Goal: Task Accomplishment & Management: Manage account settings

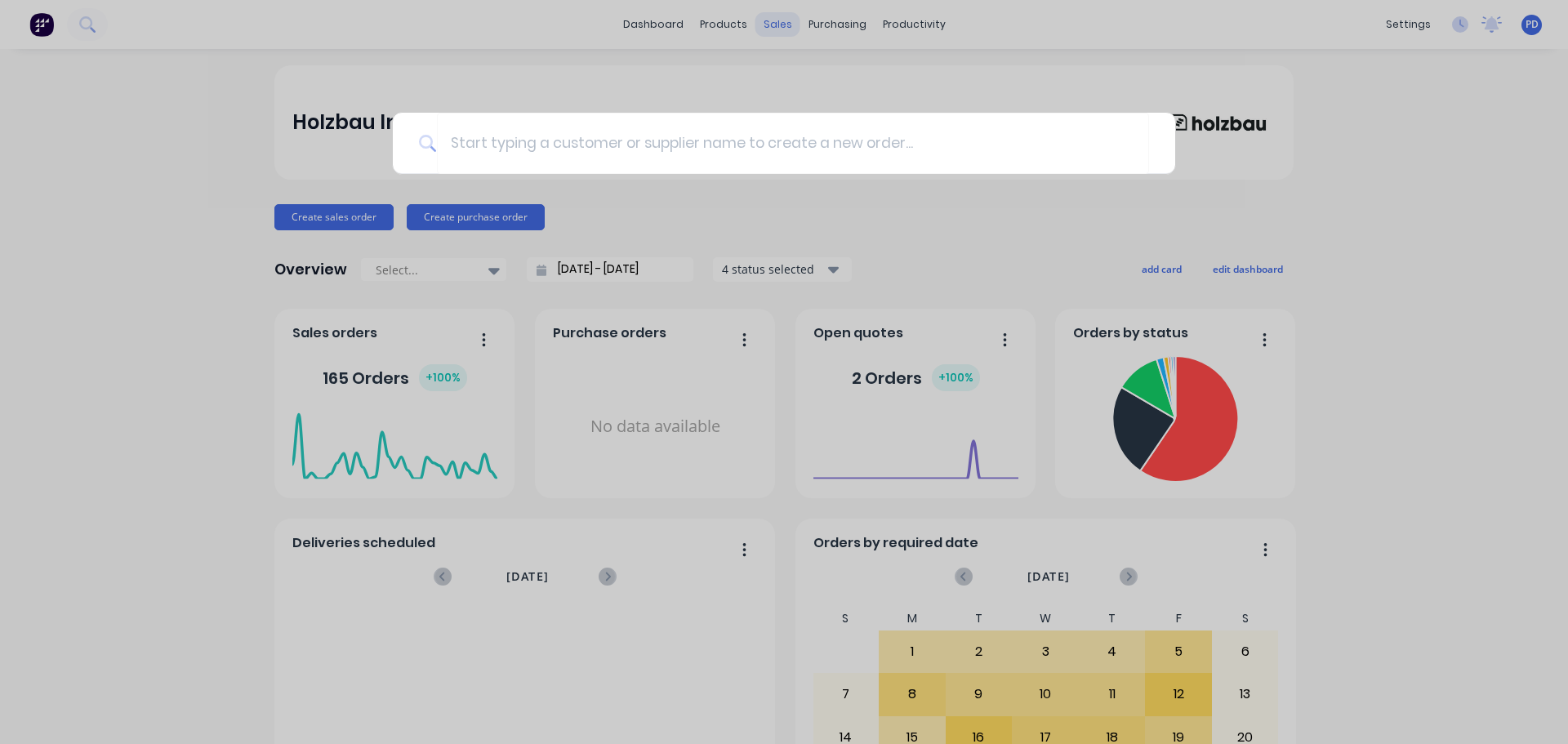
click at [763, 18] on div at bounding box center [784, 372] width 1568 height 744
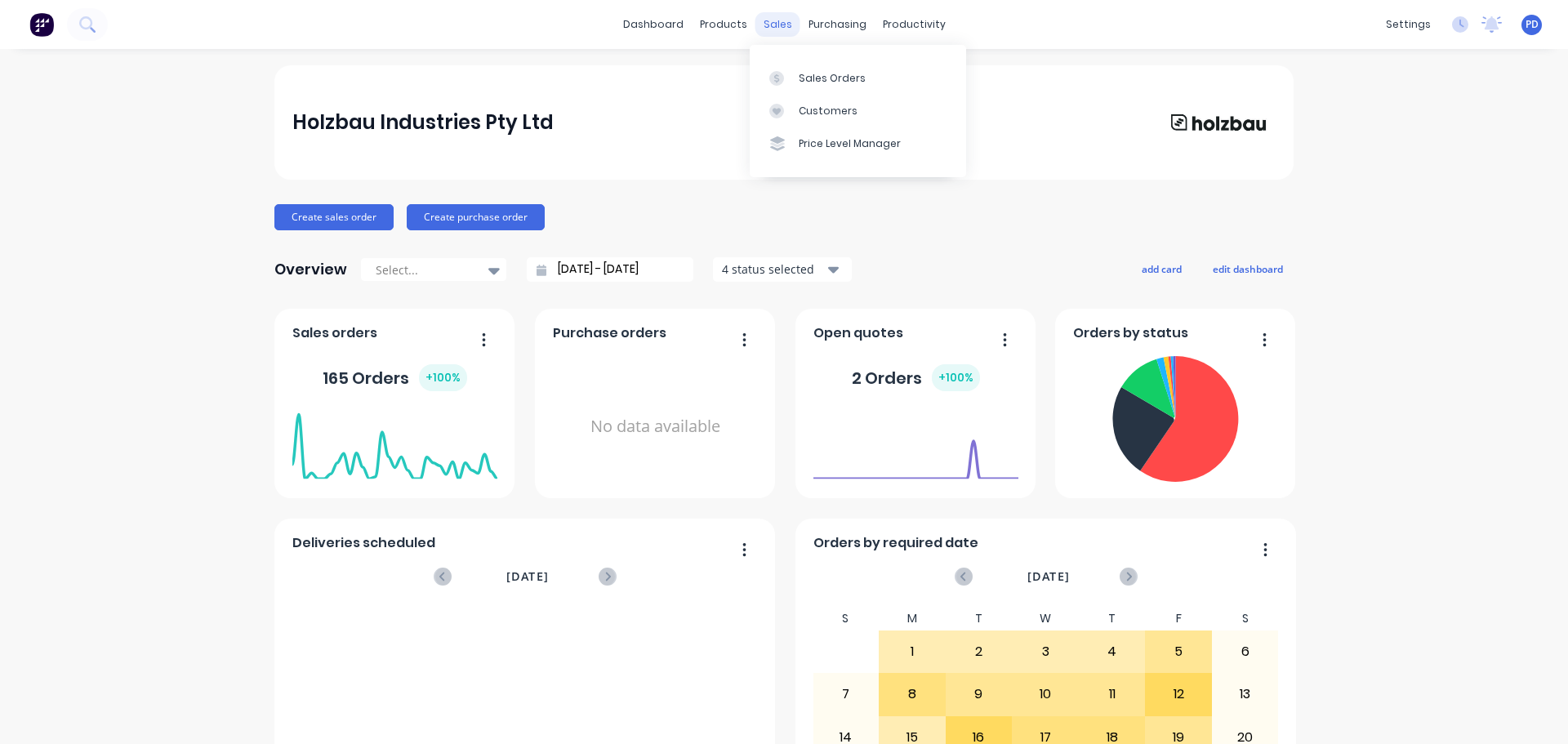
click at [763, 25] on div "sales" at bounding box center [778, 24] width 45 height 25
click at [785, 74] on div at bounding box center [782, 78] width 25 height 15
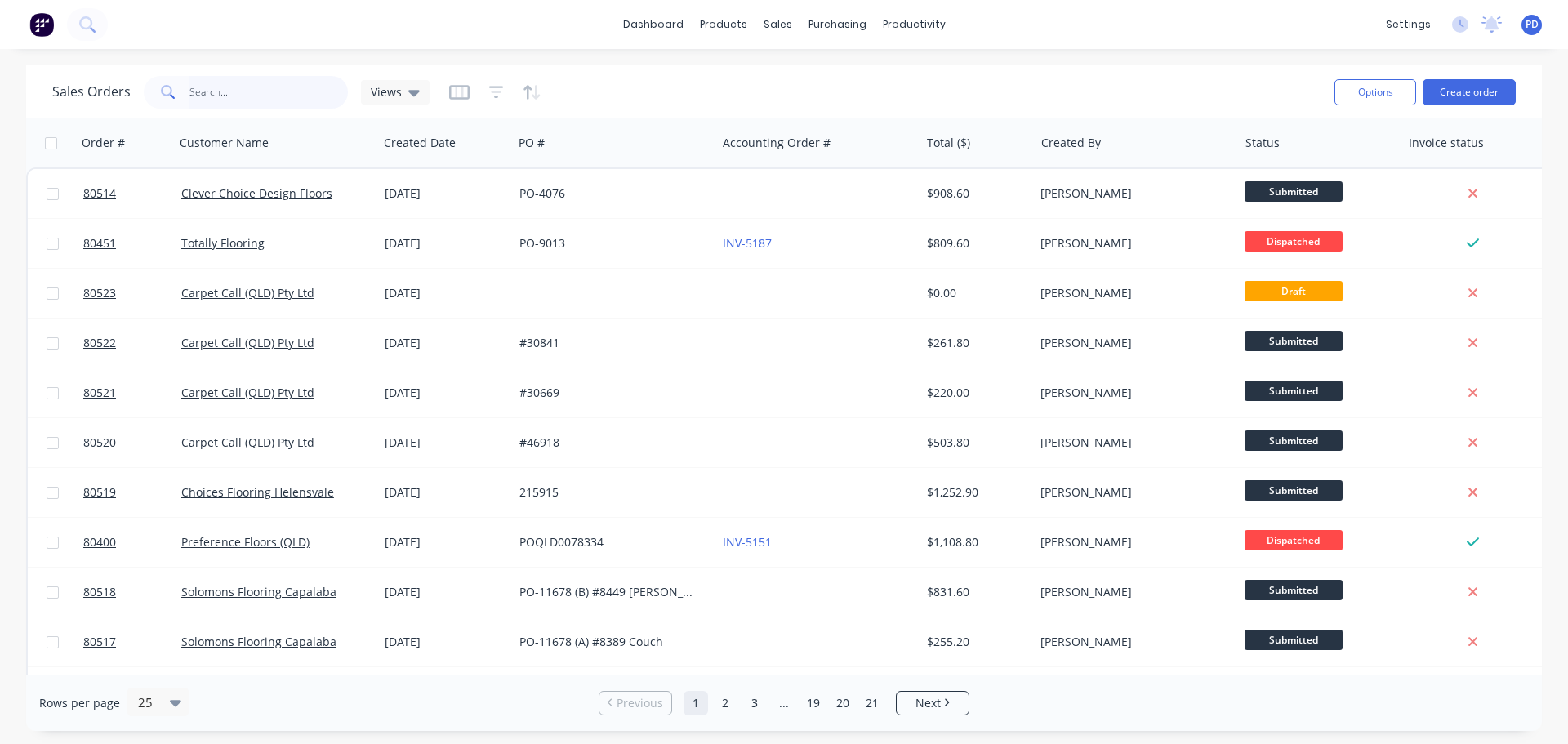
click at [233, 96] on input "text" at bounding box center [269, 91] width 160 height 32
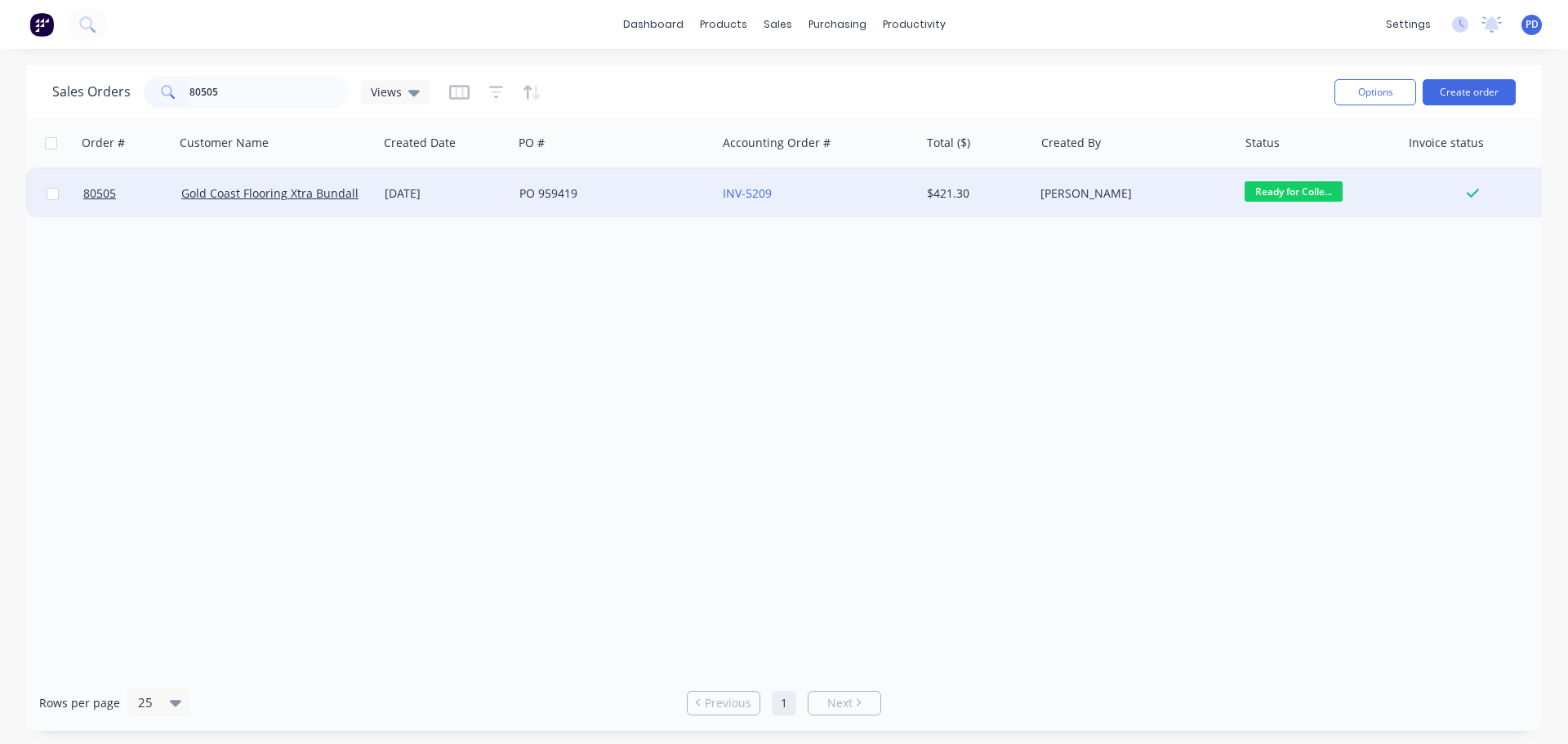
click at [1281, 181] on span "Ready for Colle..." at bounding box center [1294, 191] width 98 height 20
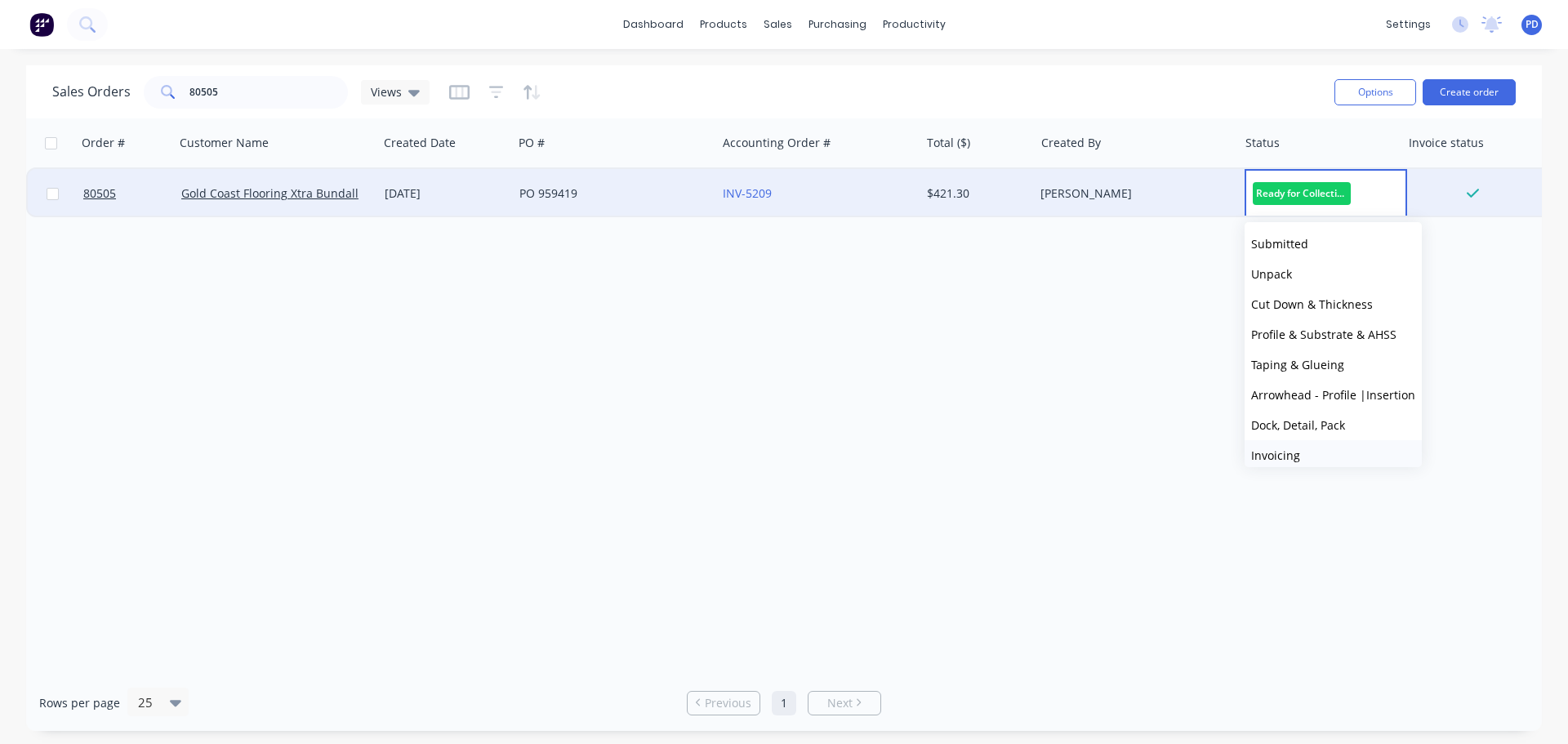
scroll to position [131, 0]
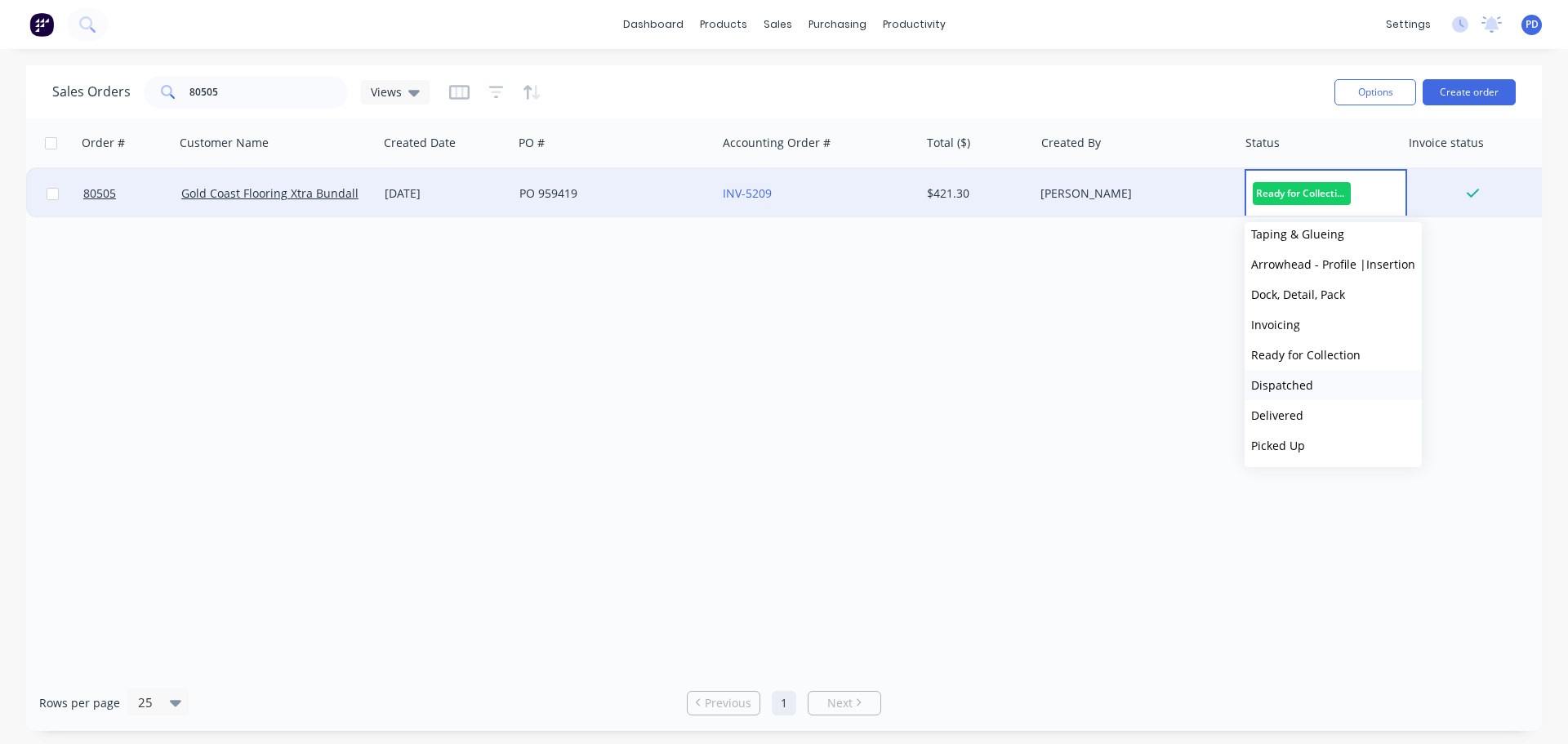
click at [1277, 385] on span "Dispatched" at bounding box center [1282, 385] width 62 height 16
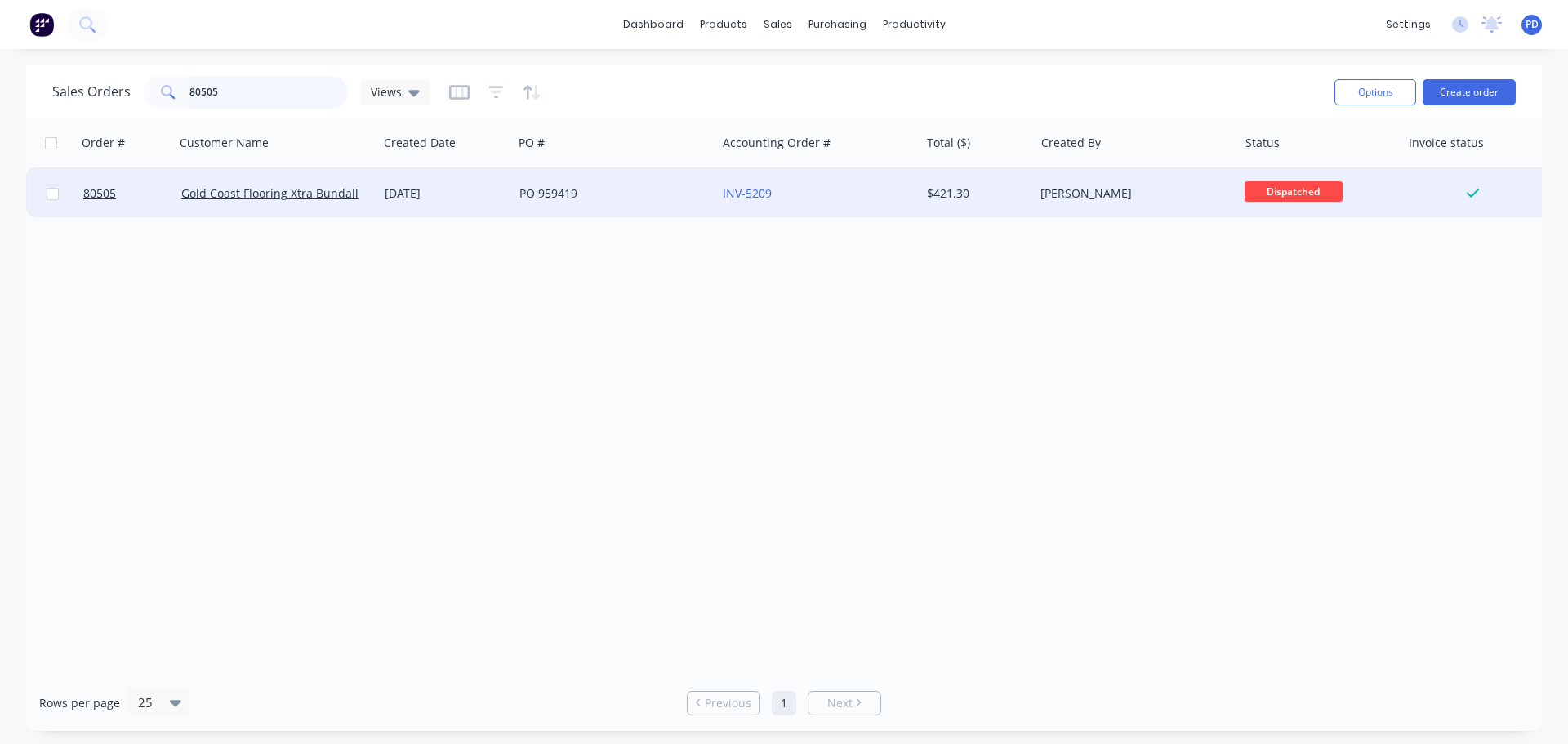
click at [282, 83] on input "80505" at bounding box center [269, 91] width 160 height 32
click at [1289, 190] on span "Ready for Colle..." at bounding box center [1294, 191] width 98 height 20
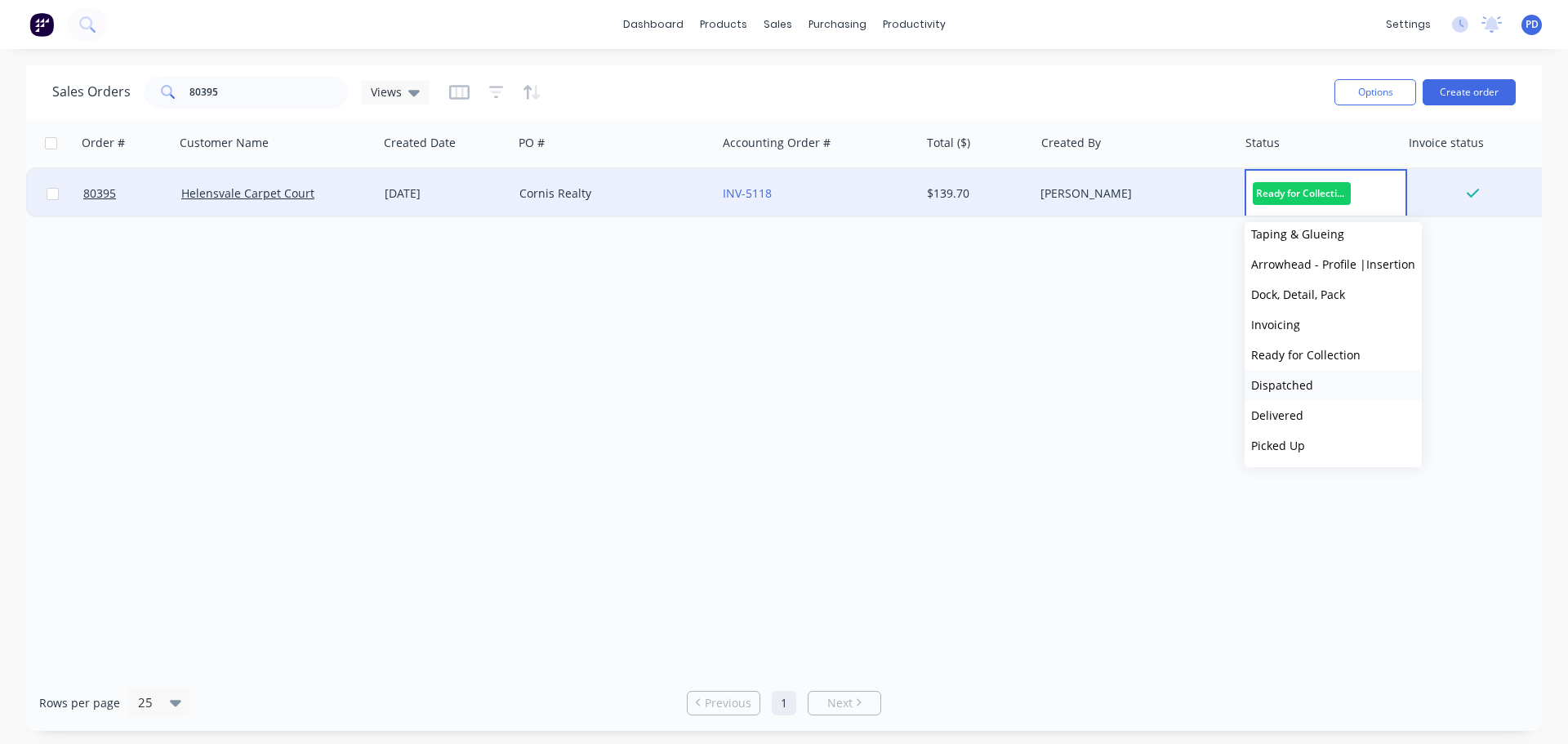
click at [1296, 384] on span "Dispatched" at bounding box center [1282, 385] width 62 height 16
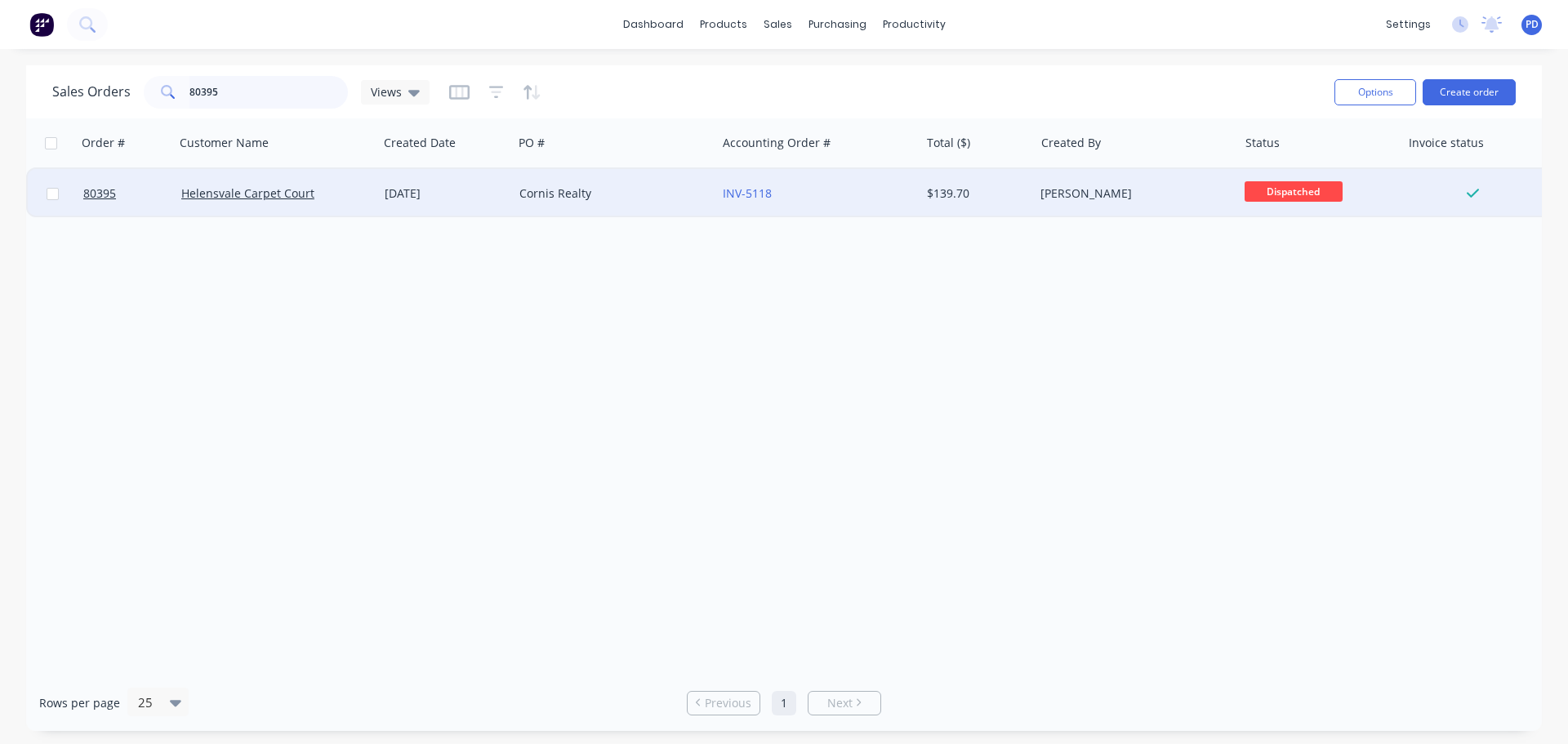
click at [222, 90] on input "80395" at bounding box center [269, 91] width 160 height 32
type input "80480"
click at [242, 189] on link "Helensvale Carpet Court" at bounding box center [247, 193] width 133 height 16
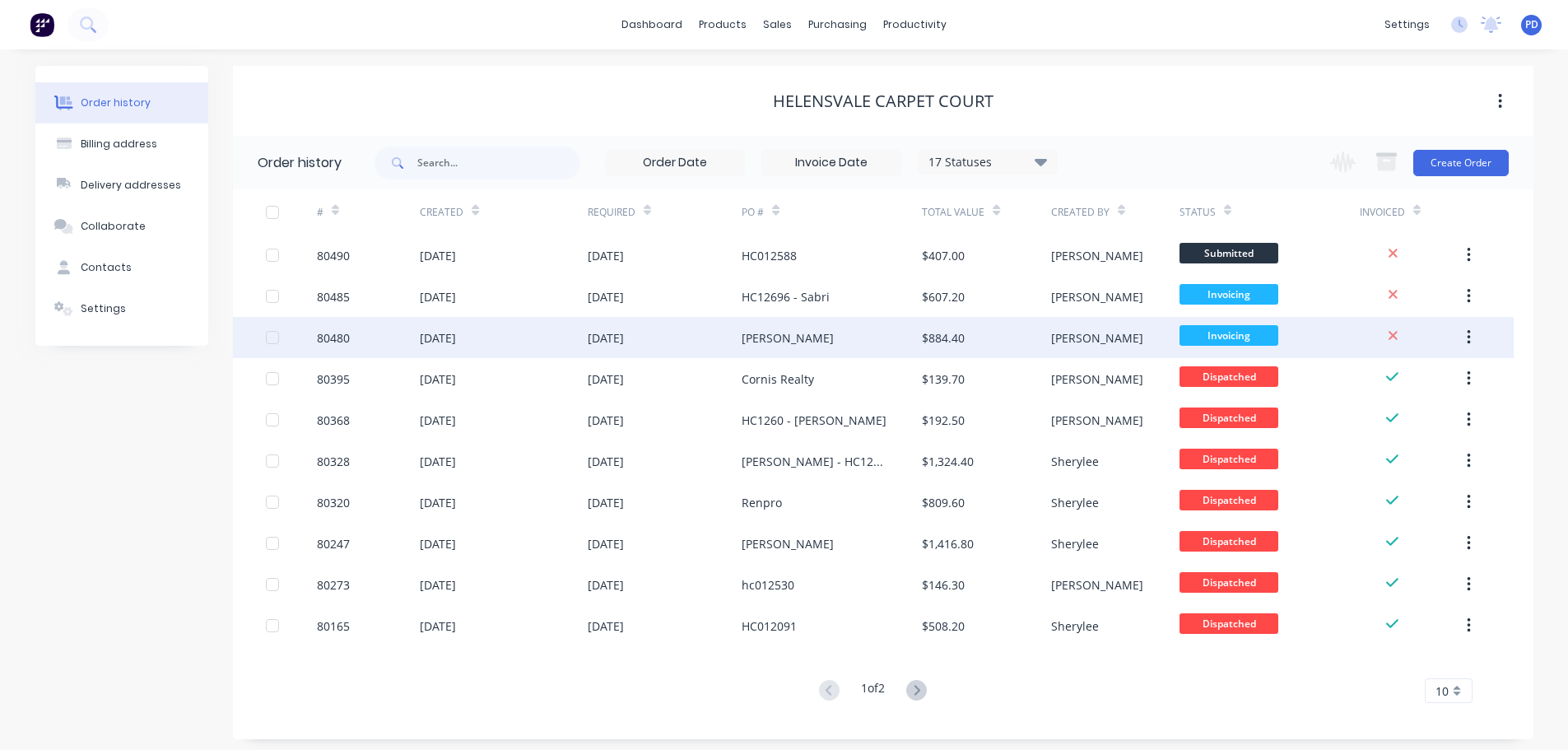
click at [341, 338] on div "80480" at bounding box center [333, 338] width 33 height 18
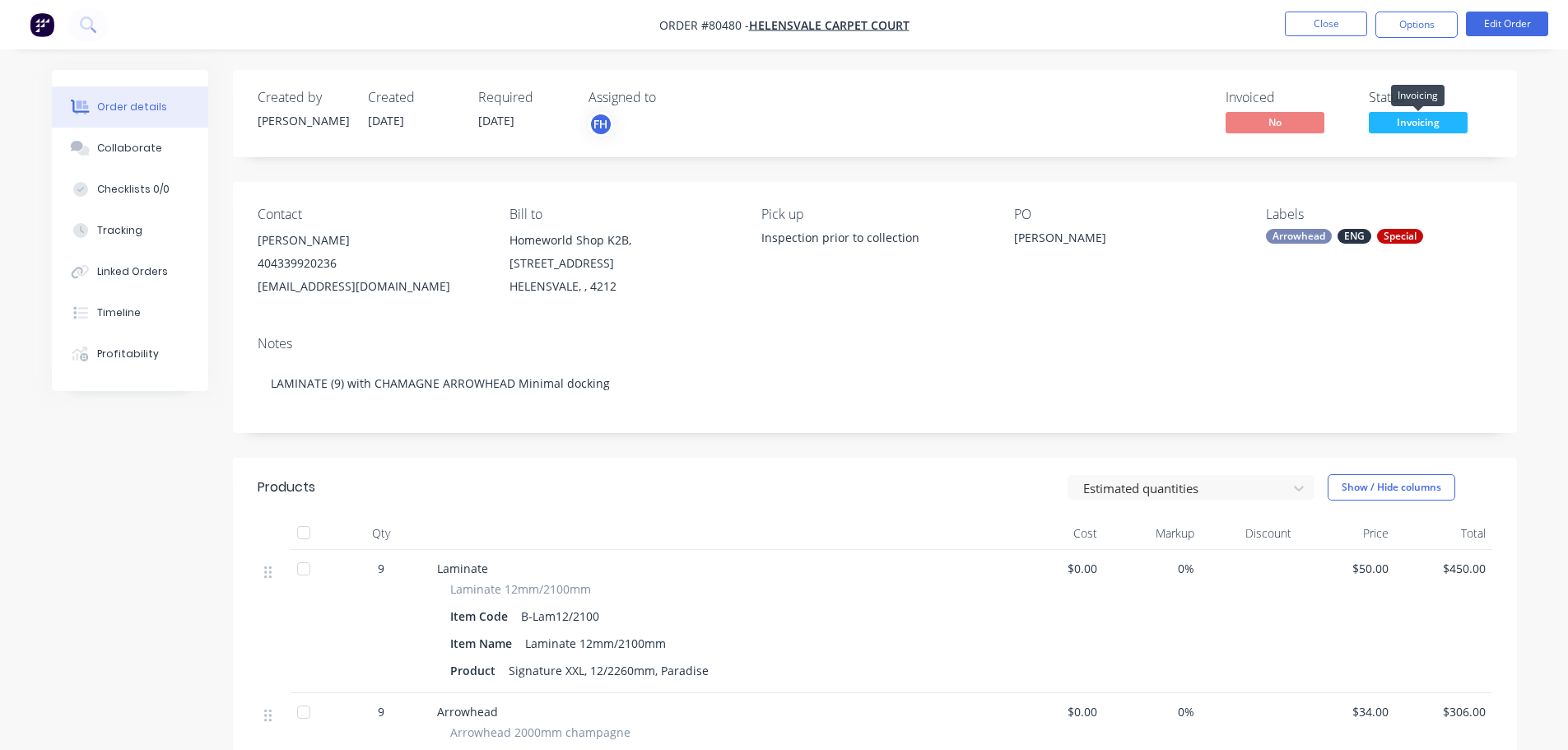
click at [1427, 126] on span "Invoicing" at bounding box center [1418, 122] width 99 height 20
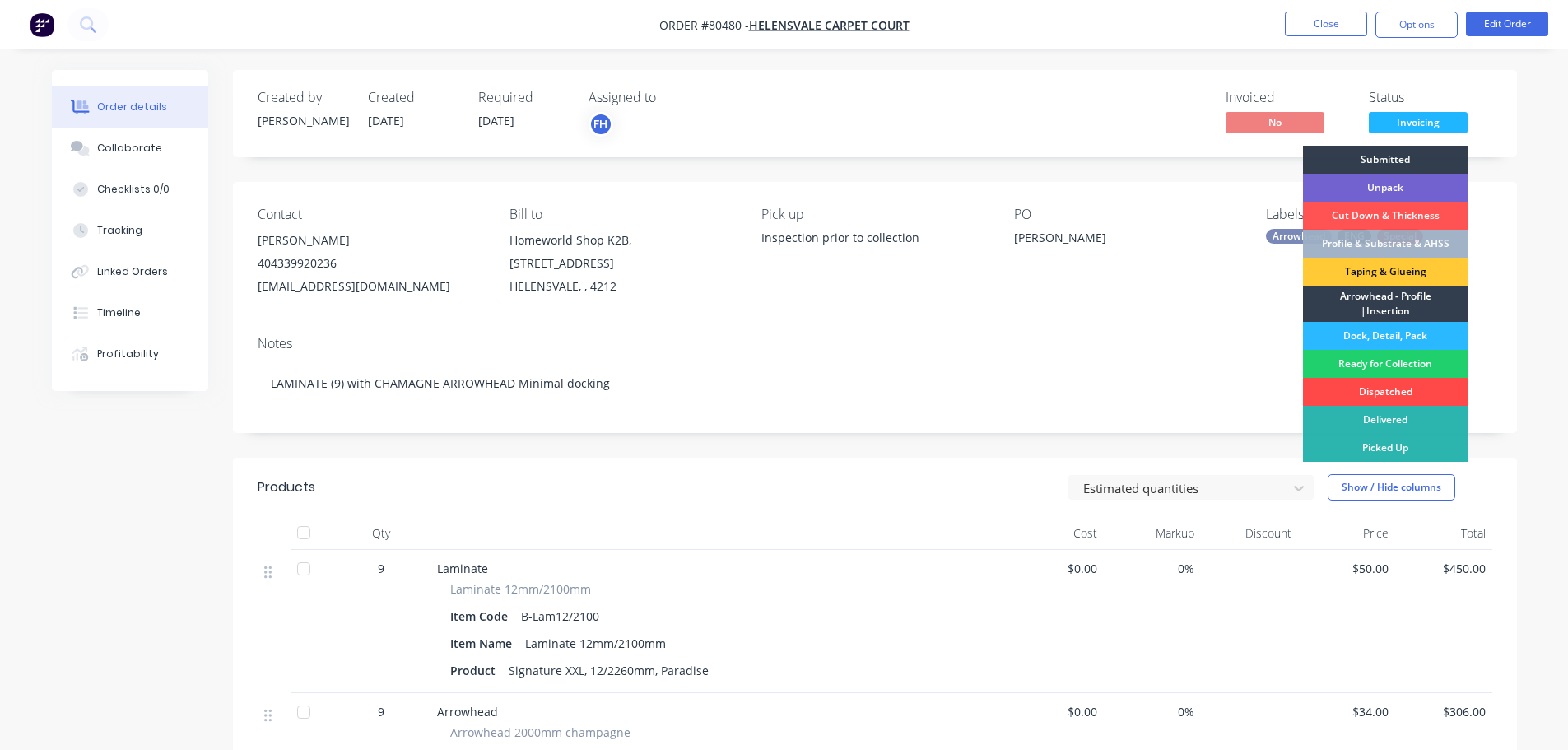
click at [1379, 388] on div "Dispatched" at bounding box center [1385, 392] width 165 height 28
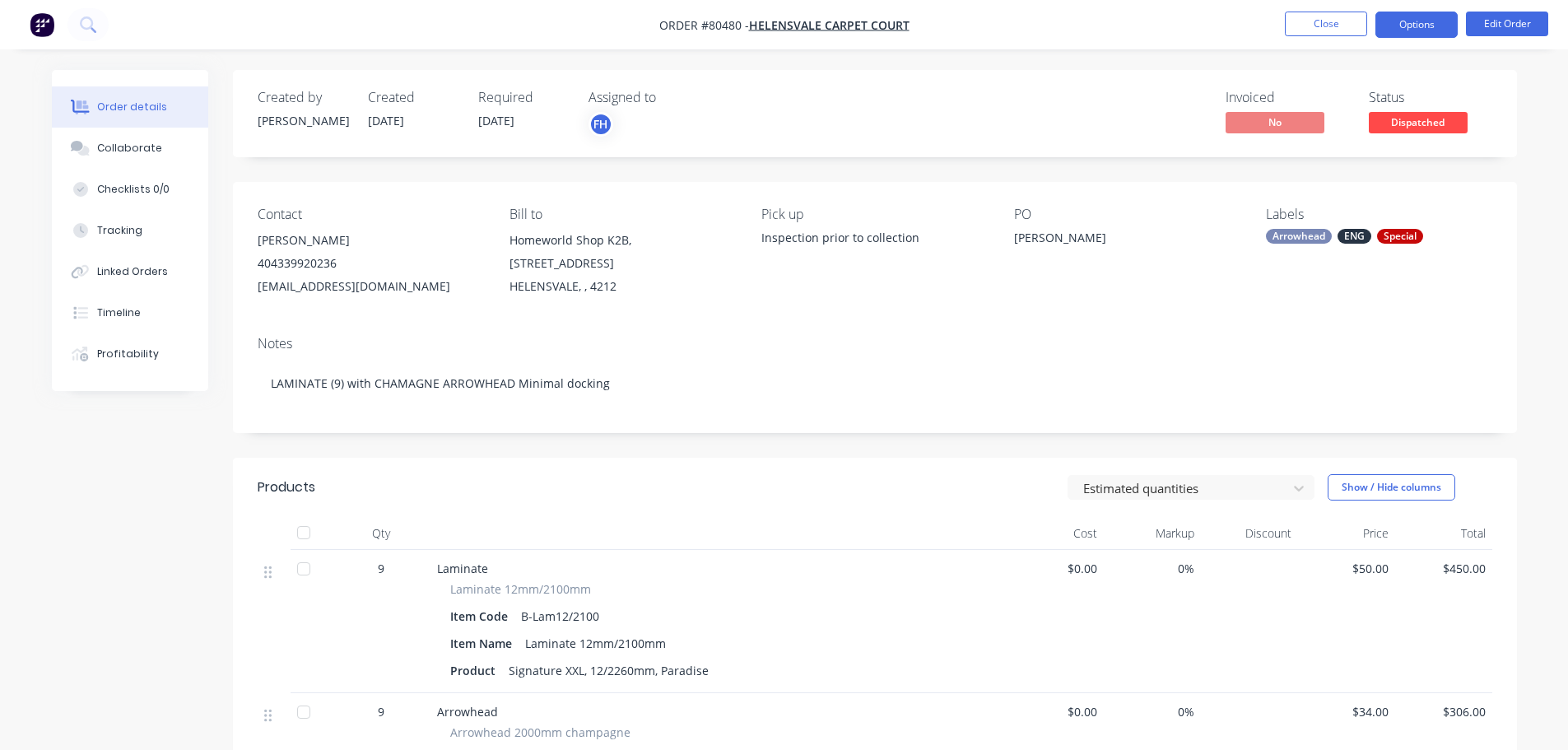
click at [1430, 29] on button "Options" at bounding box center [1416, 24] width 83 height 26
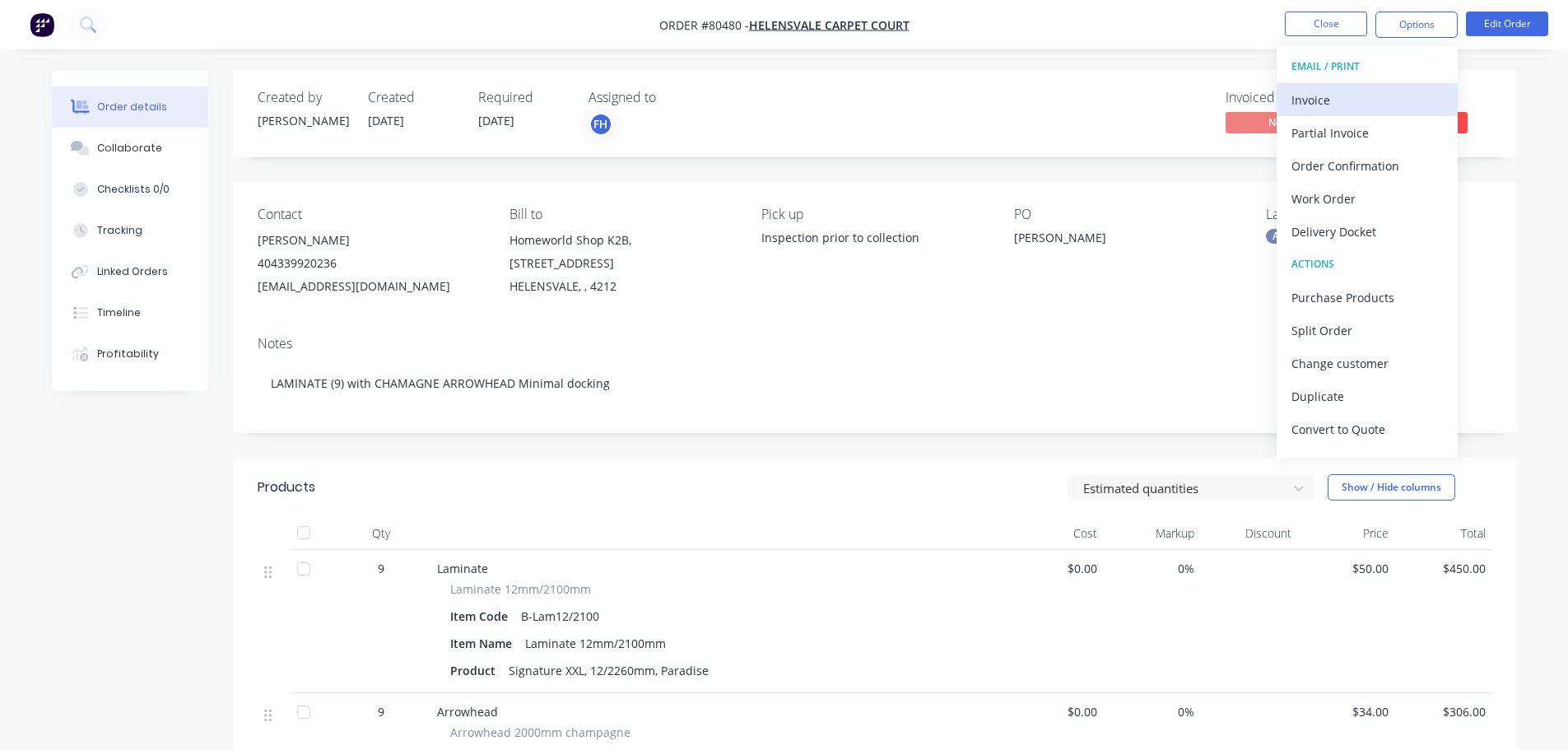
click at [1304, 109] on div "Invoice" at bounding box center [1367, 100] width 152 height 24
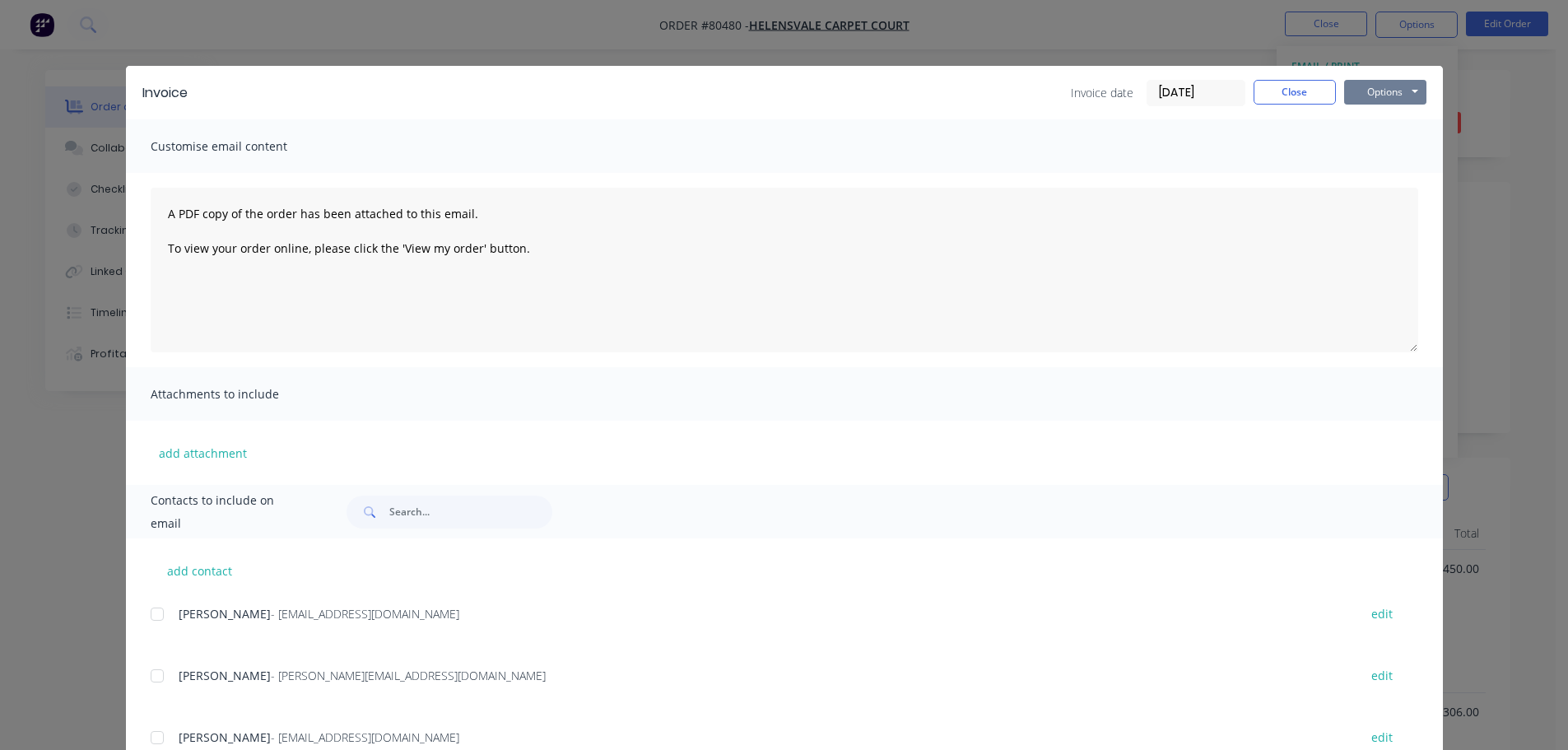
click at [1364, 97] on button "Options" at bounding box center [1385, 92] width 83 height 25
click at [1359, 141] on button "Print" at bounding box center [1396, 148] width 105 height 27
click at [1287, 91] on button "Close" at bounding box center [1295, 92] width 83 height 25
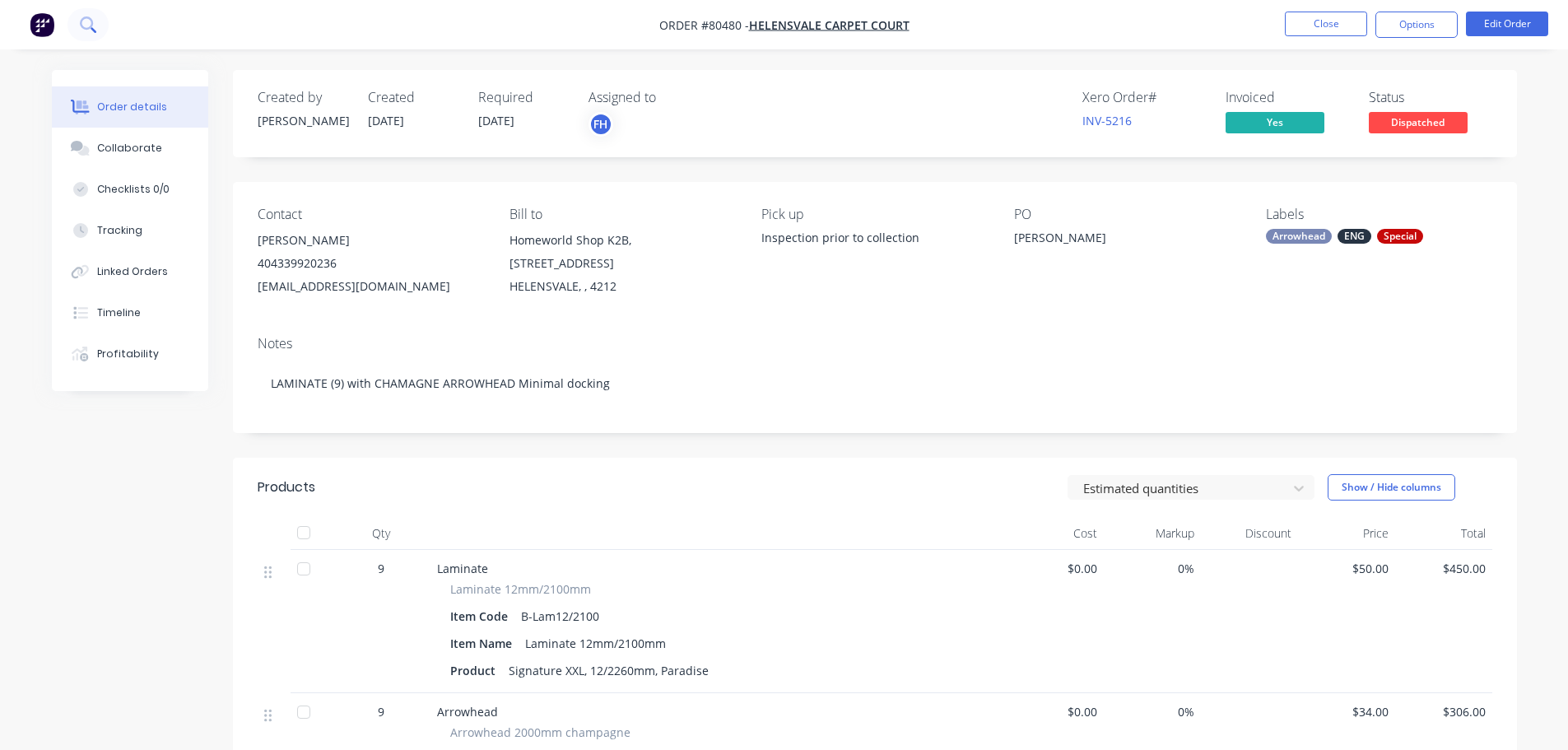
click at [91, 27] on icon at bounding box center [86, 23] width 13 height 13
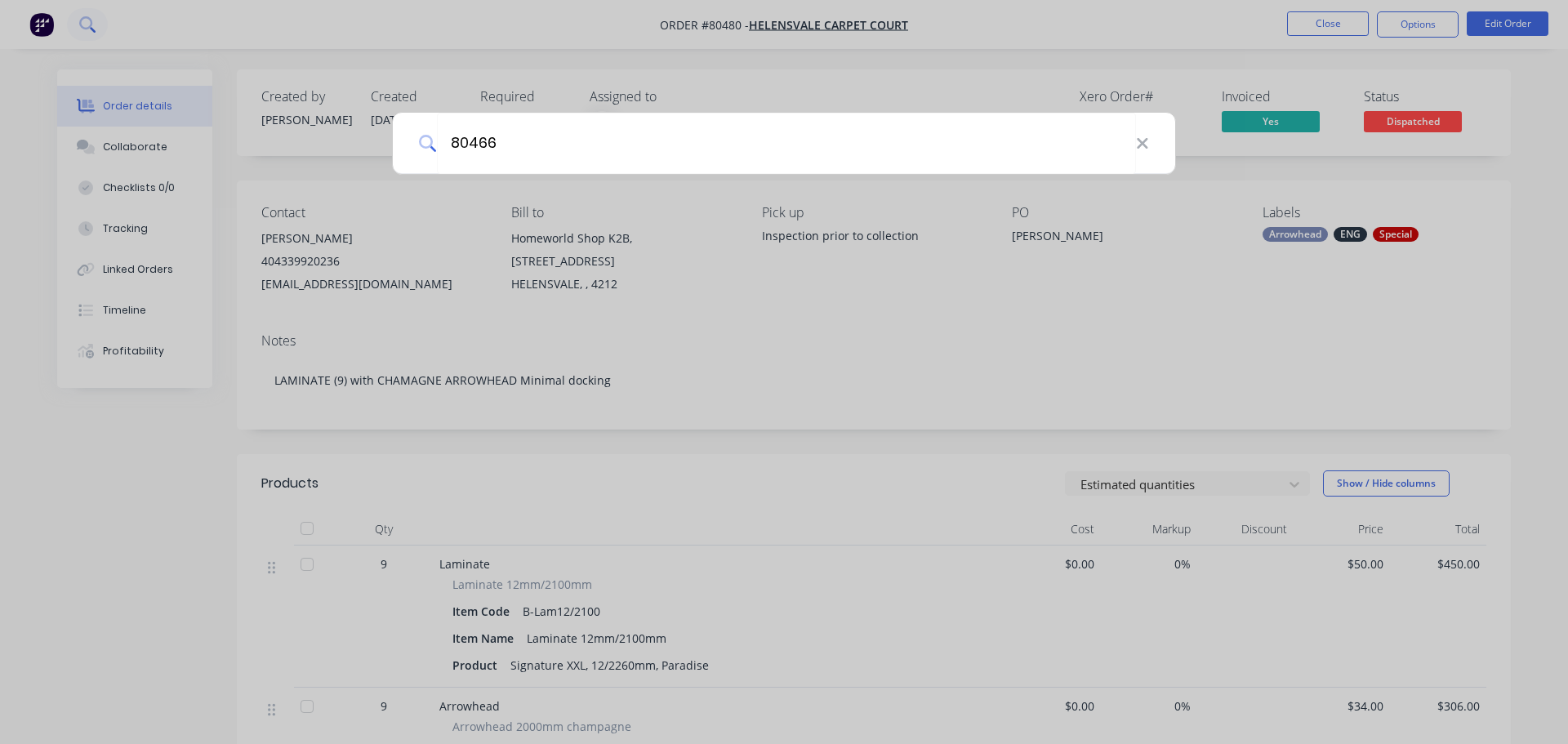
type input "80466"
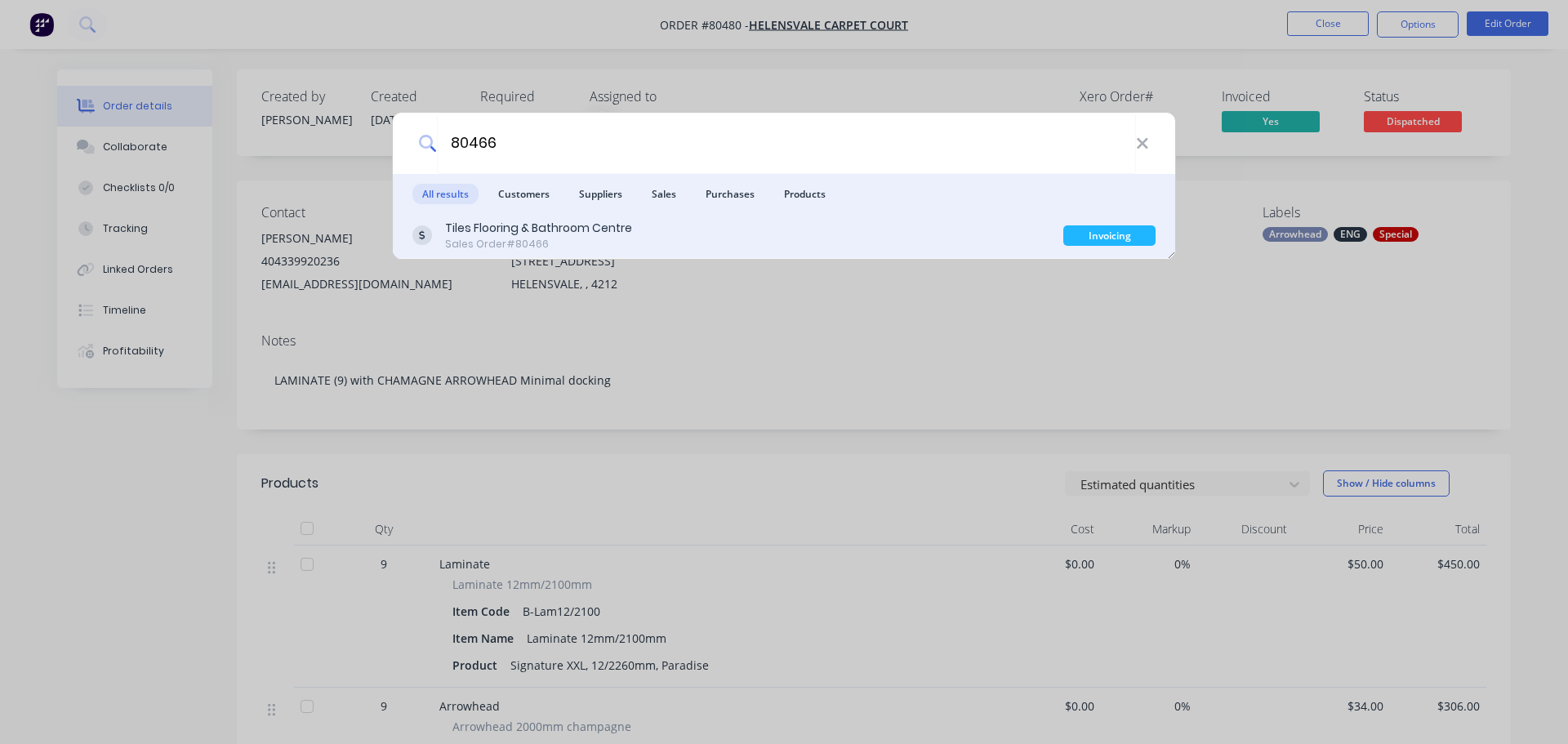
click at [490, 239] on div "Sales Order #80466" at bounding box center [538, 245] width 187 height 15
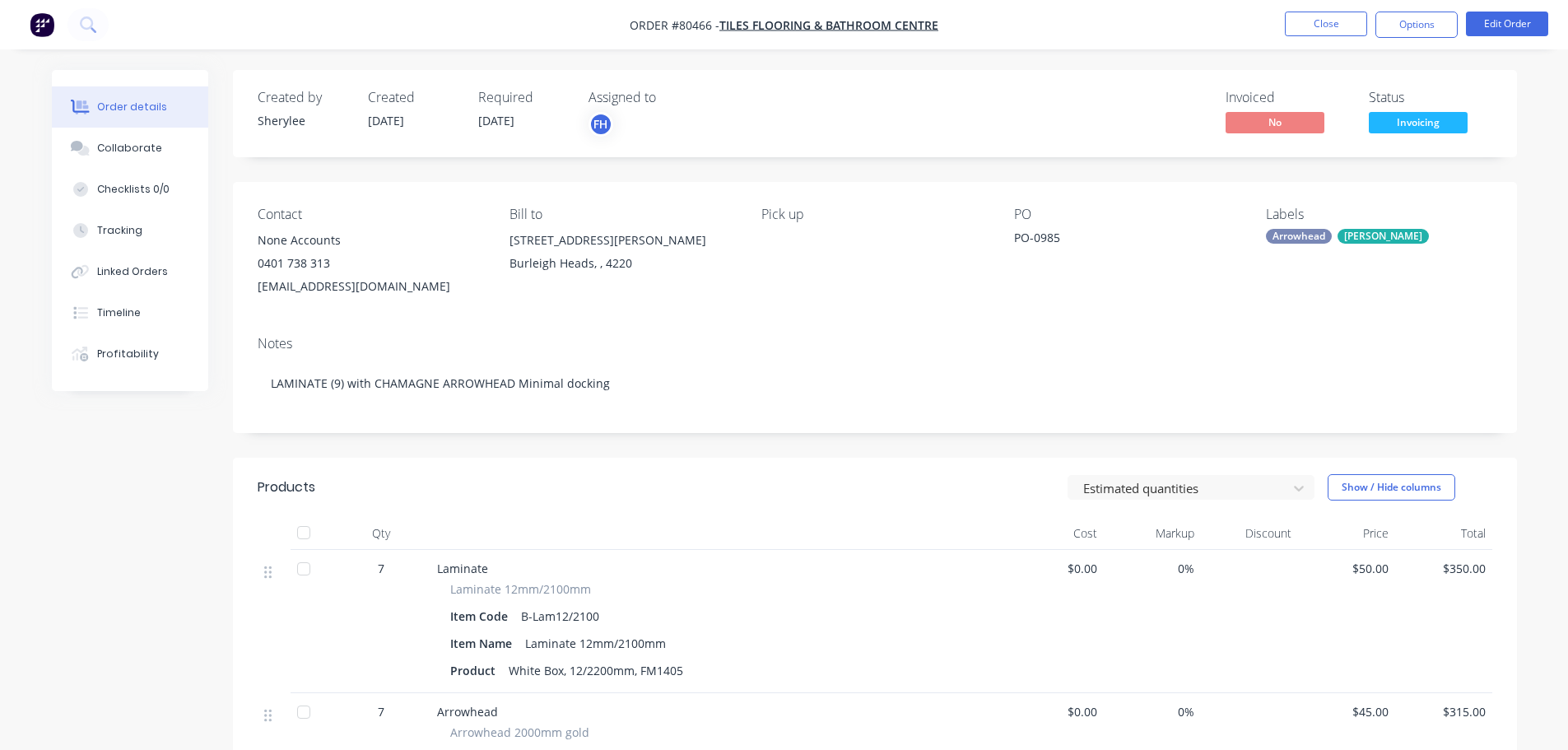
click at [1434, 123] on span "Invoicing" at bounding box center [1418, 122] width 99 height 20
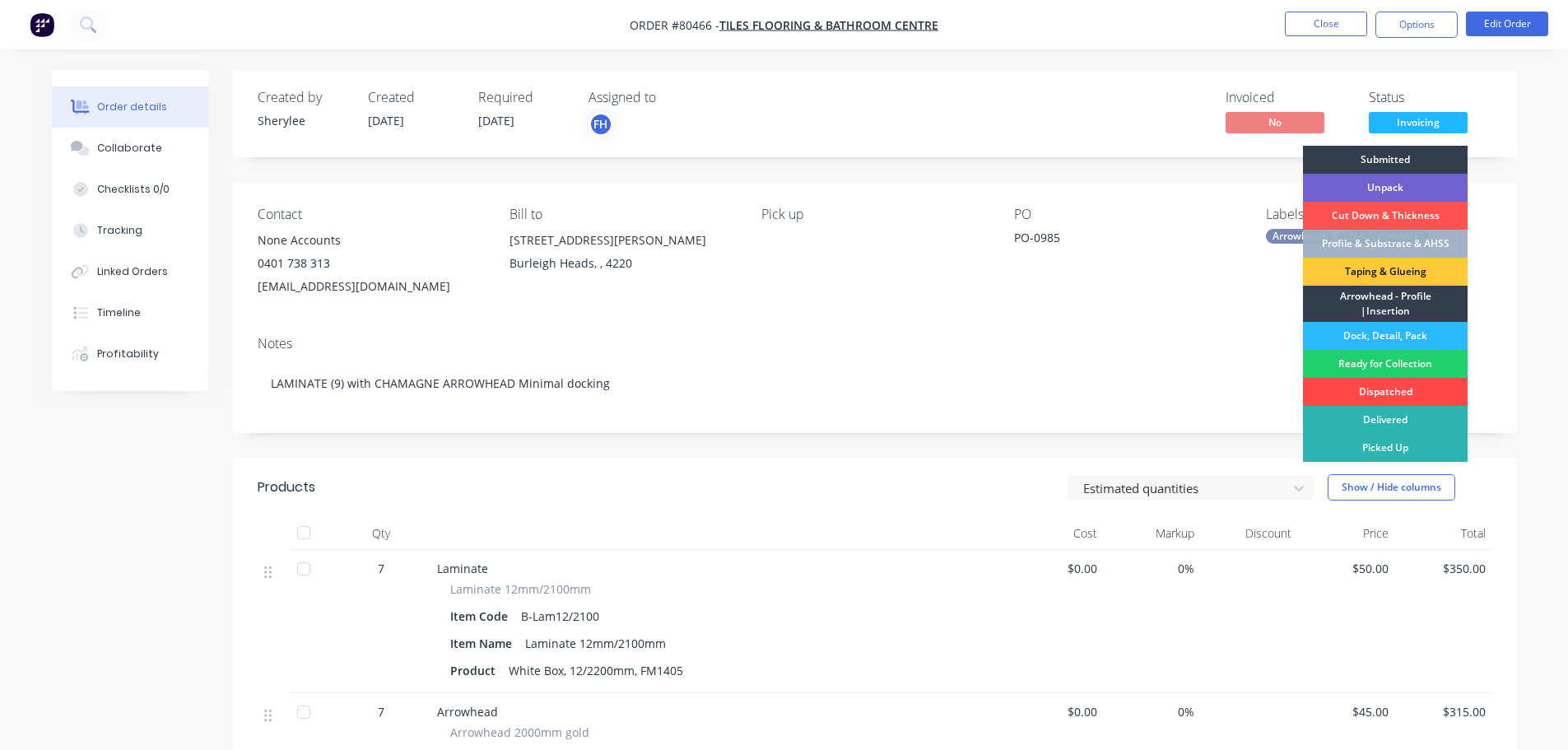
click at [1406, 392] on div "Dispatched" at bounding box center [1385, 392] width 165 height 28
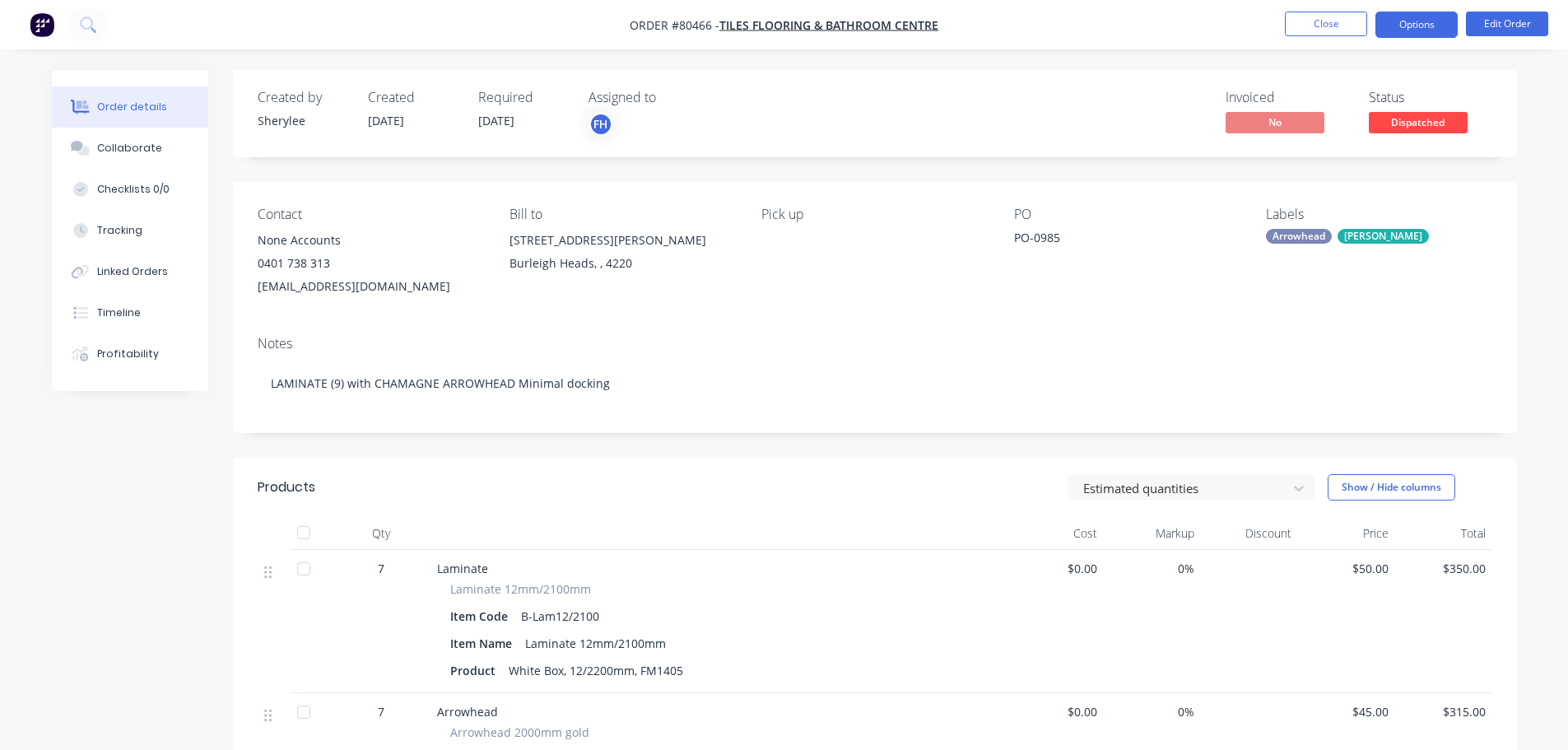
click at [1422, 32] on button "Options" at bounding box center [1416, 24] width 83 height 26
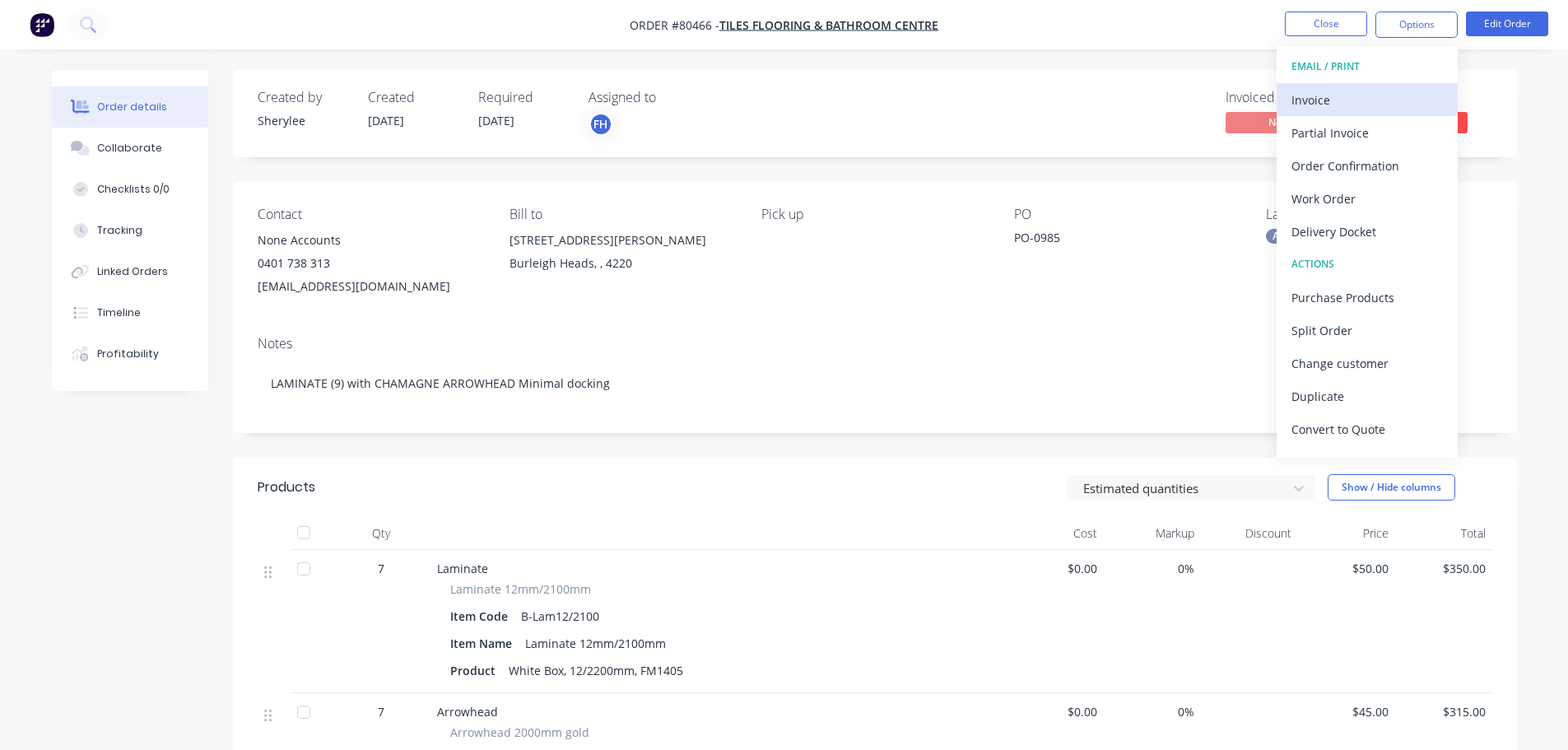
click at [1311, 100] on div "Invoice" at bounding box center [1367, 100] width 152 height 24
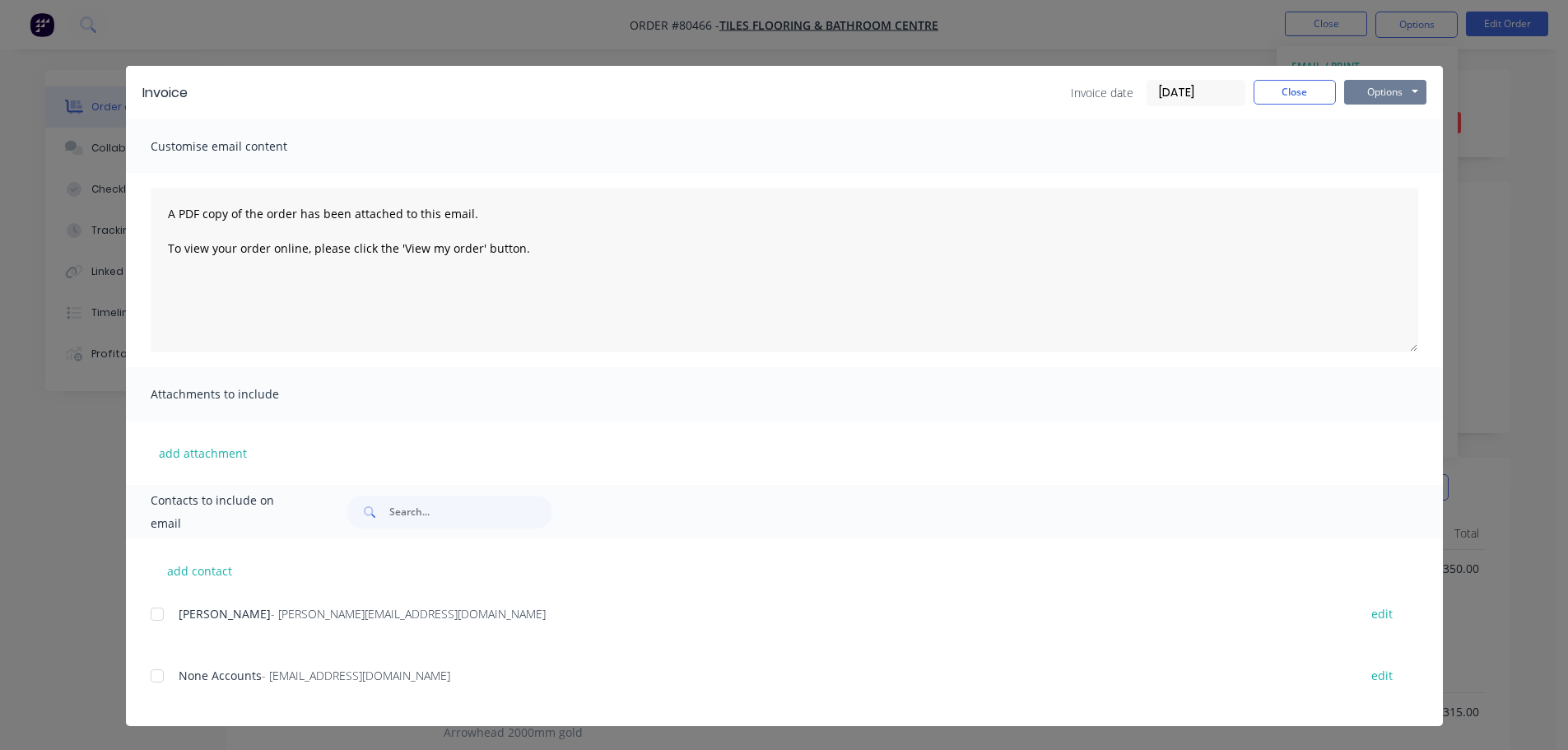
click at [1370, 85] on button "Options" at bounding box center [1385, 92] width 83 height 25
click at [1359, 152] on button "Print" at bounding box center [1396, 148] width 105 height 27
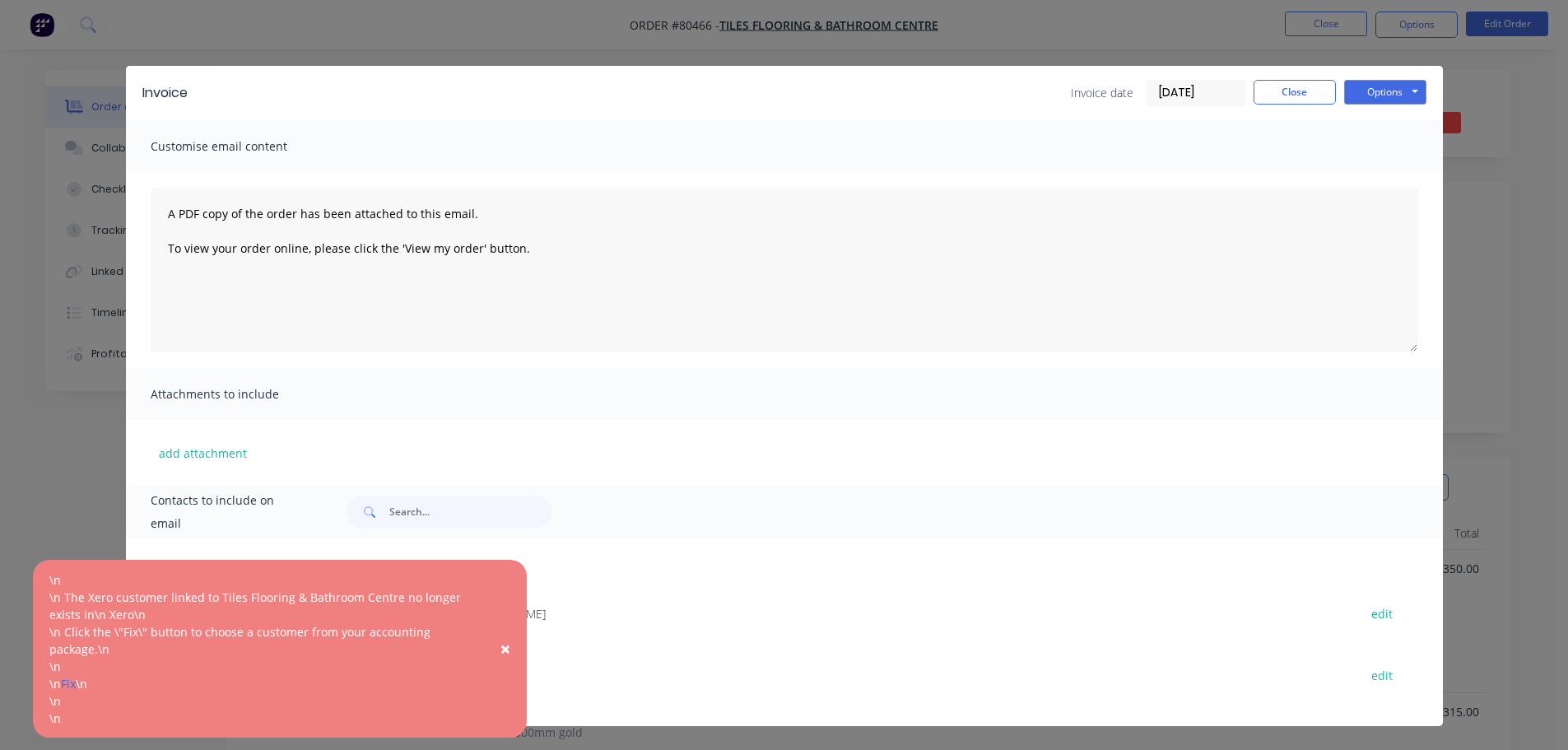
click at [505, 652] on span "×" at bounding box center [505, 649] width 10 height 23
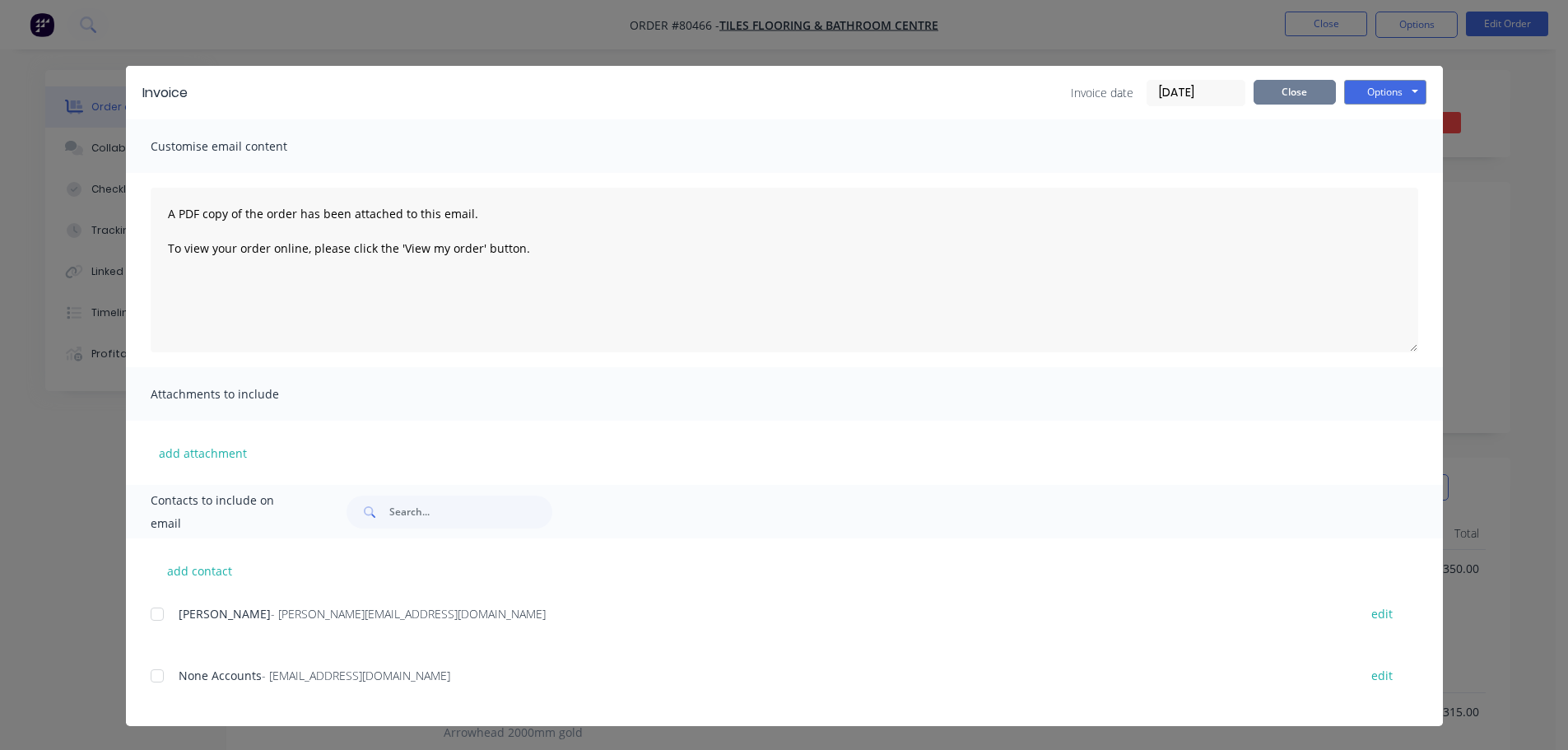
click at [1299, 90] on button "Close" at bounding box center [1295, 92] width 83 height 25
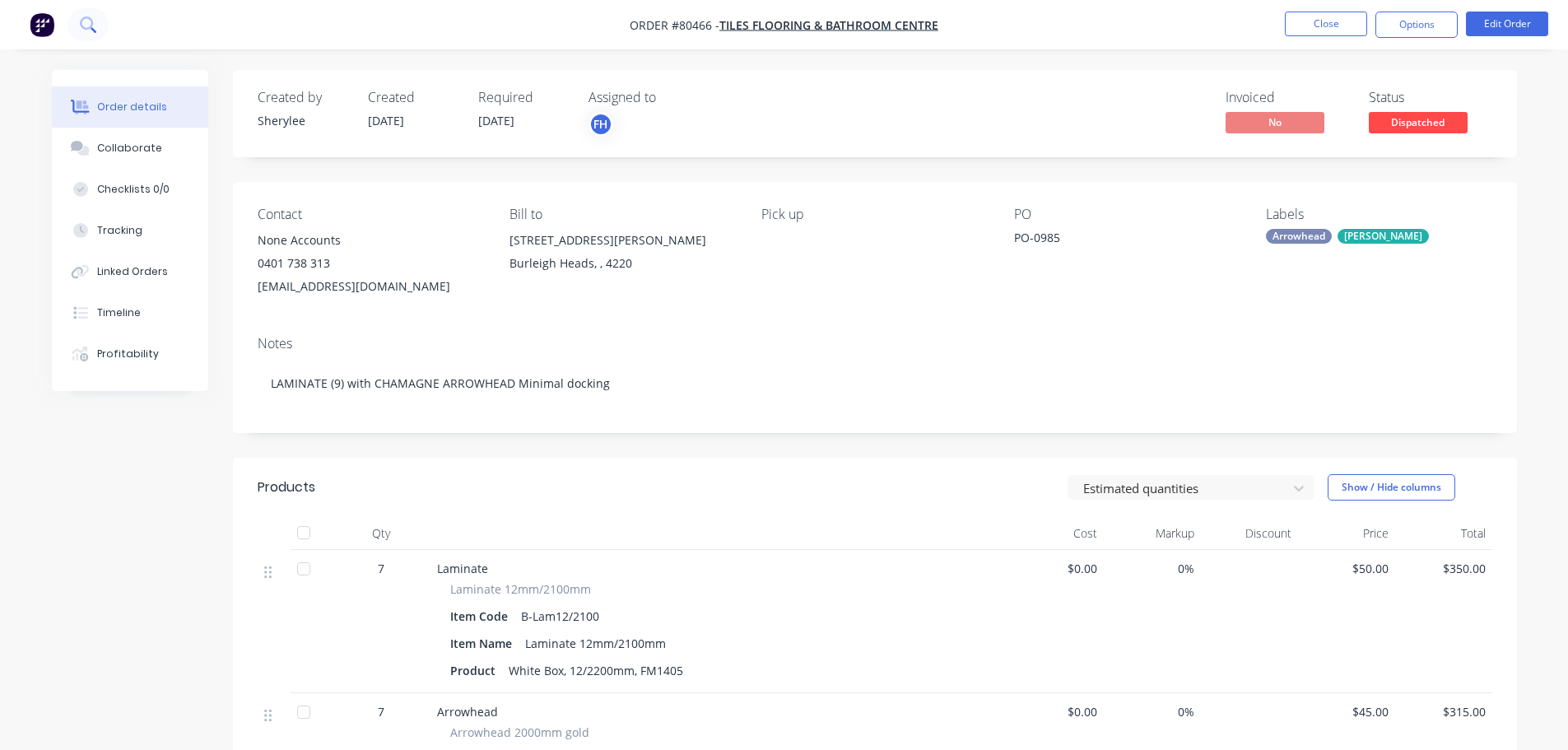
click at [89, 23] on icon at bounding box center [87, 24] width 16 height 16
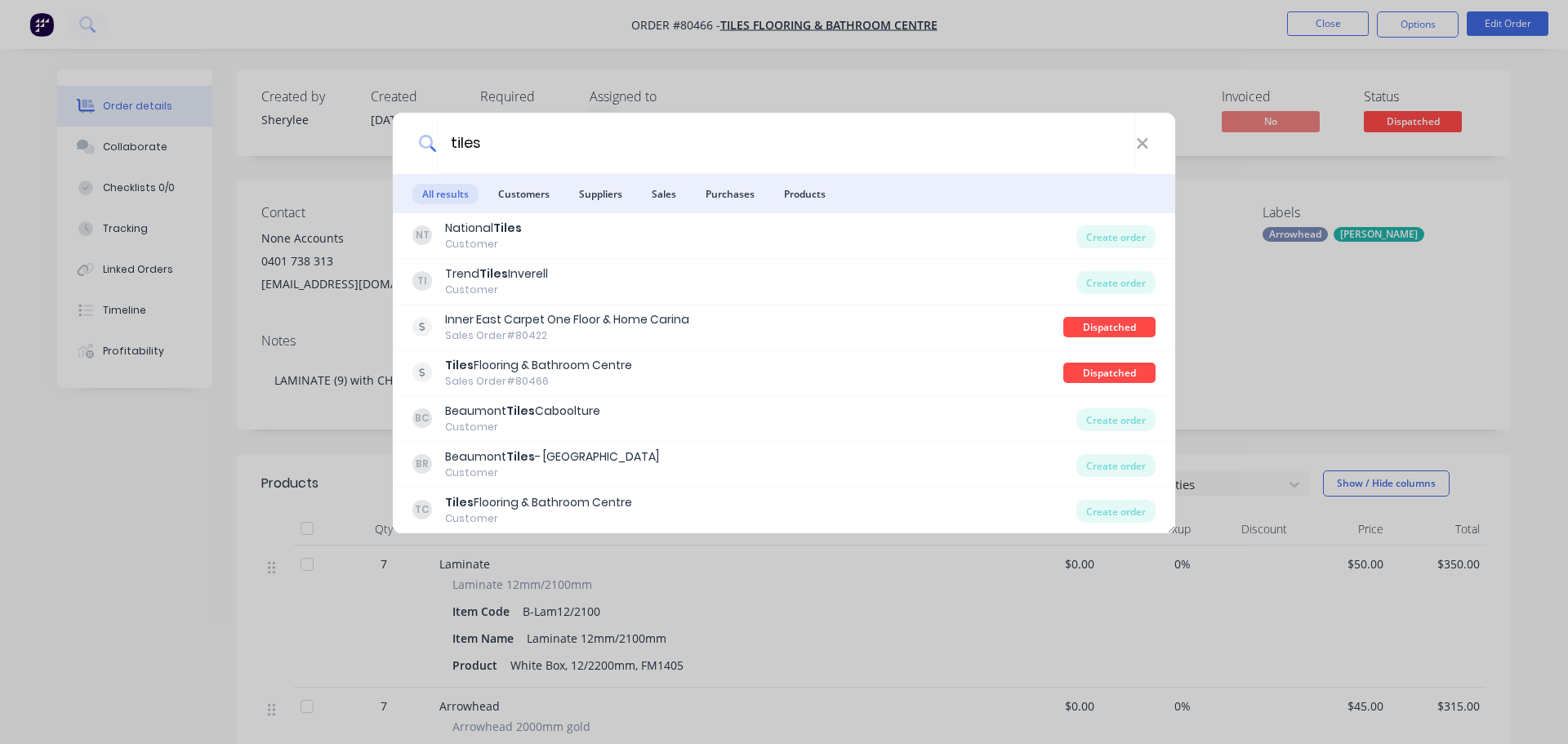
type input "tiles"
click at [526, 210] on li "Customers" at bounding box center [523, 194] width 71 height 39
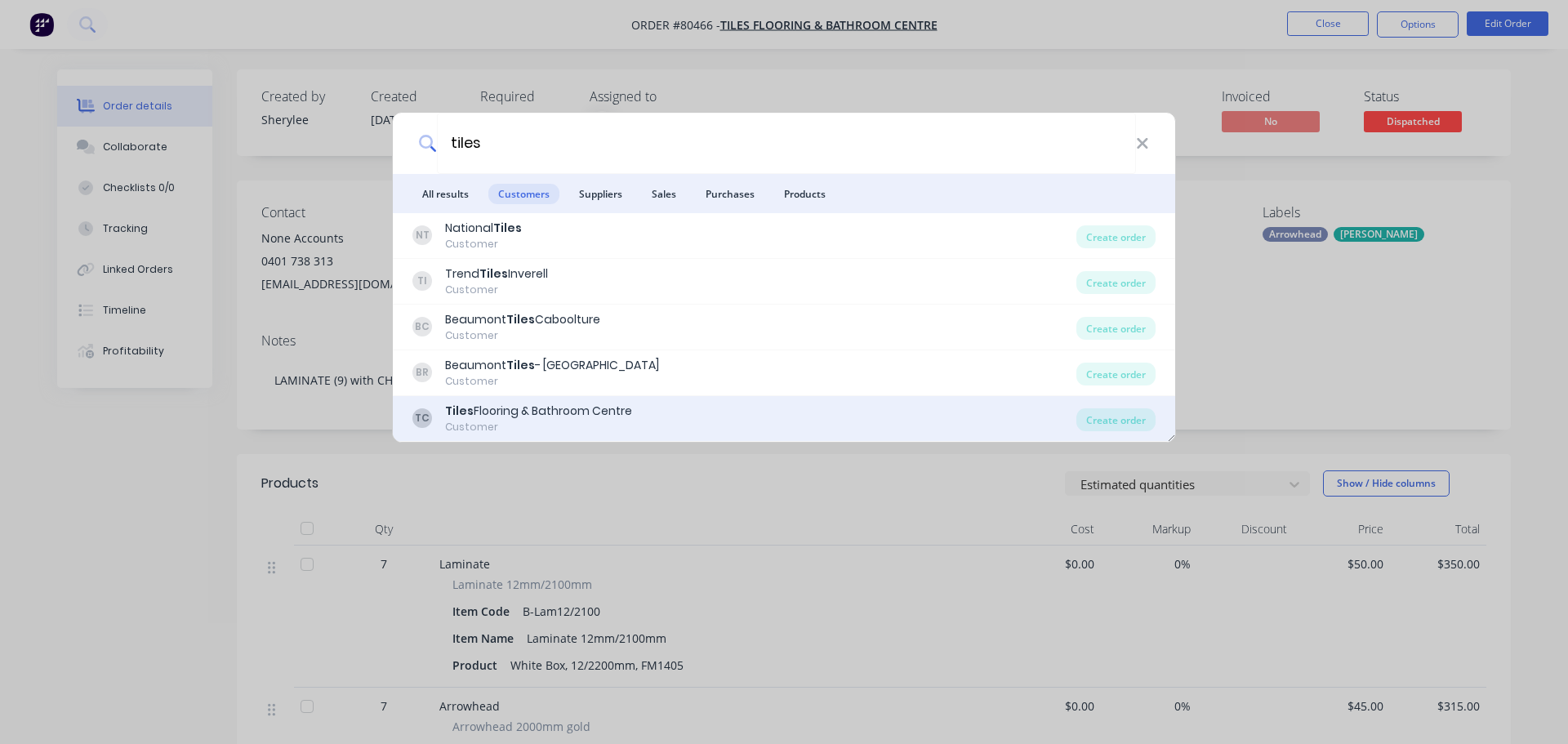
click at [514, 410] on div "Tiles Flooring & Bathroom Centre" at bounding box center [538, 411] width 187 height 18
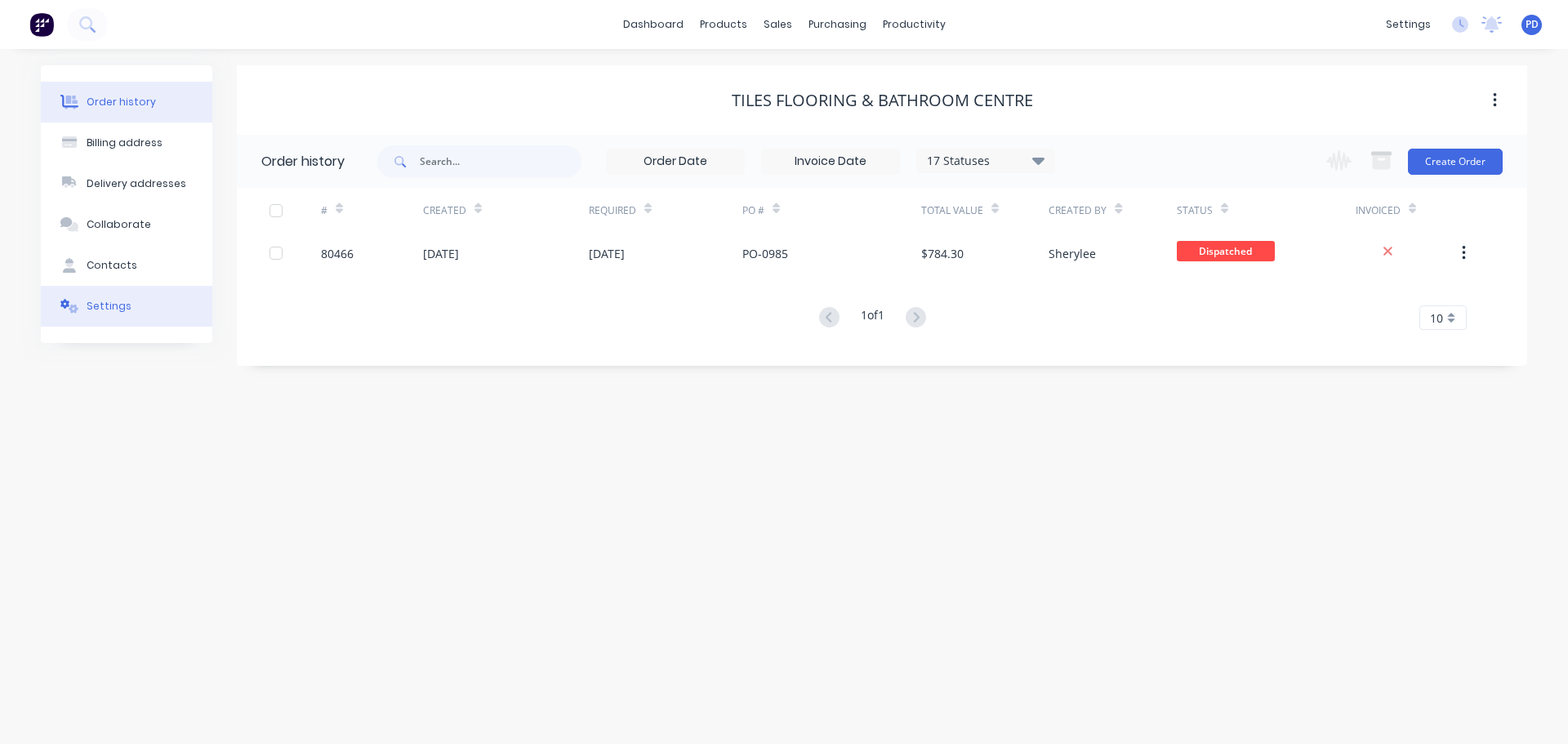
click at [111, 309] on div "Settings" at bounding box center [109, 306] width 45 height 15
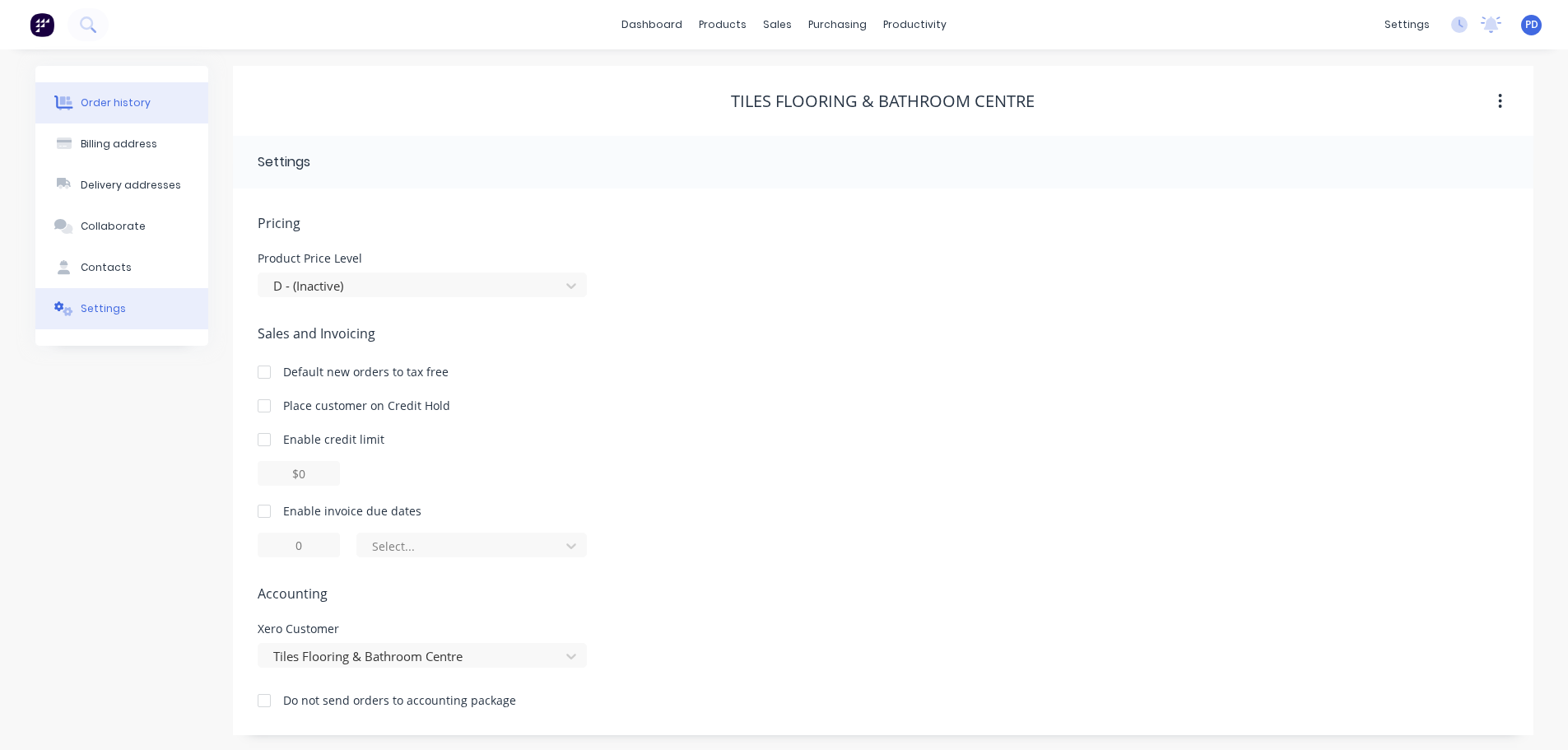
click at [132, 108] on div "Order history" at bounding box center [115, 103] width 70 height 15
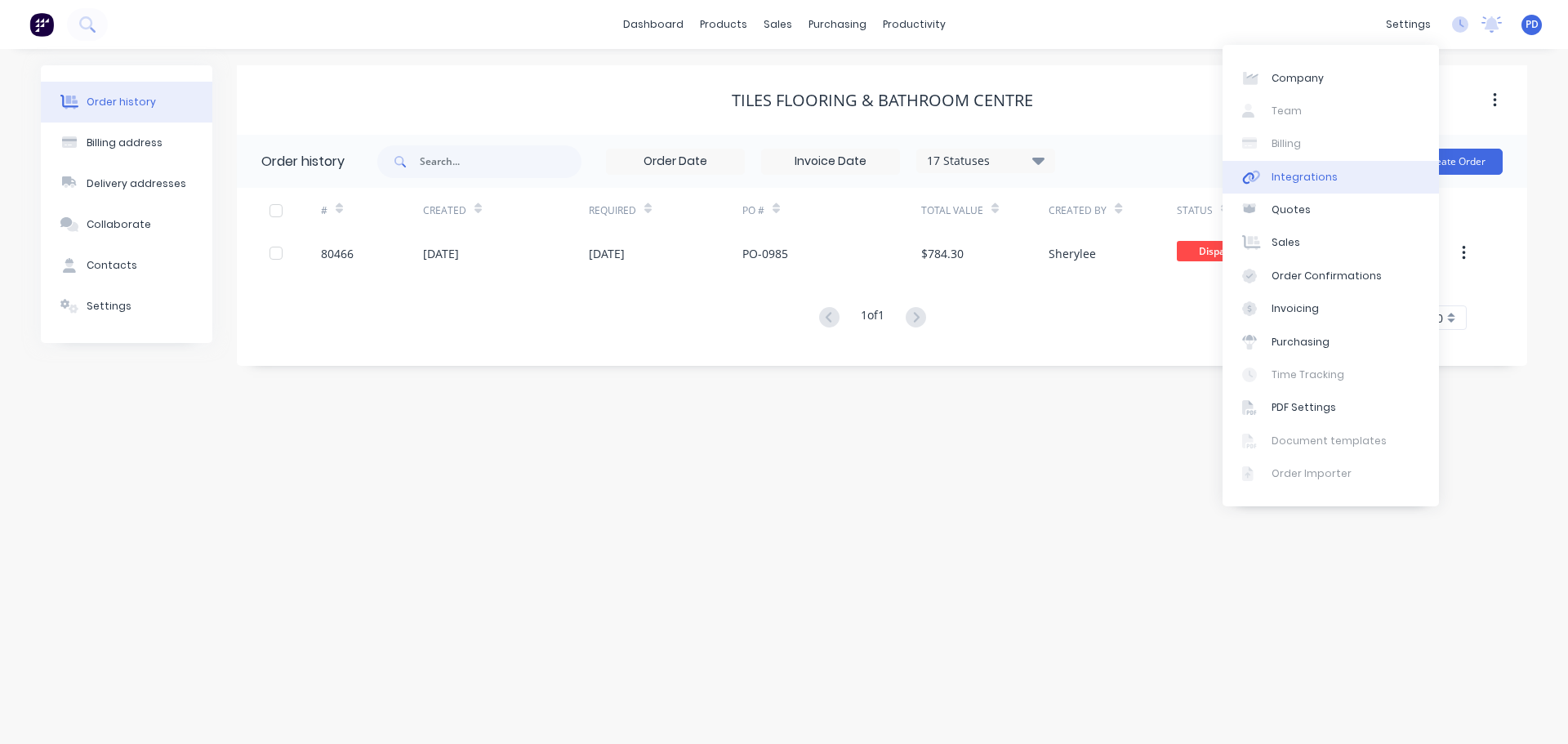
click at [1287, 186] on link "Integrations" at bounding box center [1331, 176] width 217 height 32
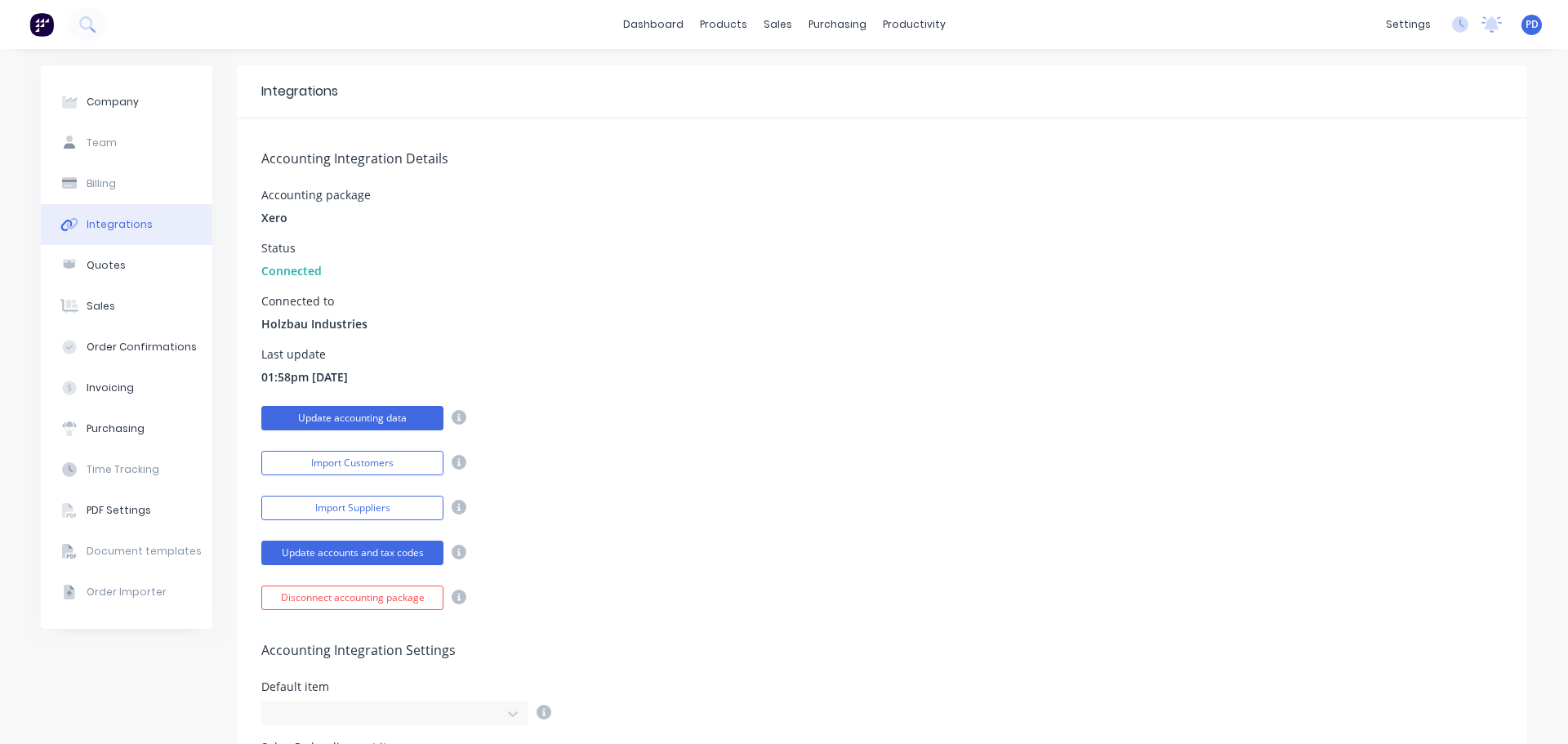
click at [350, 419] on button "Update accounting data" at bounding box center [352, 418] width 182 height 25
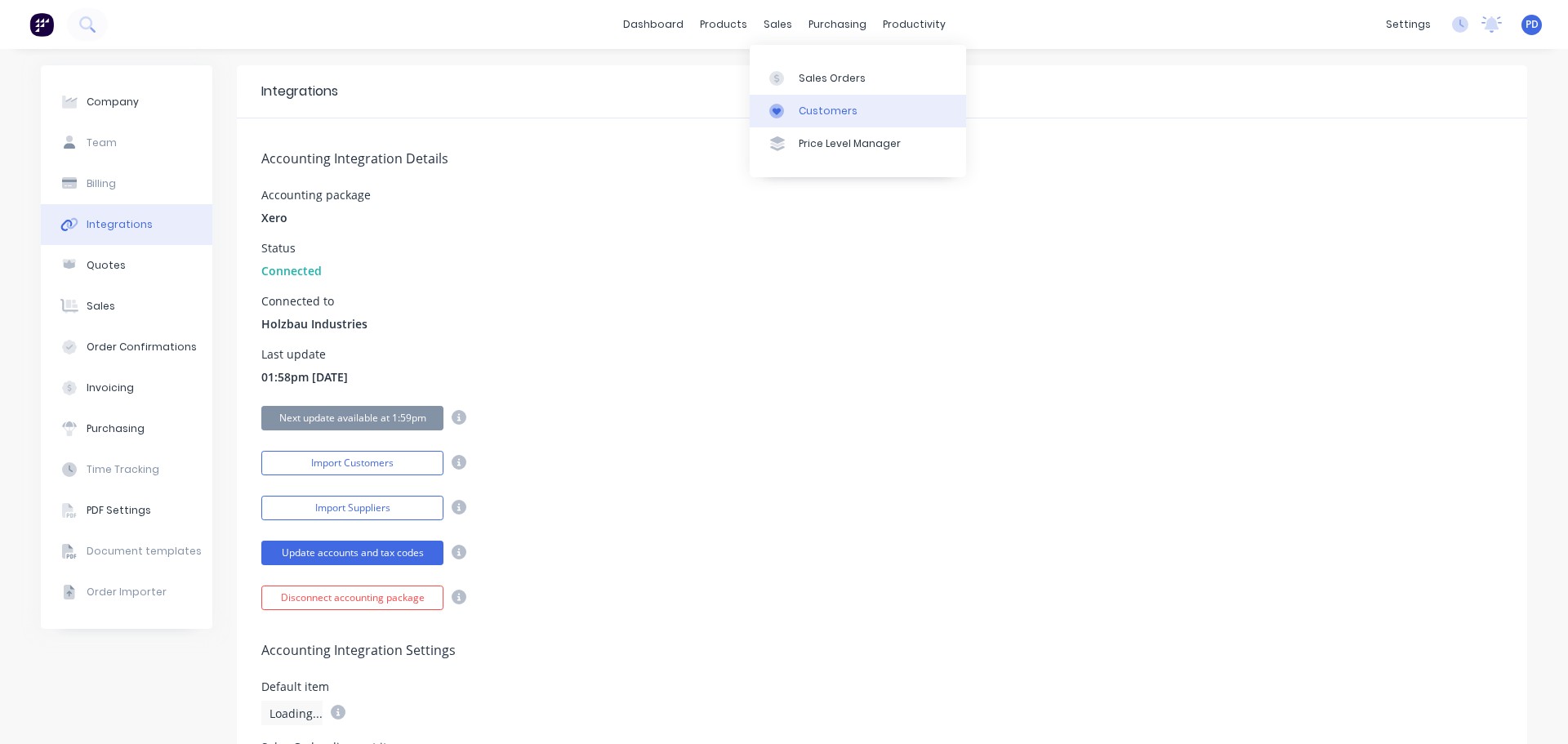
click at [796, 114] on link "Customers" at bounding box center [858, 111] width 217 height 32
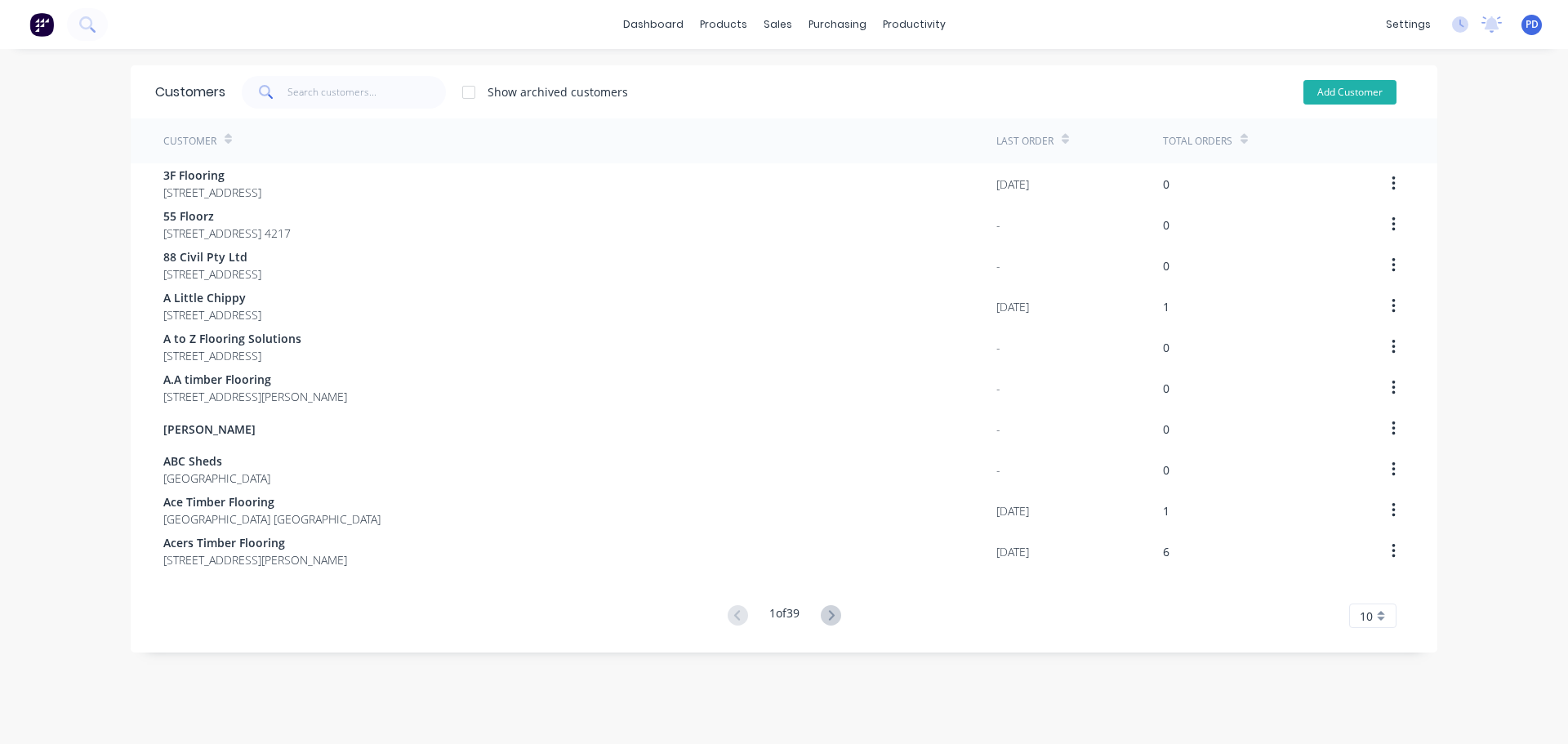
click at [1331, 96] on button "Add Customer" at bounding box center [1350, 92] width 93 height 25
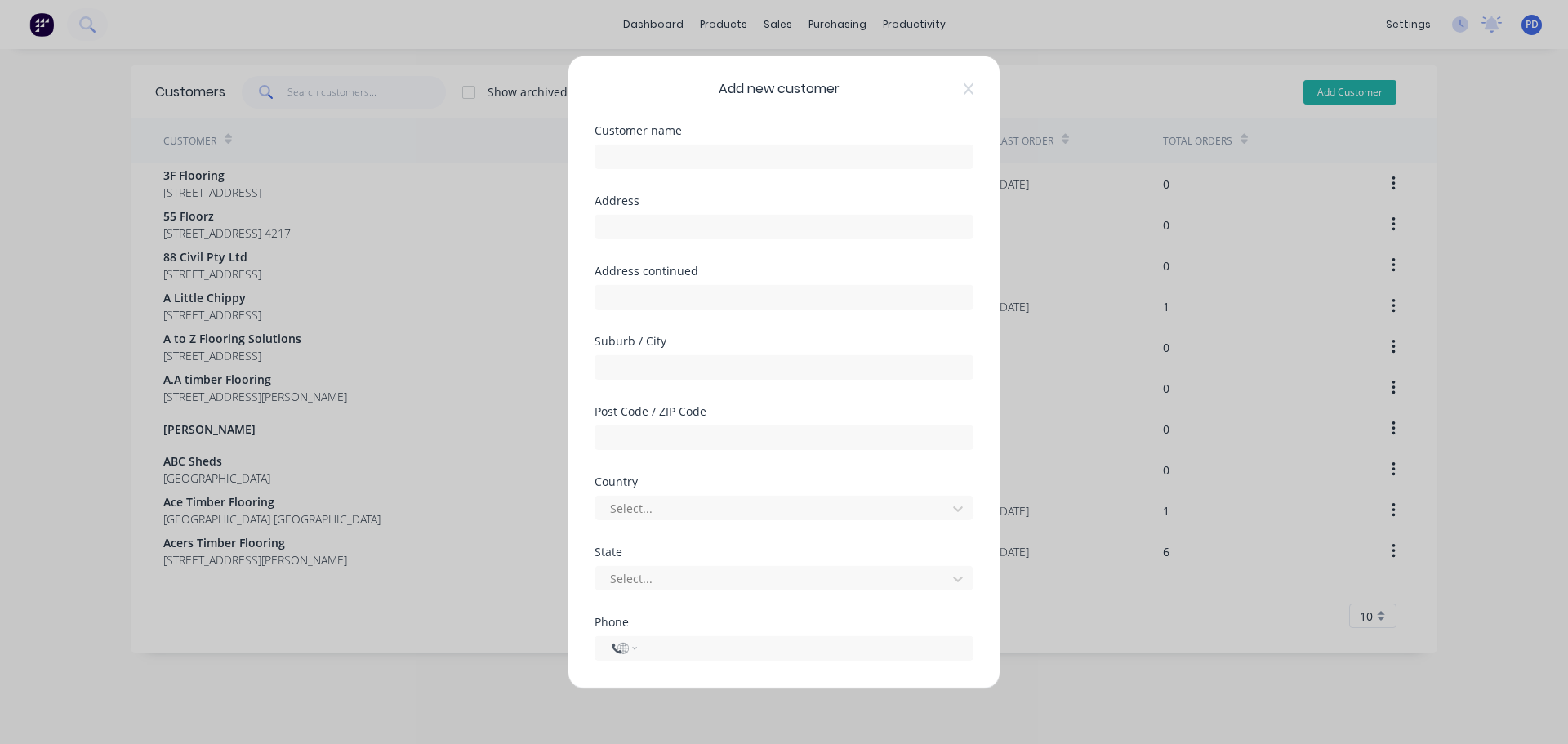
select select "AU"
click at [691, 156] on input "text" at bounding box center [784, 156] width 379 height 25
click at [736, 153] on input "Tiles Flooring & Bathrooom Centre" at bounding box center [784, 156] width 379 height 25
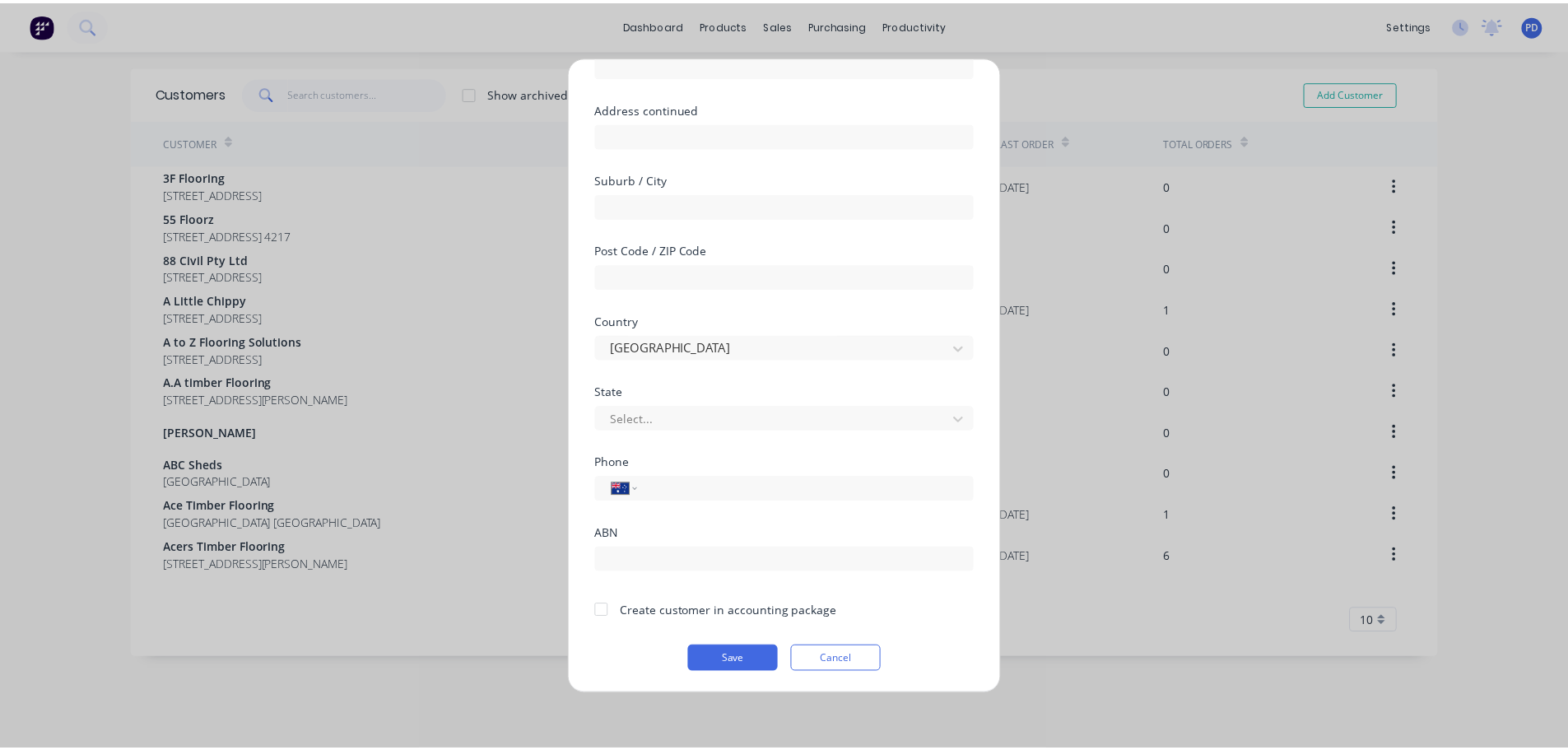
scroll to position [167, 0]
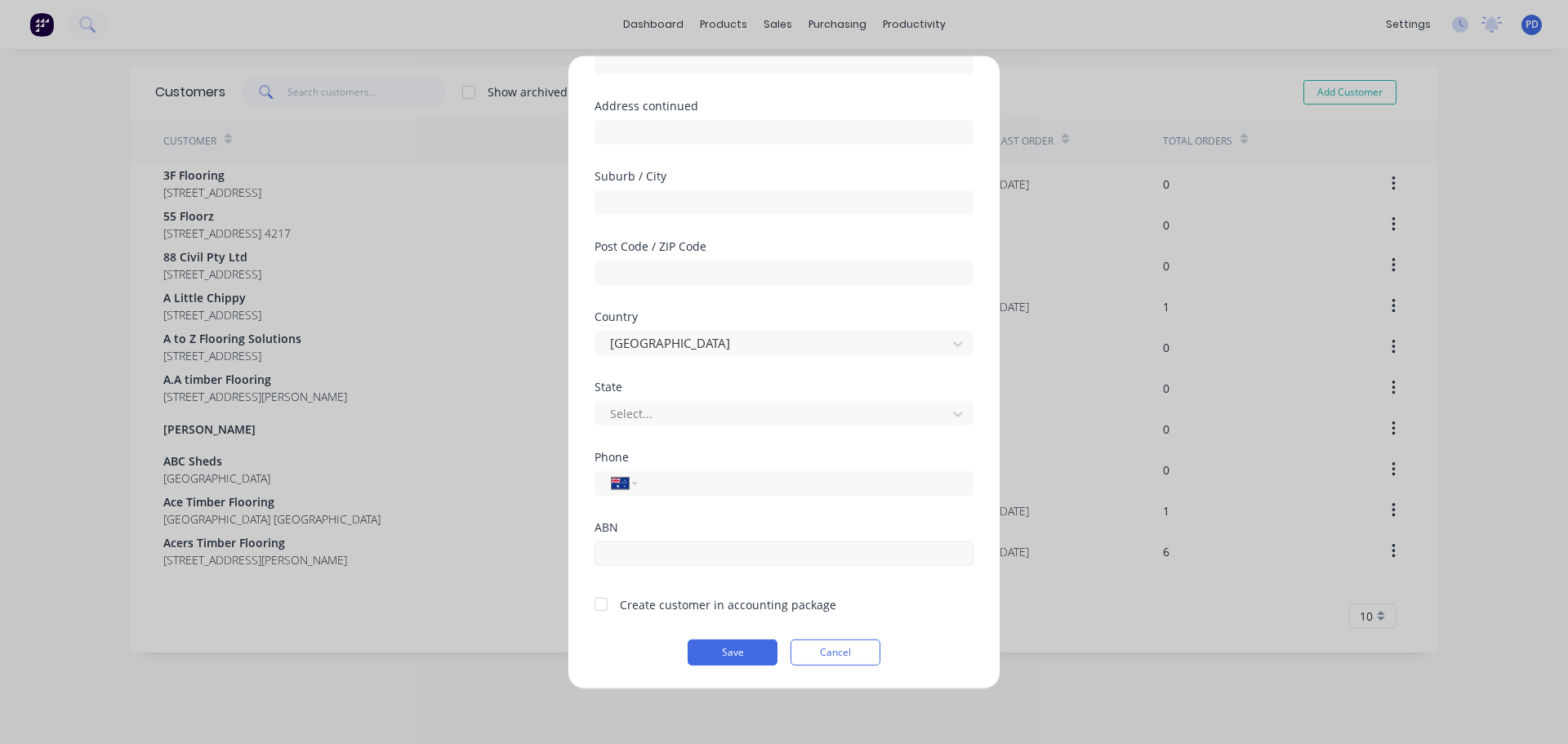
type input "Tiles Flooring & Bathroom Centre"
click at [653, 551] on input "text" at bounding box center [784, 553] width 379 height 25
click at [633, 557] on input "text" at bounding box center [784, 553] width 379 height 25
paste input "50682451305"
type input "50682451305"
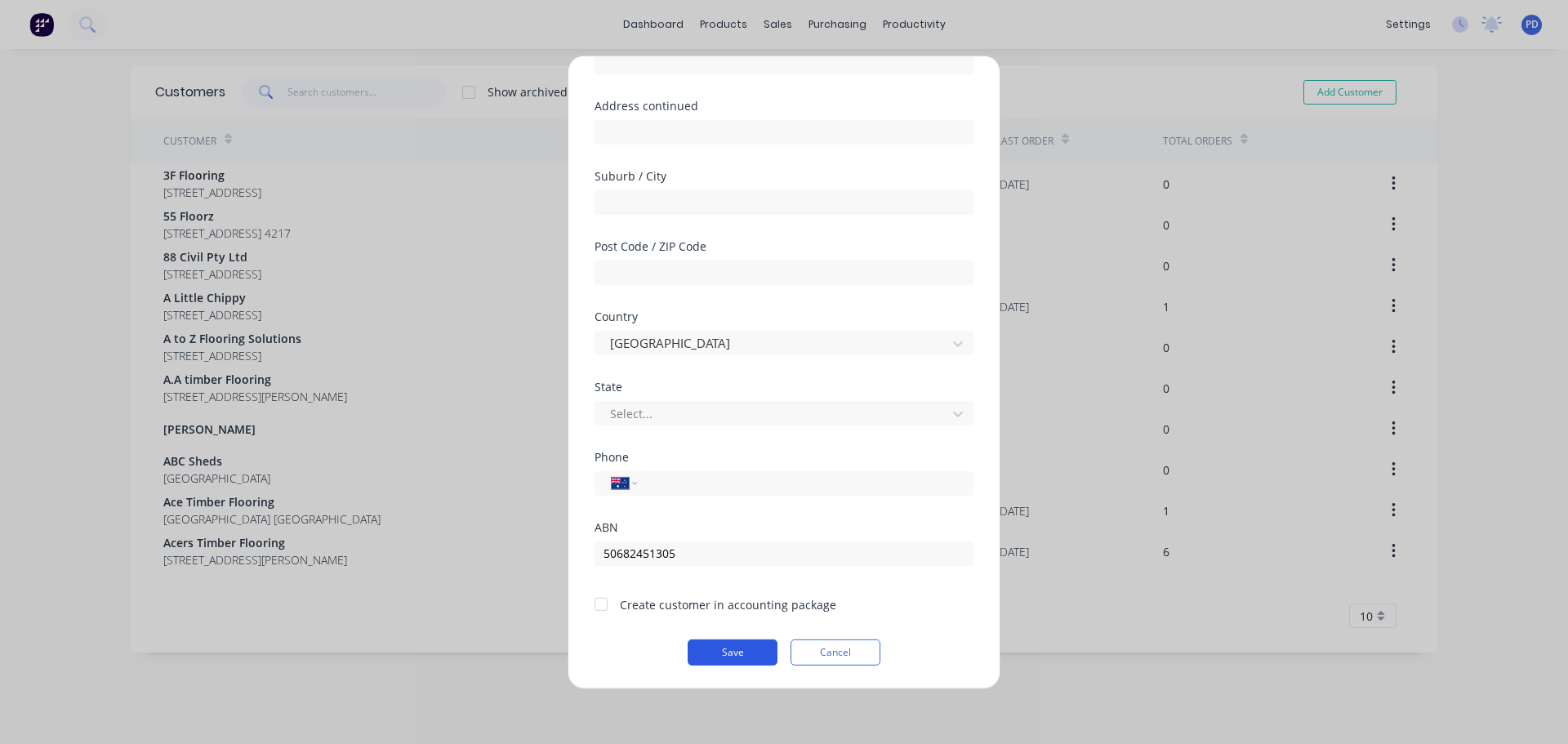
click at [724, 648] on button "Save" at bounding box center [732, 652] width 90 height 26
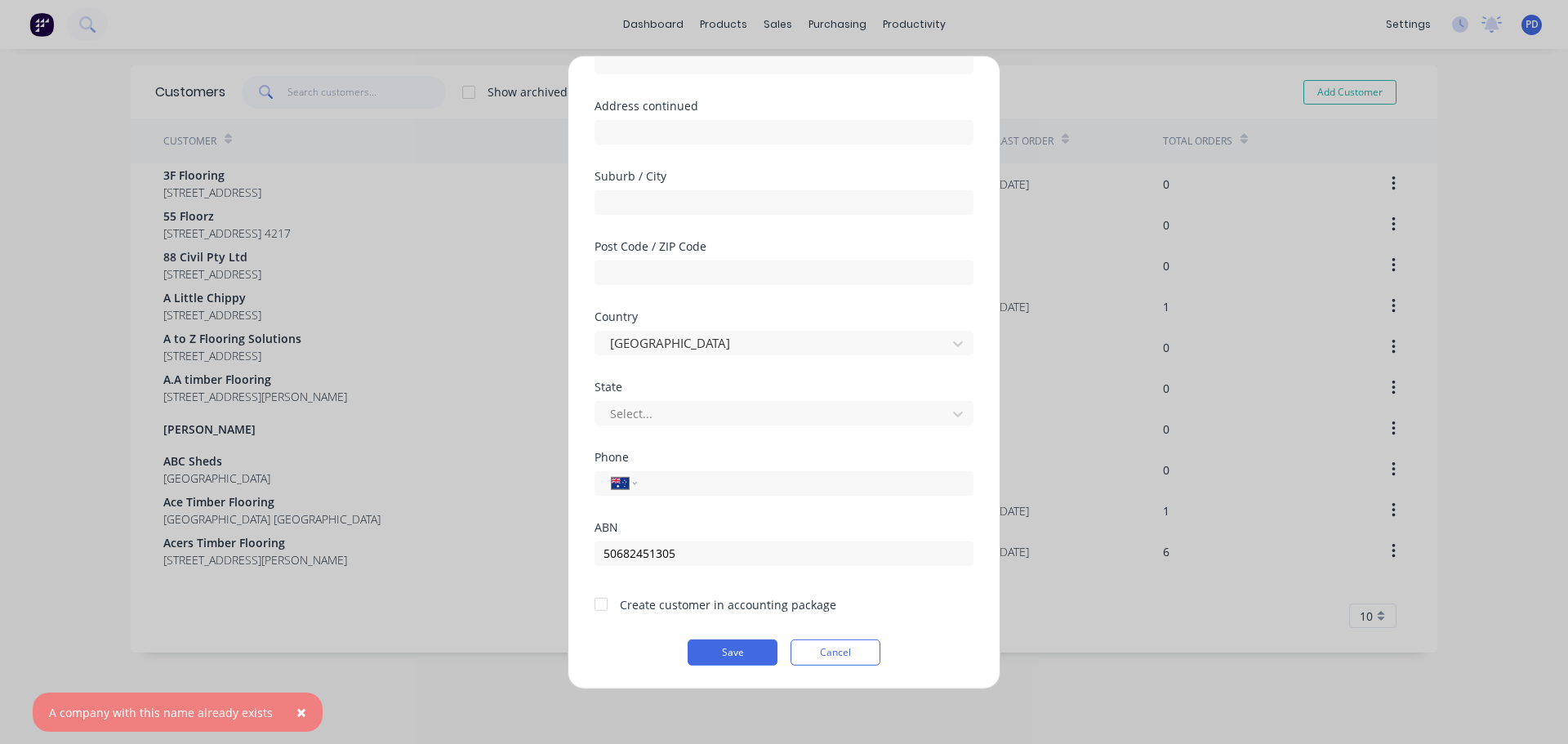
click at [296, 717] on span "×" at bounding box center [301, 712] width 10 height 23
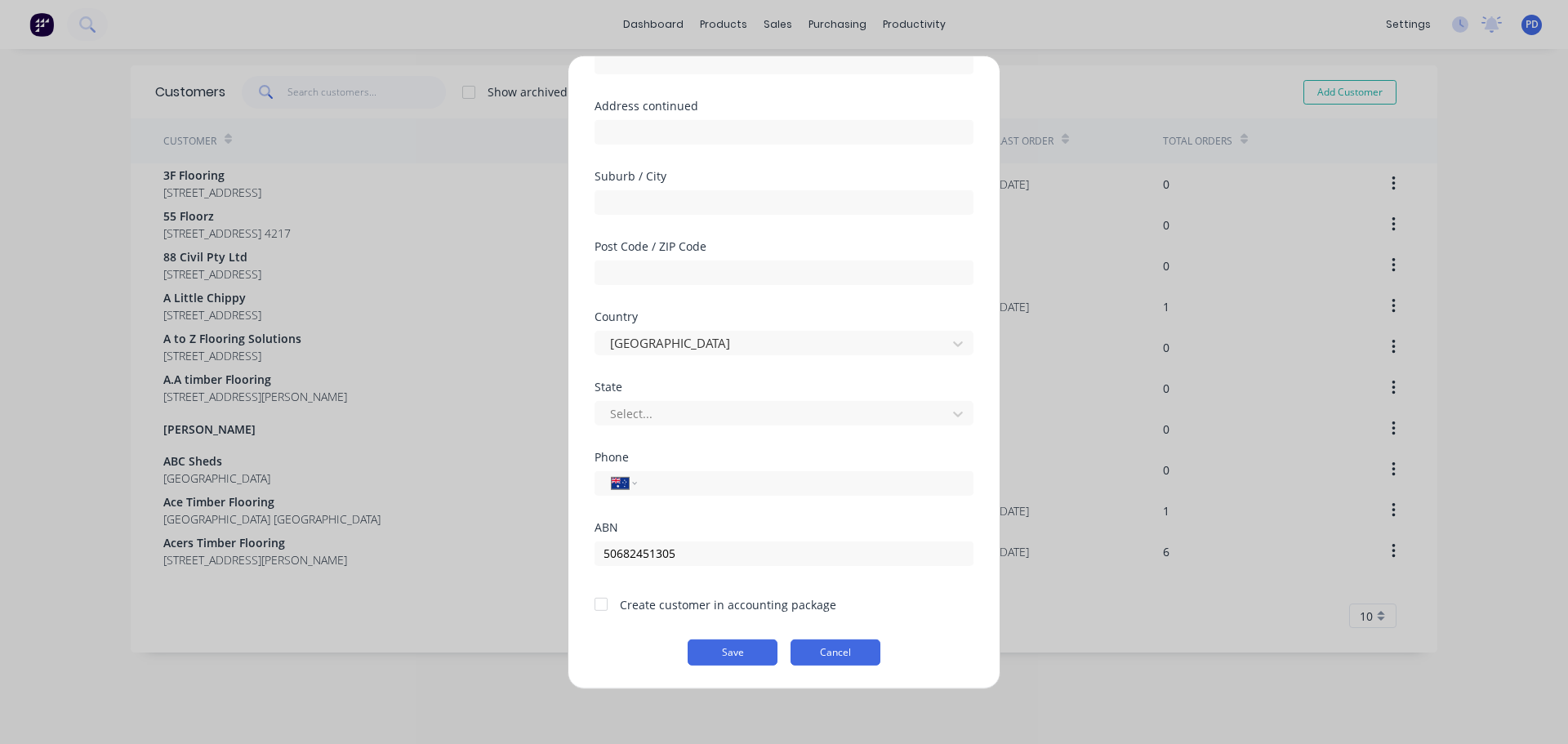
click at [818, 655] on button "Cancel" at bounding box center [835, 652] width 90 height 26
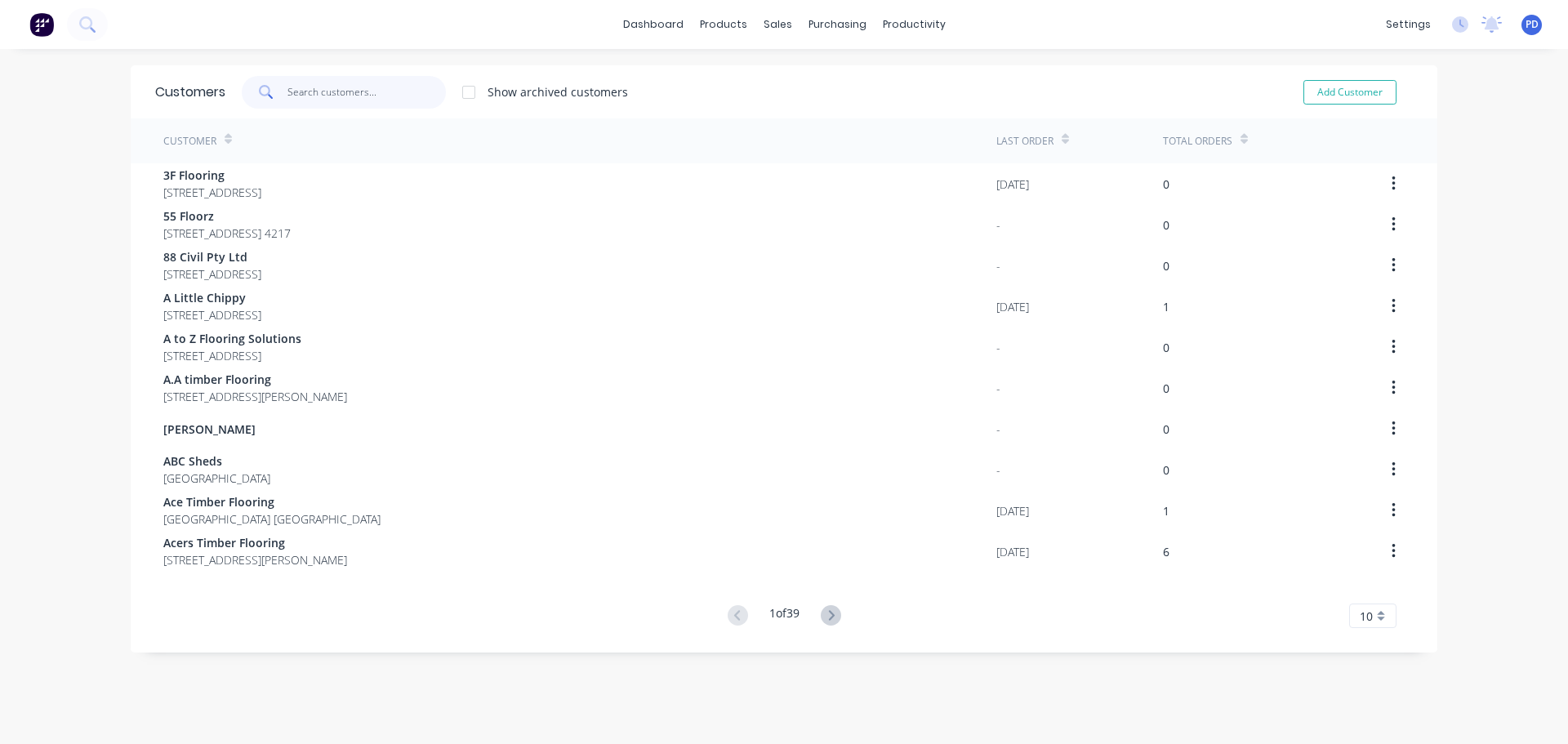
click at [307, 95] on input "text" at bounding box center [367, 91] width 160 height 32
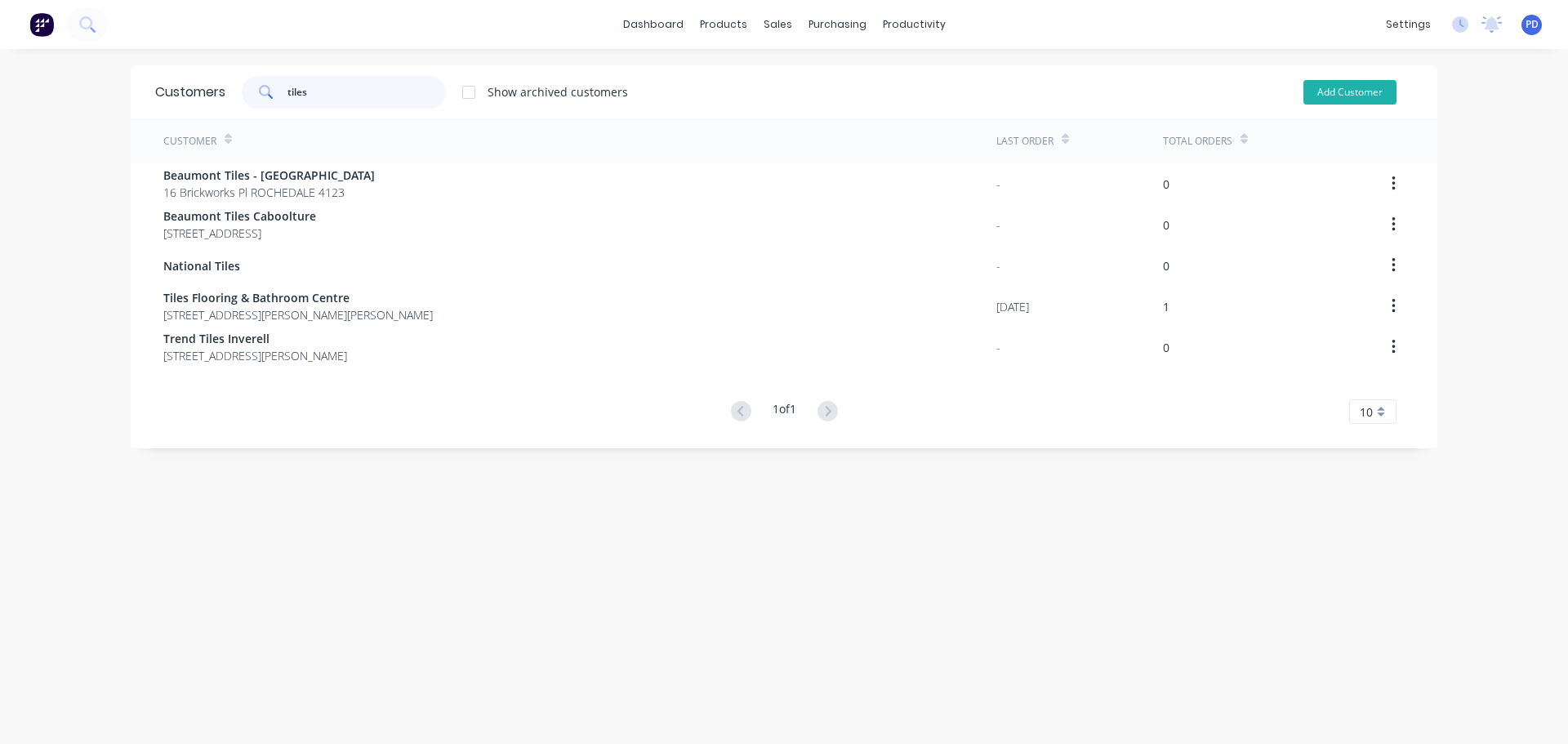
type input "tiles"
click at [1340, 95] on button "Add Customer" at bounding box center [1350, 92] width 93 height 25
select select "AU"
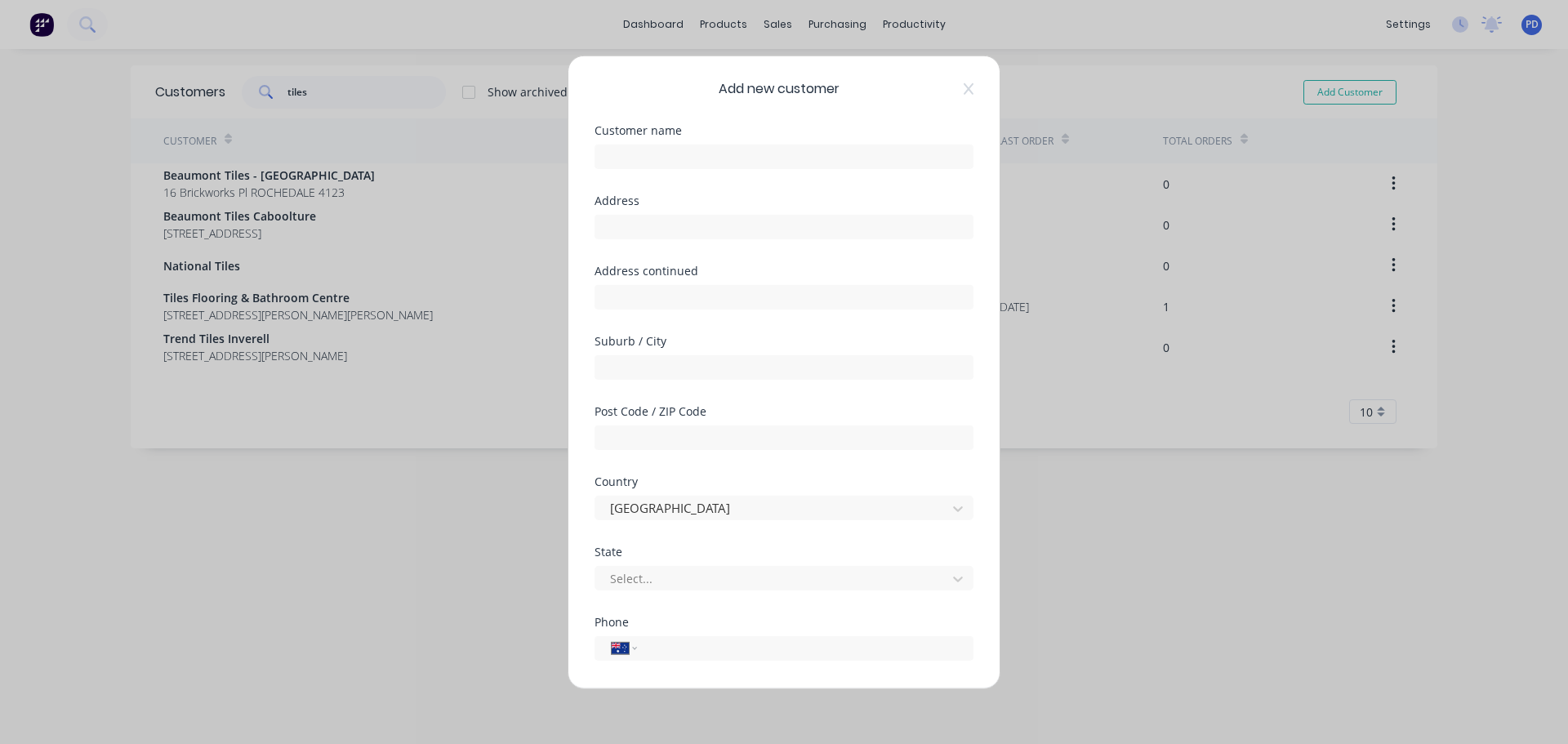
click at [951, 87] on div "Add new customer" at bounding box center [784, 88] width 379 height 19
click at [964, 88] on icon at bounding box center [968, 89] width 10 height 13
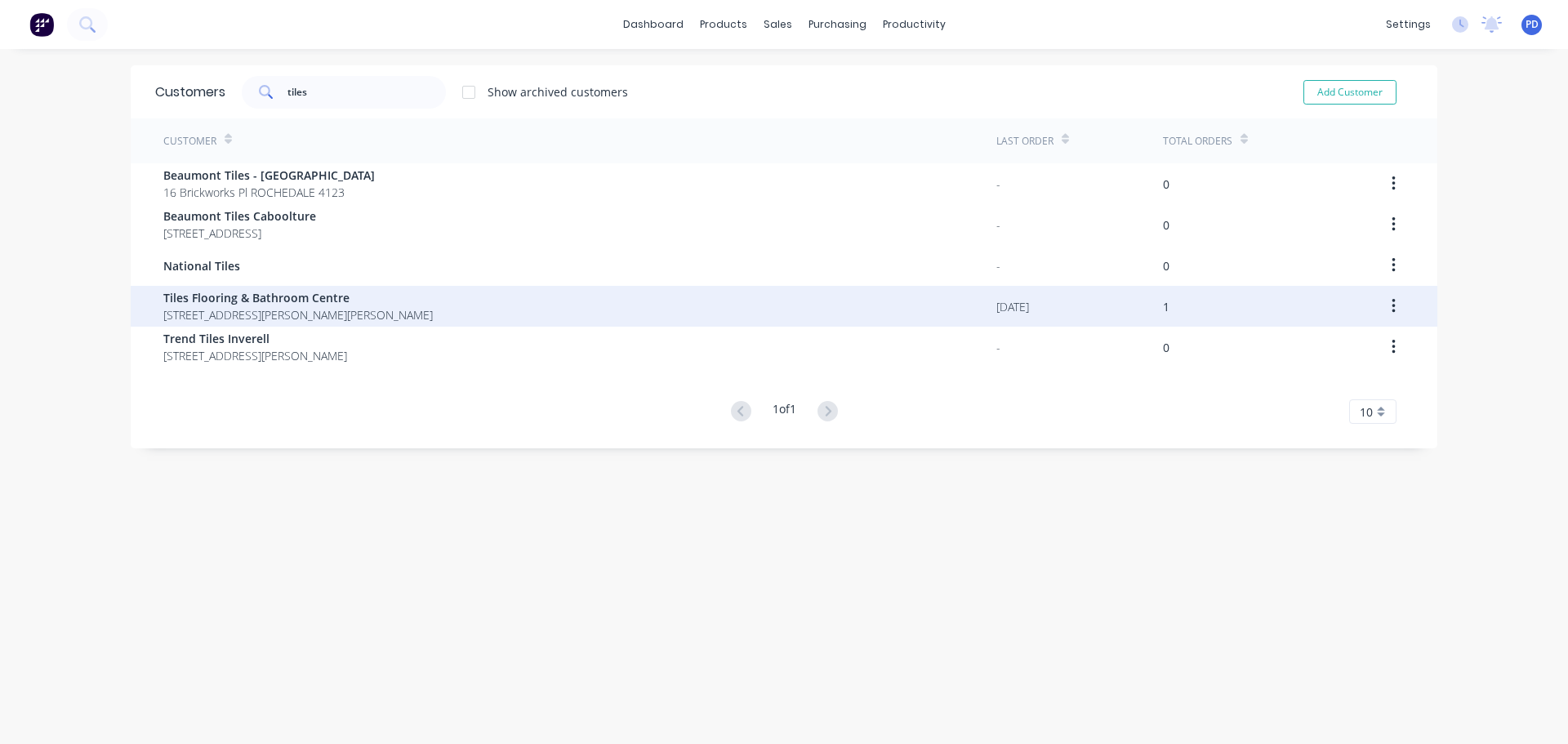
click at [281, 305] on span "Tiles Flooring & Bathroom Centre" at bounding box center [298, 297] width 269 height 18
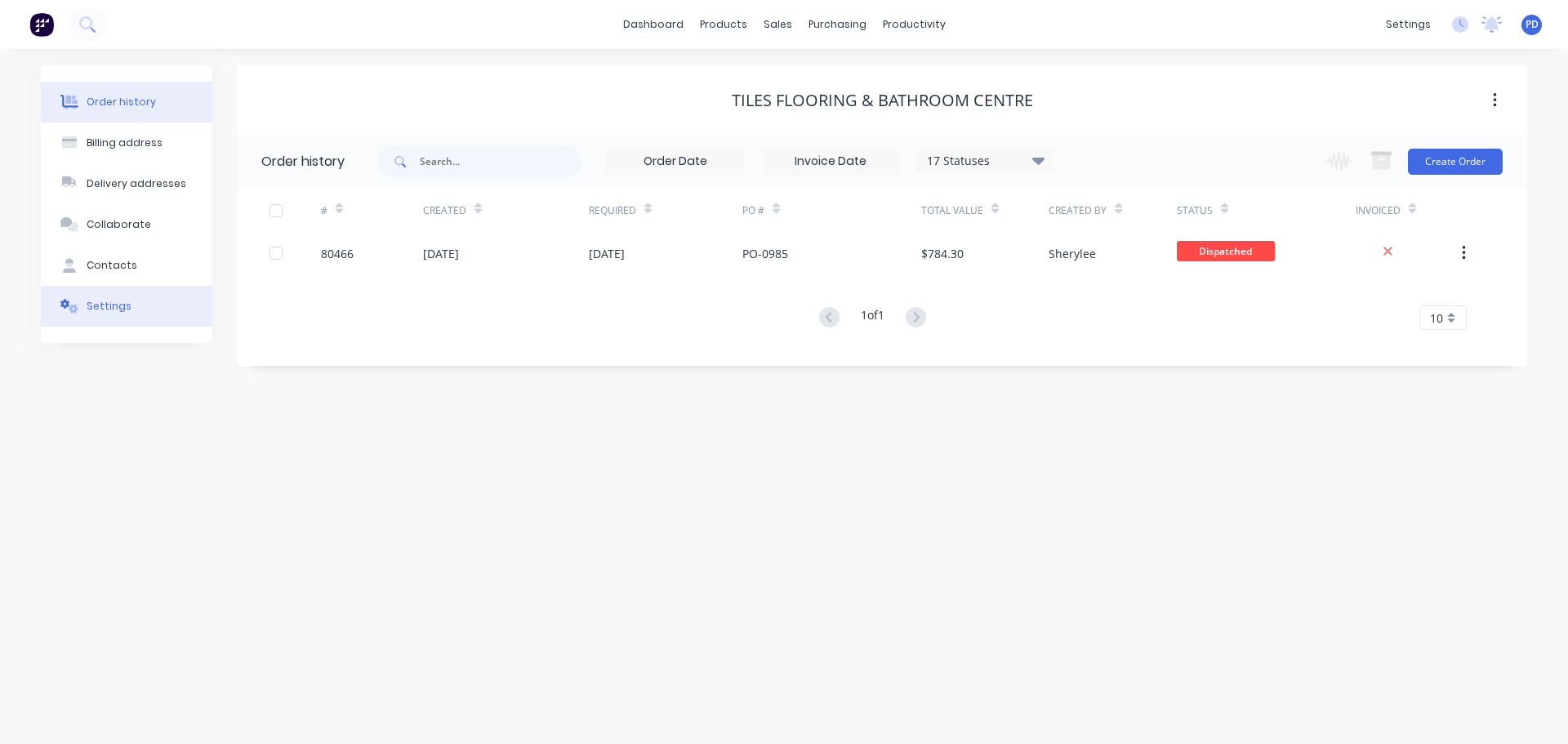
click at [95, 304] on div "Settings" at bounding box center [109, 306] width 45 height 15
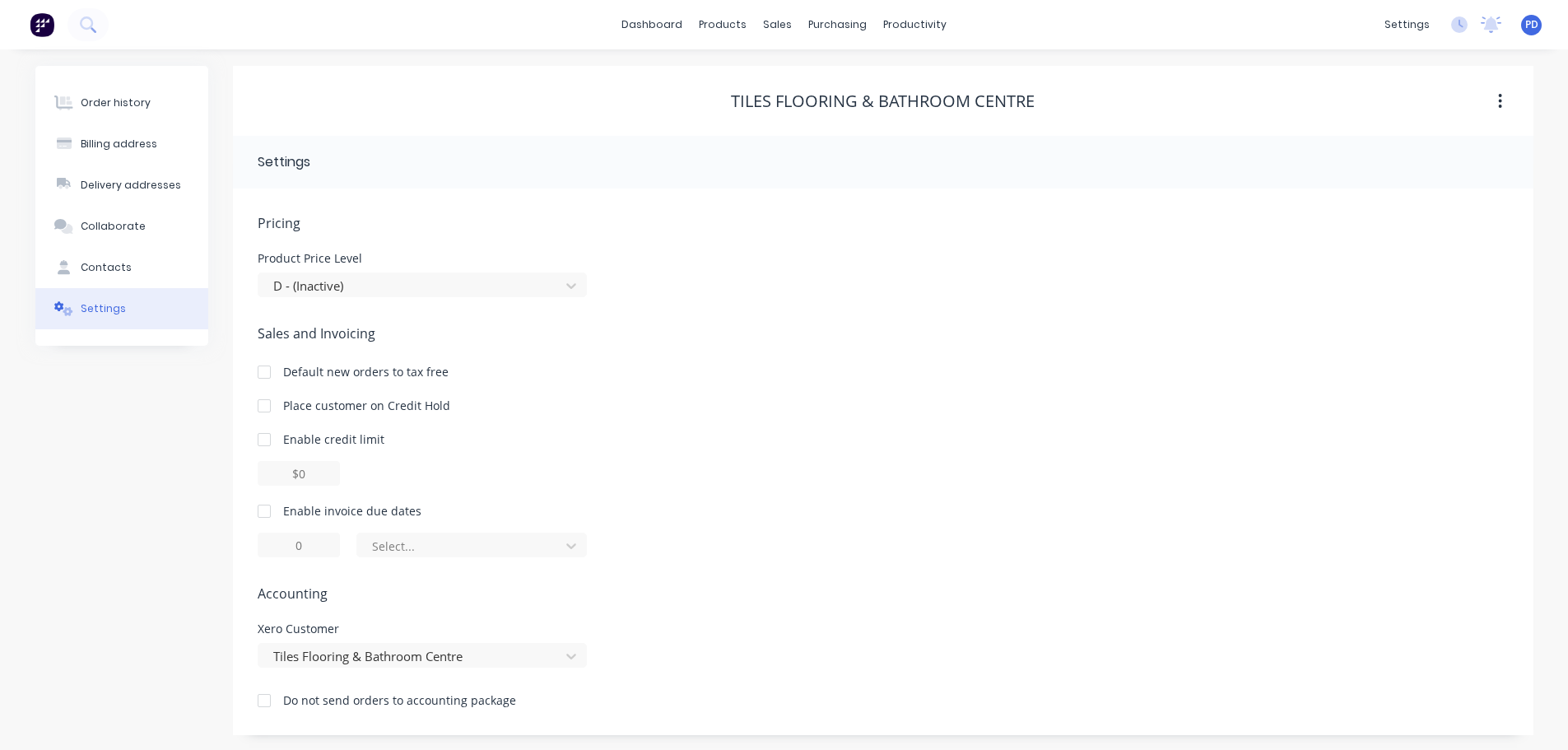
scroll to position [2, 0]
click at [1020, 300] on div "Pricing Product Price Level D - (Inactive) Sales and Invoicing Default new orde…" at bounding box center [883, 472] width 1251 height 522
click at [1500, 99] on icon "button" at bounding box center [1501, 100] width 4 height 15
click at [1246, 305] on div "Pricing Product Price Level D - (Inactive) Sales and Invoicing Default new orde…" at bounding box center [883, 472] width 1251 height 522
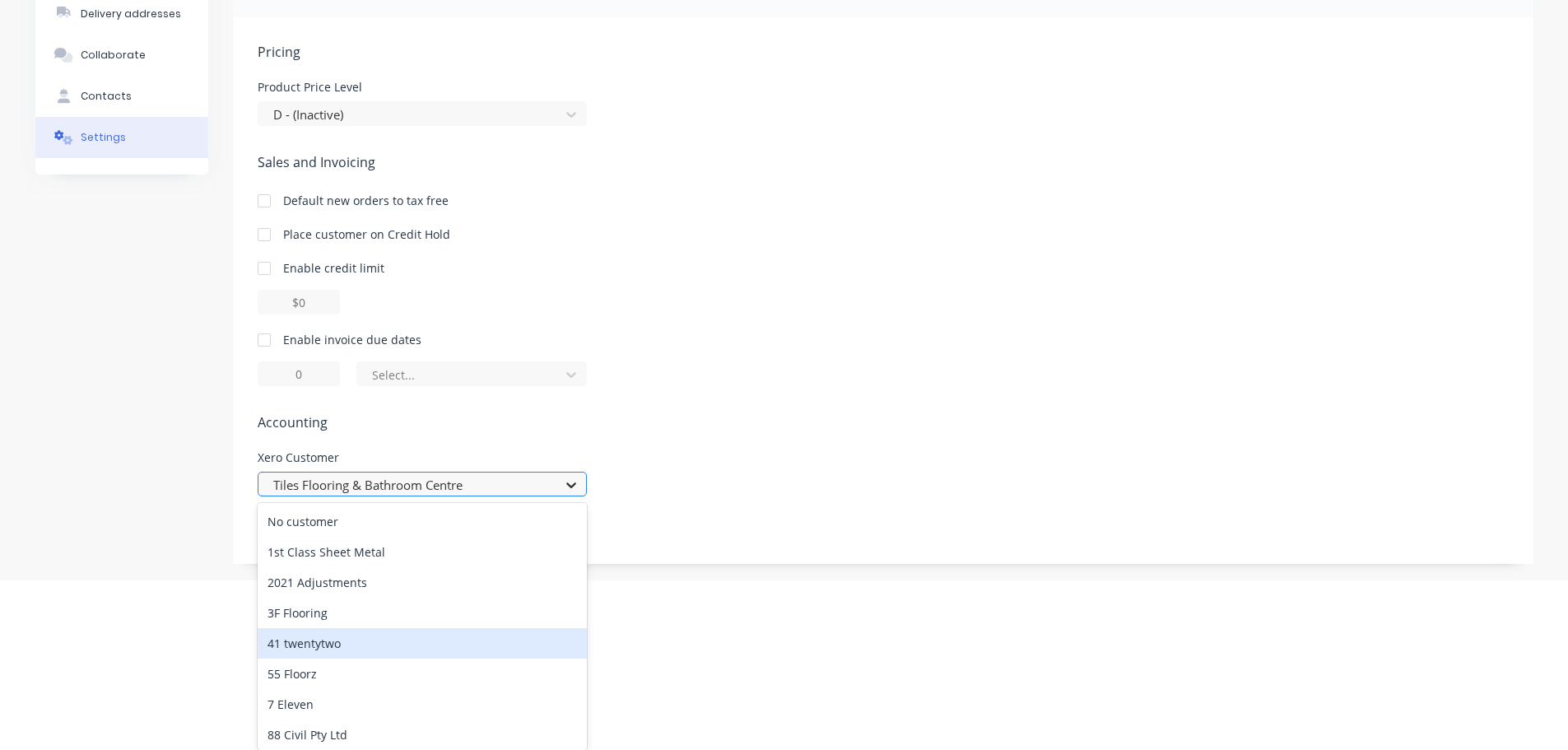
click at [569, 497] on div "991 results available. Use Up and Down to choose options, press Enter to select…" at bounding box center [422, 484] width 329 height 25
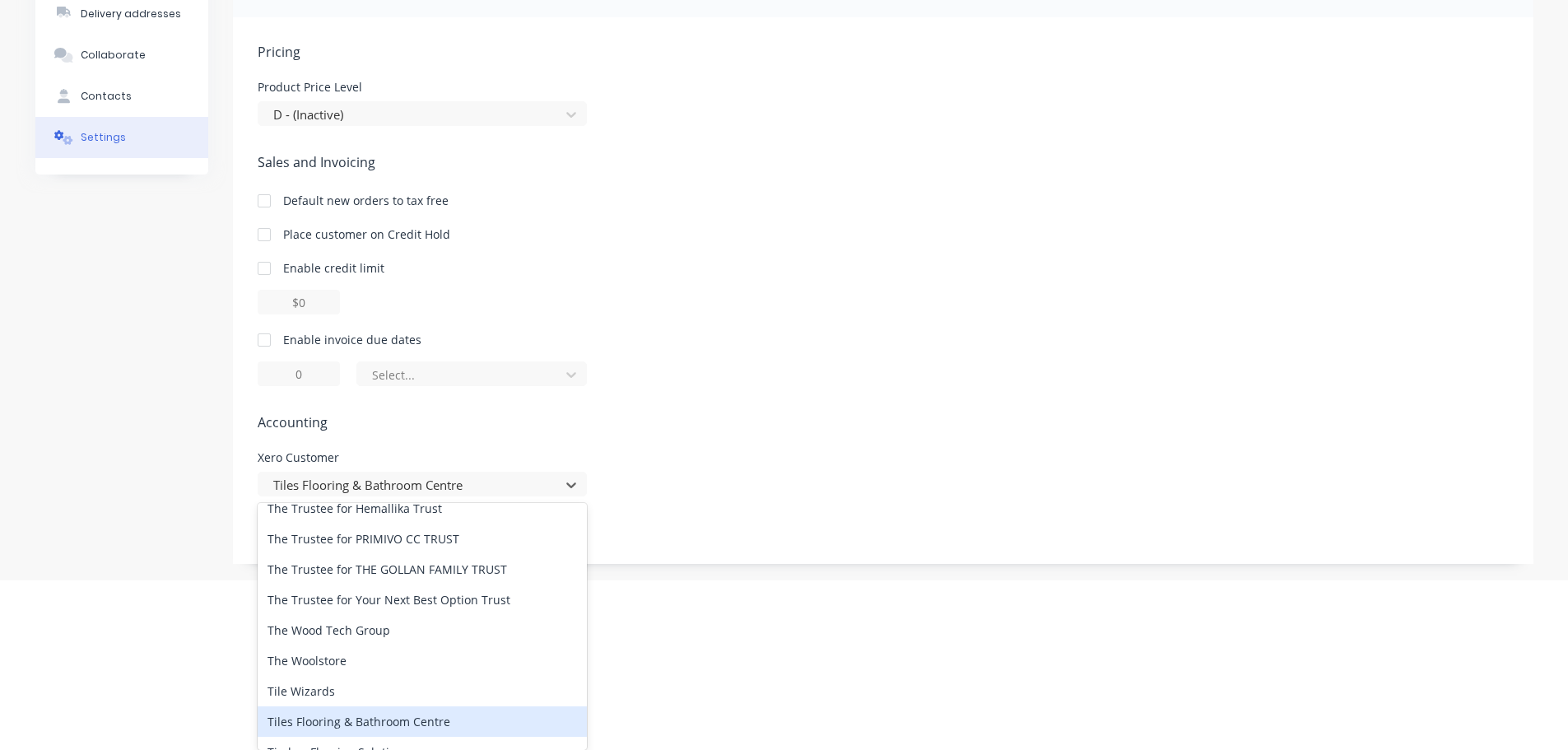
scroll to position [26908, 0]
click at [490, 706] on div "Tiles Flooring & Bathroom Centre" at bounding box center [422, 721] width 329 height 31
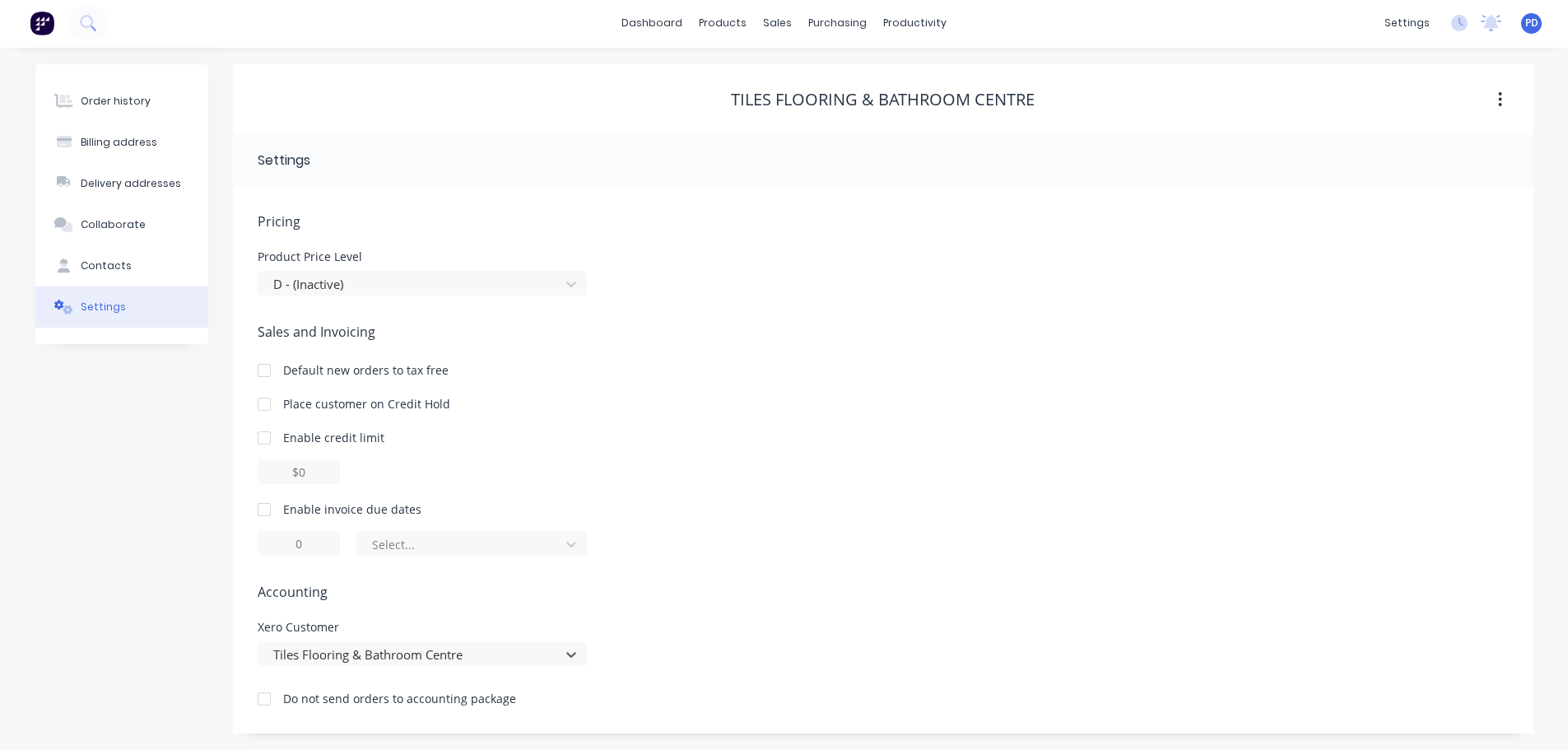
scroll to position [2, 0]
click at [1497, 99] on button "button" at bounding box center [1500, 100] width 39 height 30
click at [1421, 295] on div "Product Price Level D - (Inactive)" at bounding box center [883, 274] width 1251 height 45
click at [104, 482] on div "Order history Billing address Delivery addresses Collaborate Contacts Settings" at bounding box center [122, 399] width 173 height 670
click at [150, 112] on button "Order history" at bounding box center [122, 101] width 173 height 41
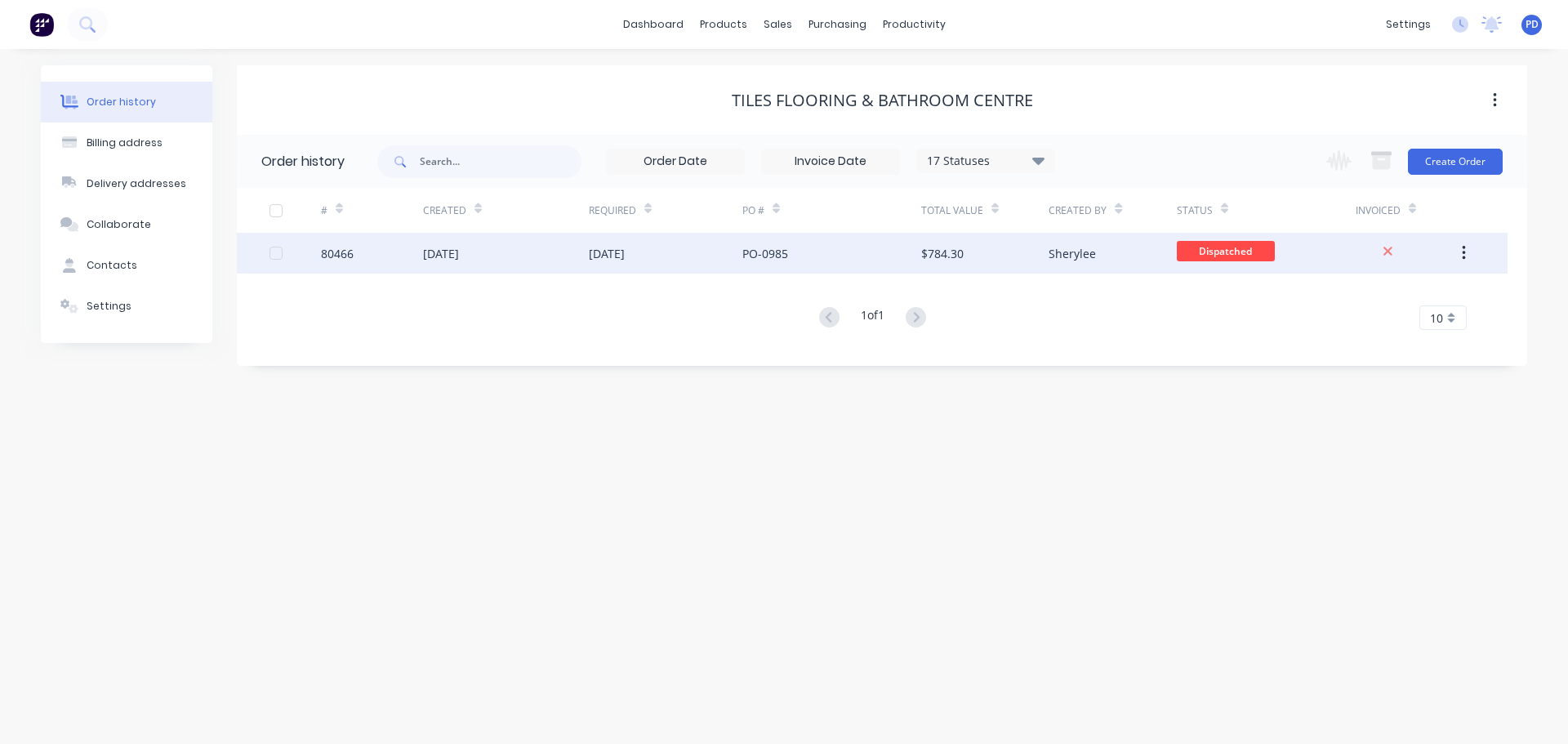
click at [625, 261] on div "[DATE]" at bounding box center [606, 254] width 36 height 18
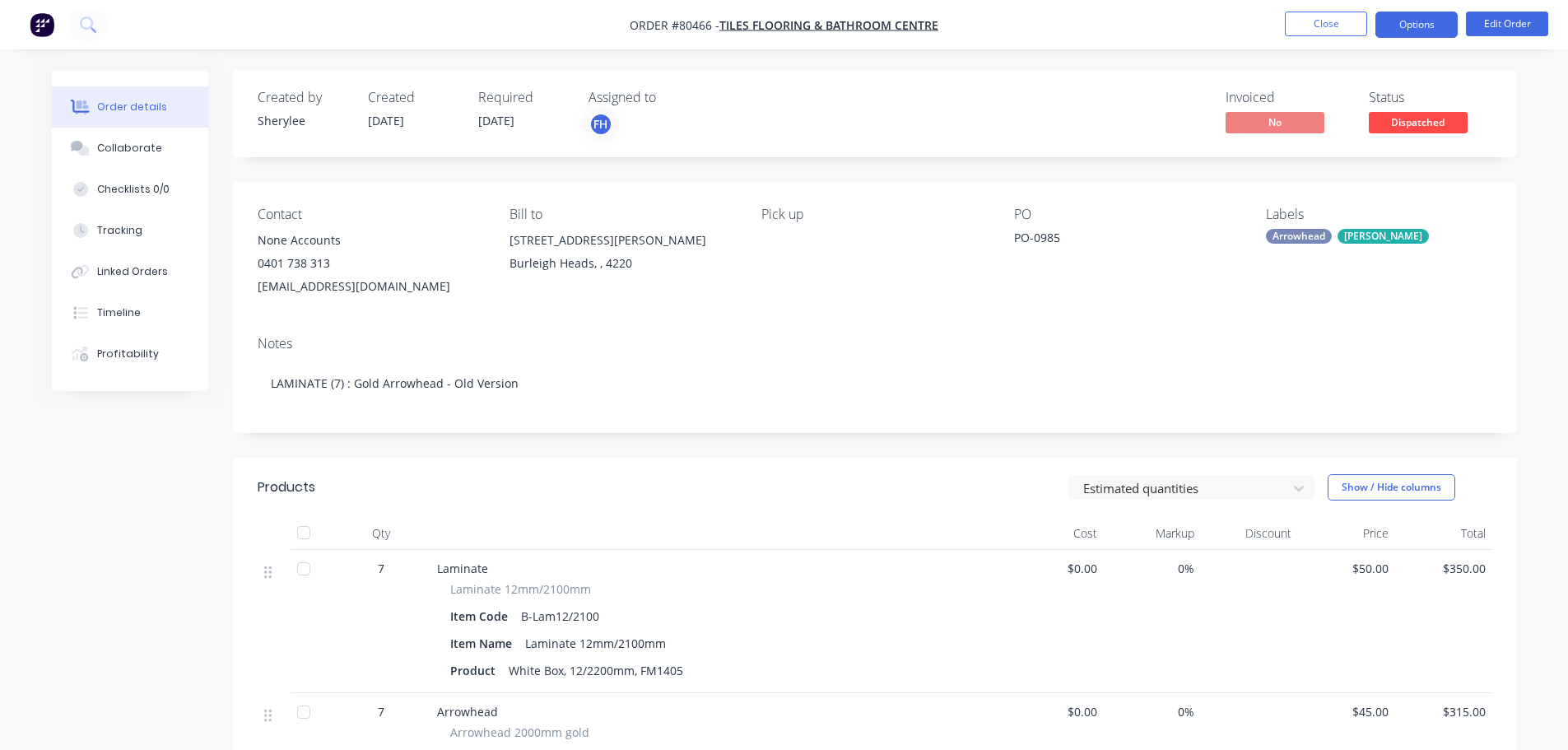
click at [1407, 25] on button "Options" at bounding box center [1416, 24] width 83 height 26
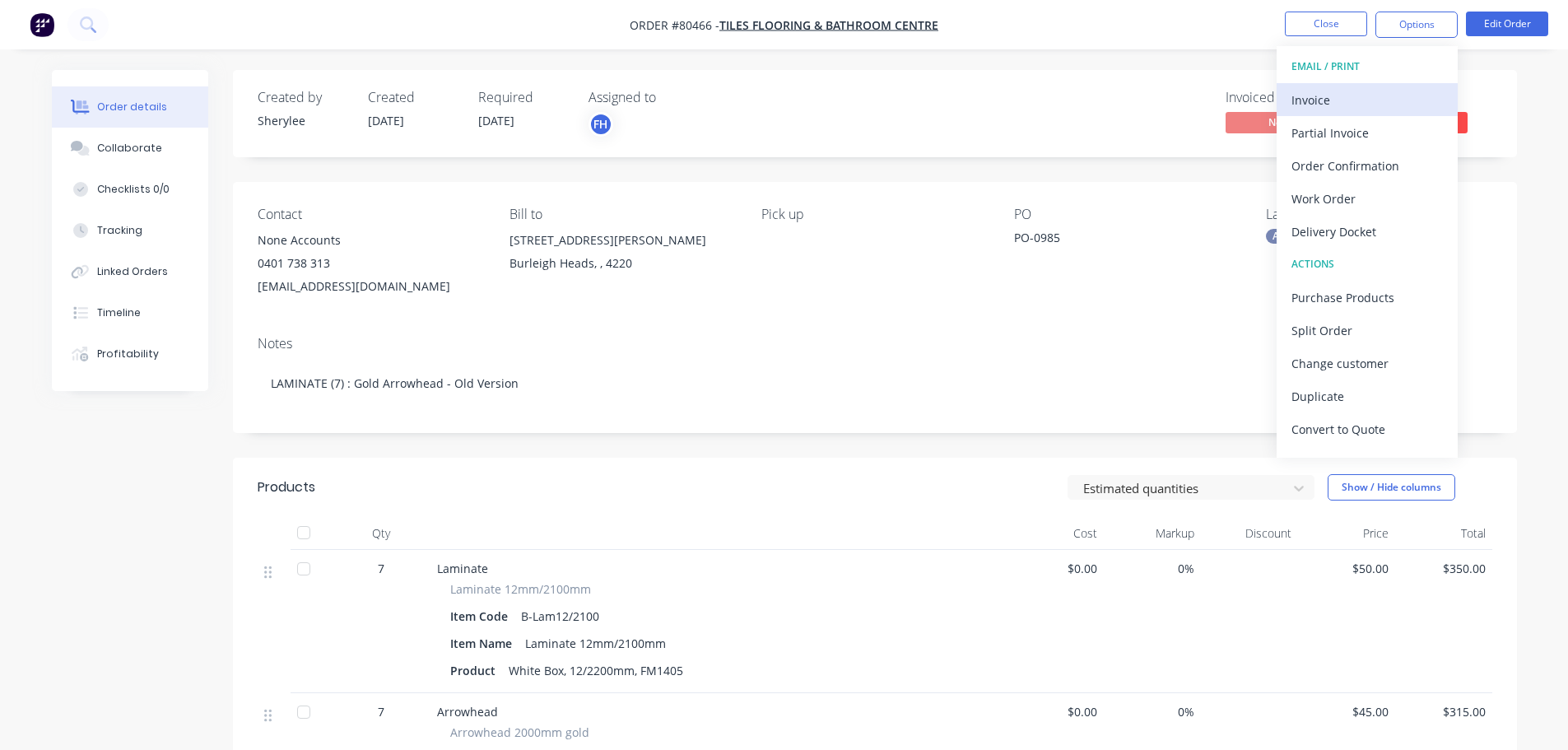
click at [1331, 98] on div "Invoice" at bounding box center [1367, 100] width 152 height 24
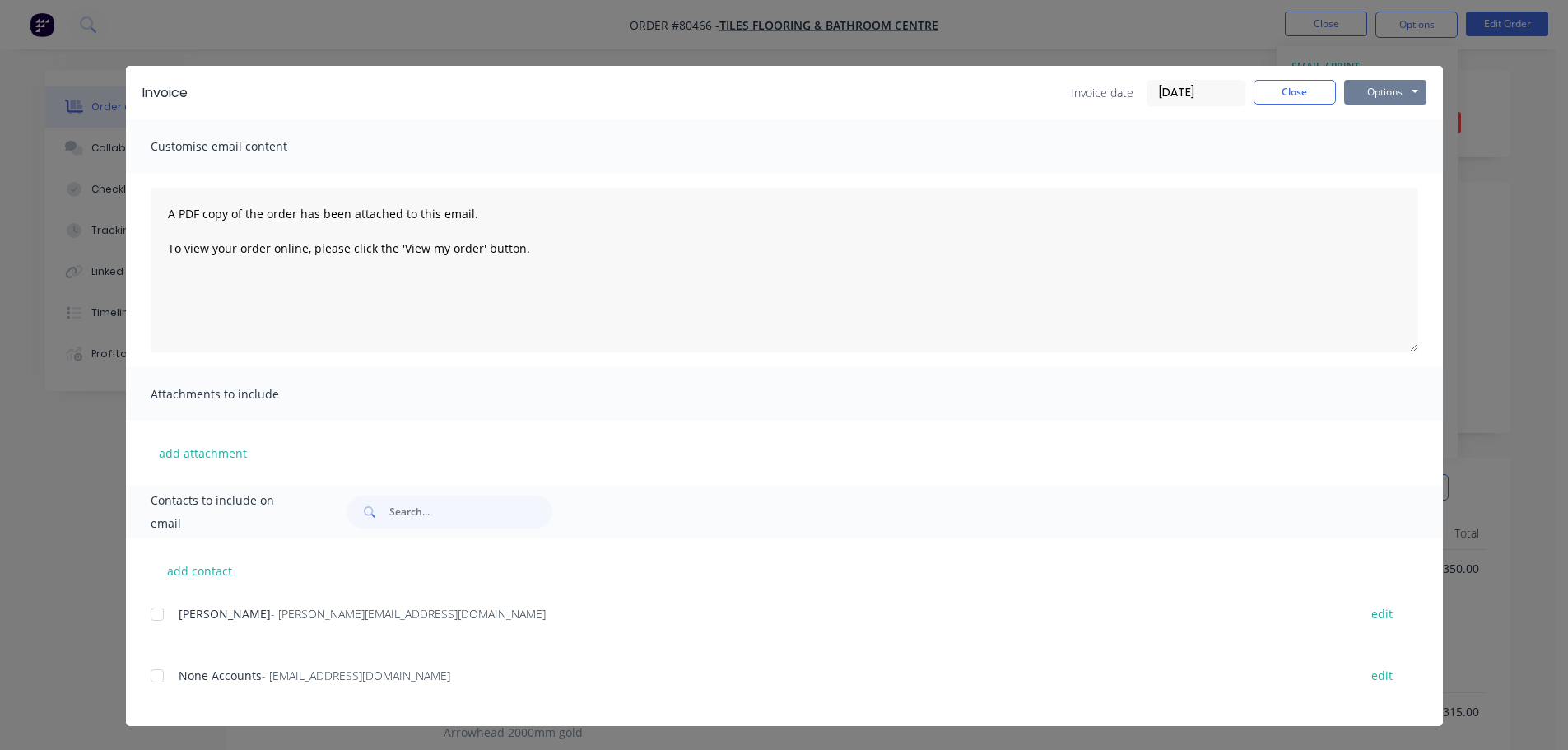
click at [1401, 87] on button "Options" at bounding box center [1385, 92] width 83 height 25
click at [1393, 147] on button "Print" at bounding box center [1396, 148] width 105 height 27
click at [1287, 90] on button "Close" at bounding box center [1295, 92] width 83 height 25
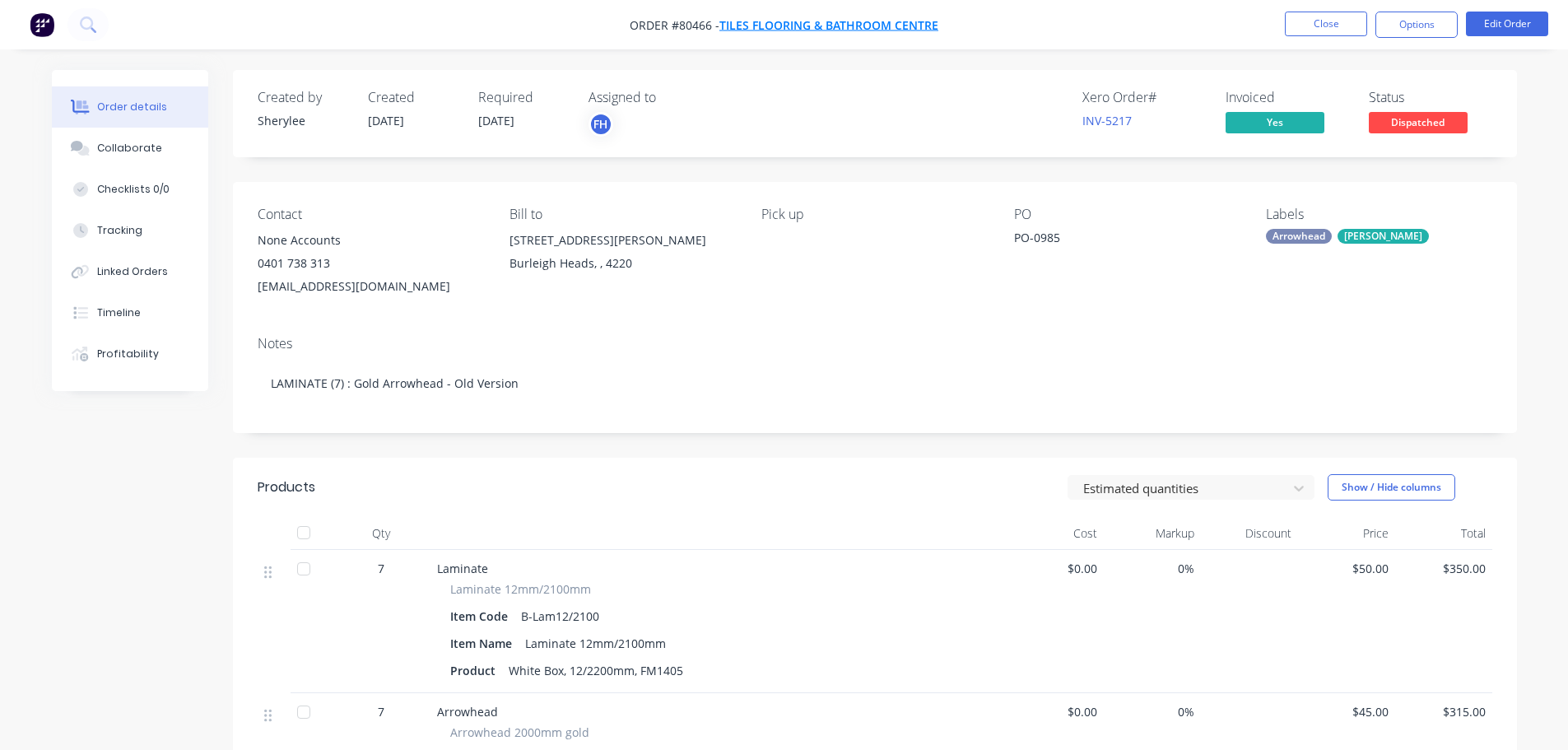
click at [849, 20] on span "Tiles Flooring & Bathroom Centre" at bounding box center [829, 25] width 219 height 16
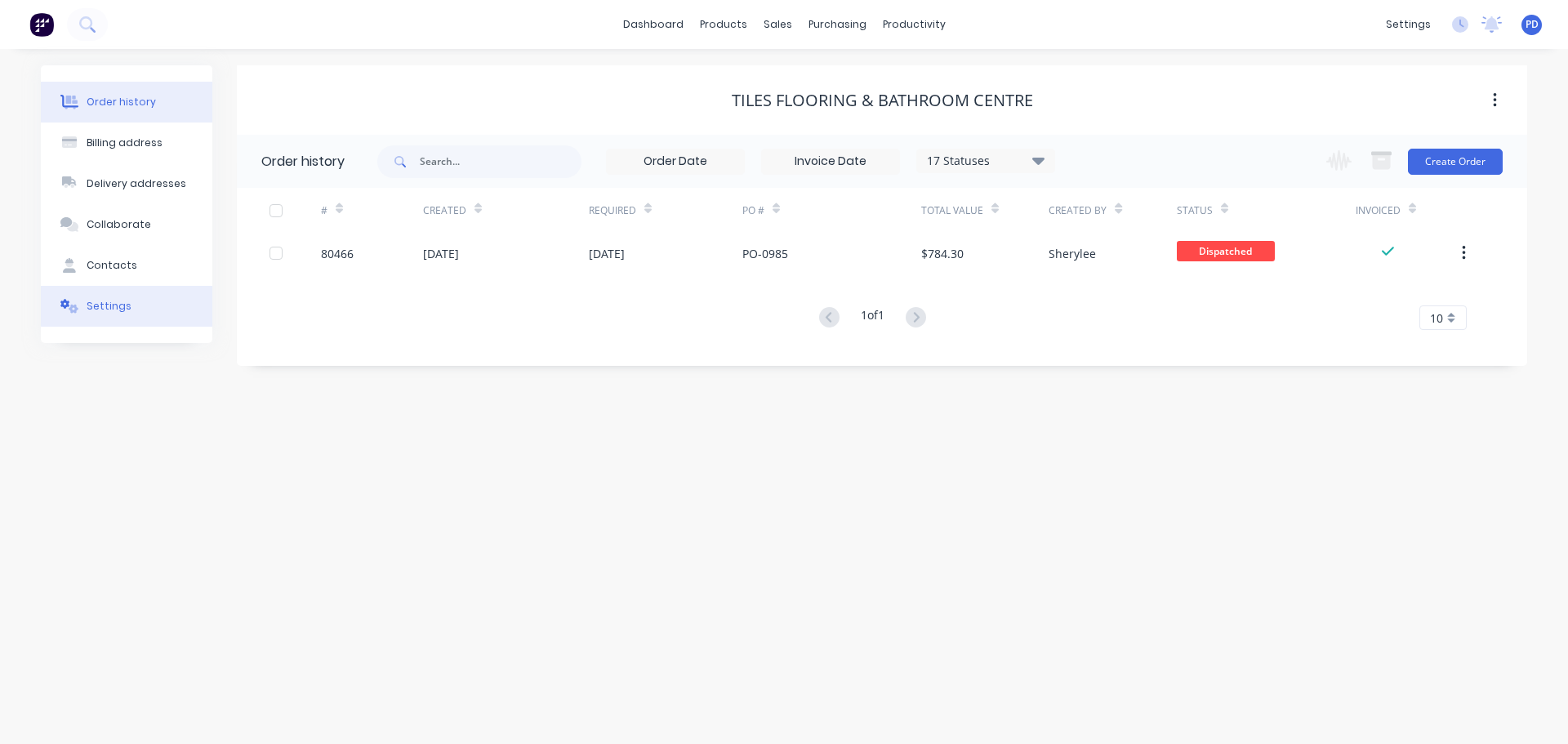
click at [102, 306] on div "Settings" at bounding box center [109, 306] width 45 height 15
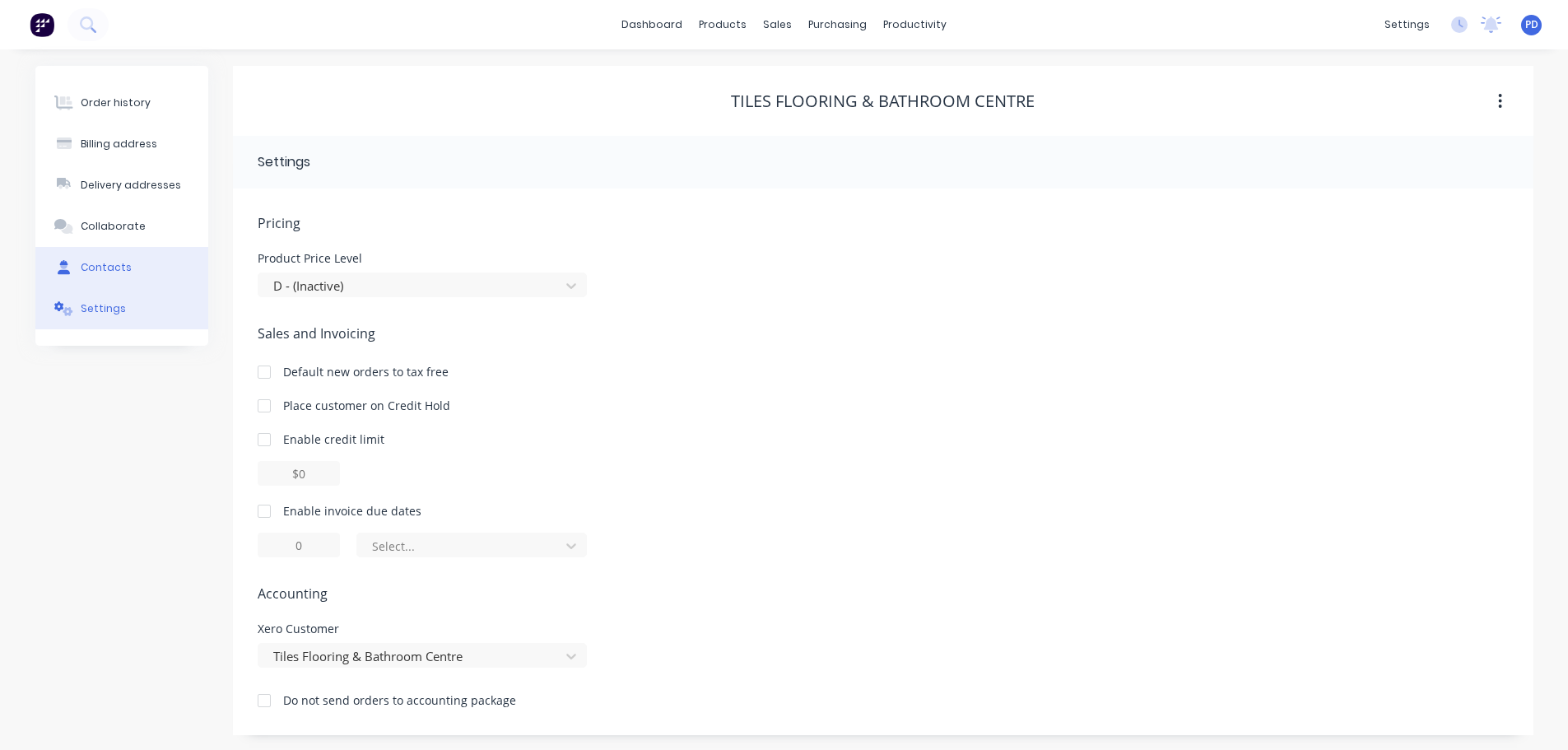
click at [108, 269] on div "Contacts" at bounding box center [106, 268] width 51 height 15
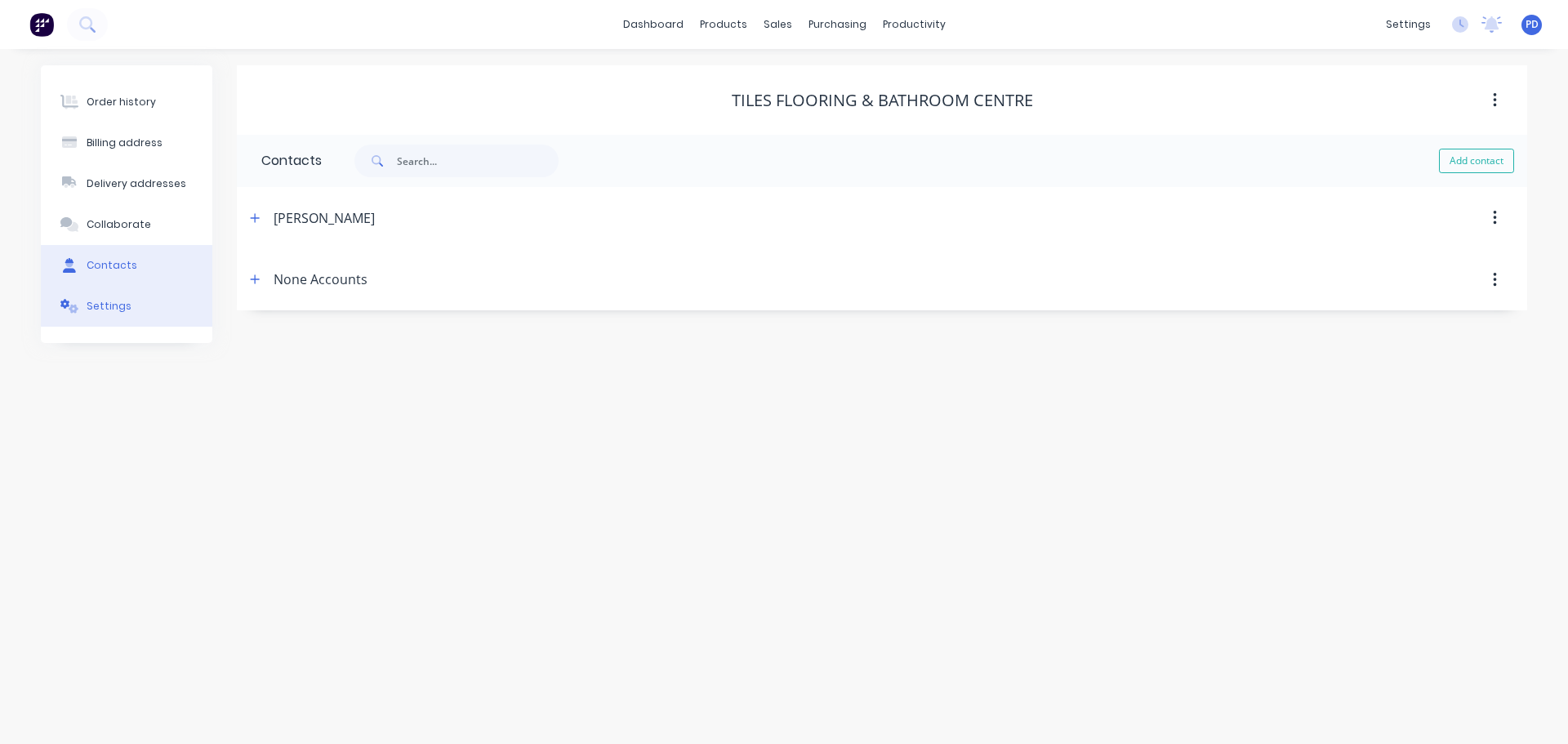
click at [109, 310] on div "Settings" at bounding box center [109, 306] width 45 height 15
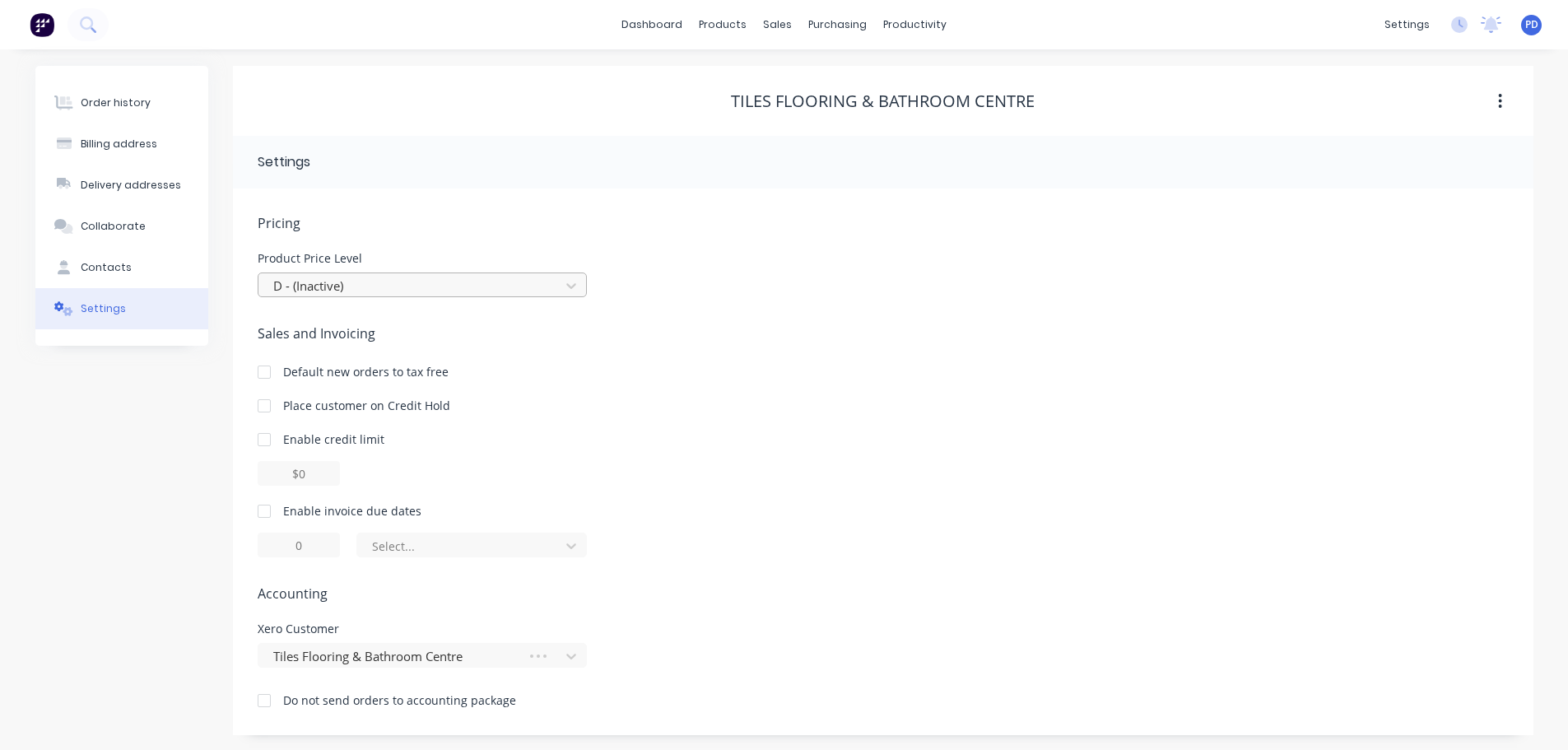
click at [318, 281] on div at bounding box center [411, 287] width 280 height 20
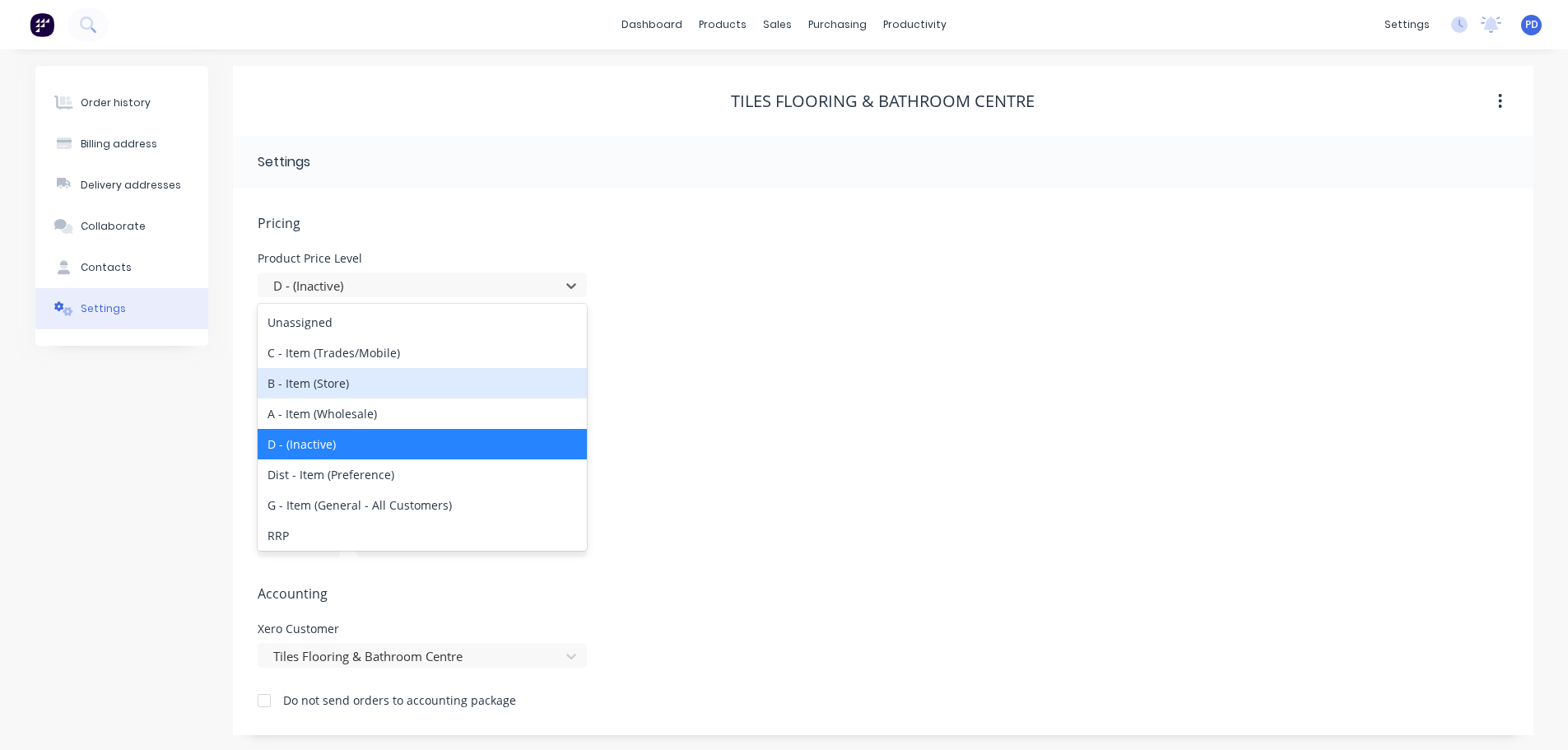
click at [308, 384] on div "B - Item (Store)" at bounding box center [422, 383] width 329 height 31
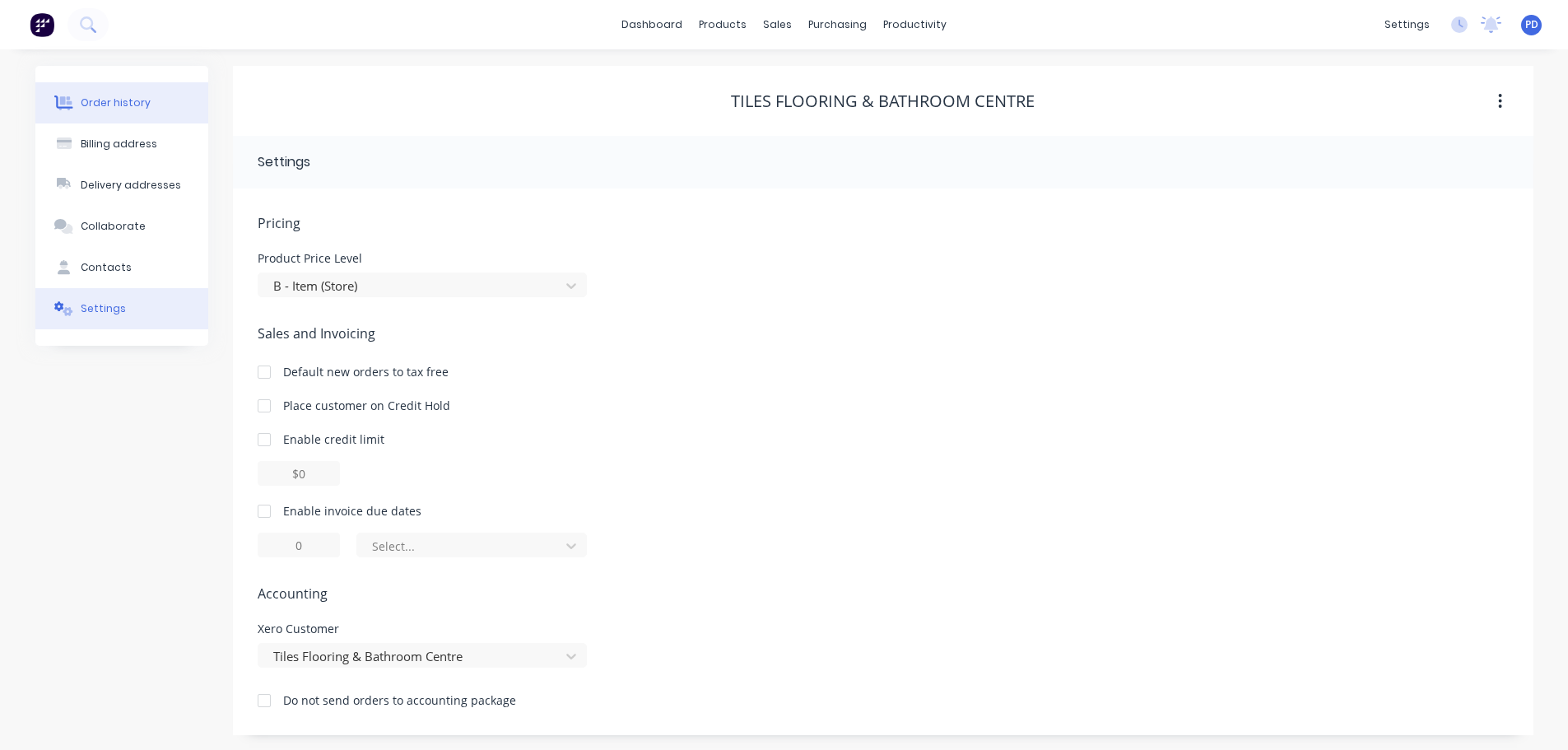
click at [104, 111] on button "Order history" at bounding box center [122, 103] width 173 height 41
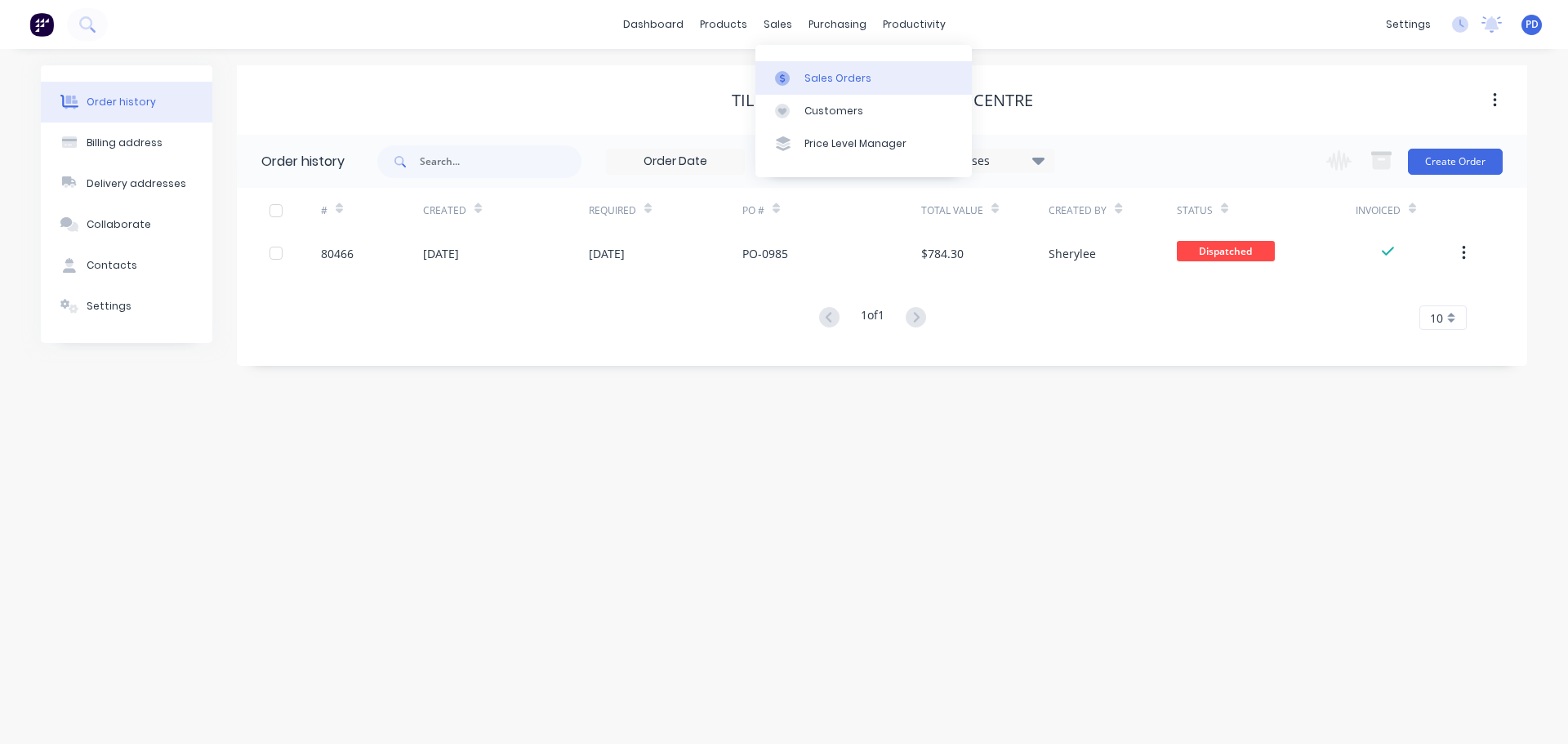
click at [797, 82] on div at bounding box center [787, 78] width 25 height 15
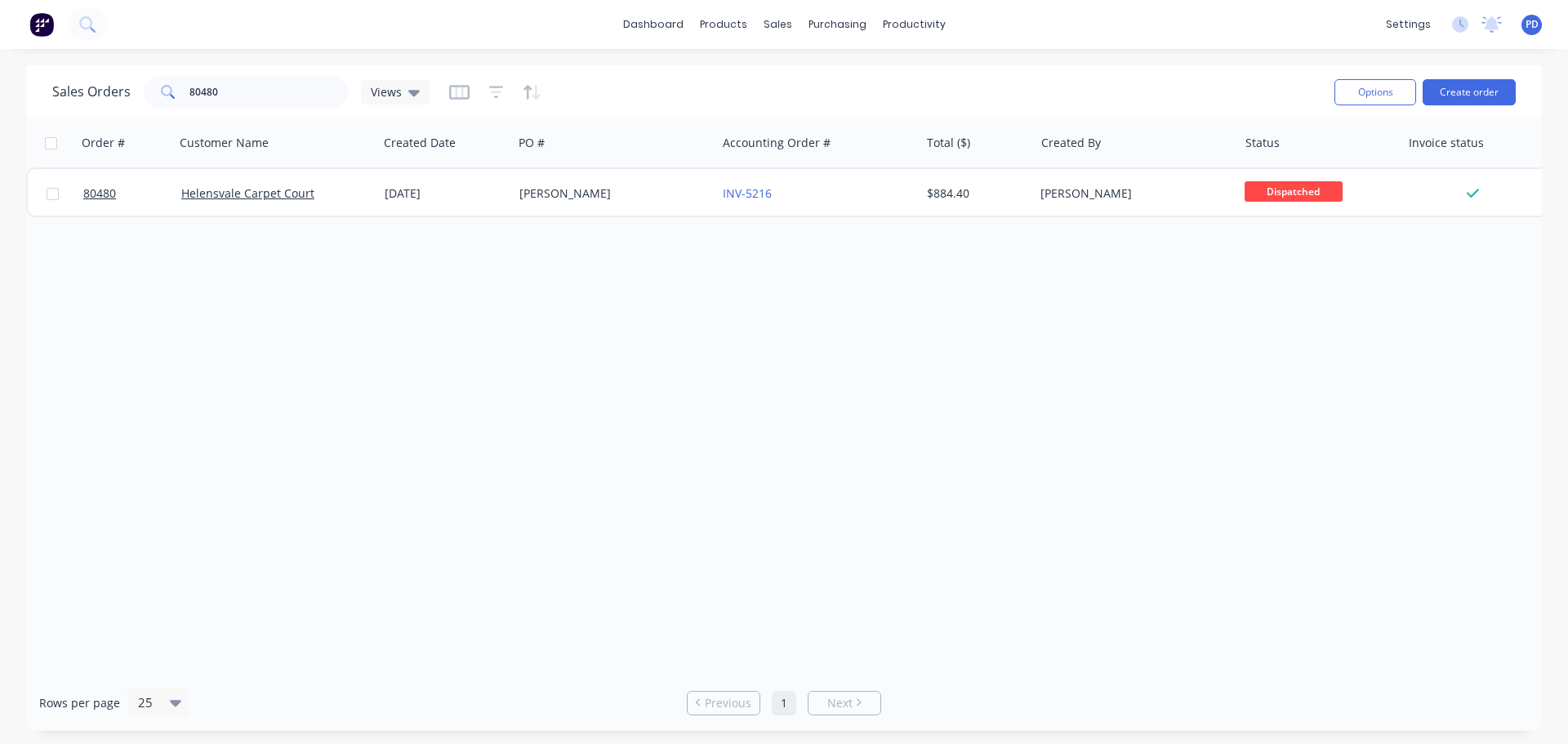
click at [110, 25] on div "dashboard products sales purchasing productivity dashboard products Product Cat…" at bounding box center [784, 24] width 1568 height 49
click at [88, 17] on icon at bounding box center [87, 24] width 16 height 16
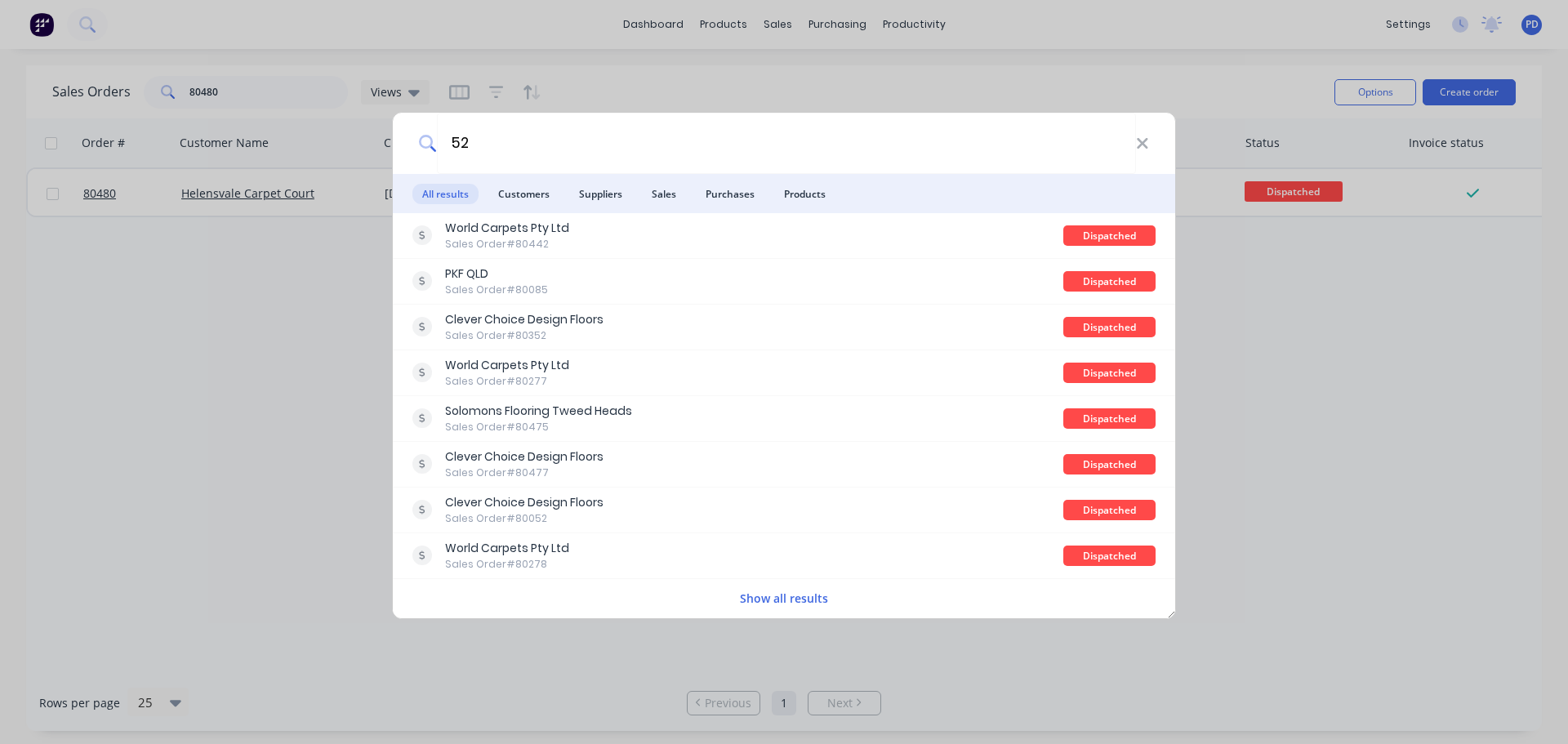
type input "5"
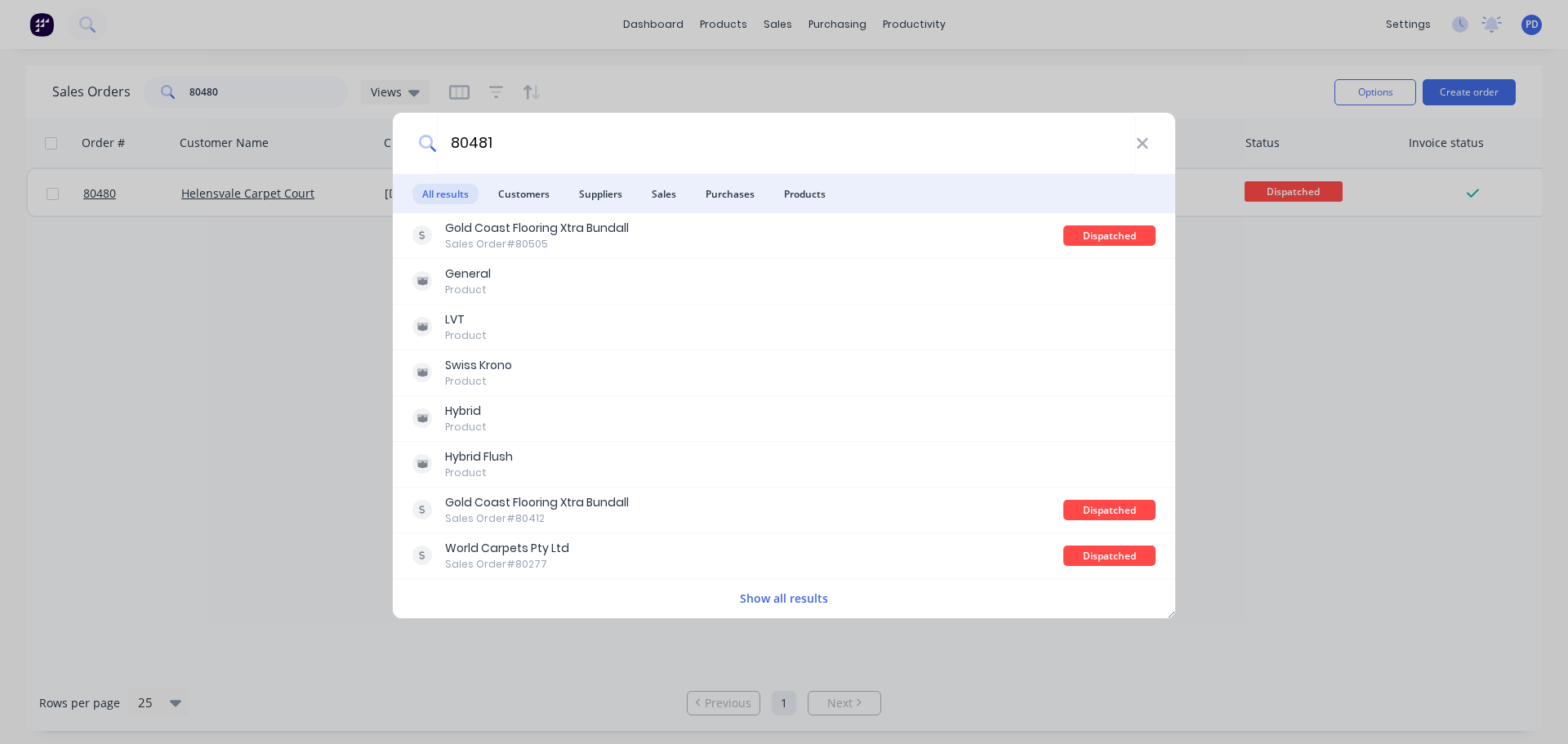
type input "80481"
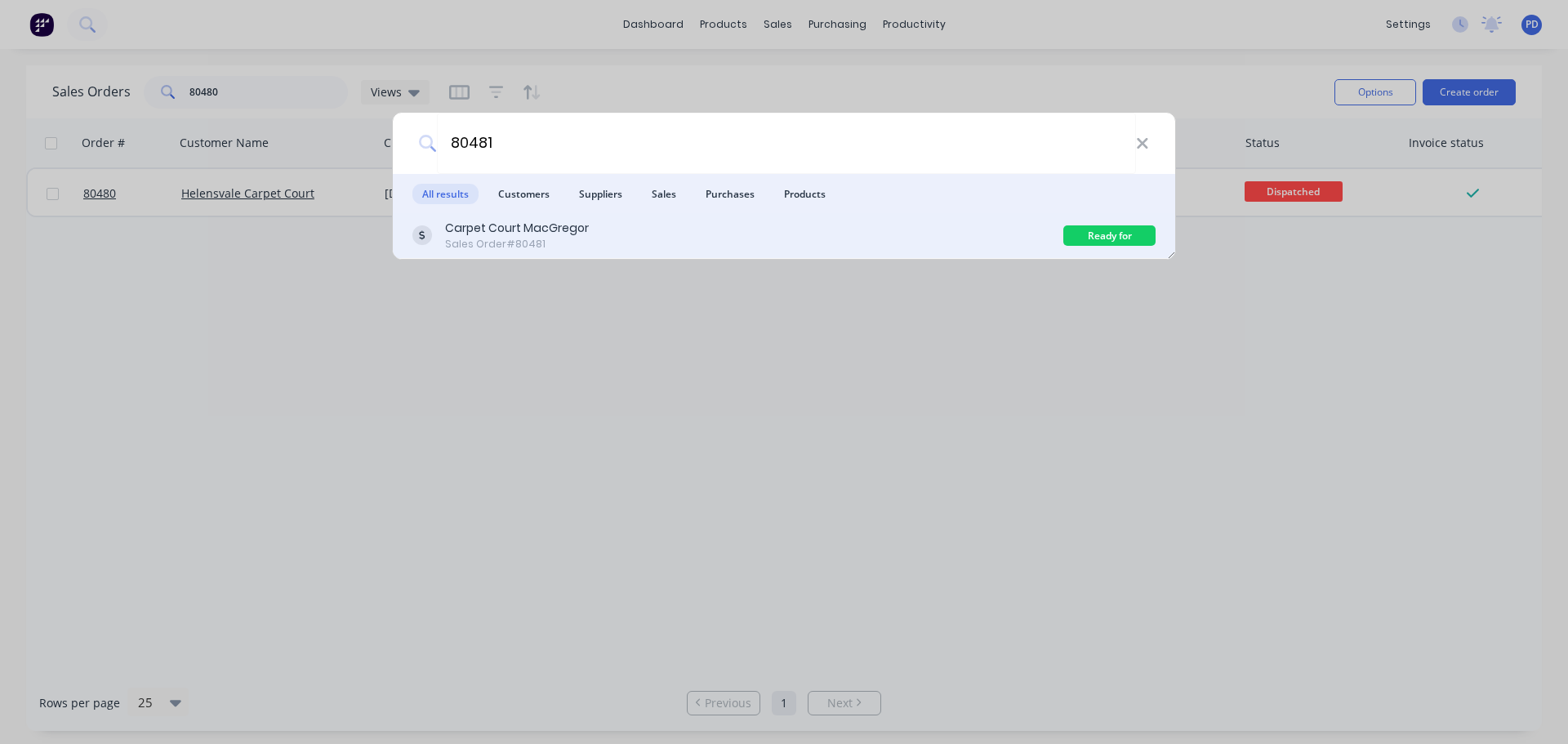
click at [549, 224] on div "Carpet Court MacGregor" at bounding box center [517, 228] width 144 height 18
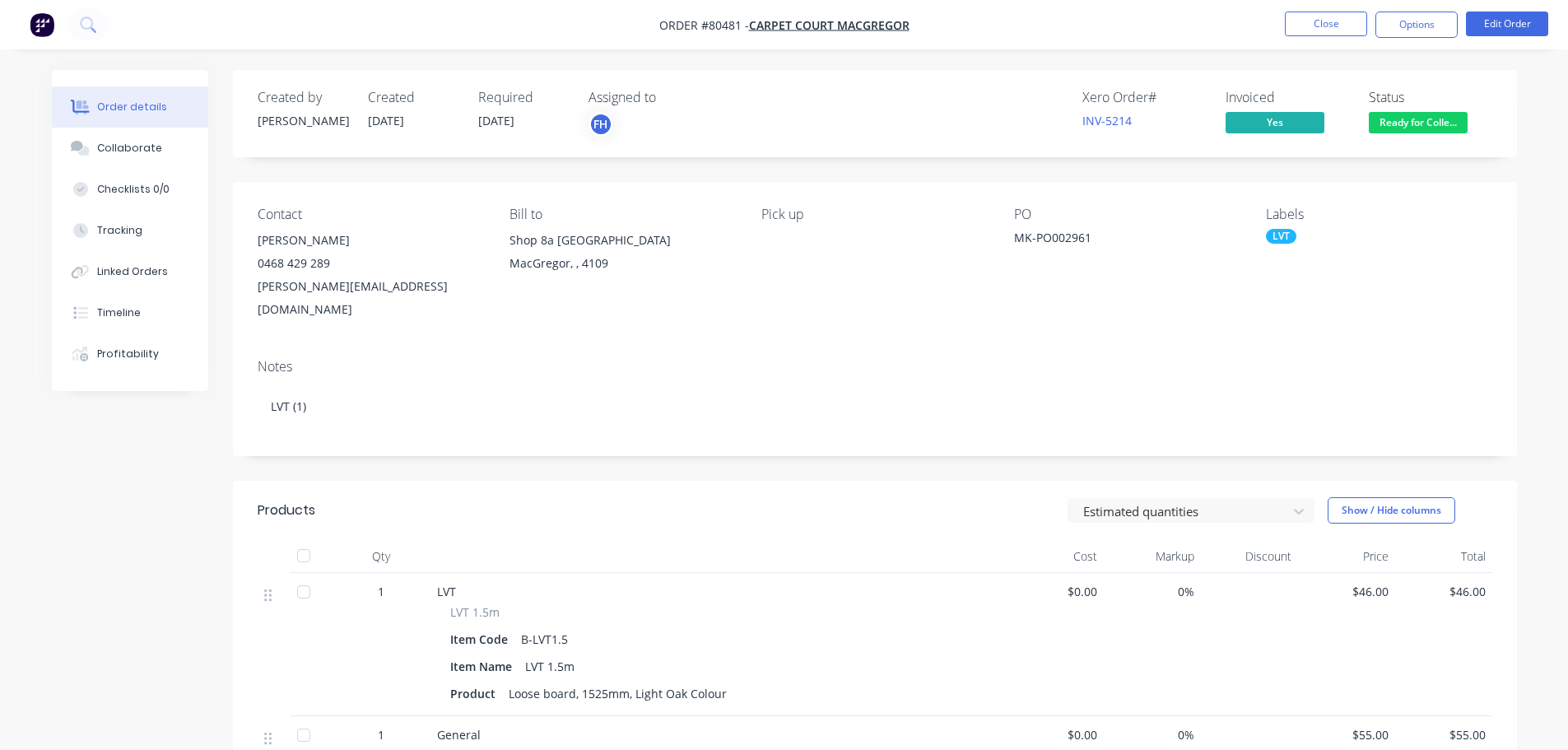
click at [1401, 120] on span "Ready for Colle..." at bounding box center [1418, 122] width 99 height 20
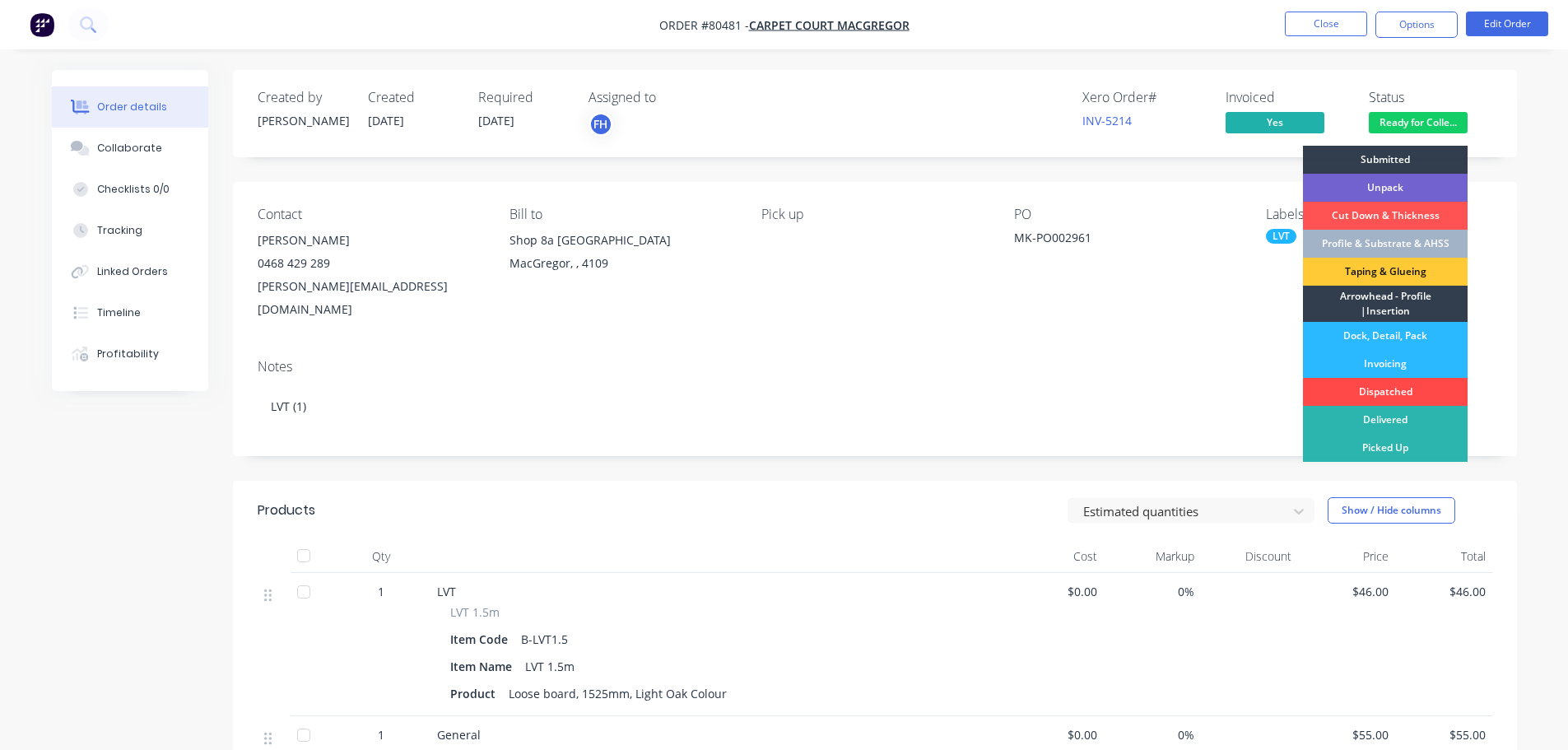
click at [1372, 391] on div "Dispatched" at bounding box center [1385, 392] width 165 height 28
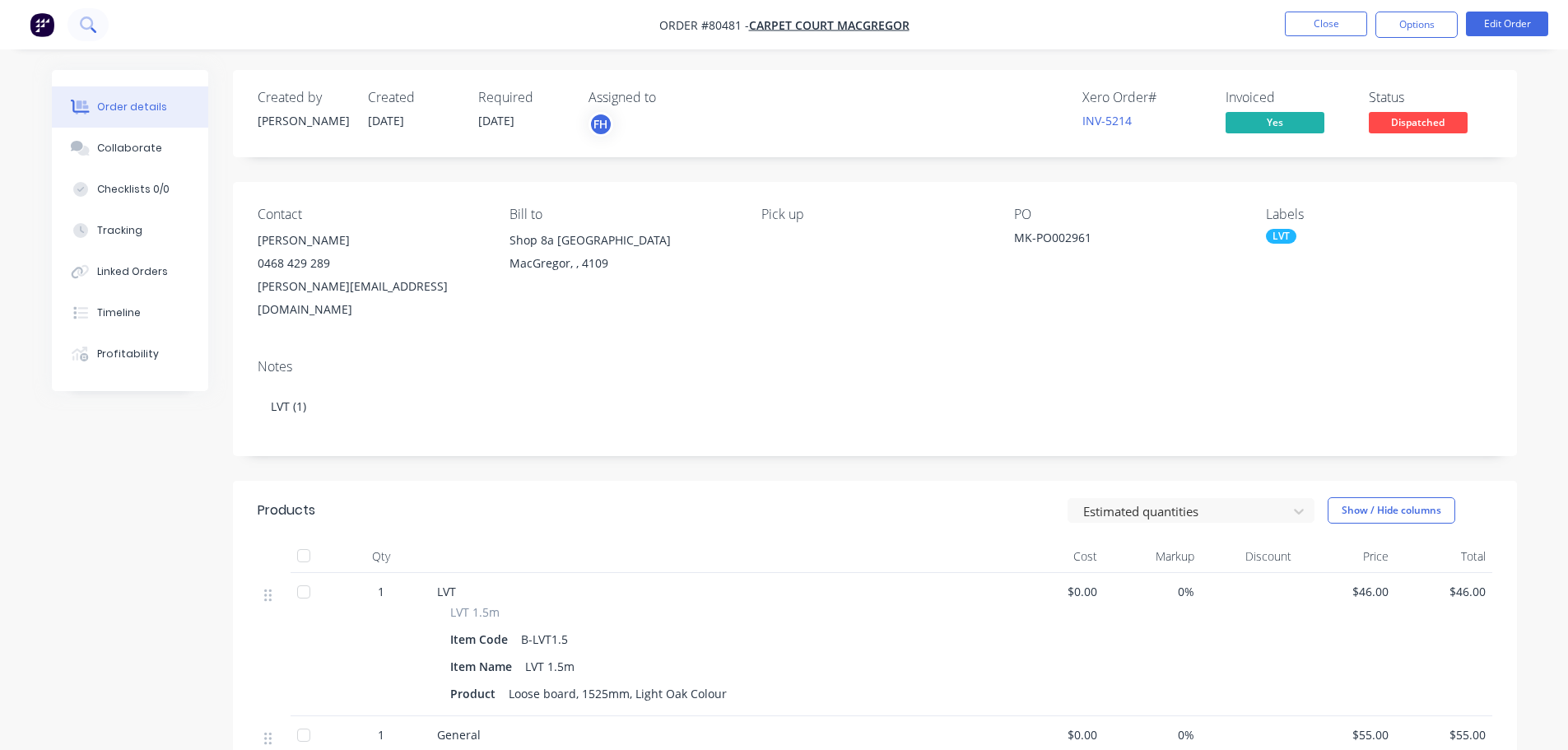
click at [83, 23] on icon at bounding box center [87, 24] width 16 height 16
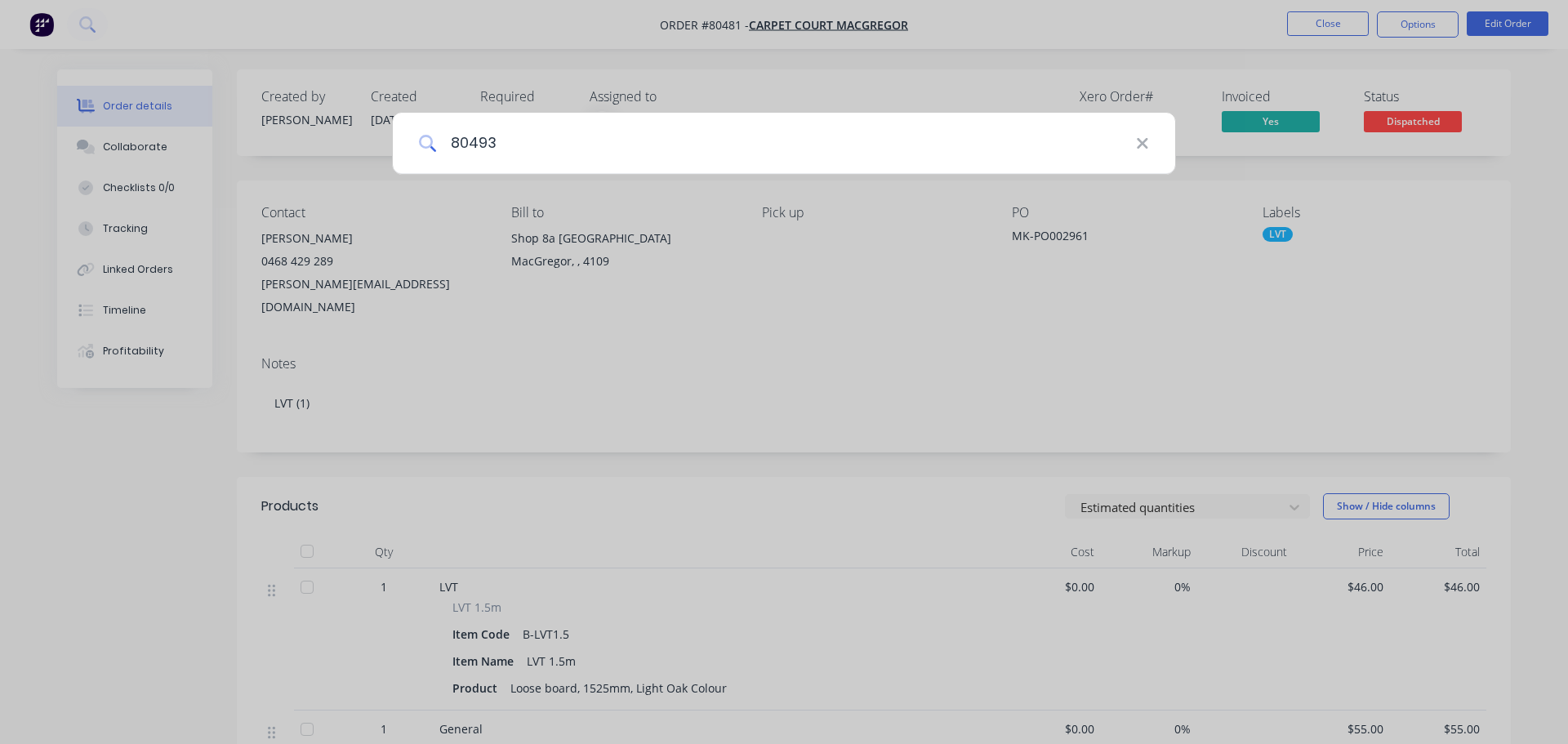
type input "80493"
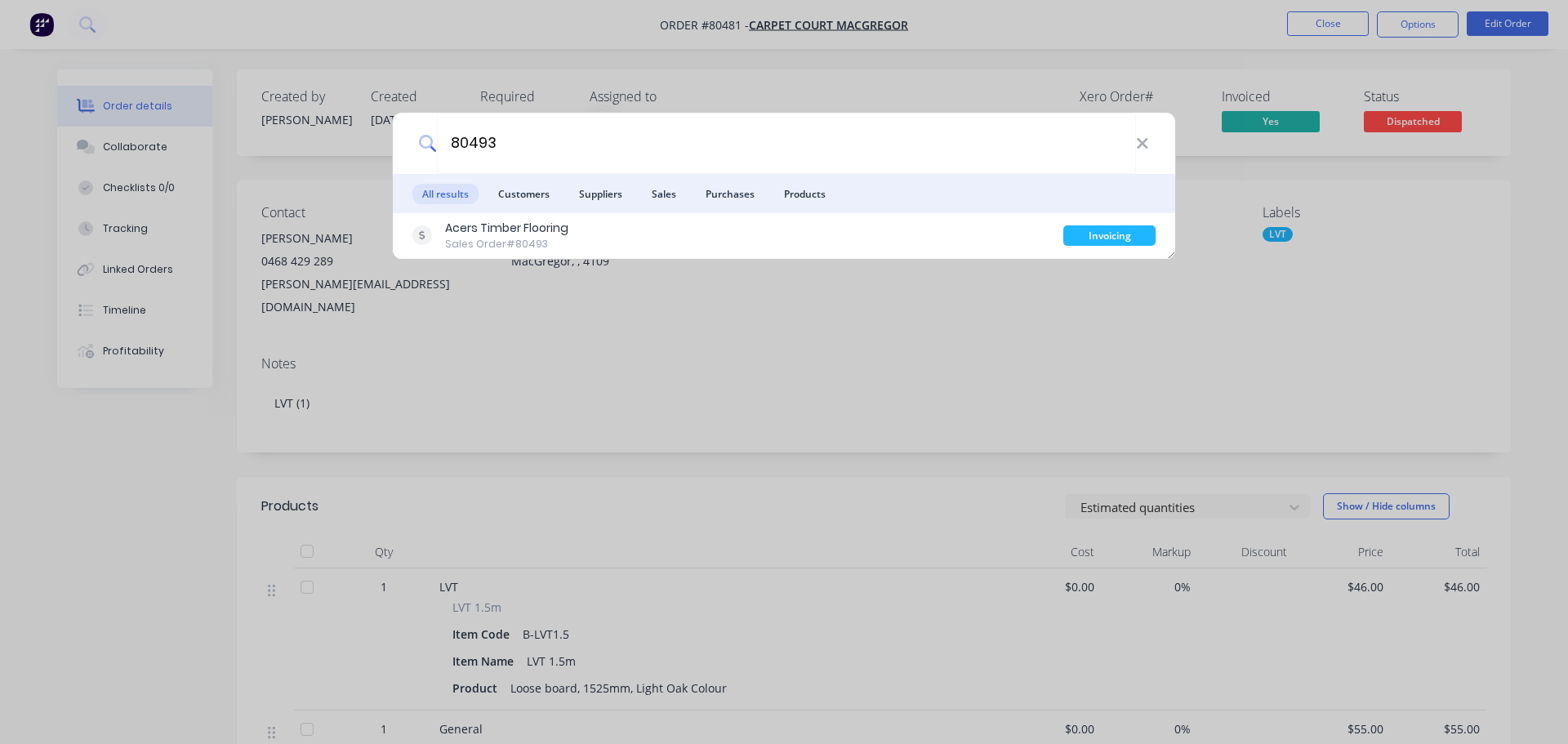
drag, startPoint x: 533, startPoint y: 207, endPoint x: 531, endPoint y: 218, distance: 11.2
click at [532, 211] on li "Customers" at bounding box center [523, 194] width 71 height 39
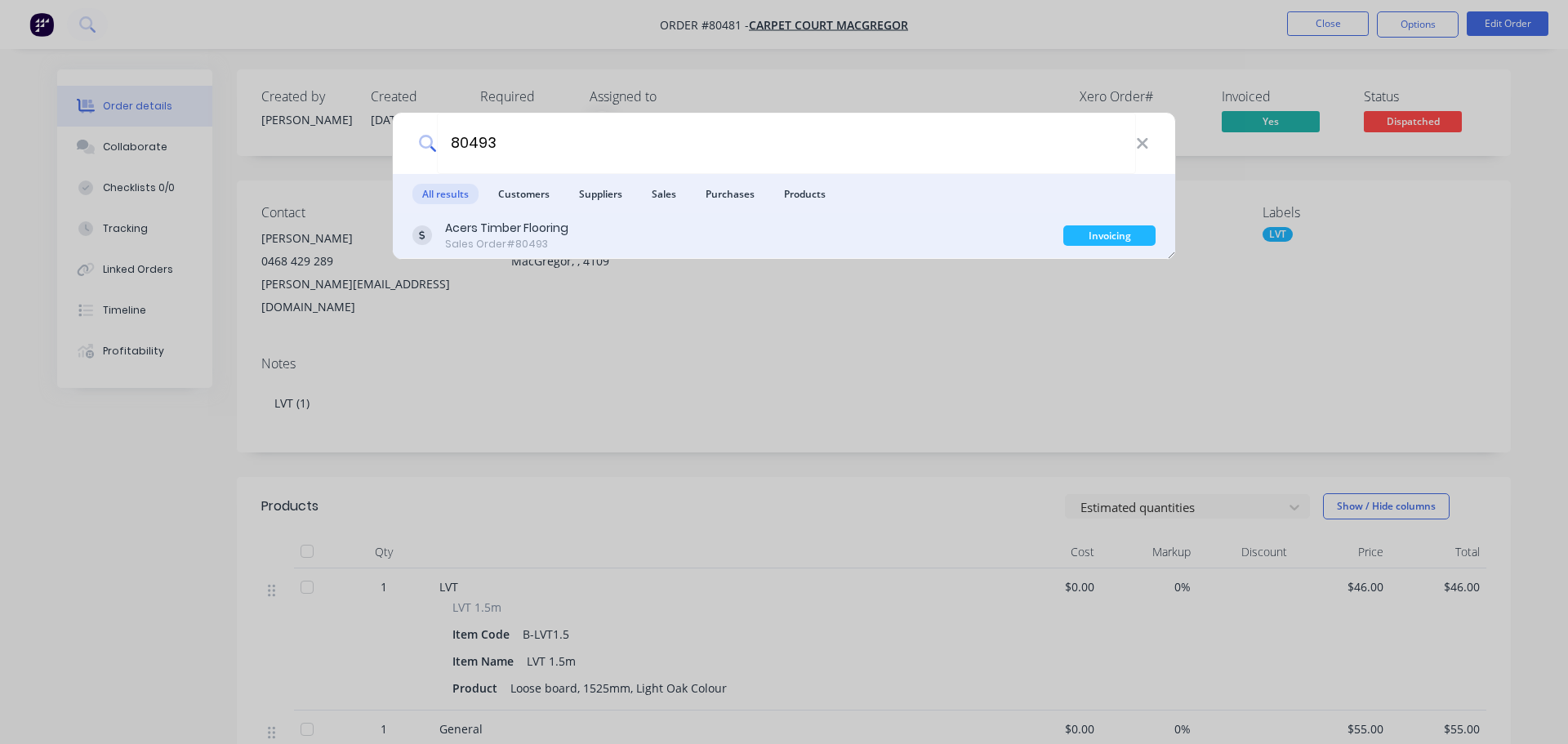
click at [531, 238] on div "Sales Order #80493" at bounding box center [507, 245] width 124 height 15
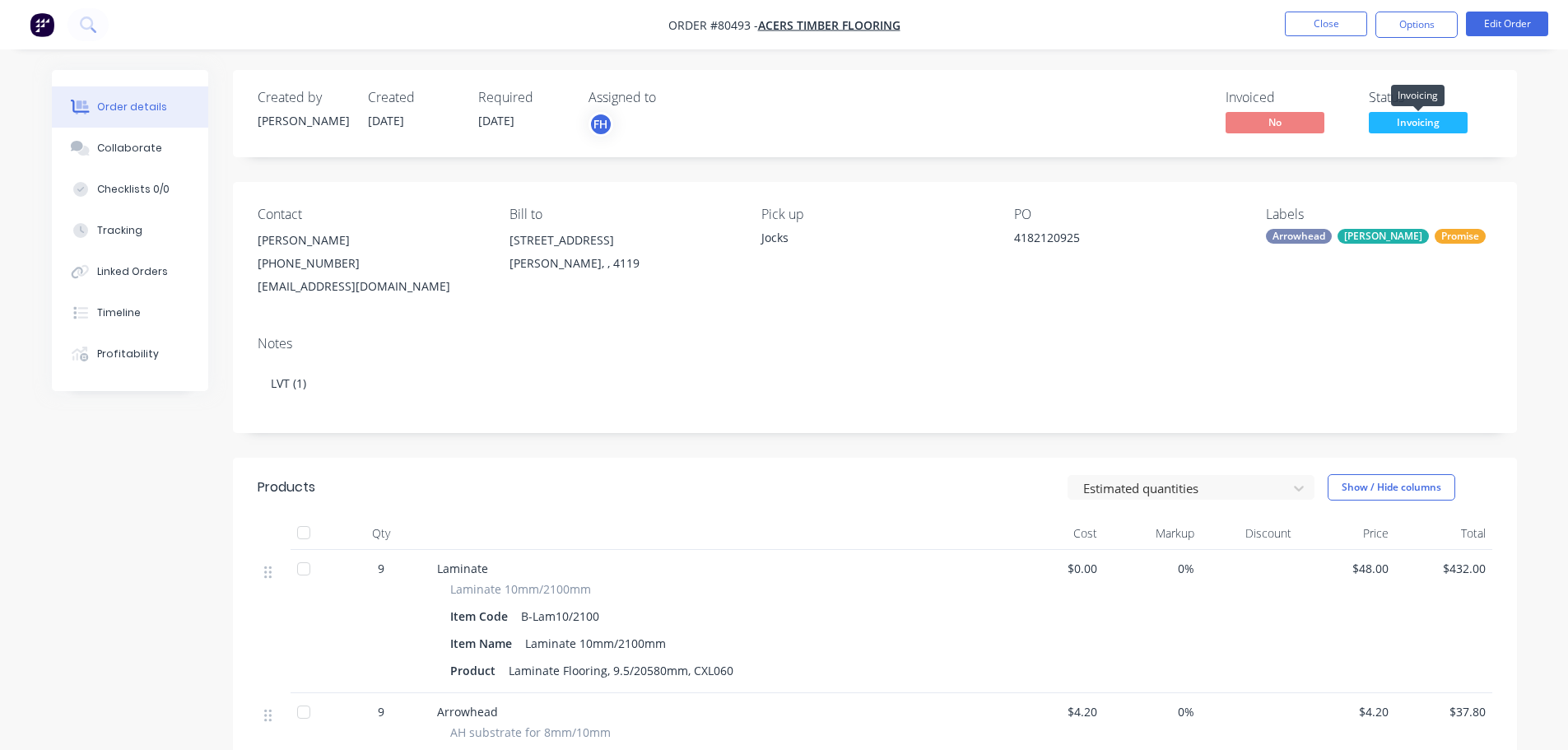
click at [1414, 125] on span "Invoicing" at bounding box center [1418, 122] width 99 height 20
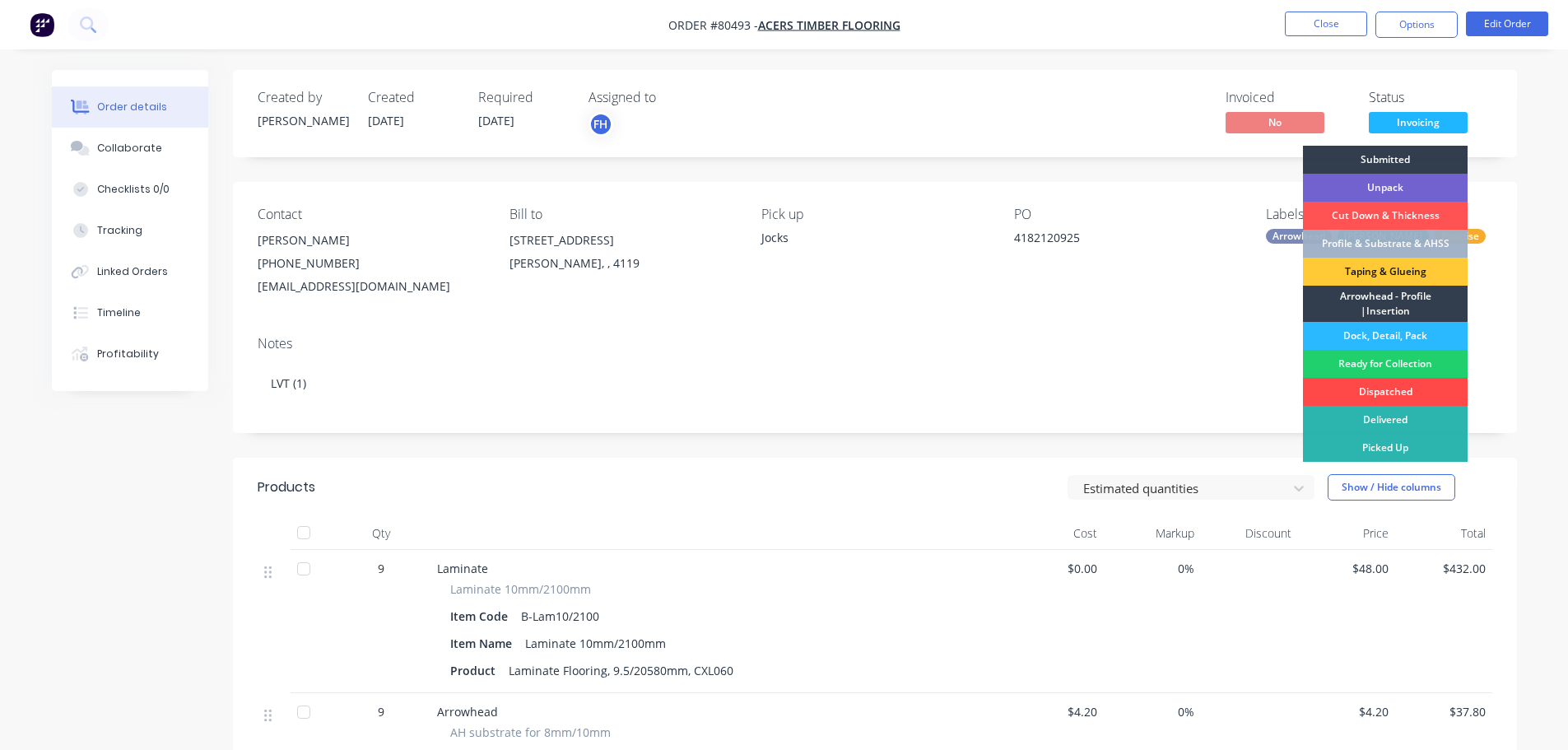
click at [1368, 393] on div "Dispatched" at bounding box center [1385, 392] width 165 height 28
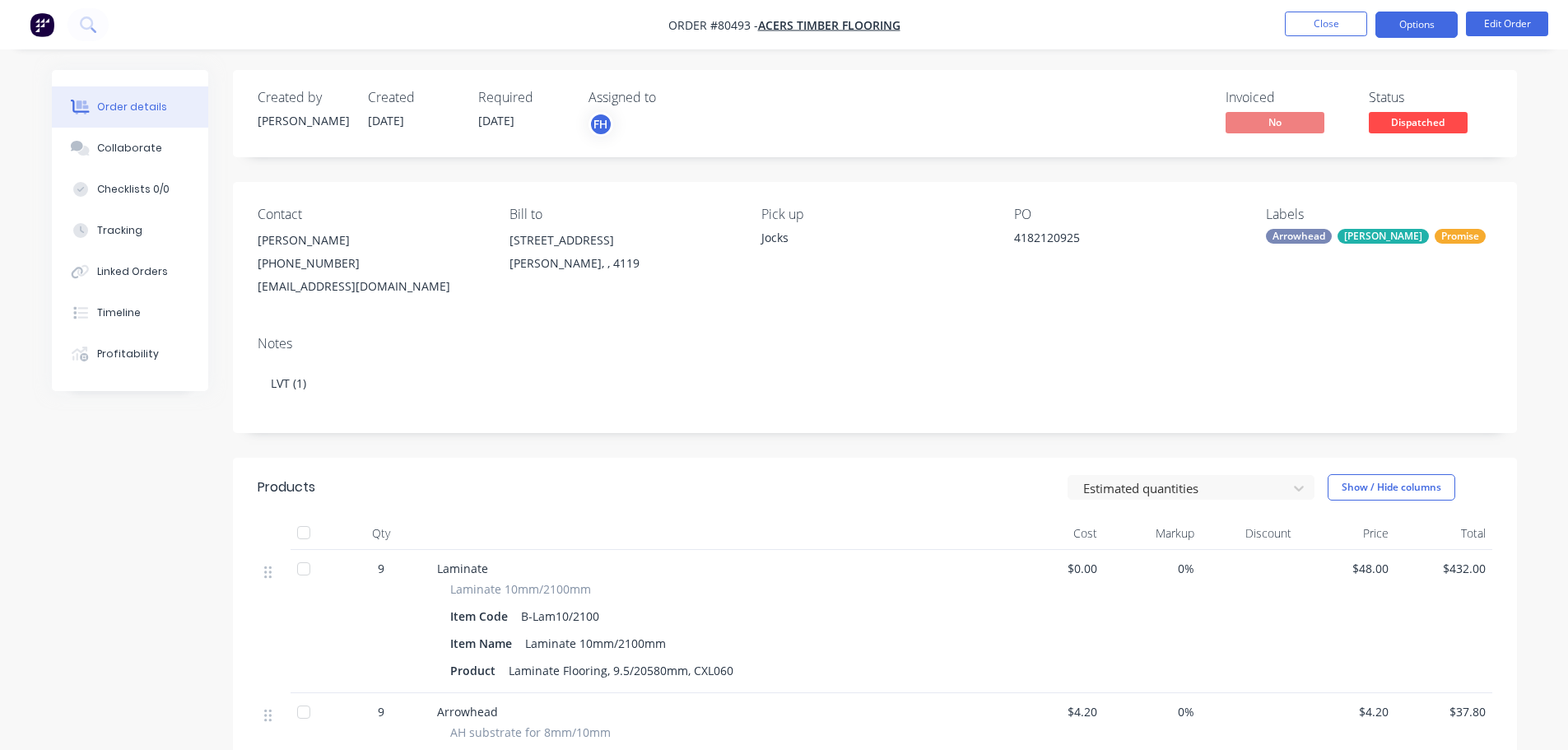
click at [1395, 32] on button "Options" at bounding box center [1416, 24] width 83 height 26
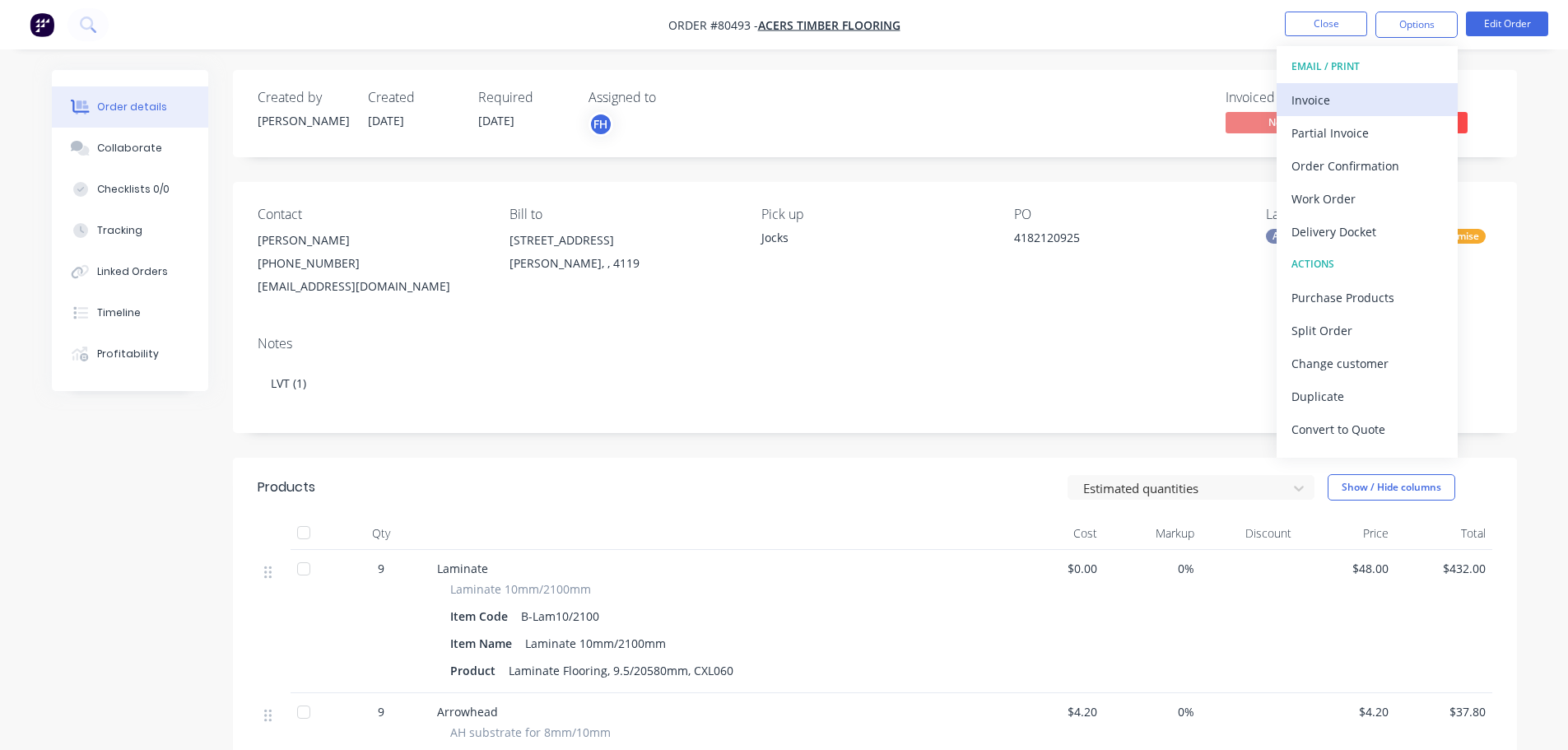
click at [1313, 97] on div "Invoice" at bounding box center [1367, 100] width 152 height 24
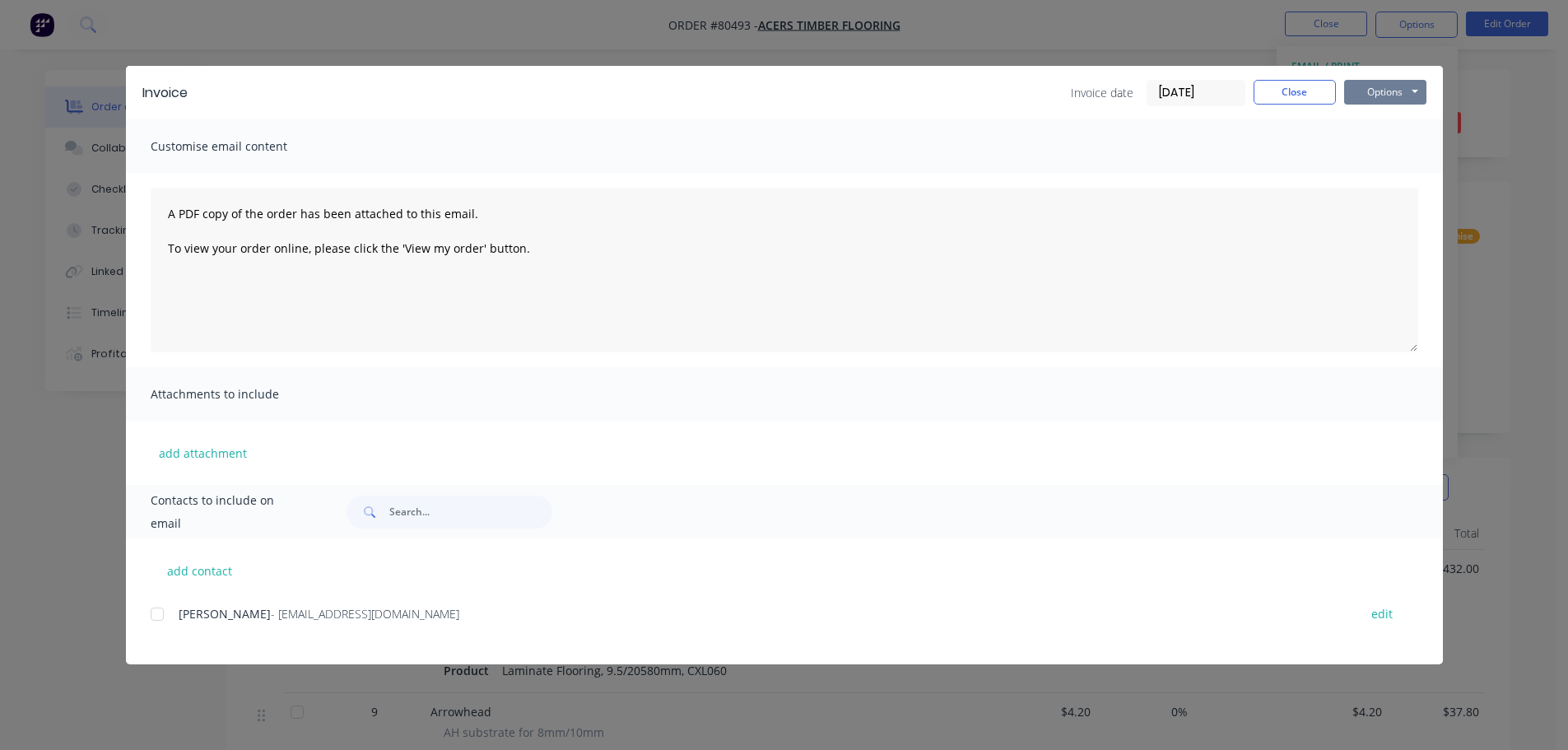
click at [1360, 91] on button "Options" at bounding box center [1385, 92] width 83 height 25
click at [1364, 141] on button "Print" at bounding box center [1396, 148] width 105 height 27
click at [1287, 93] on button "Close" at bounding box center [1295, 92] width 83 height 25
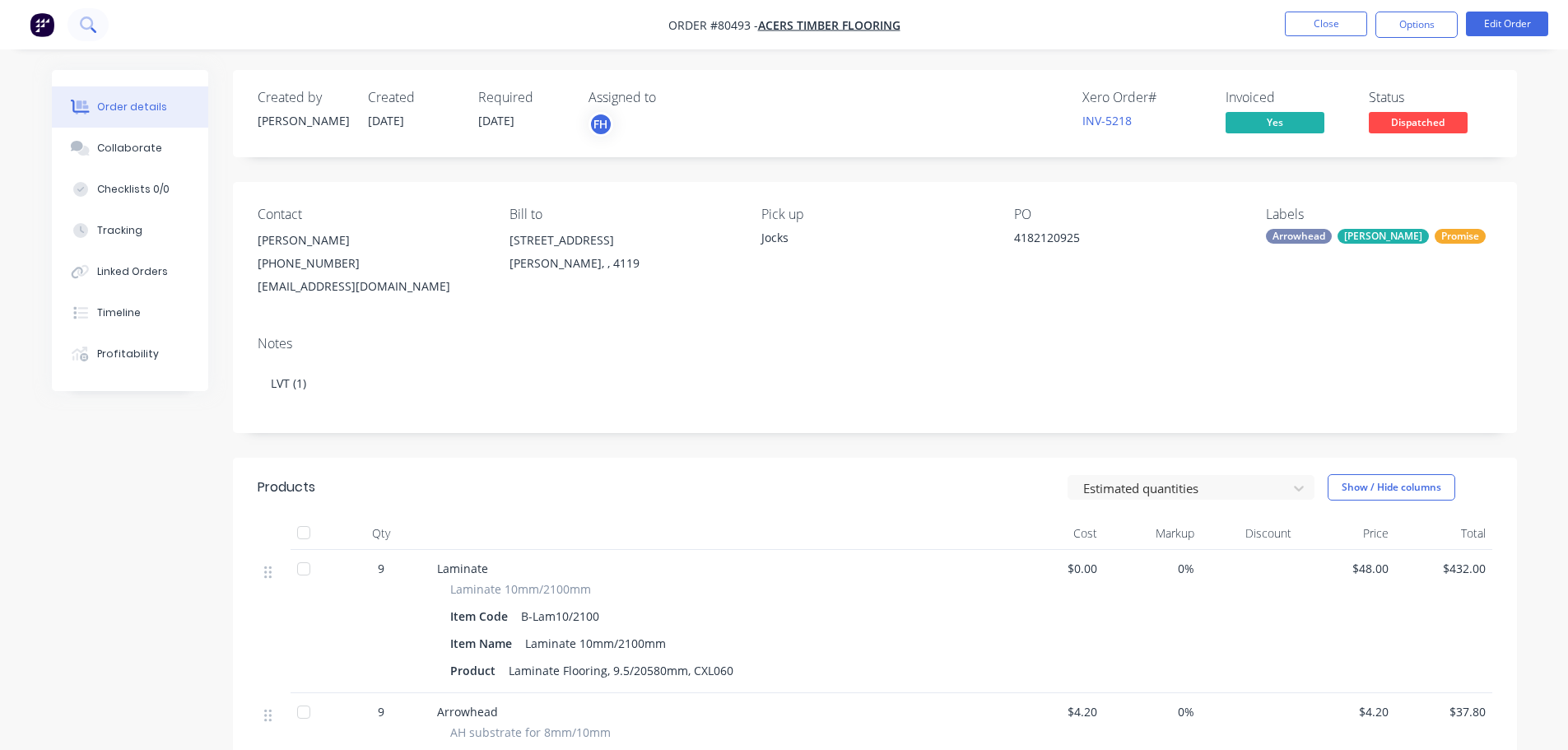
click at [90, 27] on icon at bounding box center [86, 23] width 13 height 13
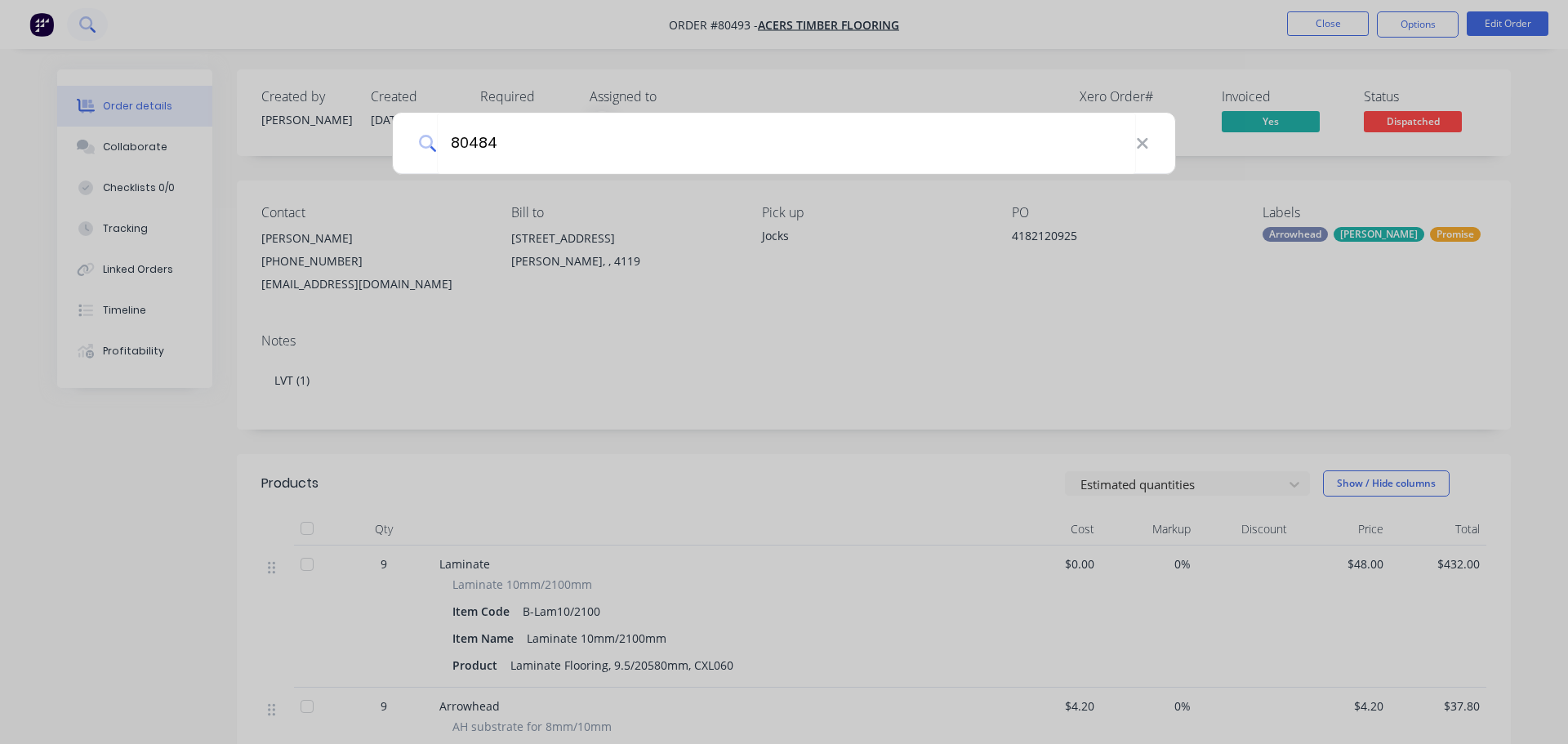
type input "80484"
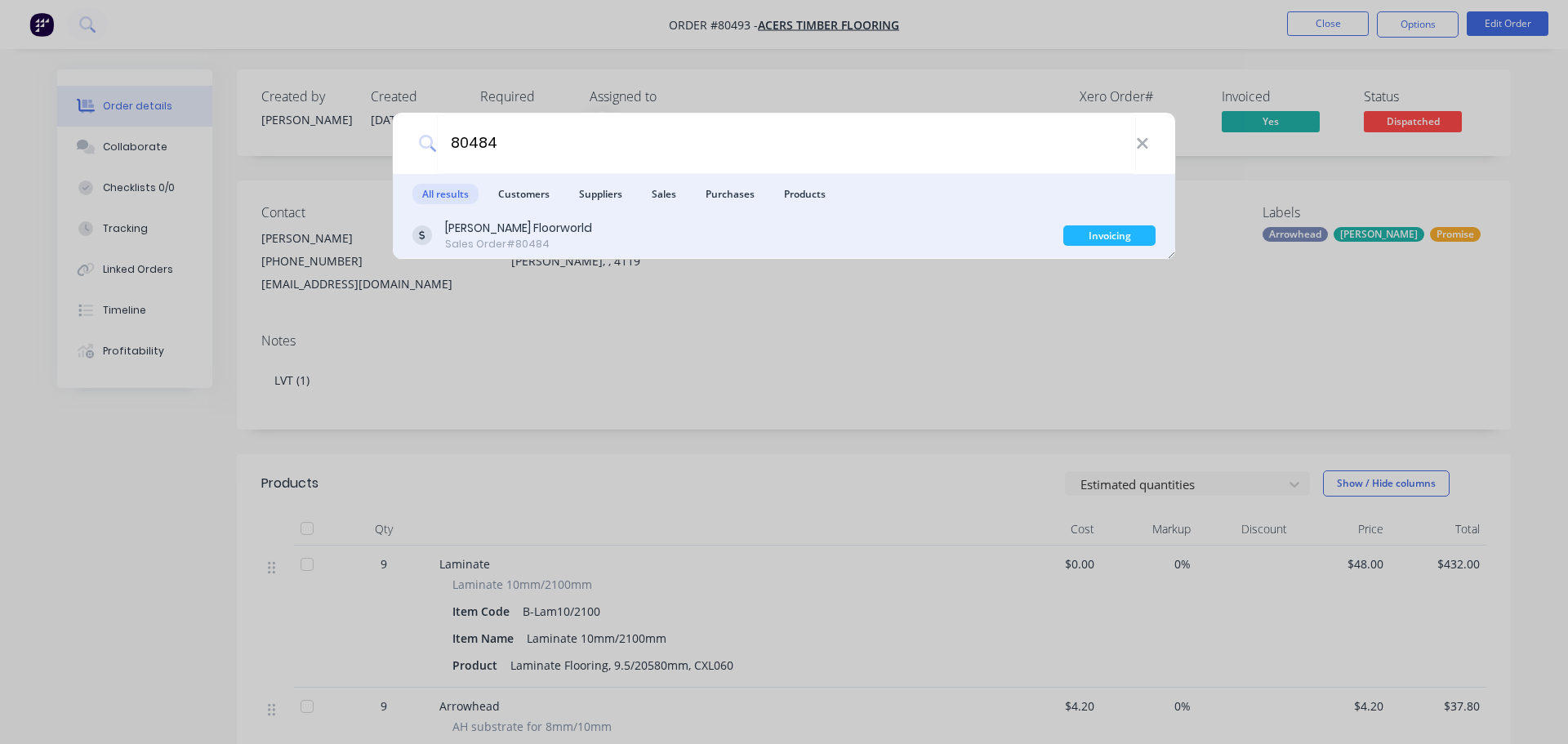
click at [519, 227] on div "[PERSON_NAME] Floorworld" at bounding box center [518, 228] width 147 height 18
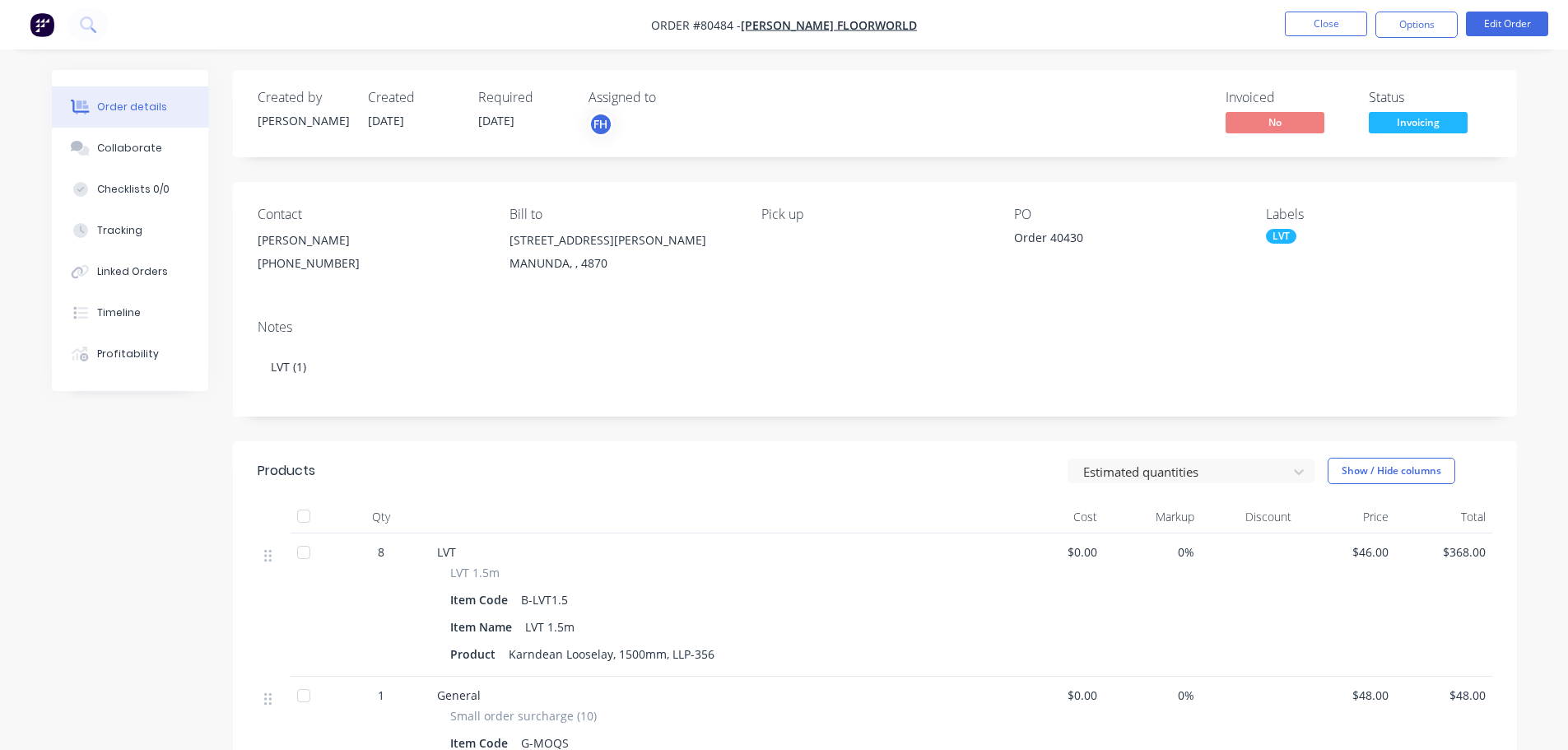
click at [1388, 126] on span "Invoicing" at bounding box center [1418, 122] width 99 height 20
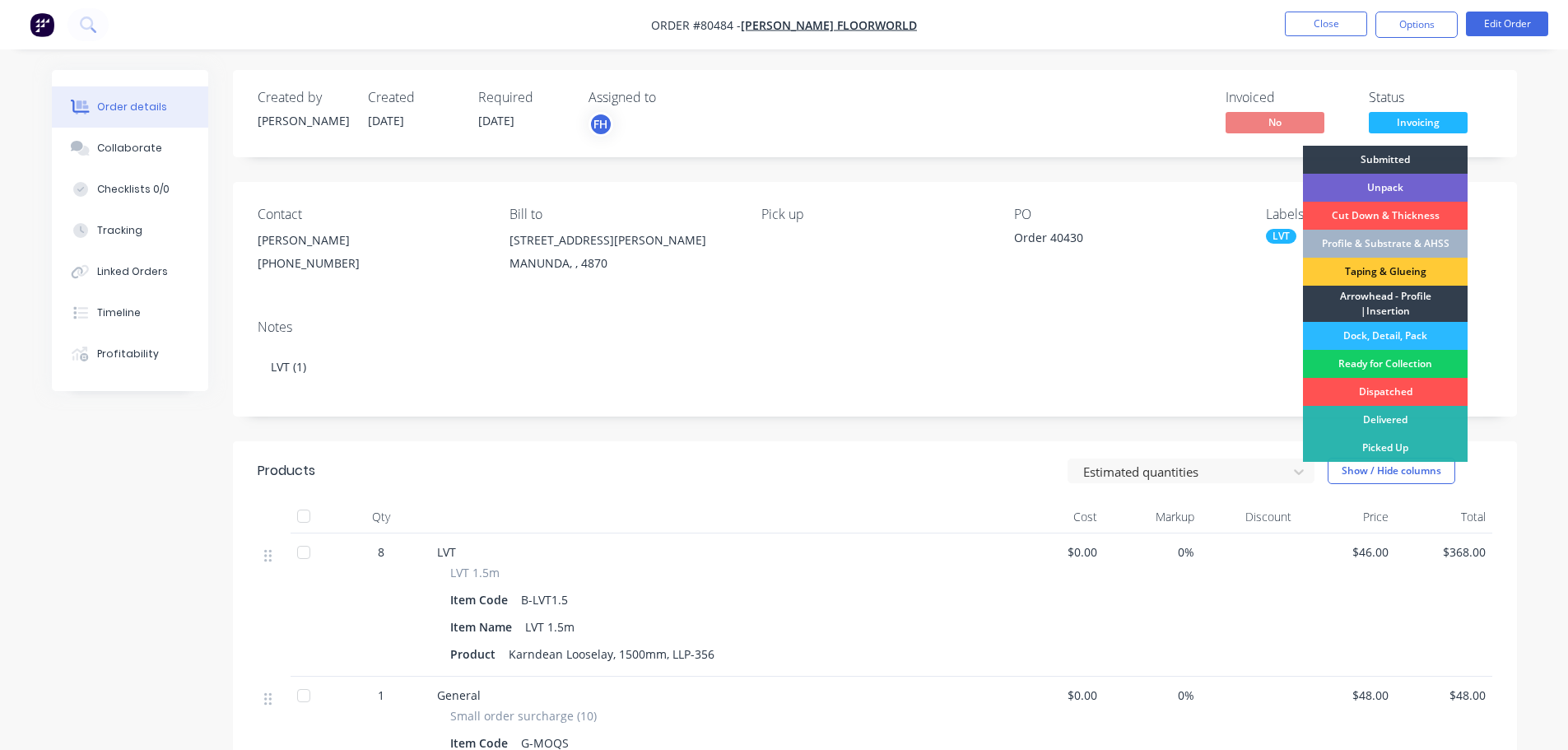
click at [1367, 363] on div "Ready for Collection" at bounding box center [1385, 364] width 165 height 28
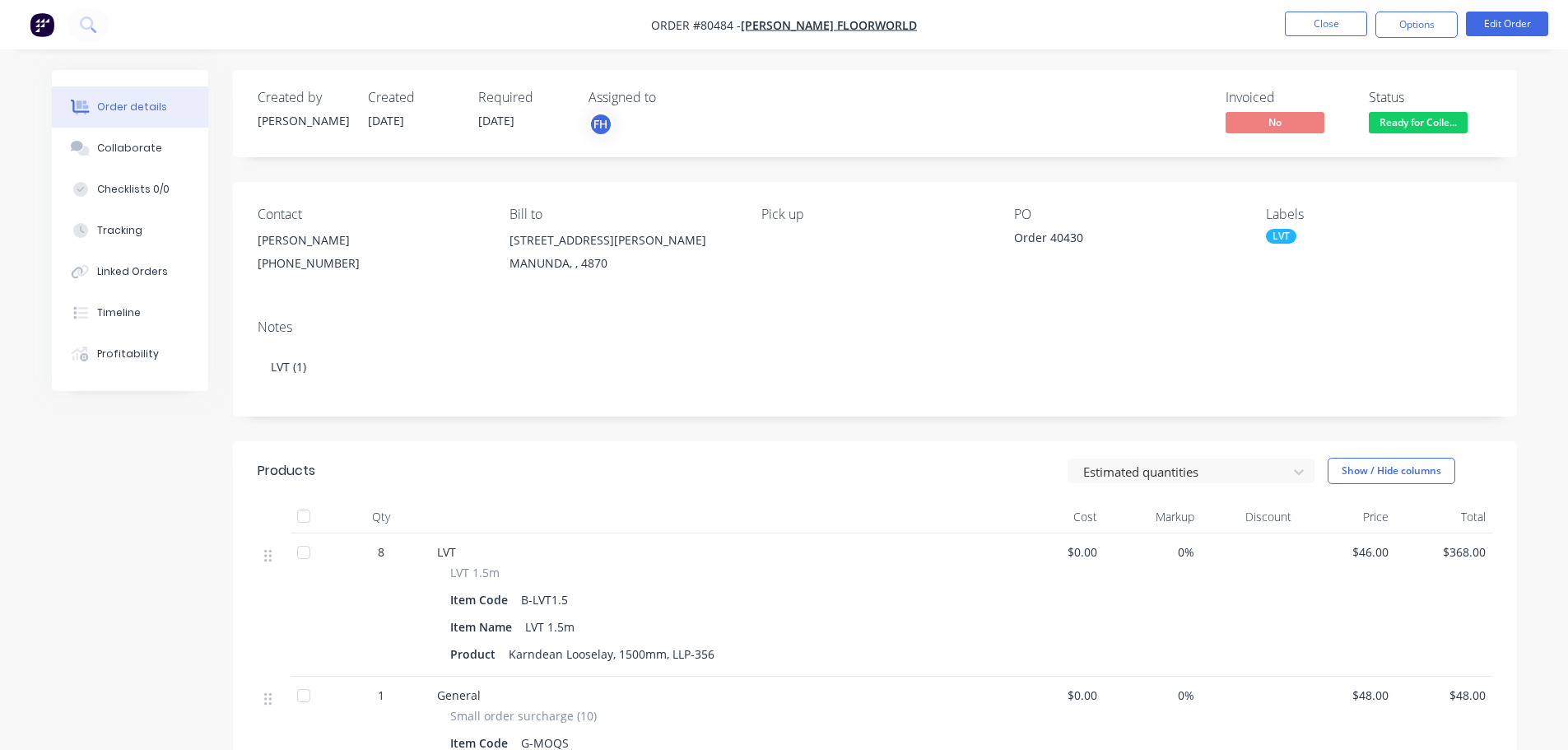
click at [766, 214] on div "Pick up" at bounding box center [874, 214] width 226 height 16
click at [1409, 26] on button "Options" at bounding box center [1416, 24] width 83 height 26
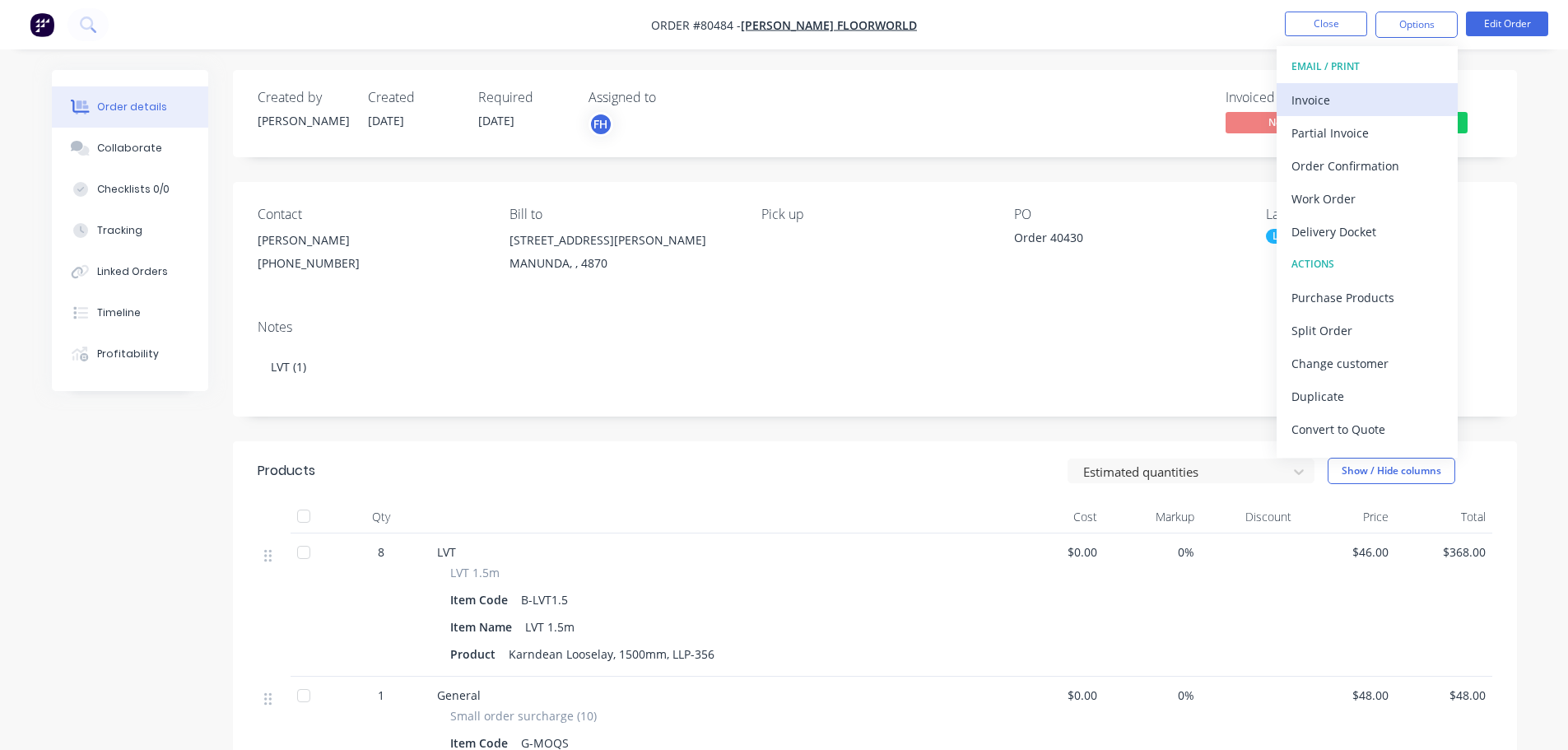
click at [1311, 88] on div "Invoice" at bounding box center [1367, 100] width 152 height 24
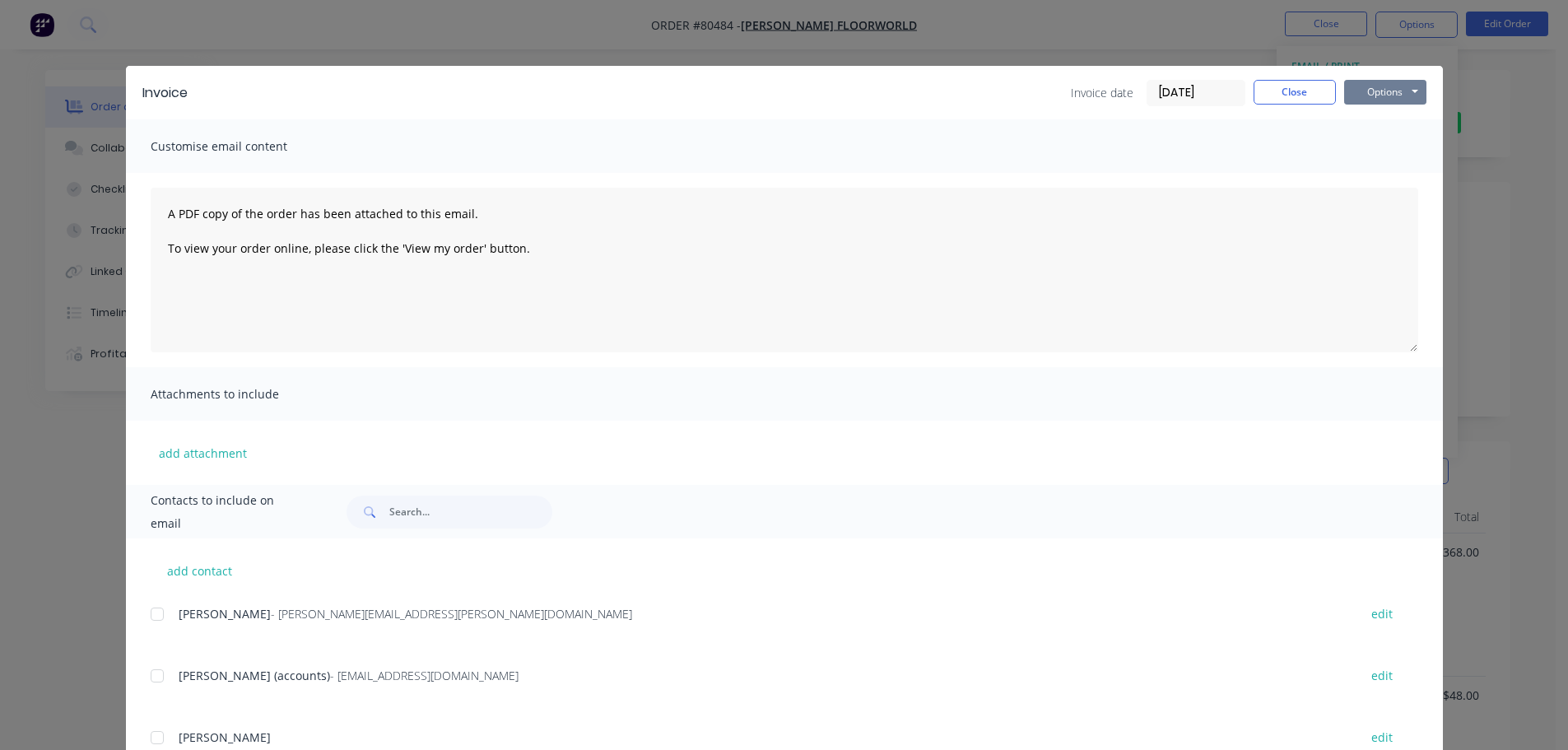
click at [1357, 91] on button "Options" at bounding box center [1385, 92] width 83 height 25
click at [1356, 151] on button "Print" at bounding box center [1396, 148] width 105 height 27
click at [1270, 100] on button "Close" at bounding box center [1295, 92] width 83 height 25
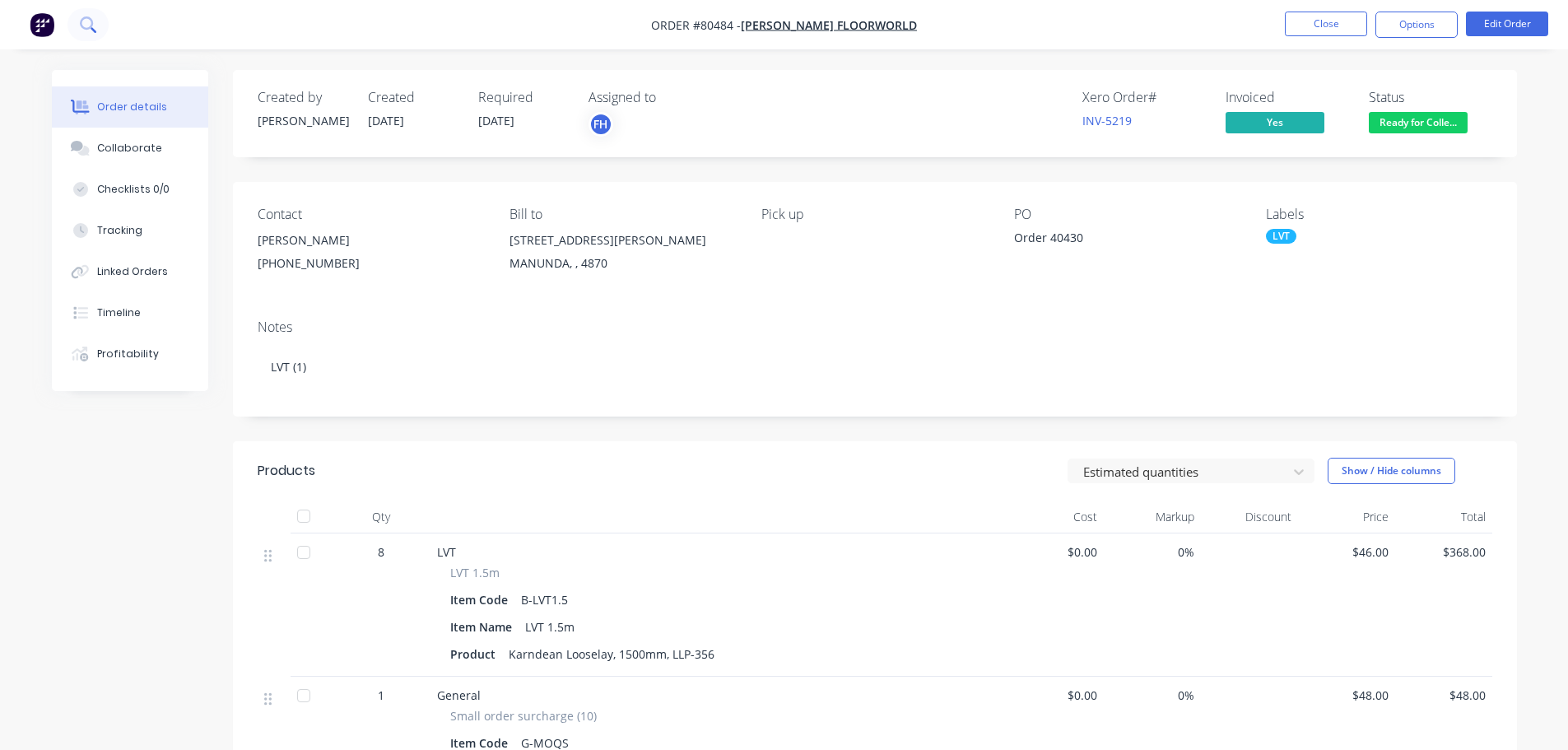
click at [89, 19] on icon at bounding box center [86, 23] width 13 height 13
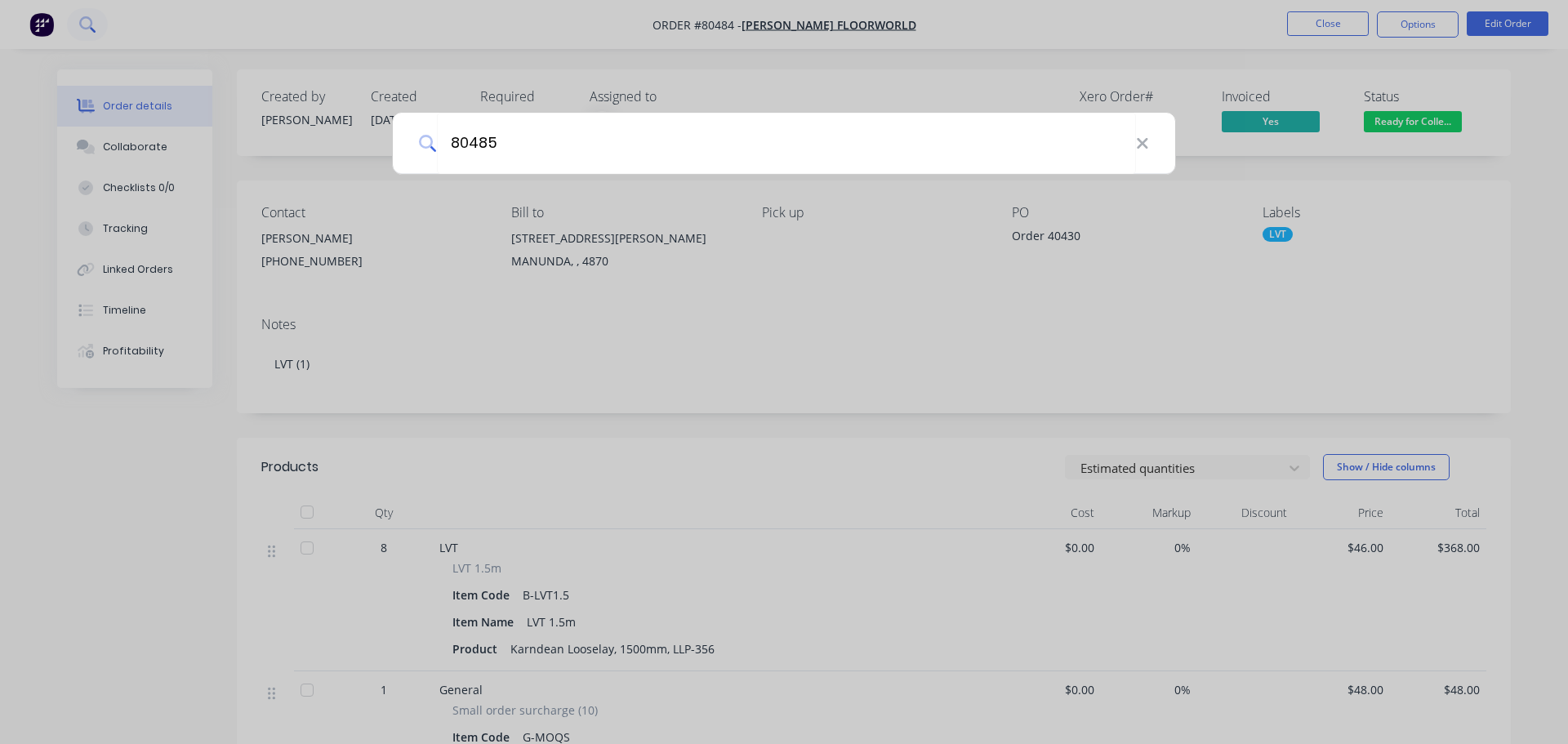
type input "80485"
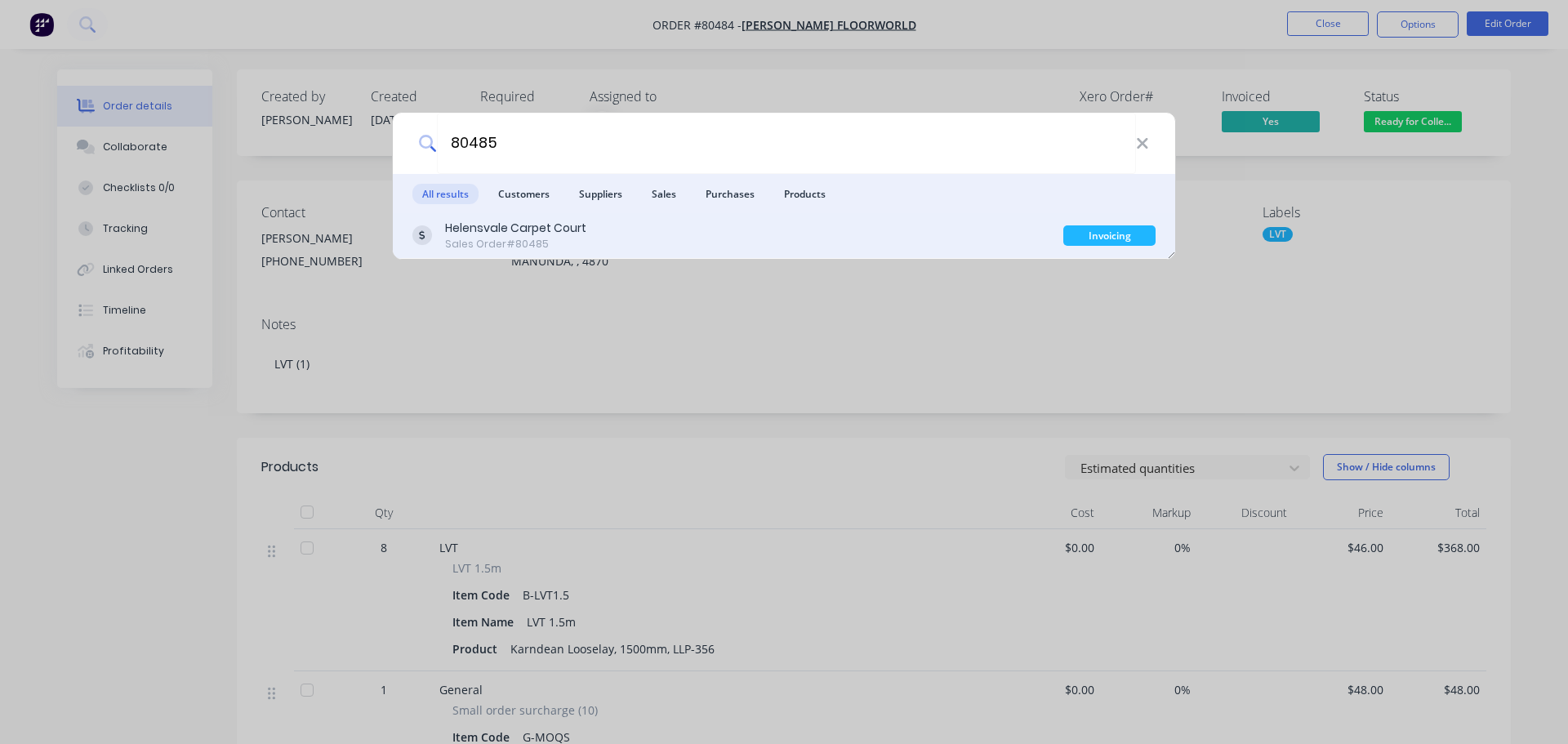
click at [532, 237] on div "Sales Order #80485" at bounding box center [515, 245] width 141 height 15
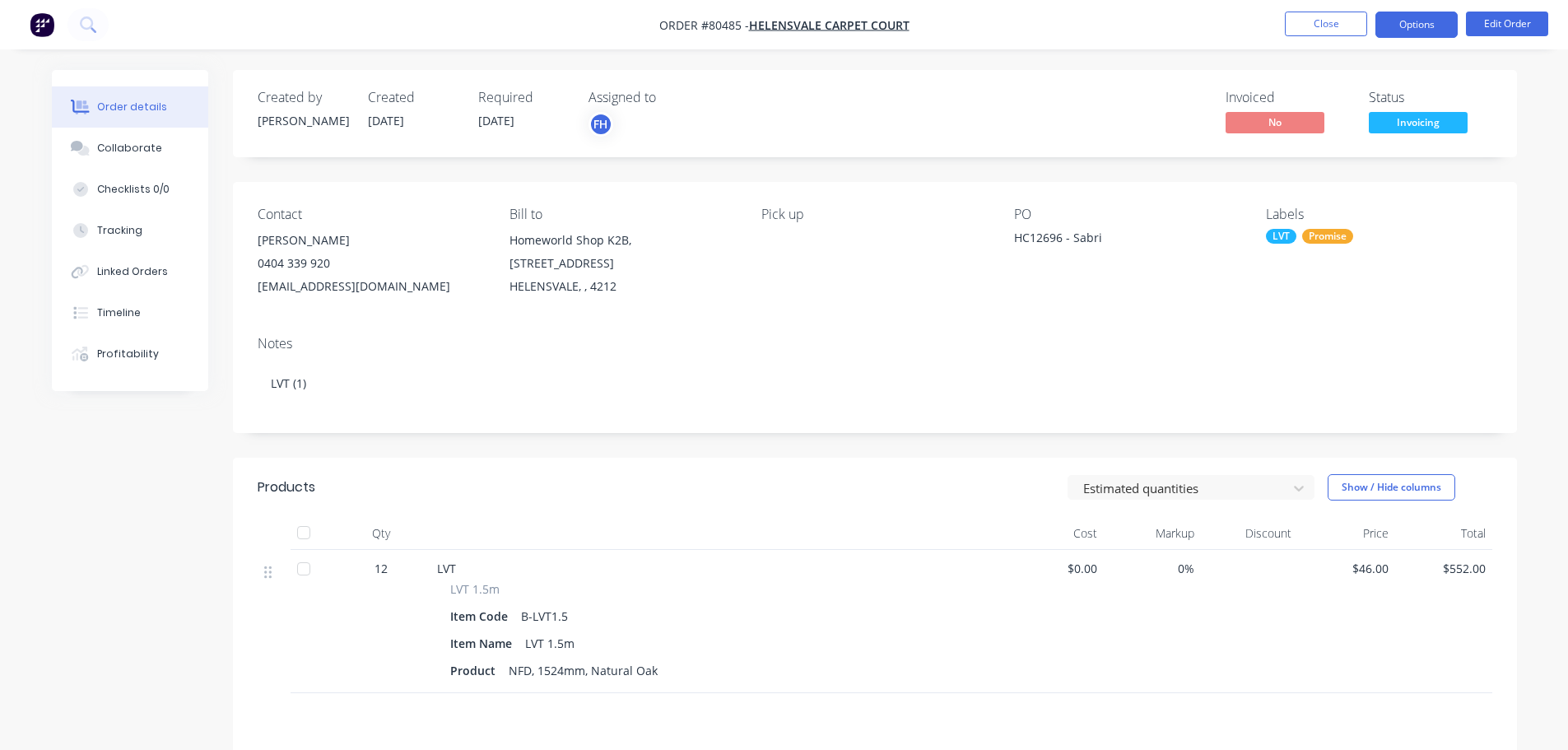
click at [1418, 25] on button "Options" at bounding box center [1416, 24] width 83 height 26
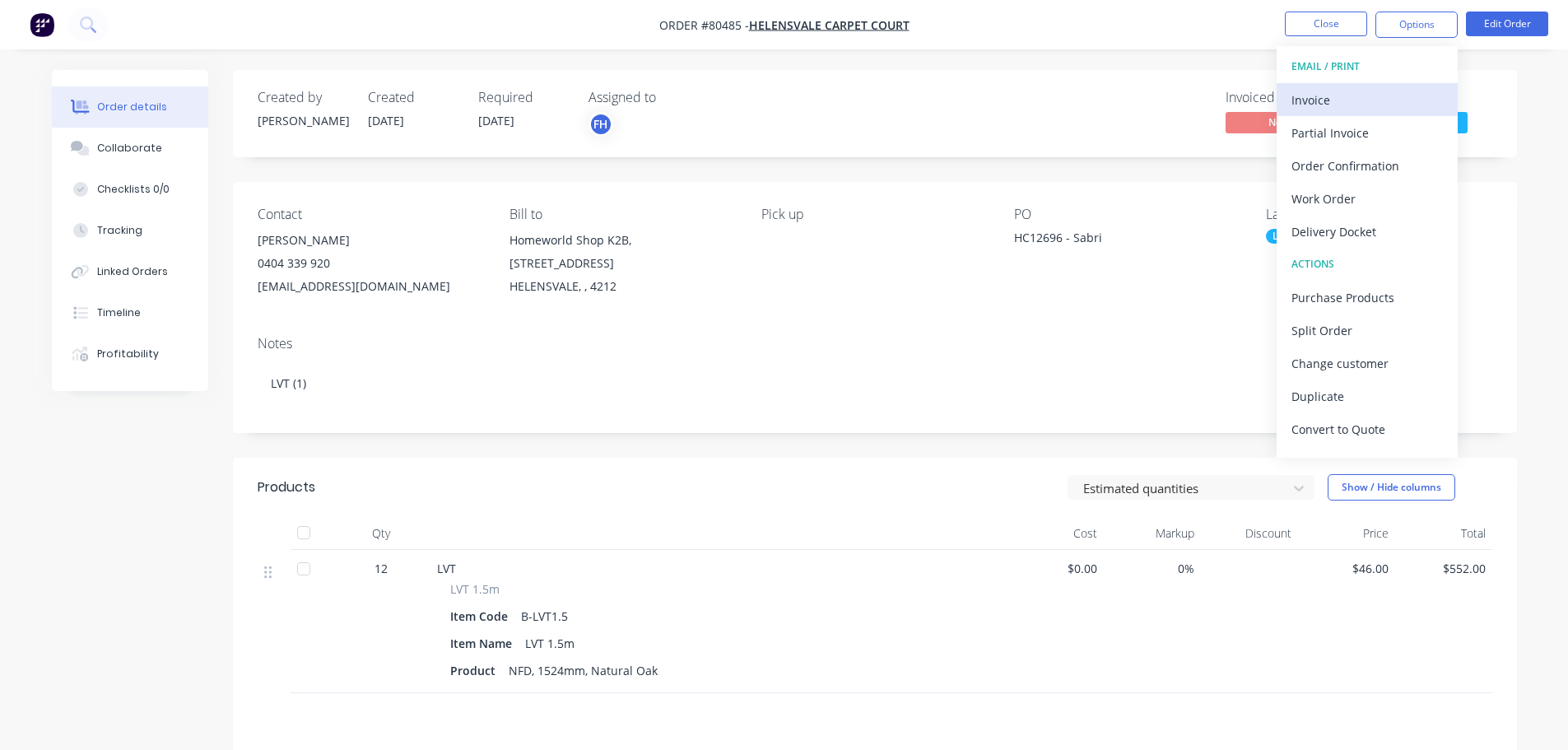
click at [1302, 109] on div "Invoice" at bounding box center [1367, 100] width 152 height 24
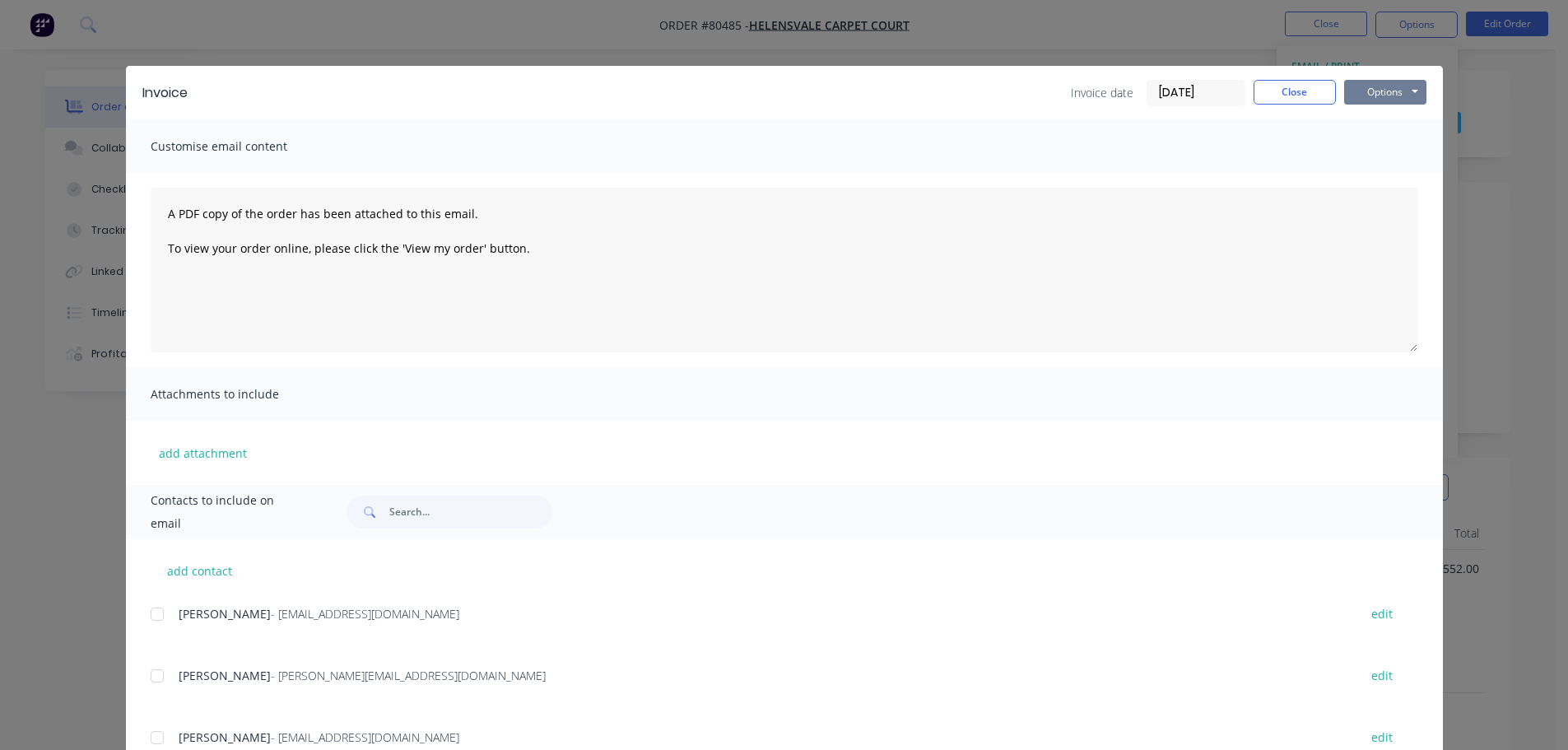
click at [1369, 104] on button "Options" at bounding box center [1385, 92] width 83 height 25
click at [1369, 153] on button "Print" at bounding box center [1396, 148] width 105 height 27
click at [1269, 85] on button "Close" at bounding box center [1295, 92] width 83 height 25
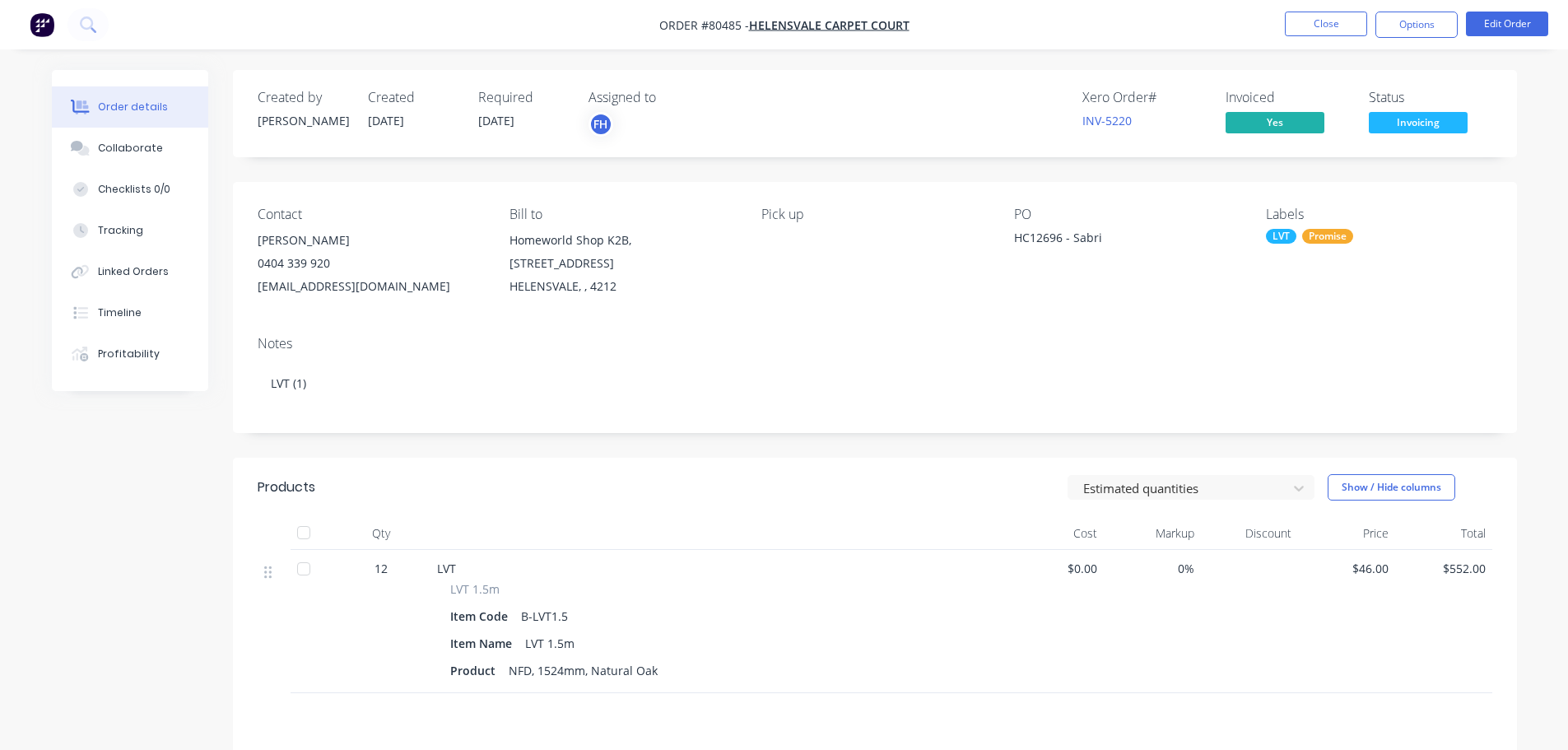
click at [1428, 112] on span "Invoicing" at bounding box center [1418, 122] width 99 height 20
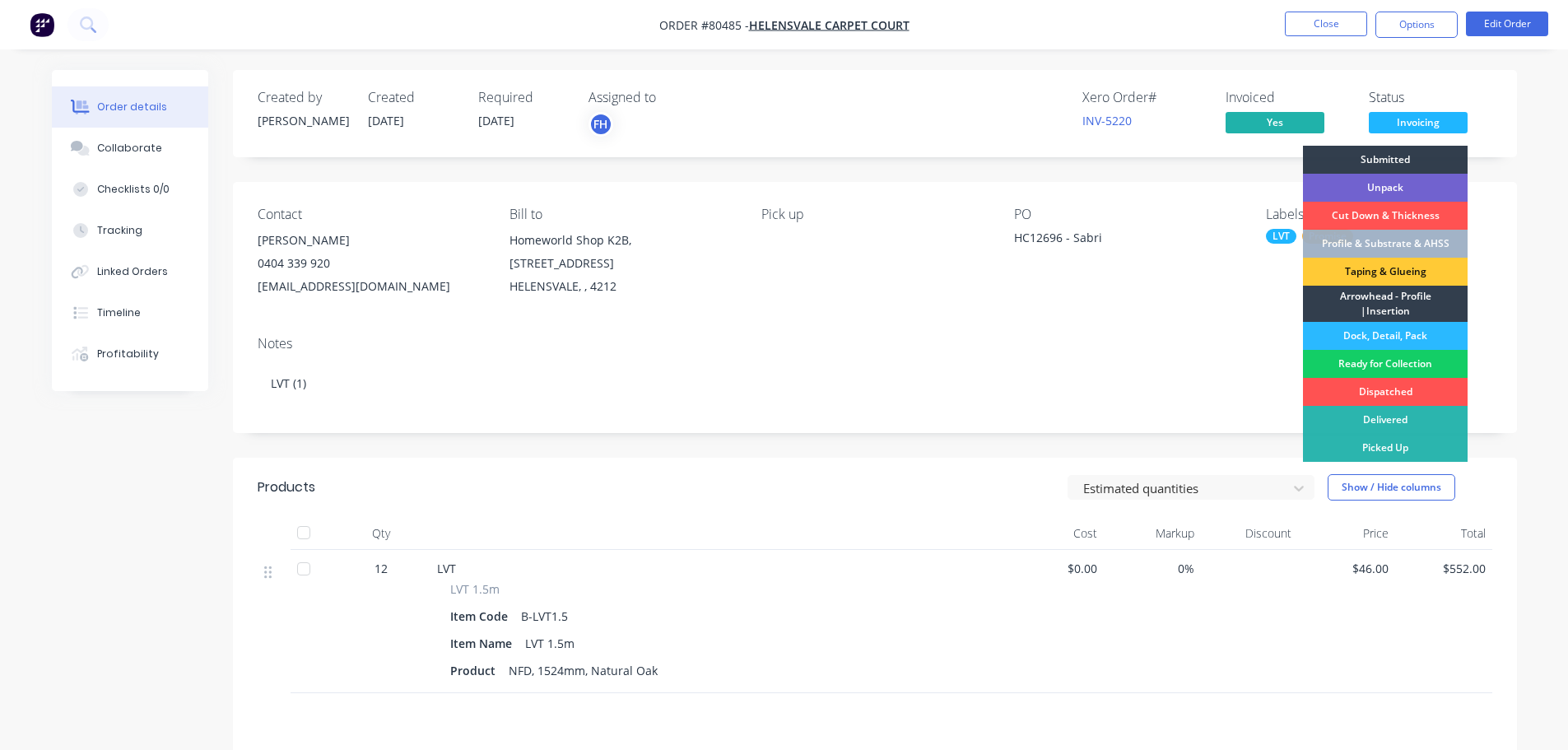
click at [1410, 363] on div "Ready for Collection" at bounding box center [1385, 364] width 165 height 28
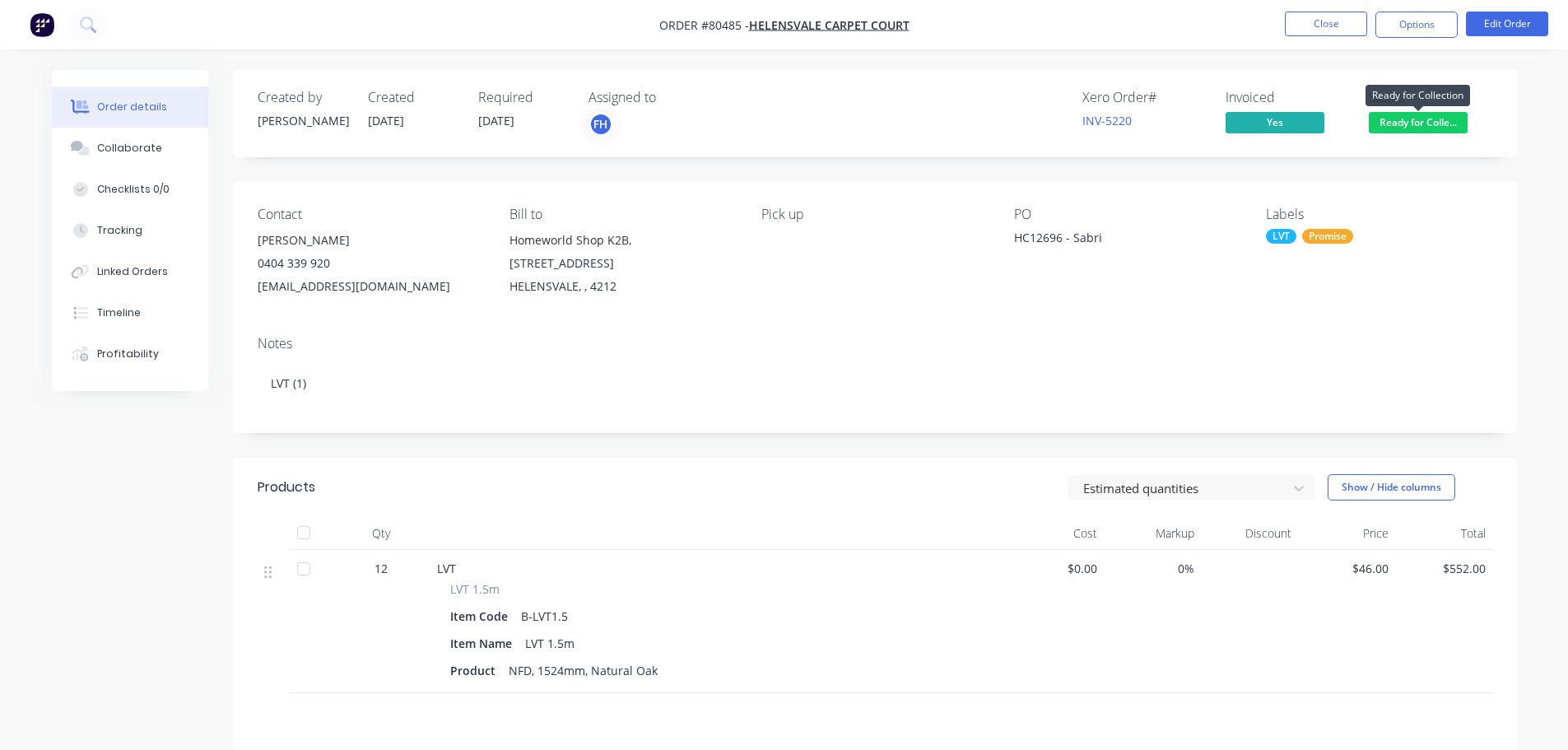
click at [1402, 127] on span "Ready for Colle..." at bounding box center [1418, 122] width 99 height 20
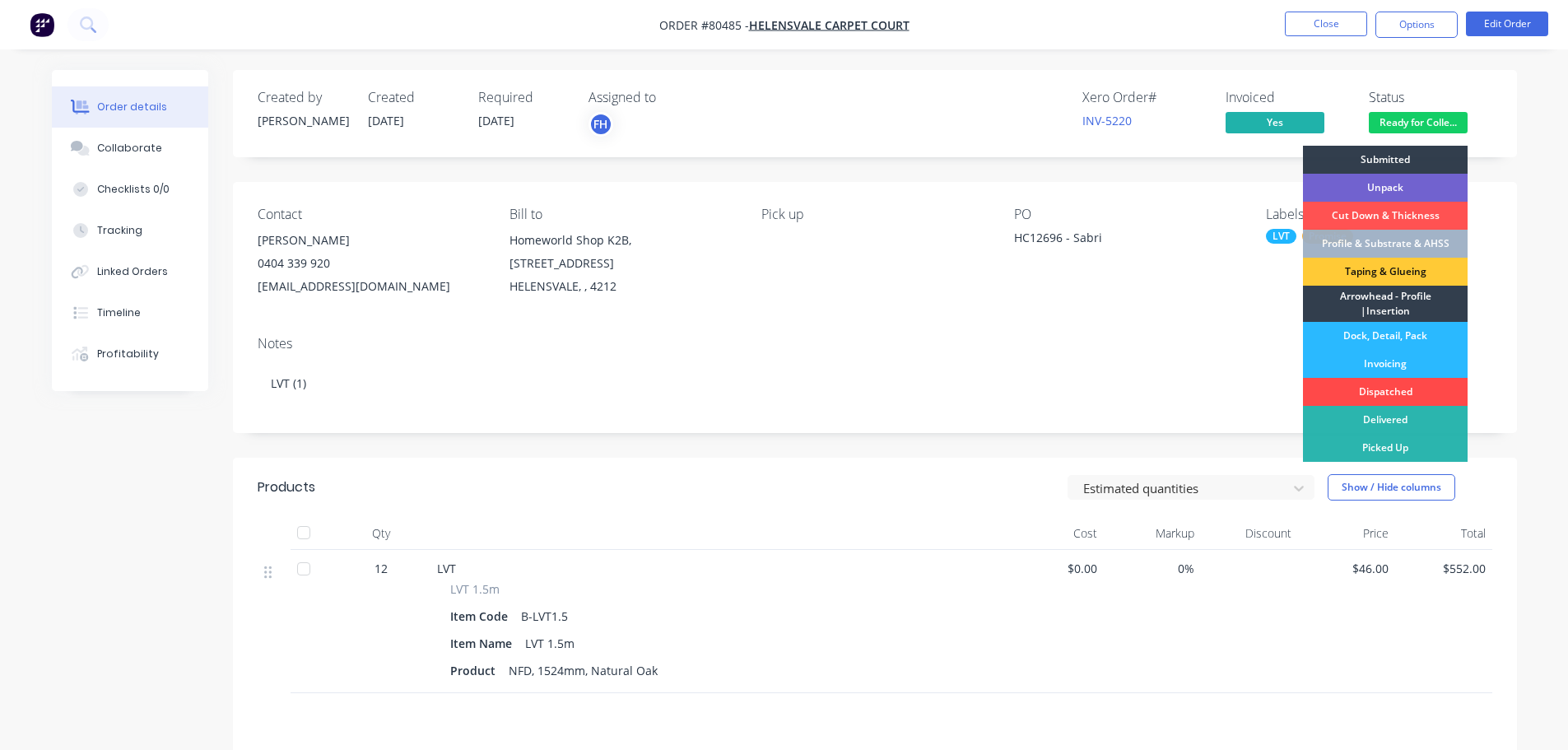
click at [1385, 386] on div "Dispatched" at bounding box center [1385, 392] width 165 height 28
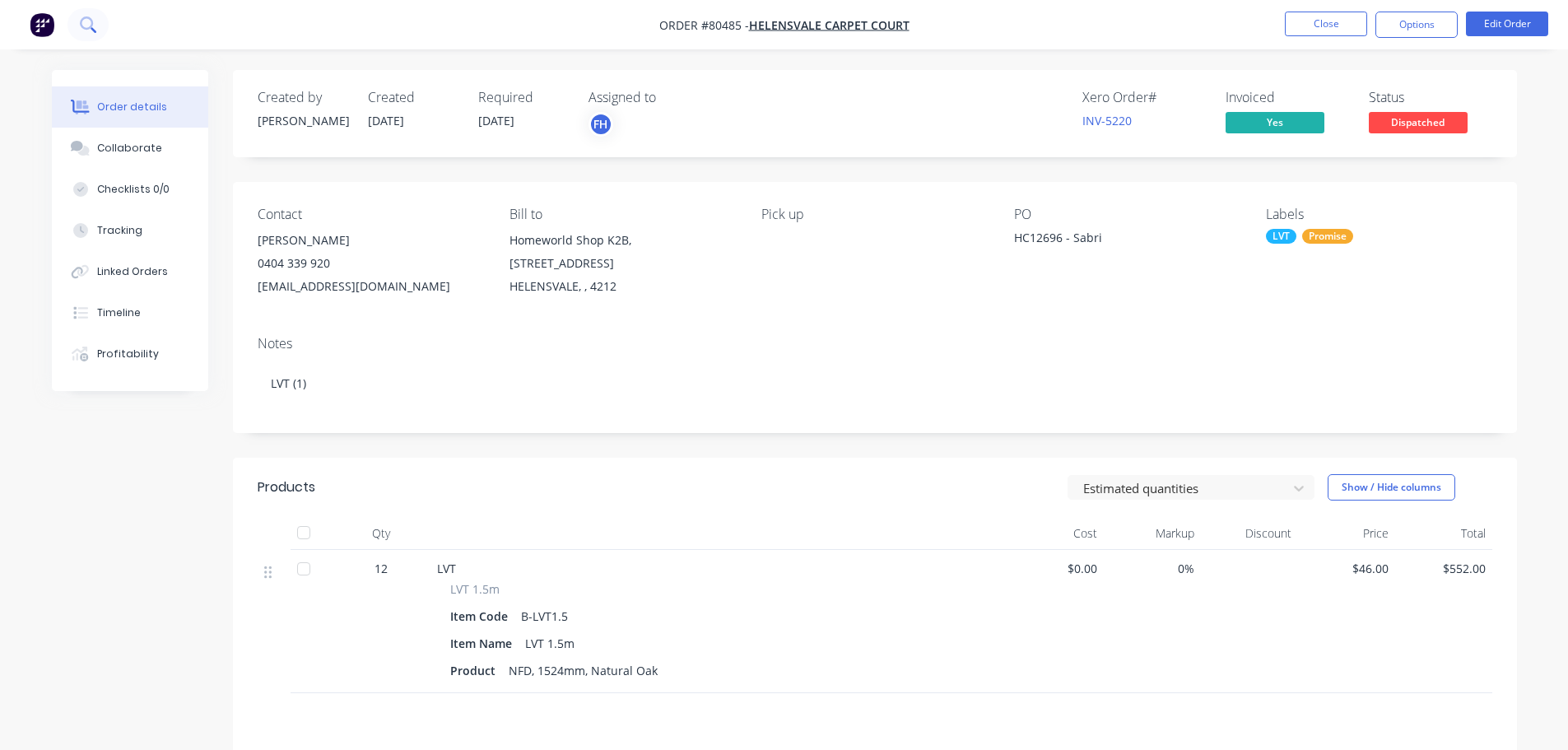
click at [92, 19] on icon at bounding box center [87, 24] width 16 height 16
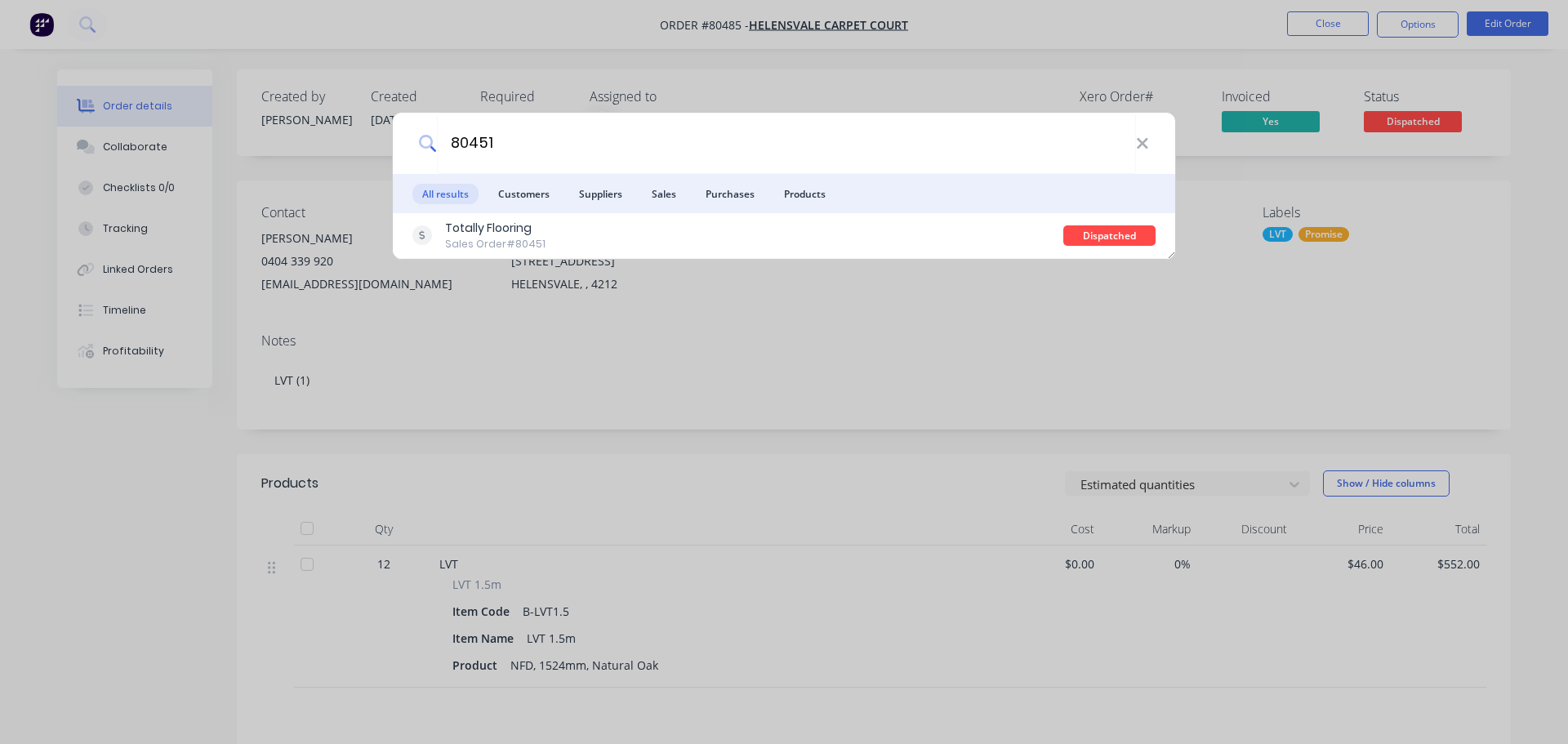
drag, startPoint x: 498, startPoint y: 148, endPoint x: 396, endPoint y: 147, distance: 102.0
click at [396, 147] on div "80451" at bounding box center [784, 143] width 783 height 61
type input "ub trading"
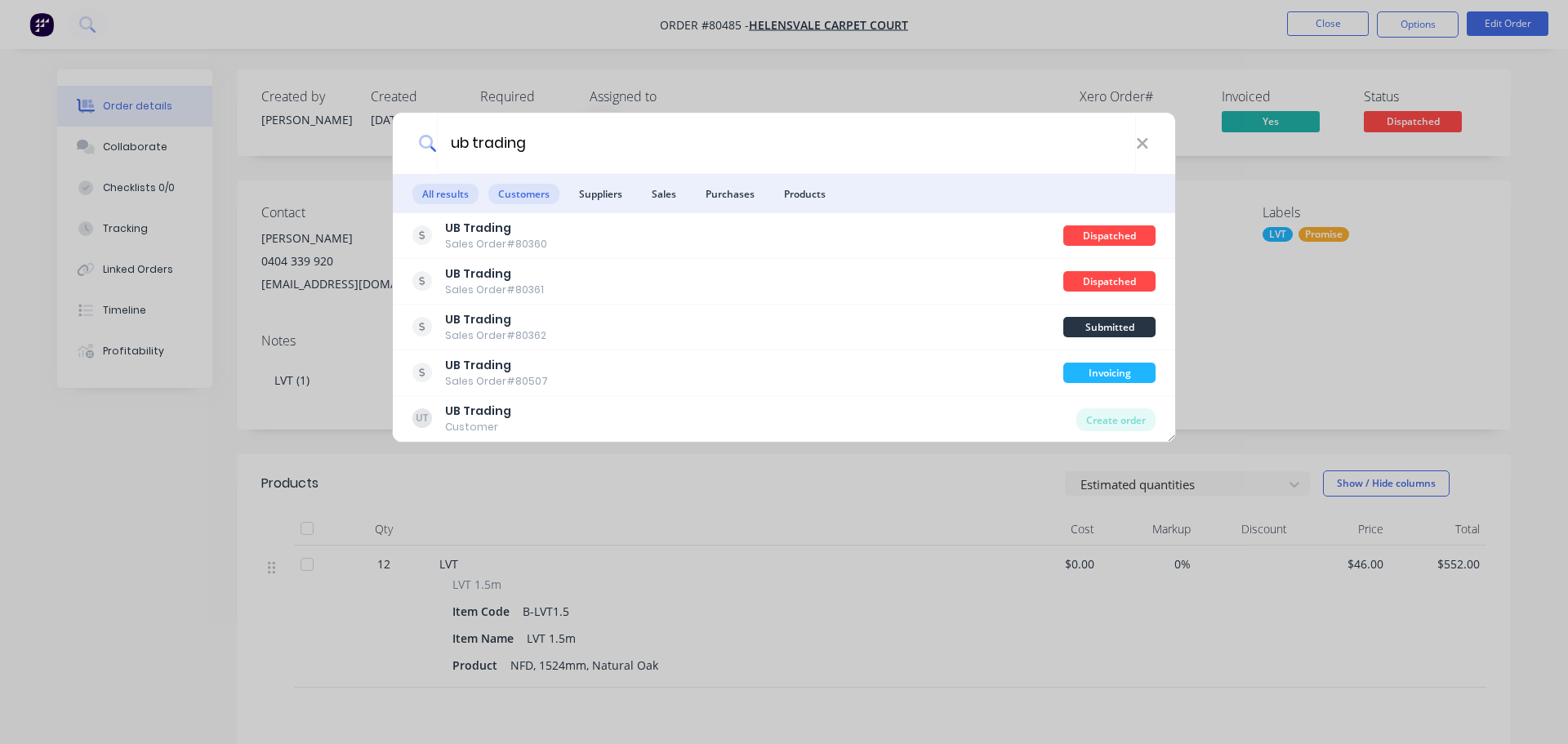
click at [521, 191] on span "Customers" at bounding box center [523, 194] width 71 height 20
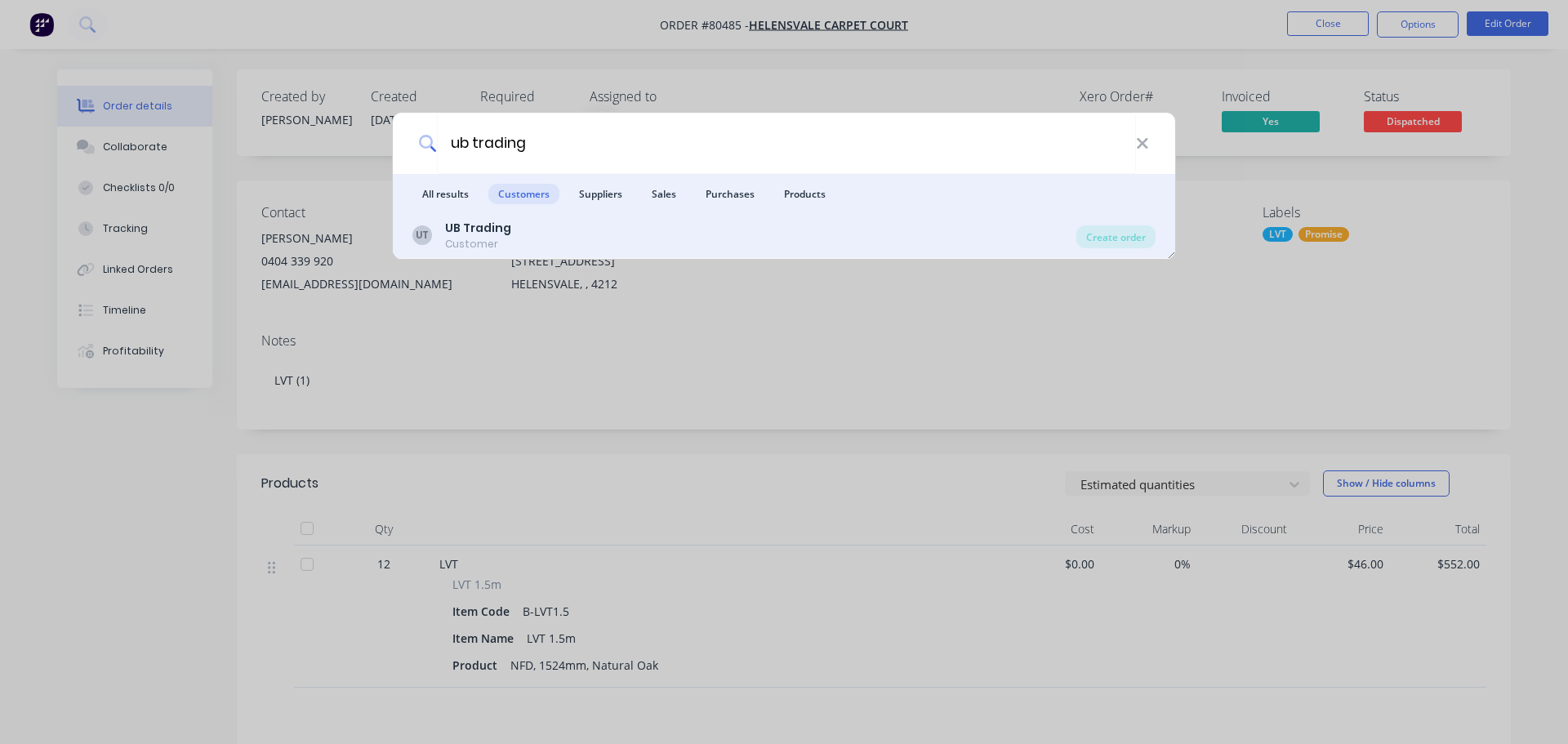
click at [479, 238] on div "Customer" at bounding box center [478, 245] width 66 height 15
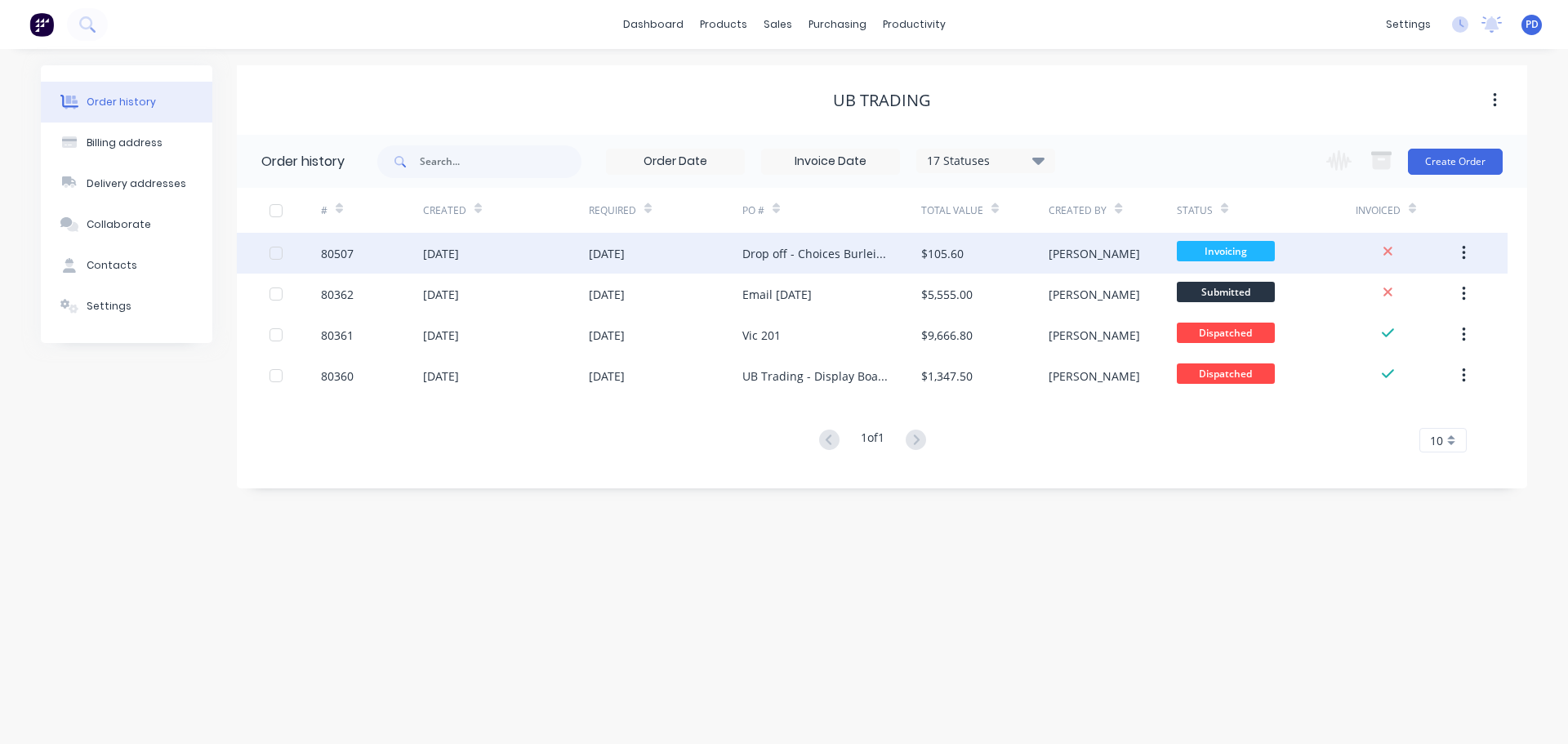
click at [458, 252] on div "[DATE]" at bounding box center [440, 254] width 36 height 18
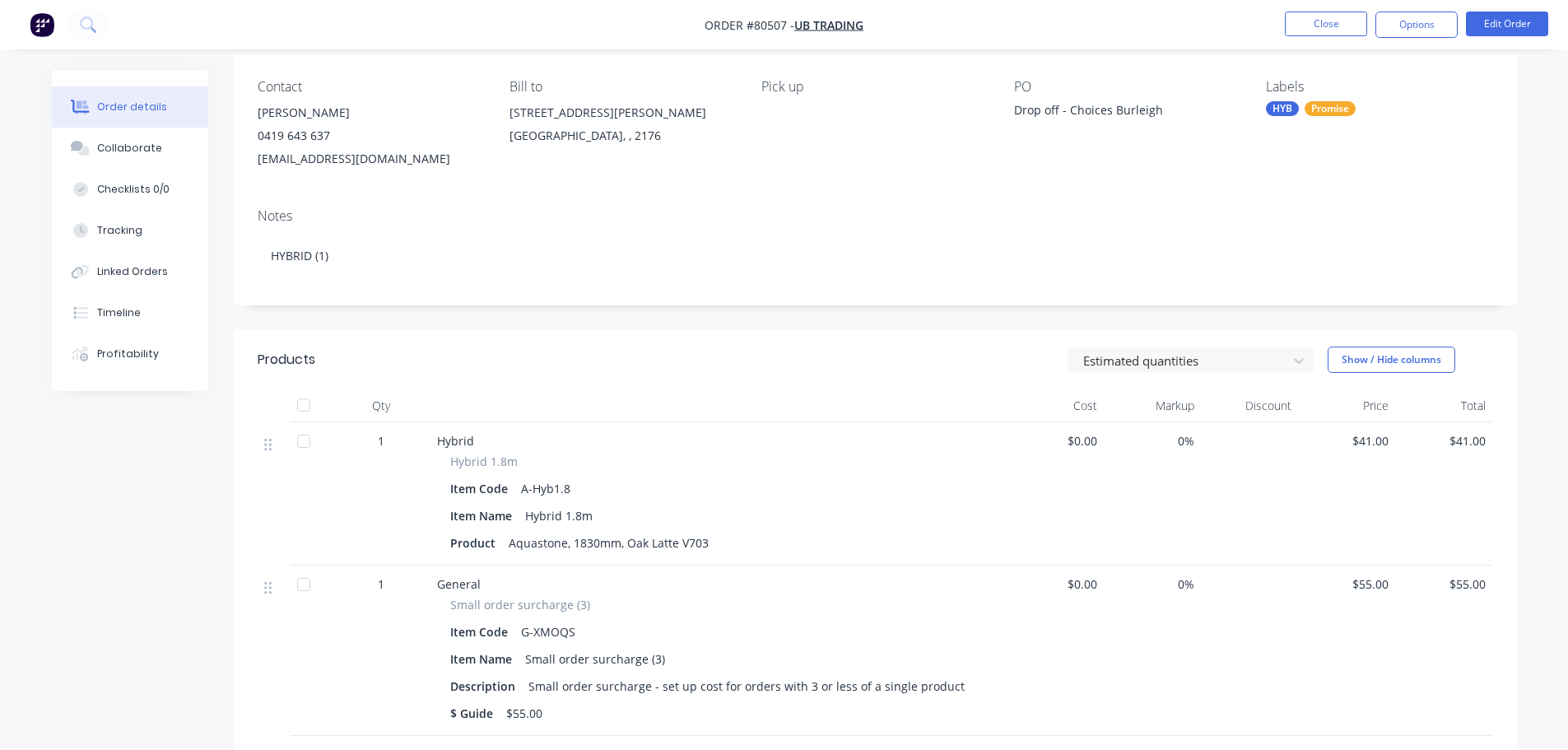
scroll to position [165, 0]
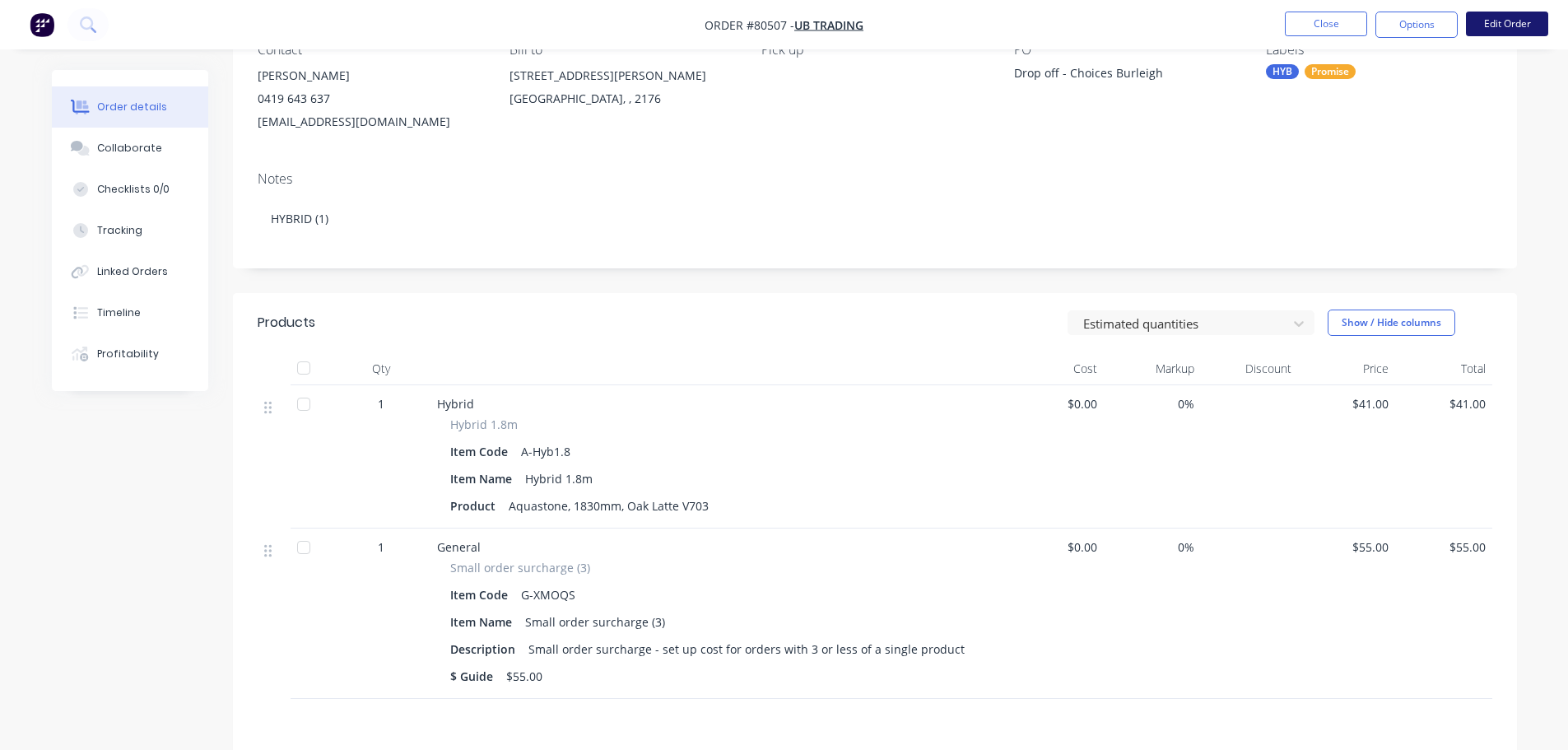
click at [1525, 16] on button "Edit Order" at bounding box center [1507, 23] width 83 height 25
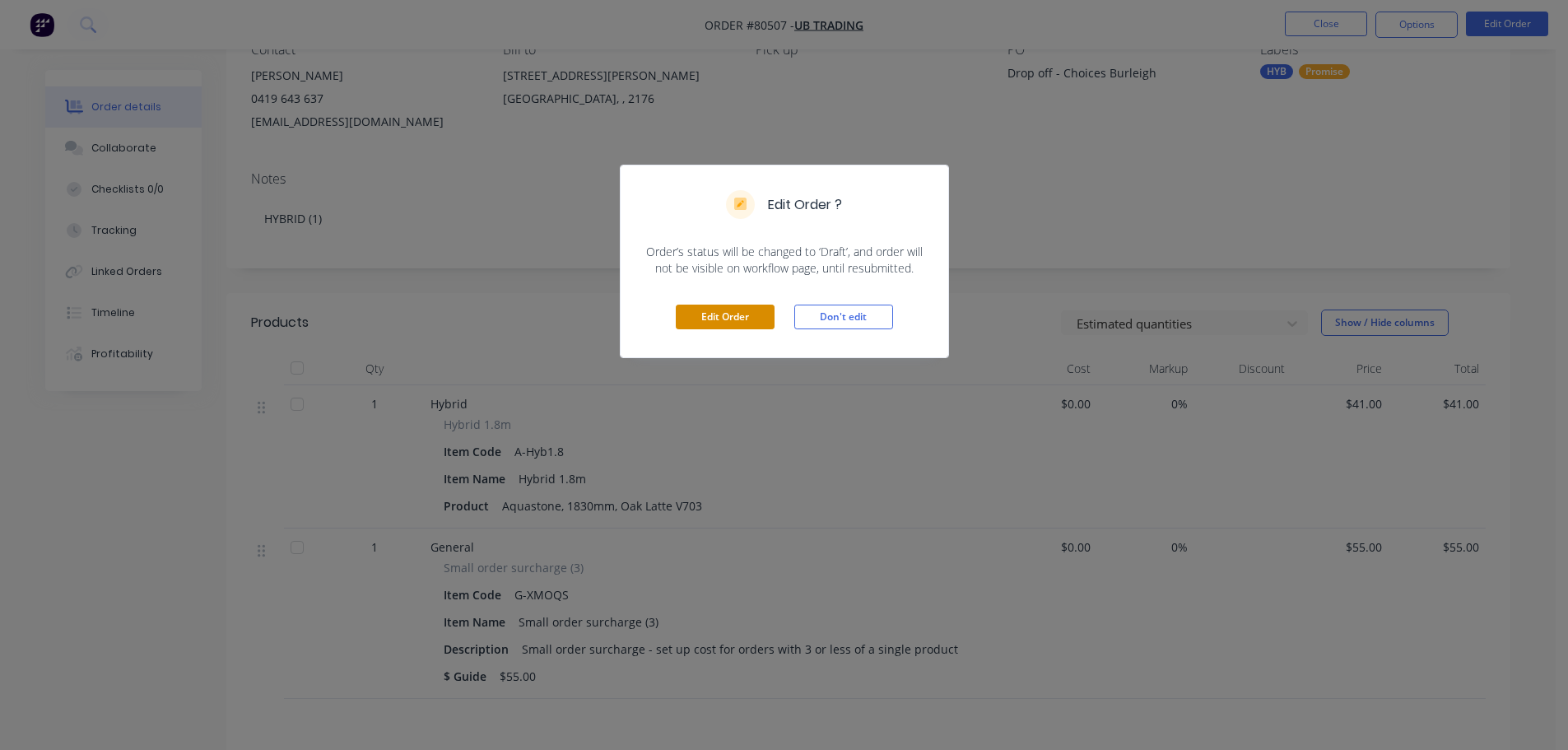
click at [730, 313] on button "Edit Order" at bounding box center [725, 316] width 99 height 25
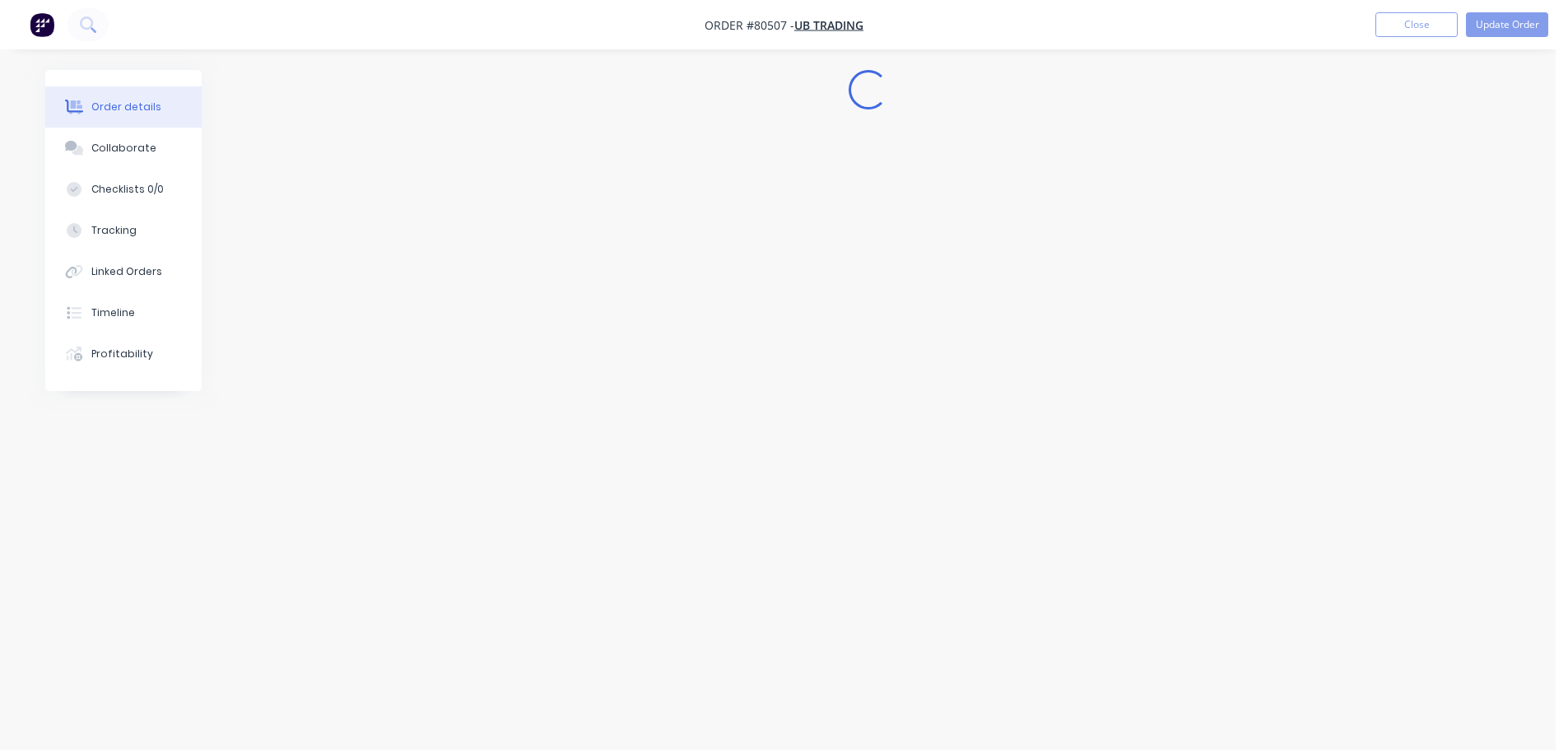
scroll to position [0, 0]
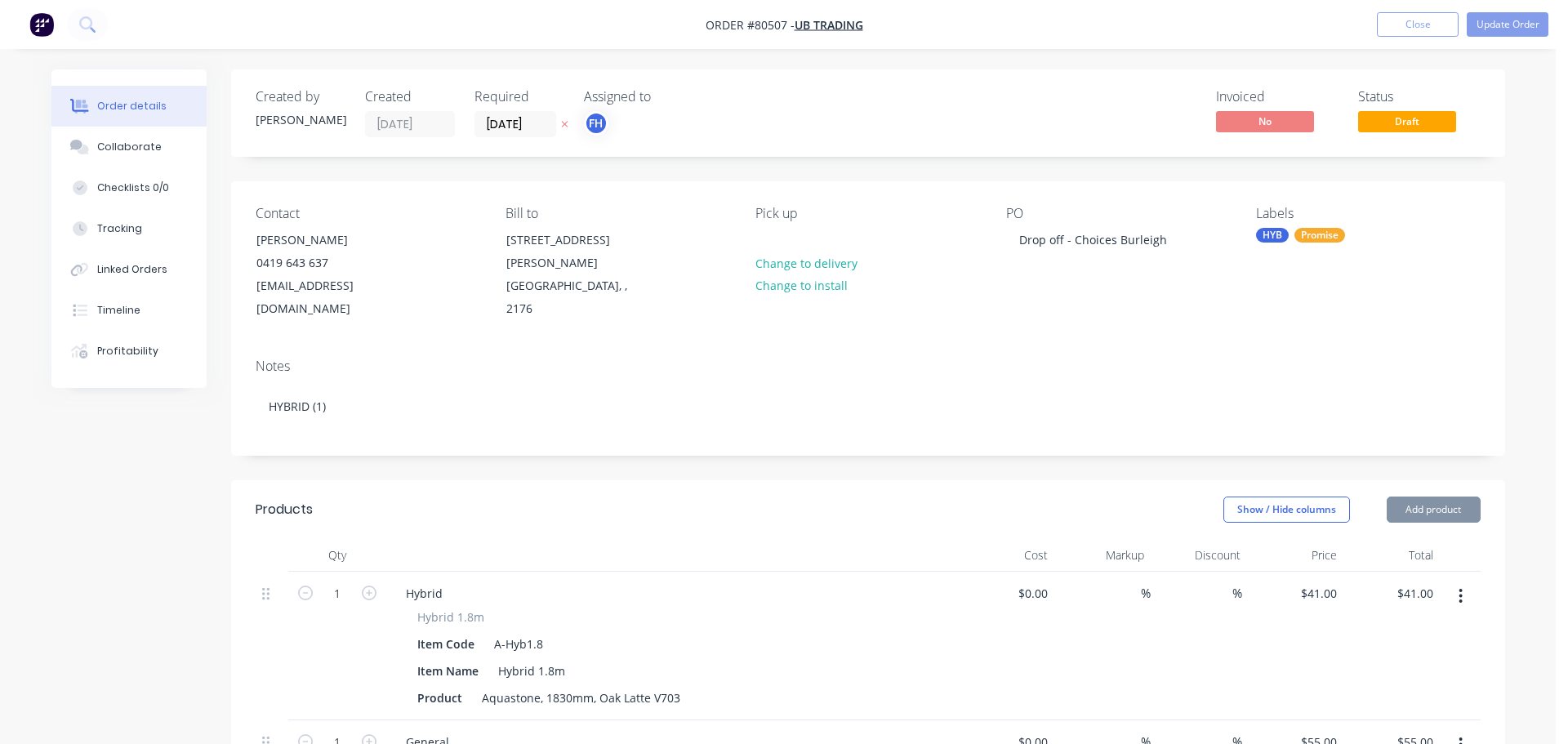
type input "$41.00"
type input "$55.00"
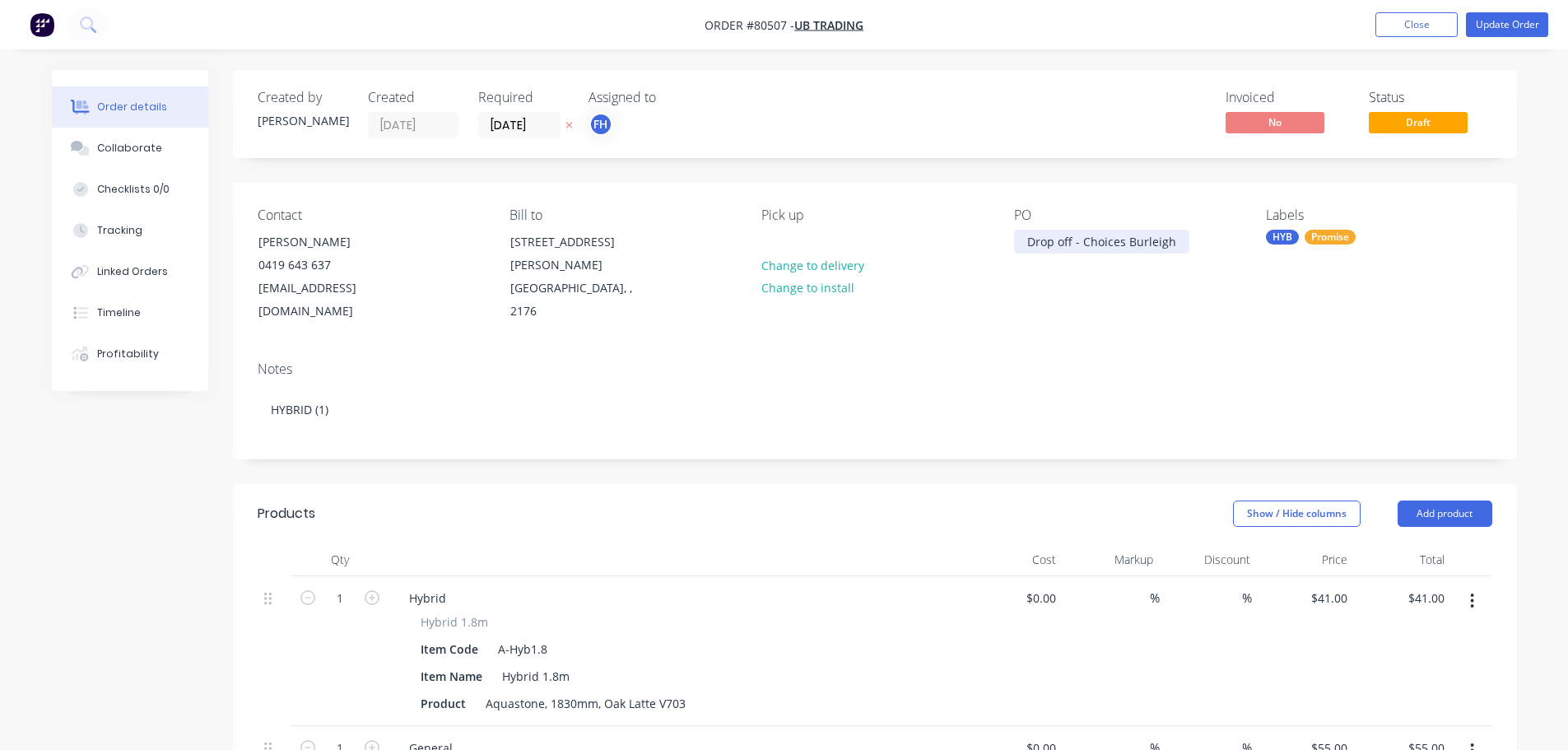
click at [1034, 244] on div "Drop off - Choices Burleigh" at bounding box center [1101, 242] width 176 height 24
drag, startPoint x: 1026, startPoint y: 246, endPoint x: 1197, endPoint y: 242, distance: 171.0
click at [1197, 242] on div "PO Drop off - Choices Burleigh" at bounding box center [1126, 265] width 226 height 116
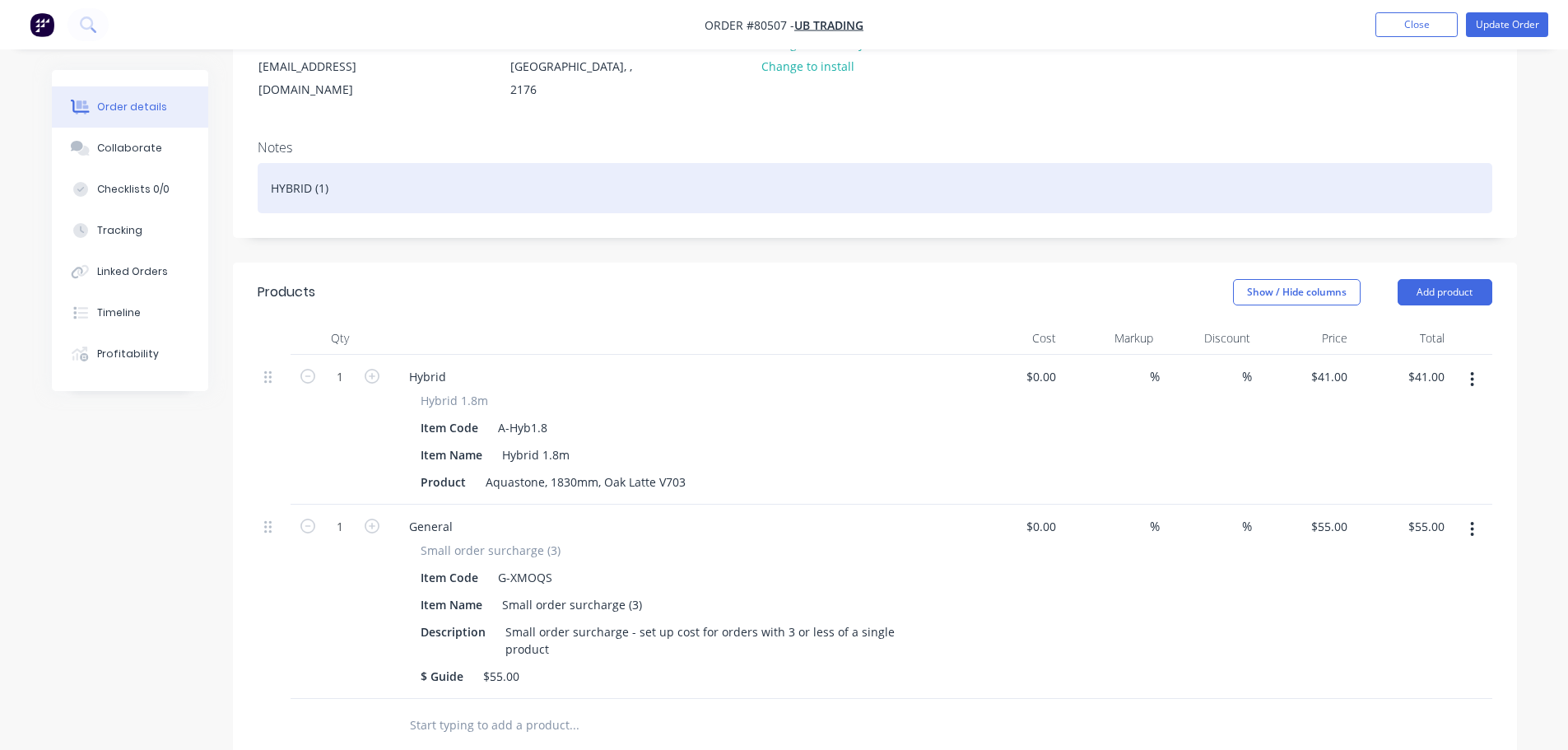
scroll to position [165, 0]
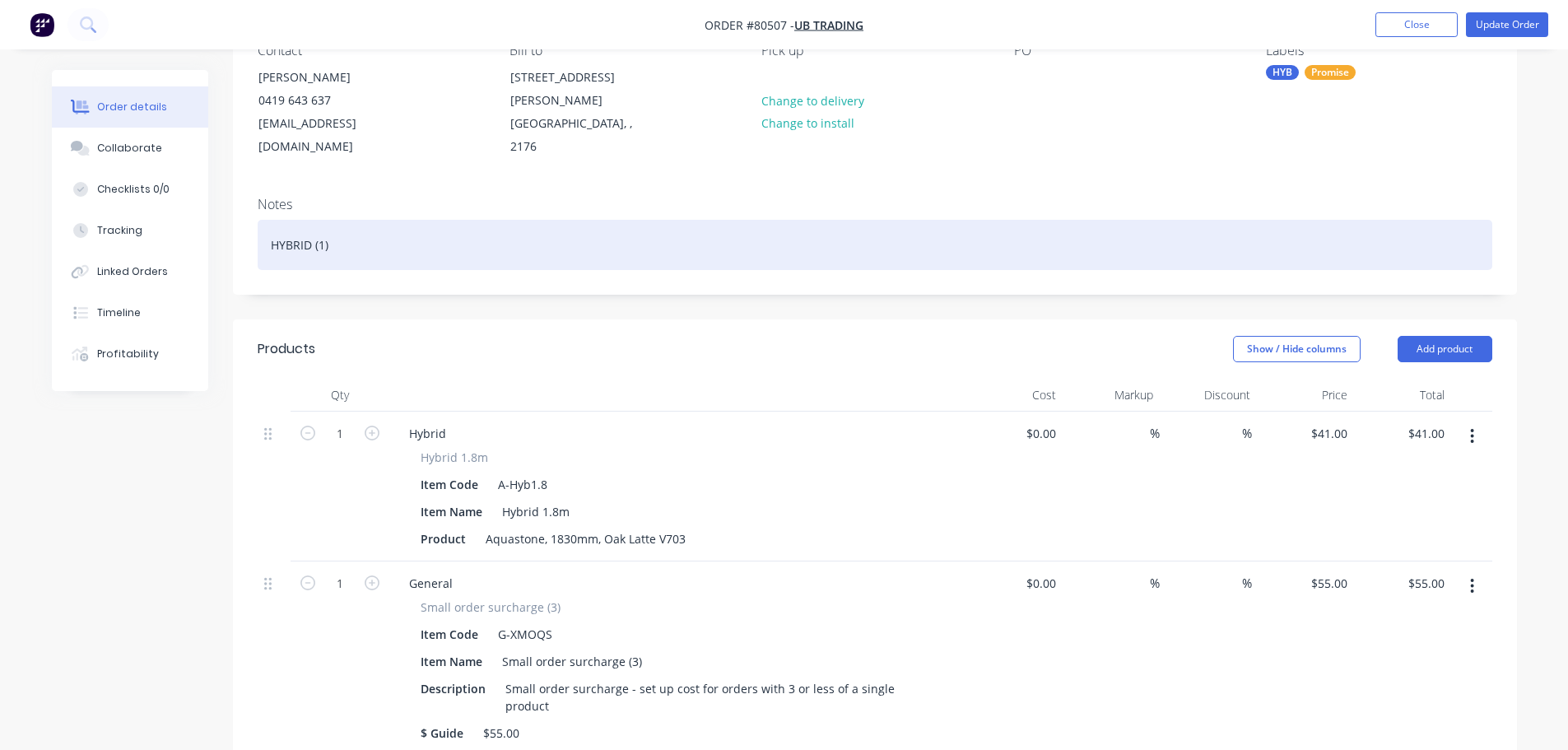
click at [322, 221] on div "HYBRID (1)" at bounding box center [875, 245] width 1235 height 50
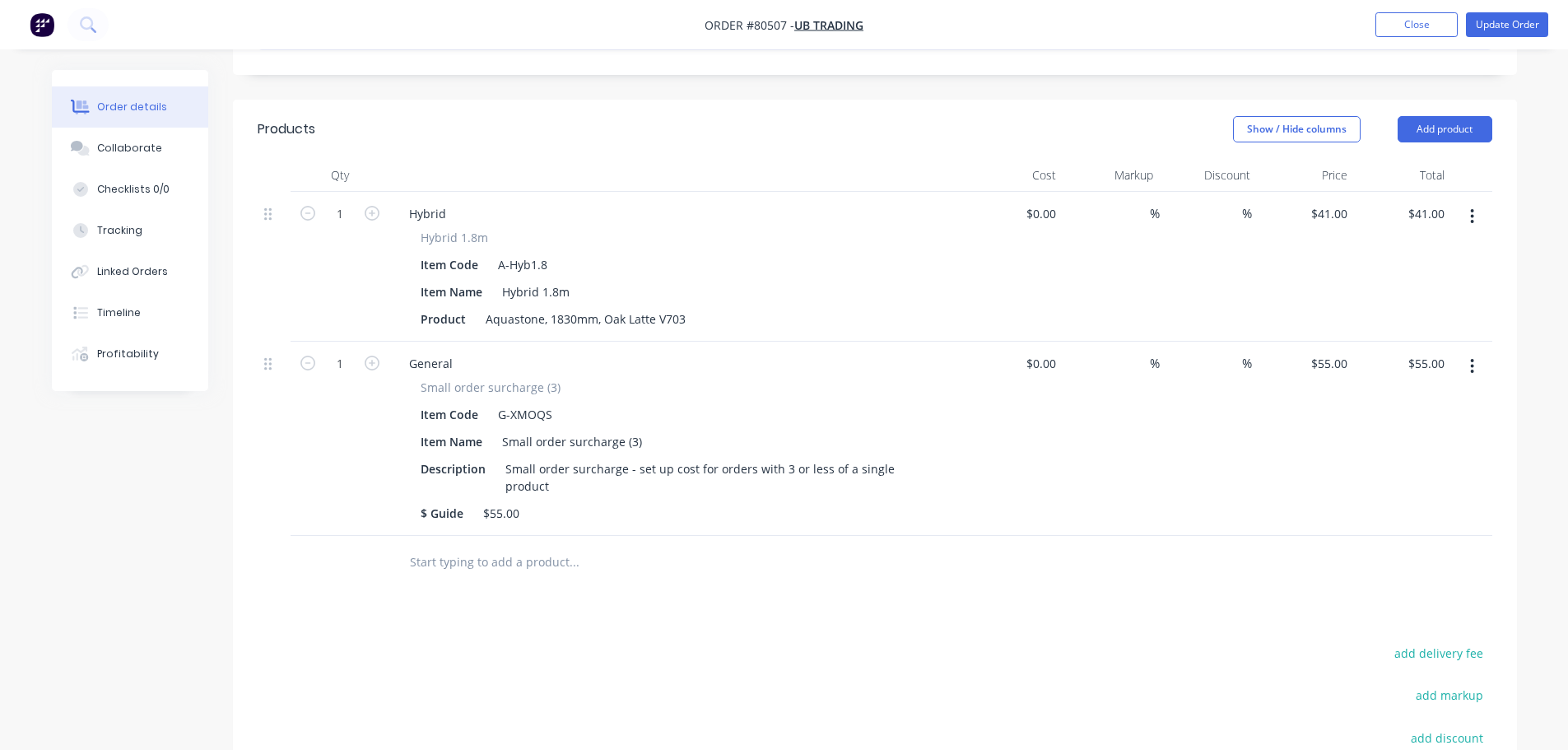
scroll to position [412, 0]
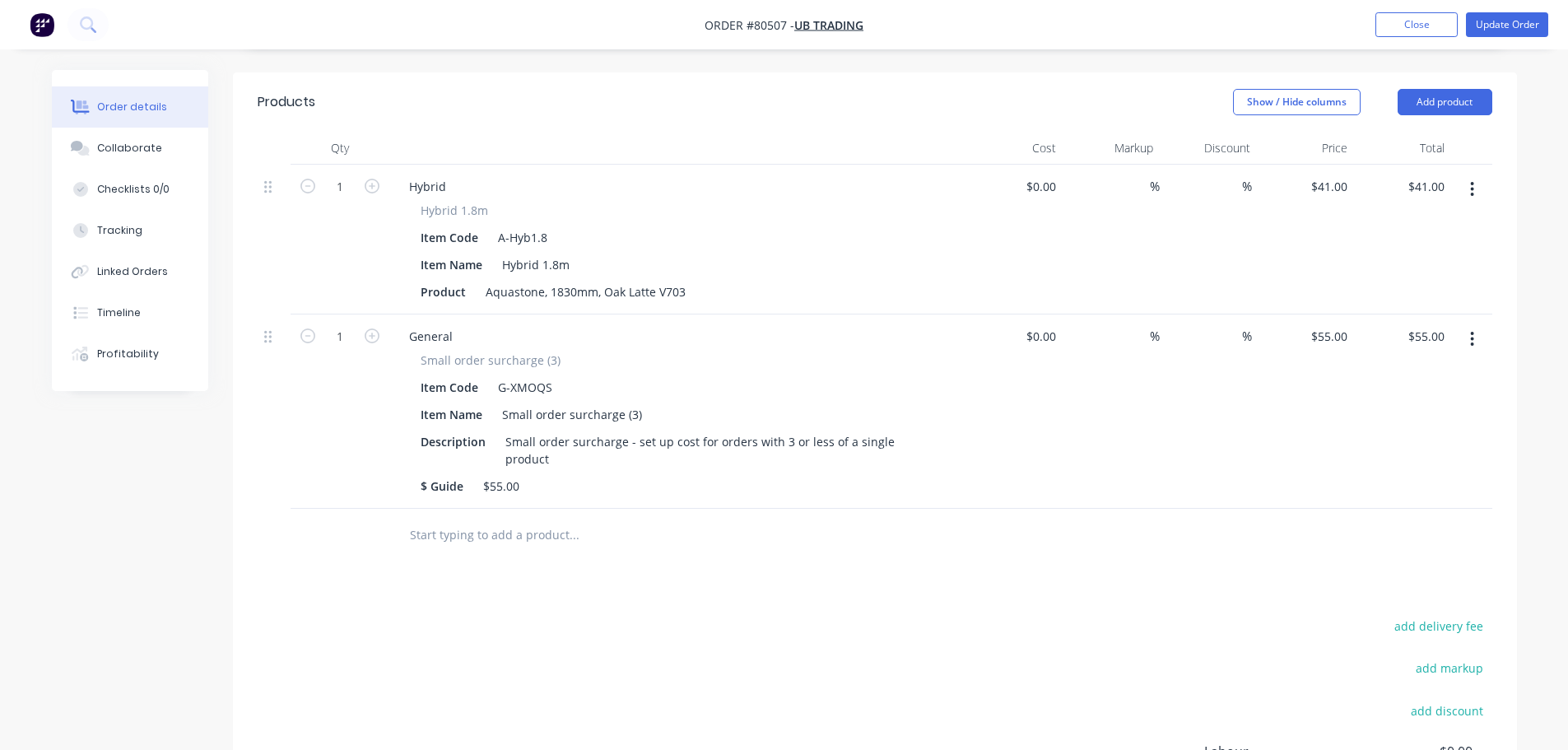
click at [1476, 175] on button "button" at bounding box center [1472, 190] width 39 height 30
click at [1382, 254] on div "Duplicate" at bounding box center [1414, 266] width 126 height 24
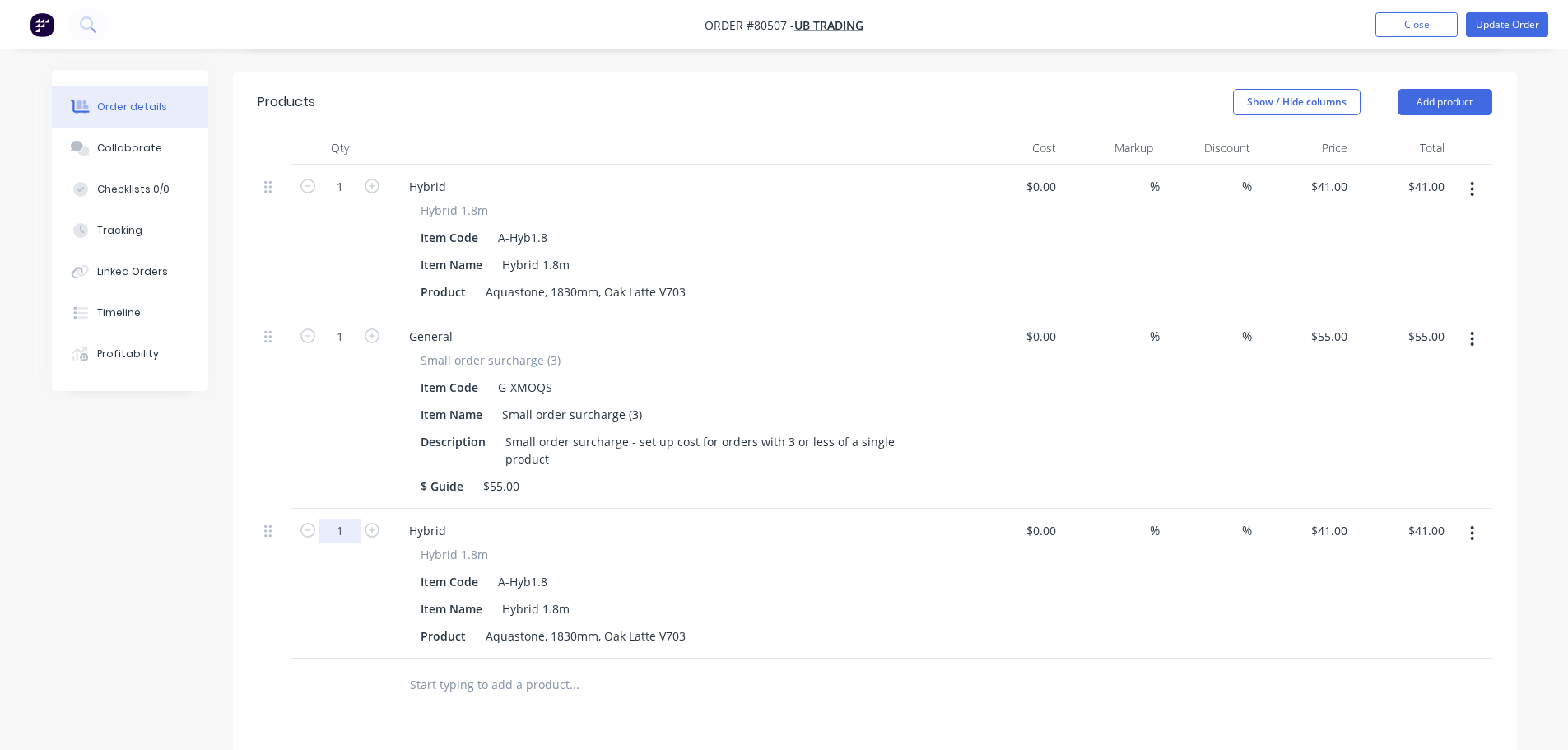
click at [347, 519] on input "1" at bounding box center [340, 531] width 43 height 25
type input "60"
type input "$2,460.00"
click at [1466, 175] on button "button" at bounding box center [1472, 190] width 39 height 30
click at [710, 255] on div "Hybrid 1.8m Item Code A-Hyb1.8 Item Name Hybrid 1.8m Product Aquastone, 1830mm,…" at bounding box center [677, 253] width 563 height 102
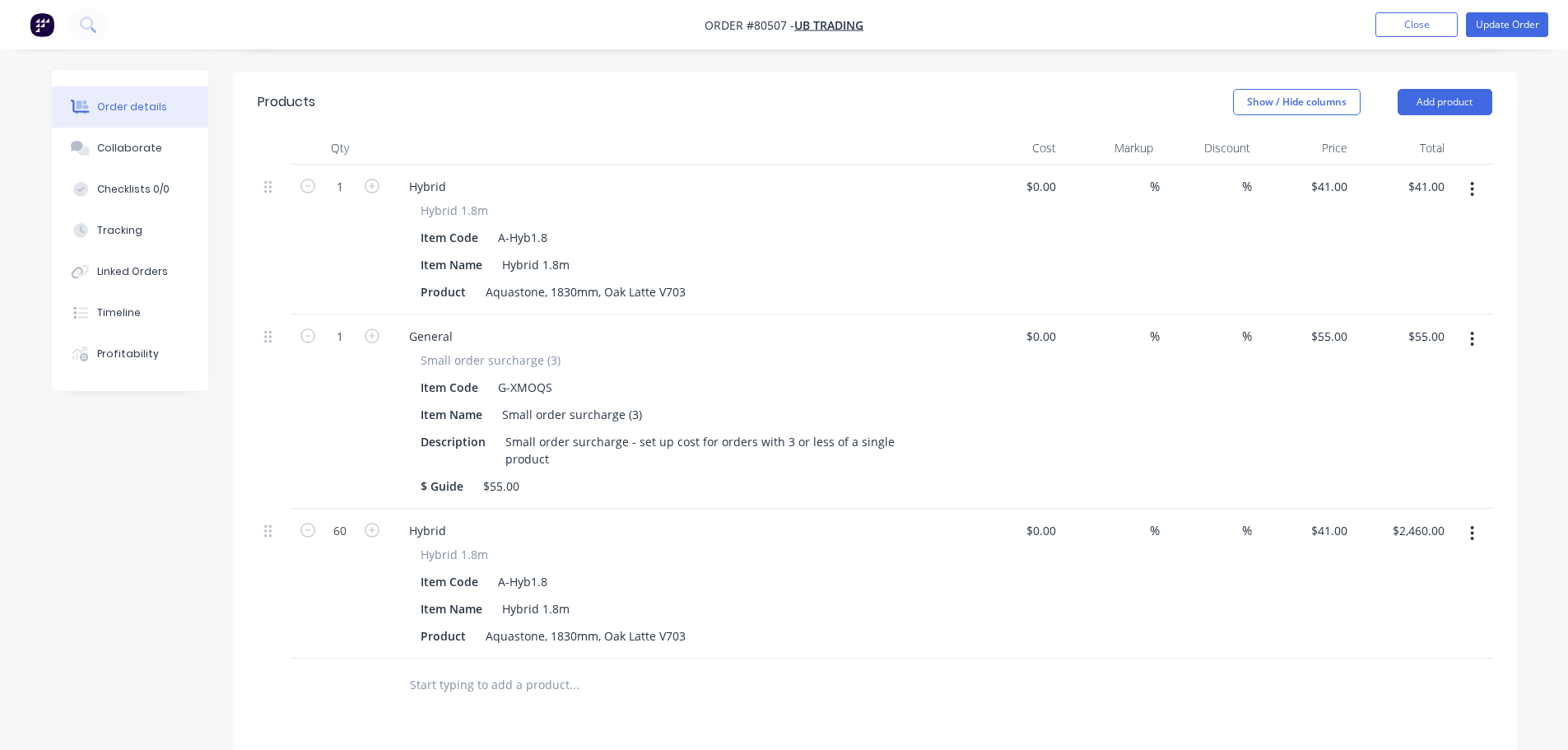
click at [694, 280] on div "Product Aquastone, 1830mm, Oak Latte V703" at bounding box center [673, 292] width 520 height 24
click at [684, 280] on div "Aquastone, 1830mm, Oak Latte V703" at bounding box center [585, 292] width 213 height 24
click at [530, 475] on div "$ Guide $55.00" at bounding box center [673, 487] width 520 height 24
click at [693, 624] on div "Product Aquastone, 1830mm, Oak Latte V703" at bounding box center [673, 636] width 520 height 24
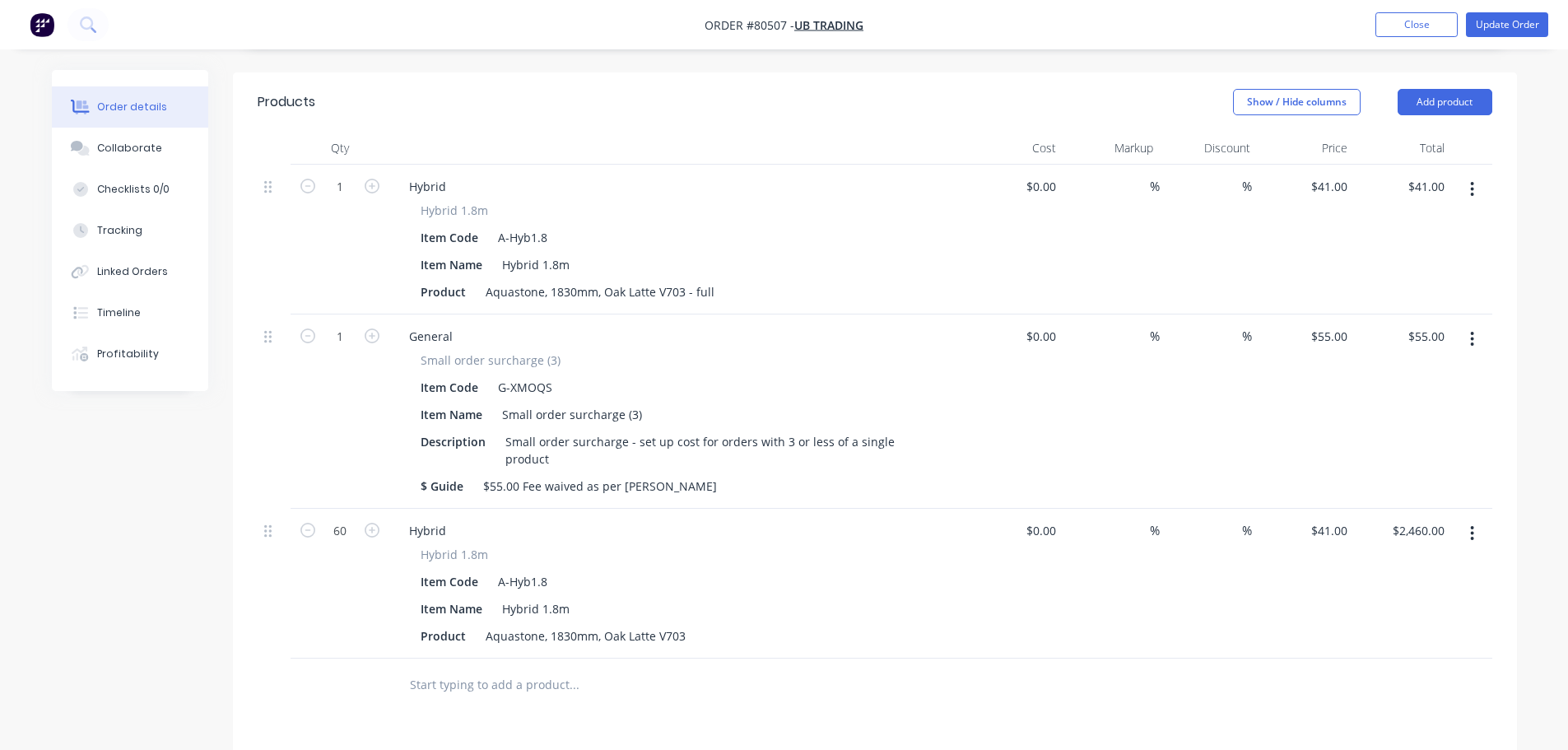
click at [497, 669] on input "text" at bounding box center [574, 685] width 329 height 33
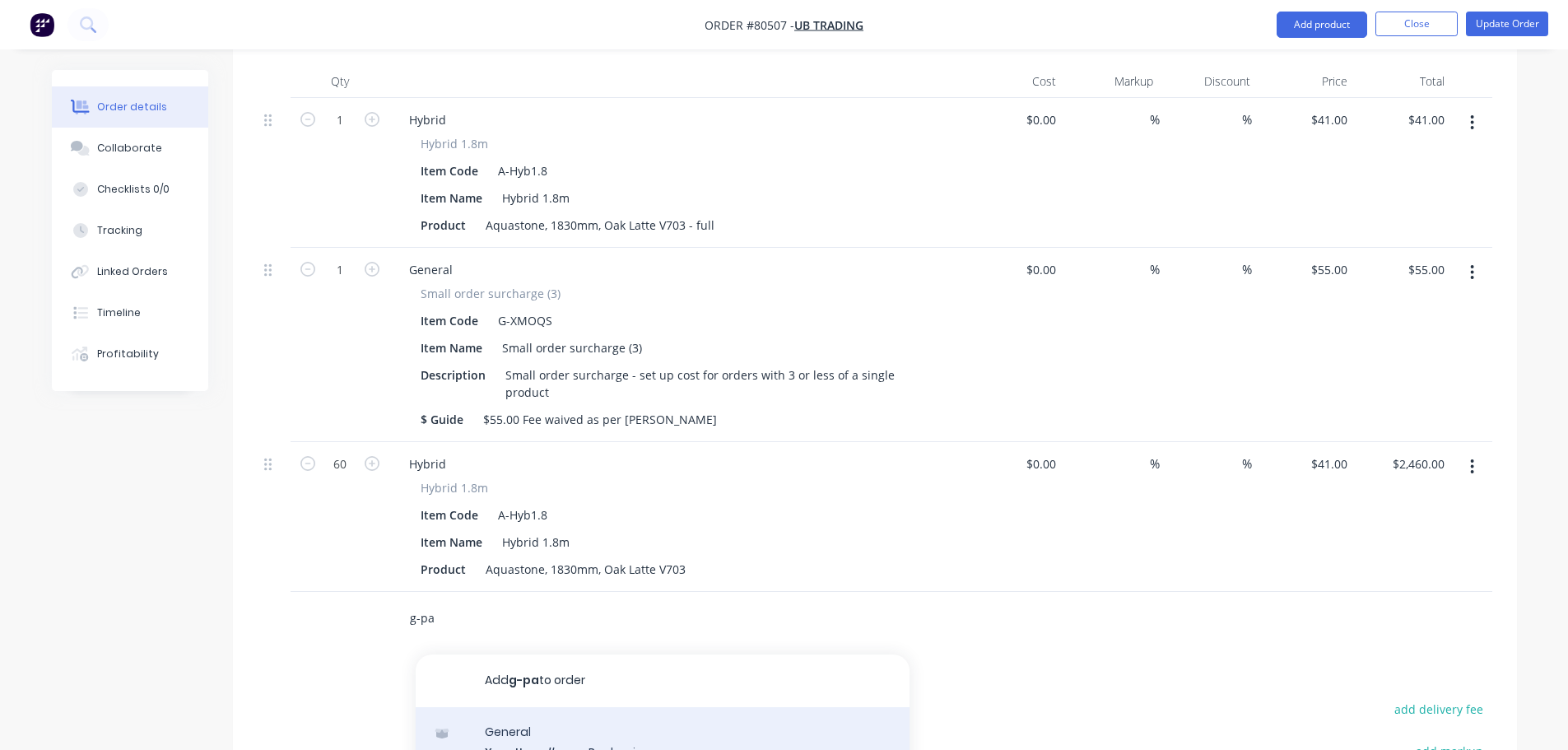
scroll to position [577, 0]
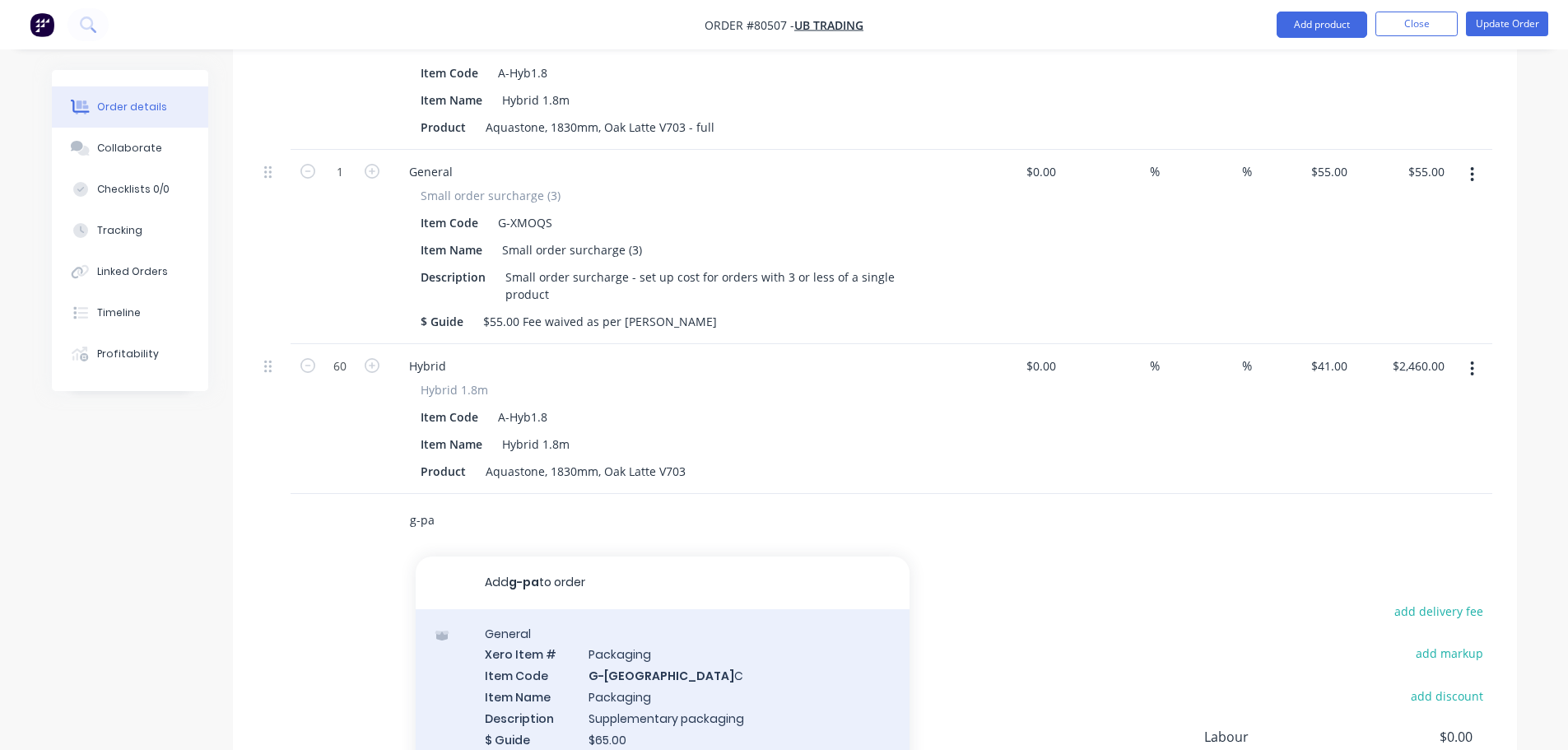
type input "g-pa"
click at [578, 662] on div "General Xero Item # Packaging Item Code G-[GEOGRAPHIC_DATA] C Item Name Packagi…" at bounding box center [662, 697] width 494 height 176
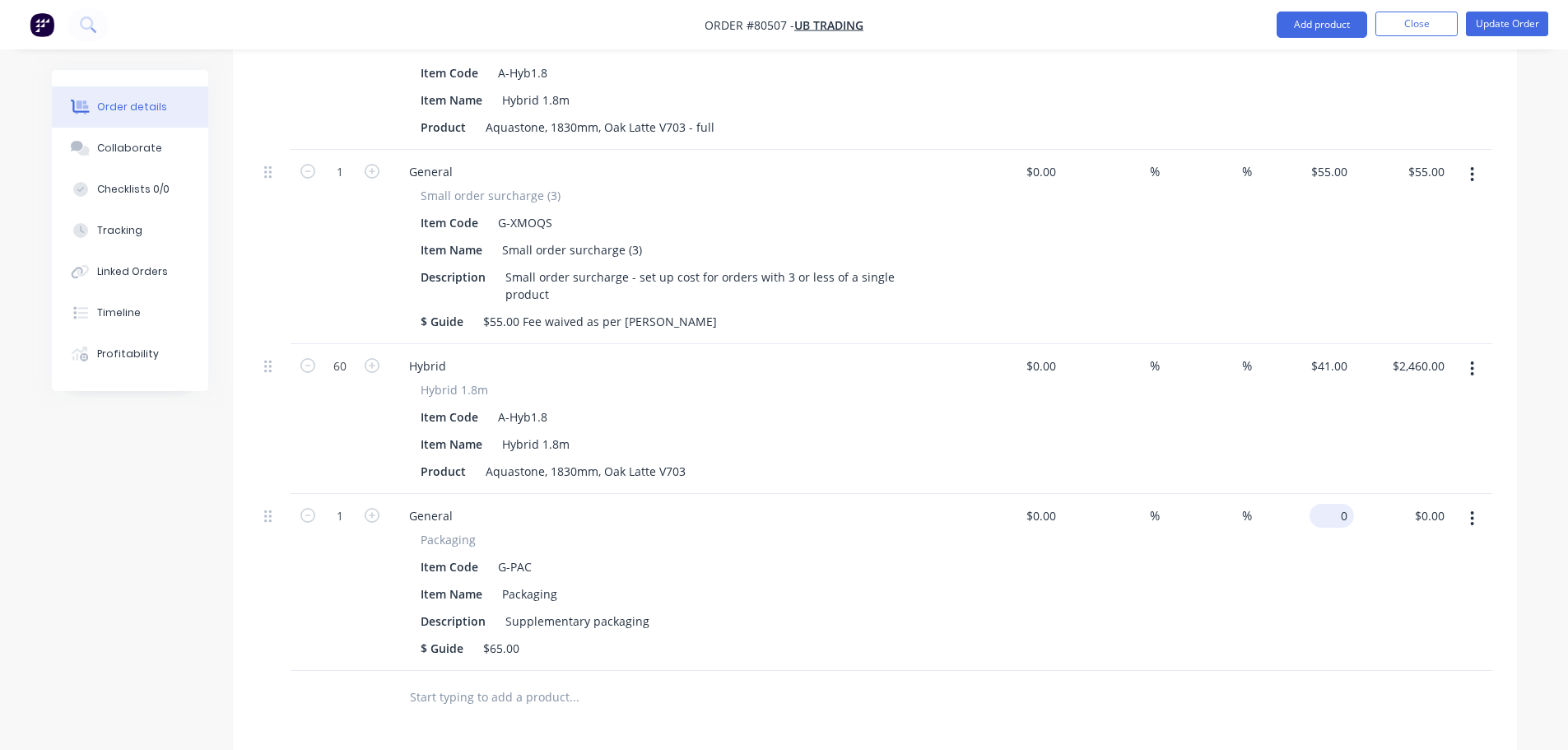
click at [1327, 494] on div "0 $0.00" at bounding box center [1306, 583] width 97 height 177
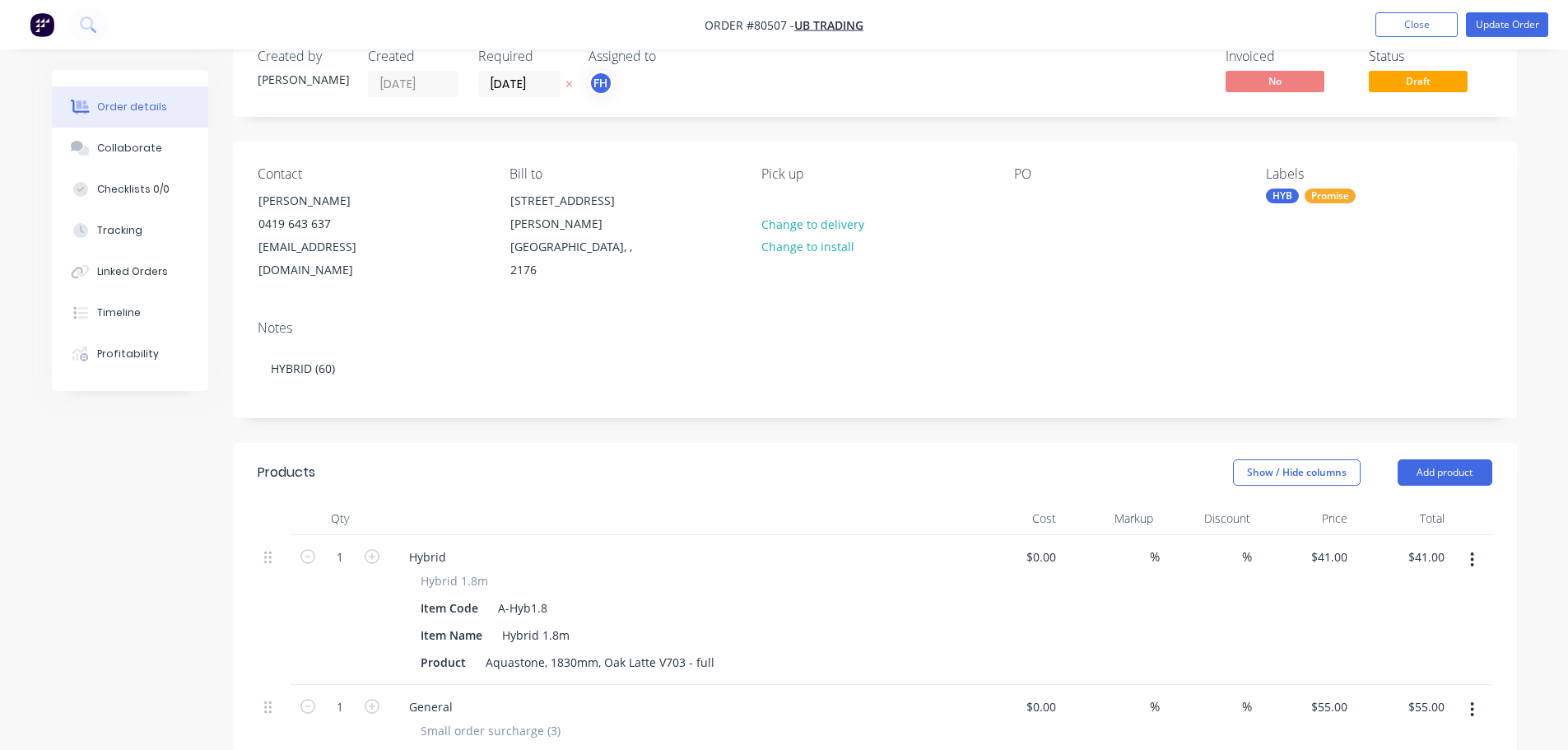
scroll to position [0, 0]
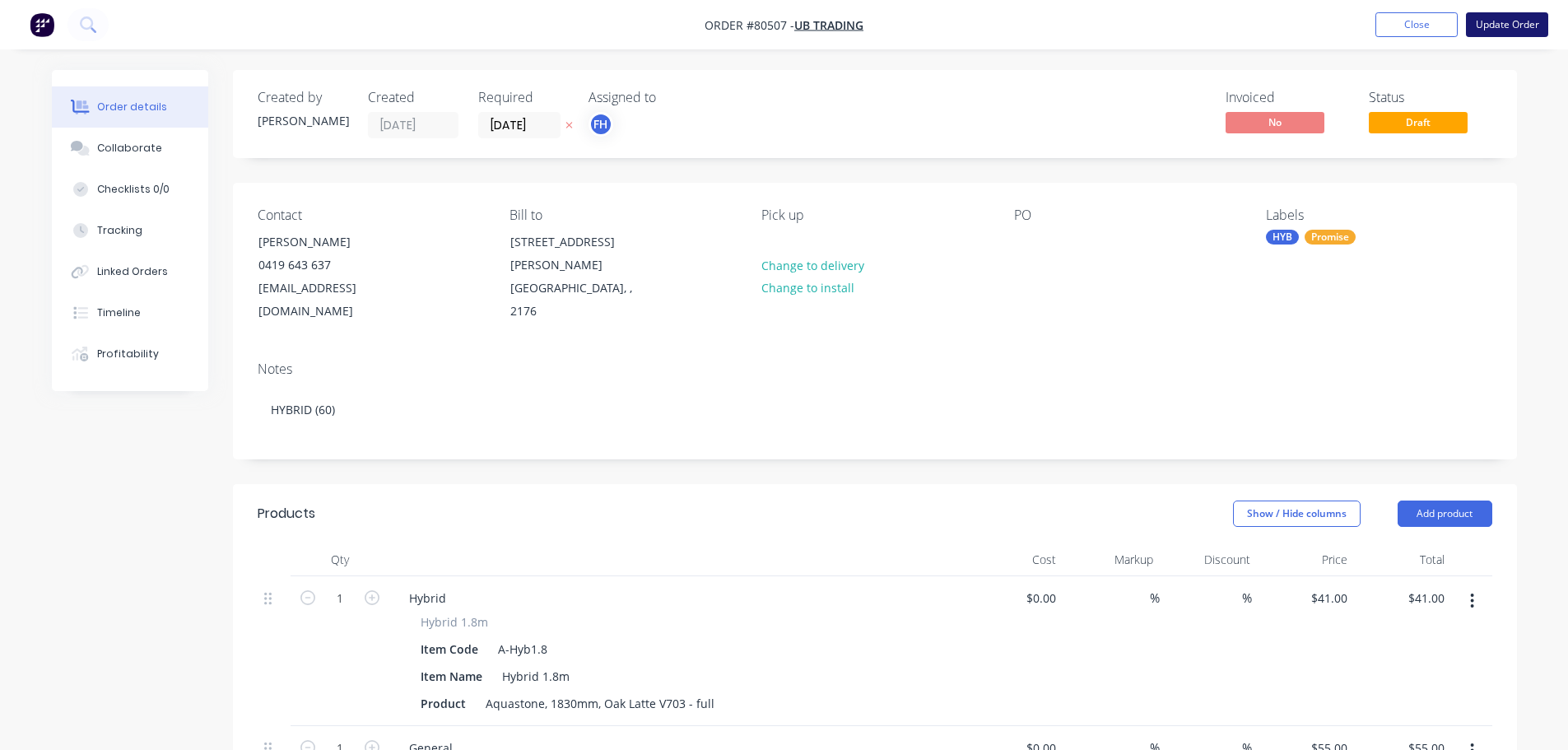
type input "$65.00"
drag, startPoint x: 1494, startPoint y: 51, endPoint x: 1436, endPoint y: 652, distance: 603.8
click at [1408, 665] on div "$41.00 $41.00" at bounding box center [1402, 651] width 97 height 150
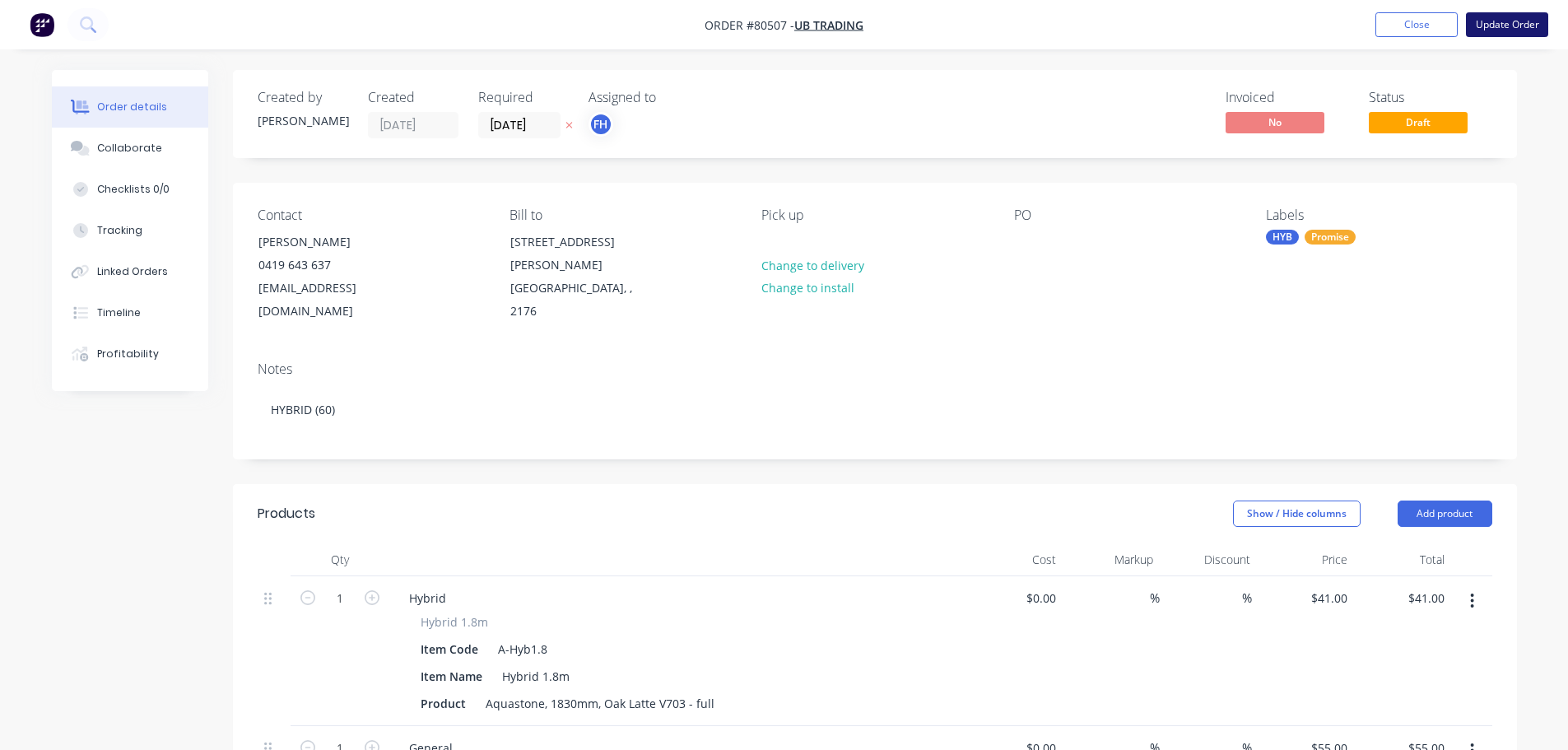
drag, startPoint x: 1408, startPoint y: 665, endPoint x: 1508, endPoint y: 31, distance: 641.8
click at [1508, 31] on button "Update Order" at bounding box center [1507, 24] width 83 height 25
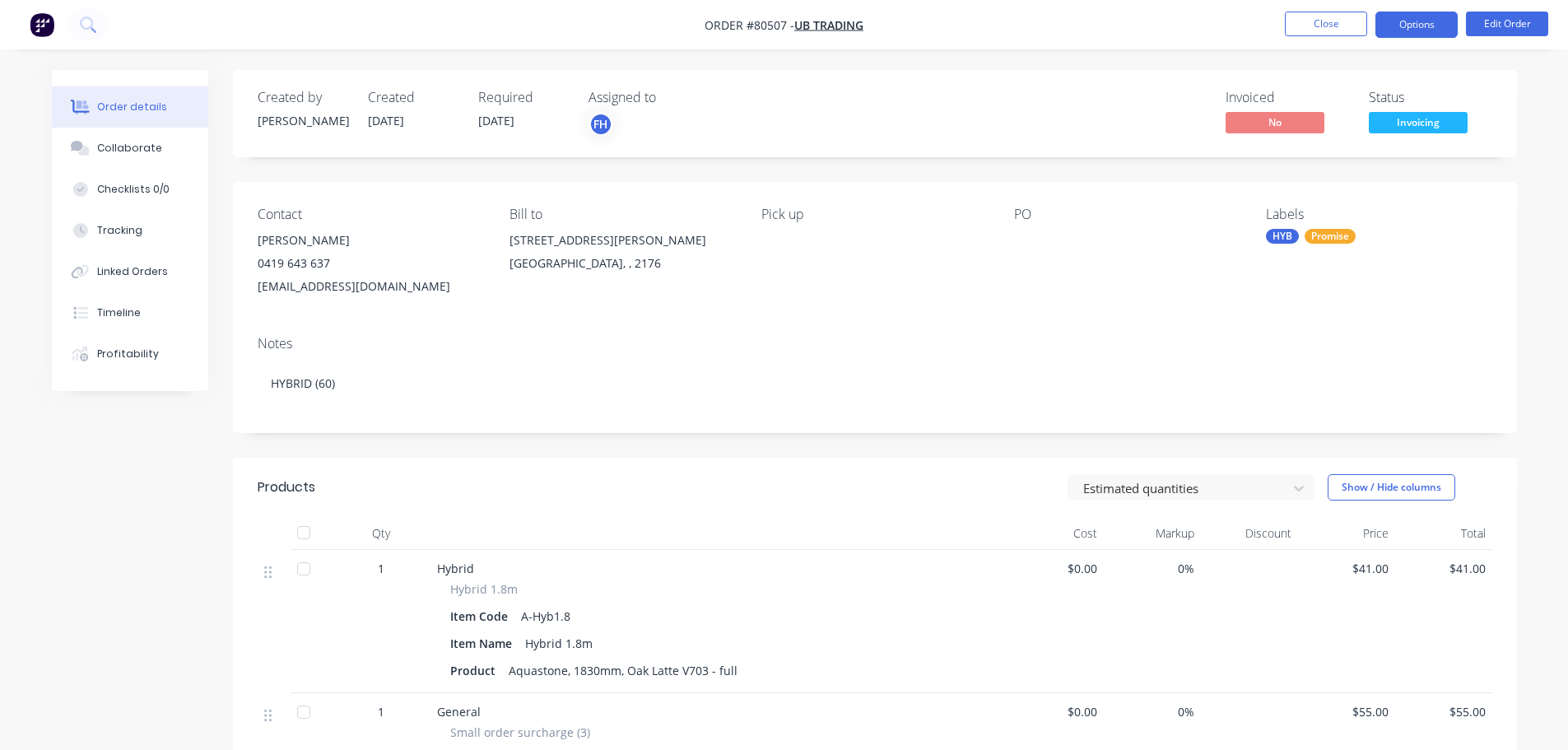
click at [1418, 32] on button "Options" at bounding box center [1416, 24] width 83 height 26
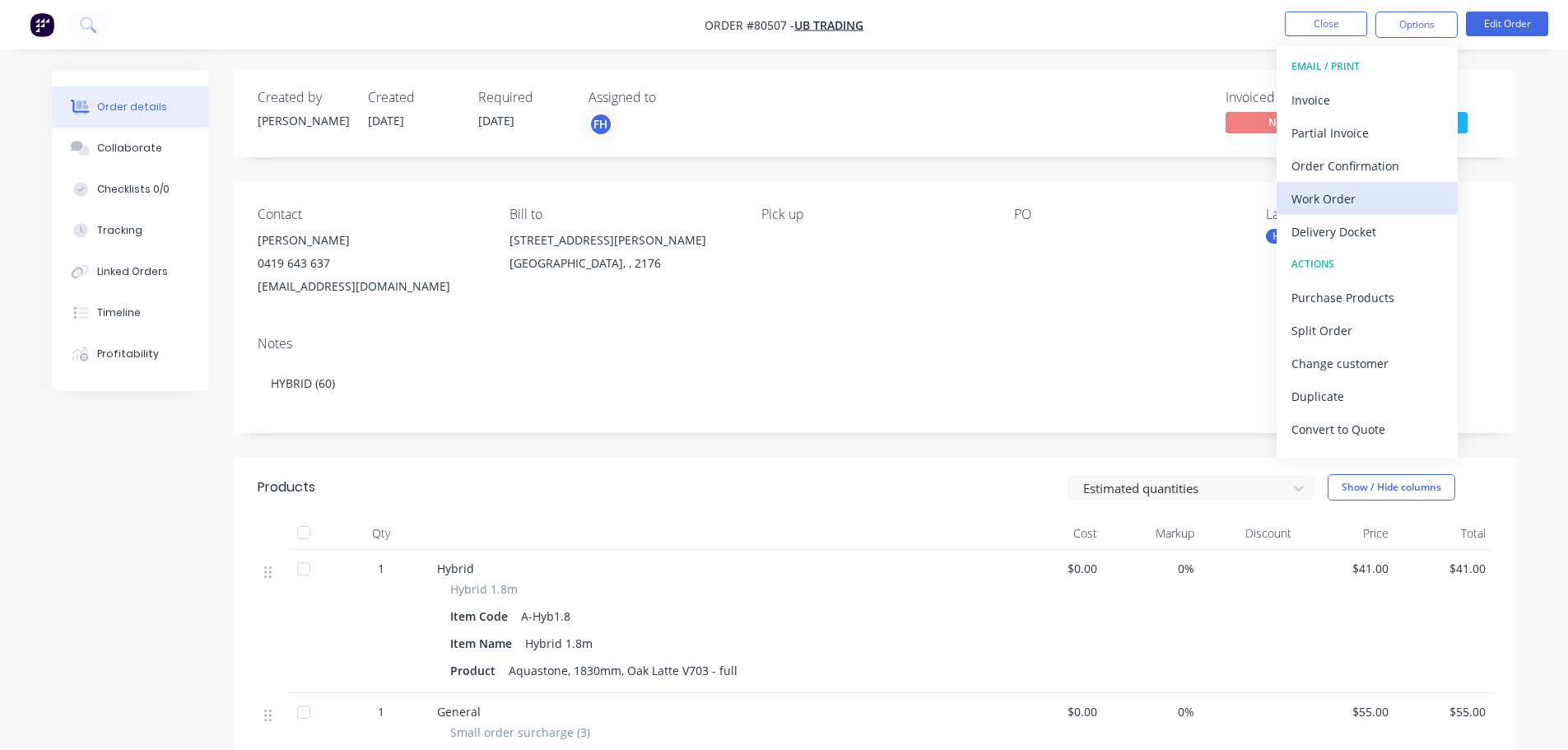
click at [1322, 205] on div "Work Order" at bounding box center [1367, 199] width 152 height 24
click at [1322, 202] on div "Custom" at bounding box center [1367, 199] width 152 height 24
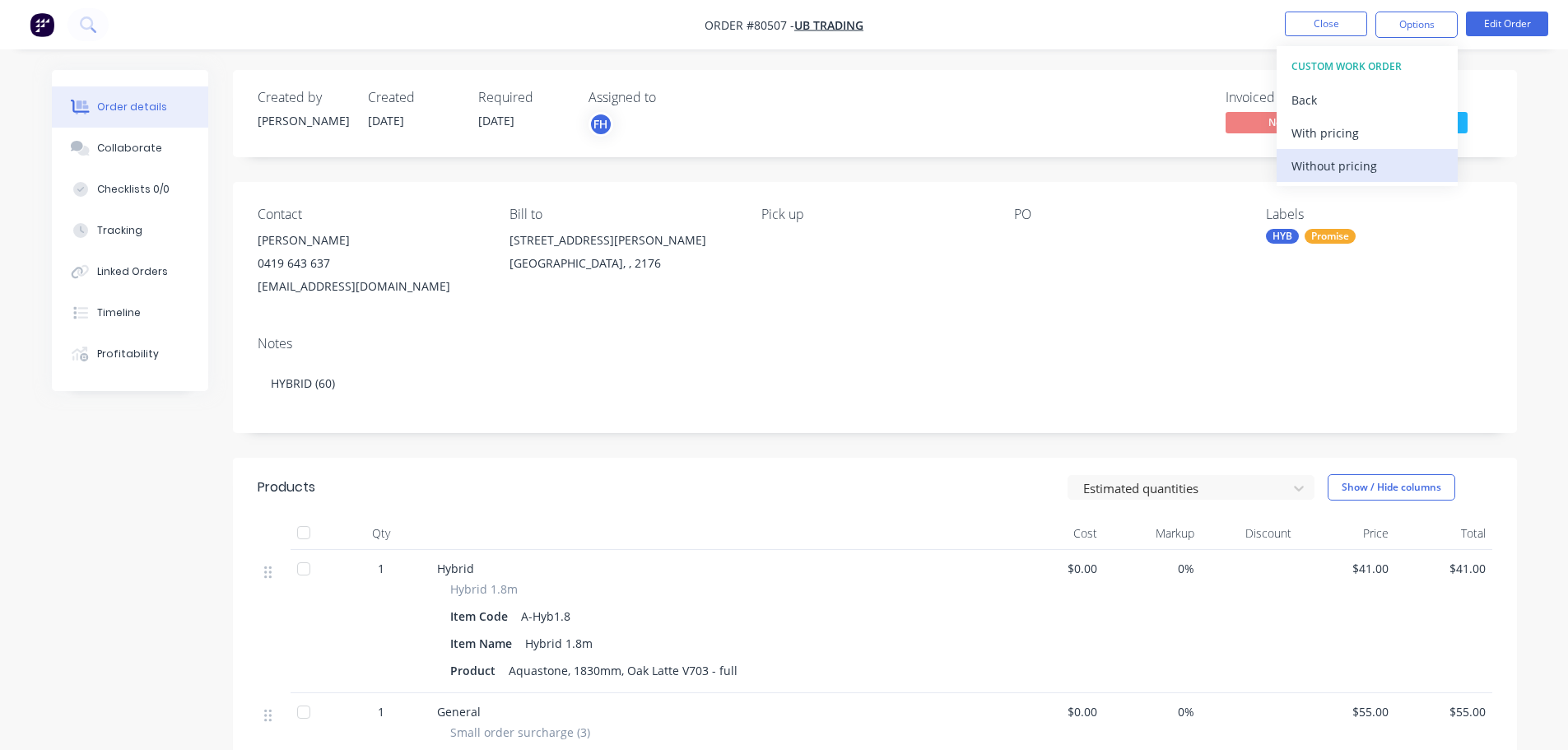
click at [1322, 166] on div "Without pricing" at bounding box center [1367, 167] width 152 height 24
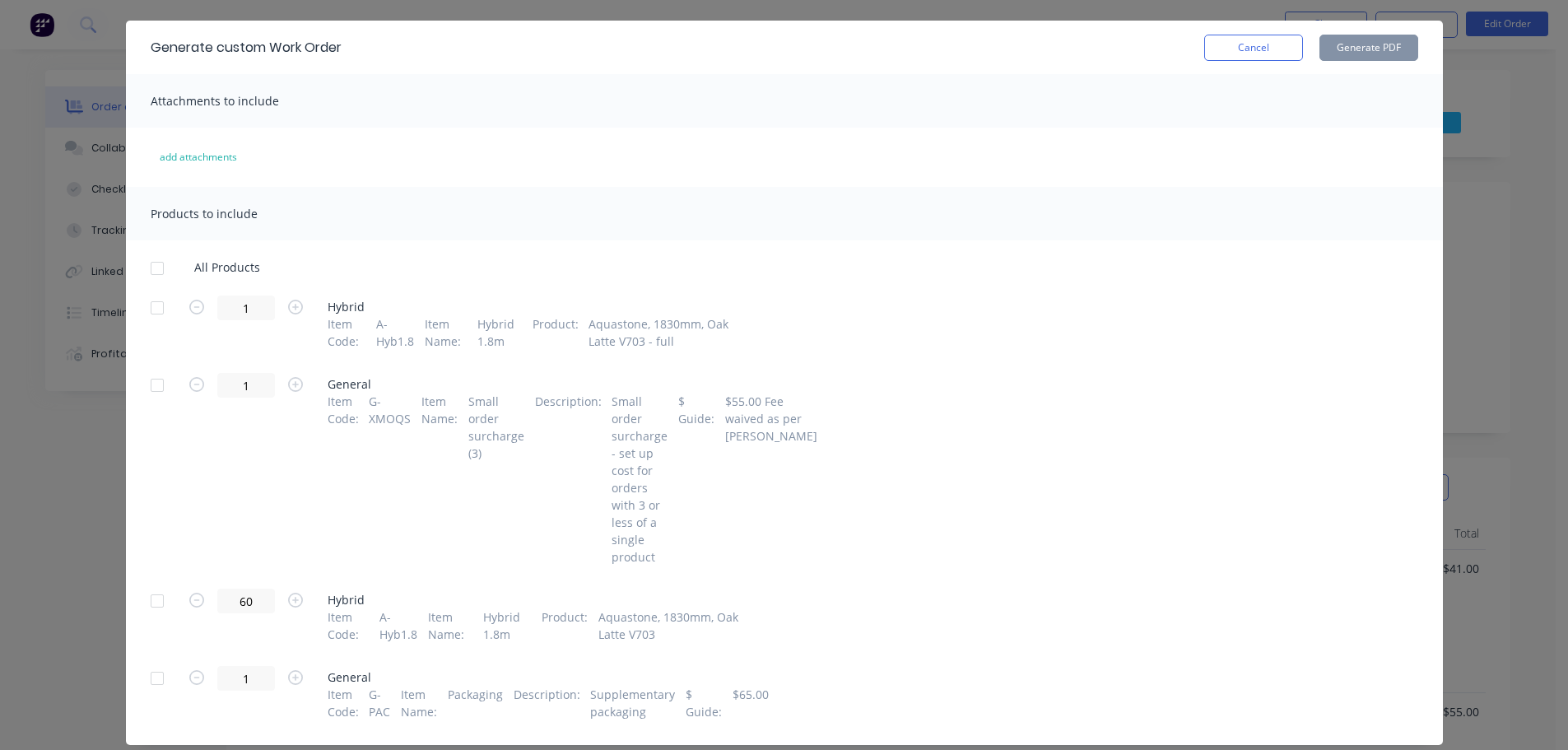
scroll to position [83, 0]
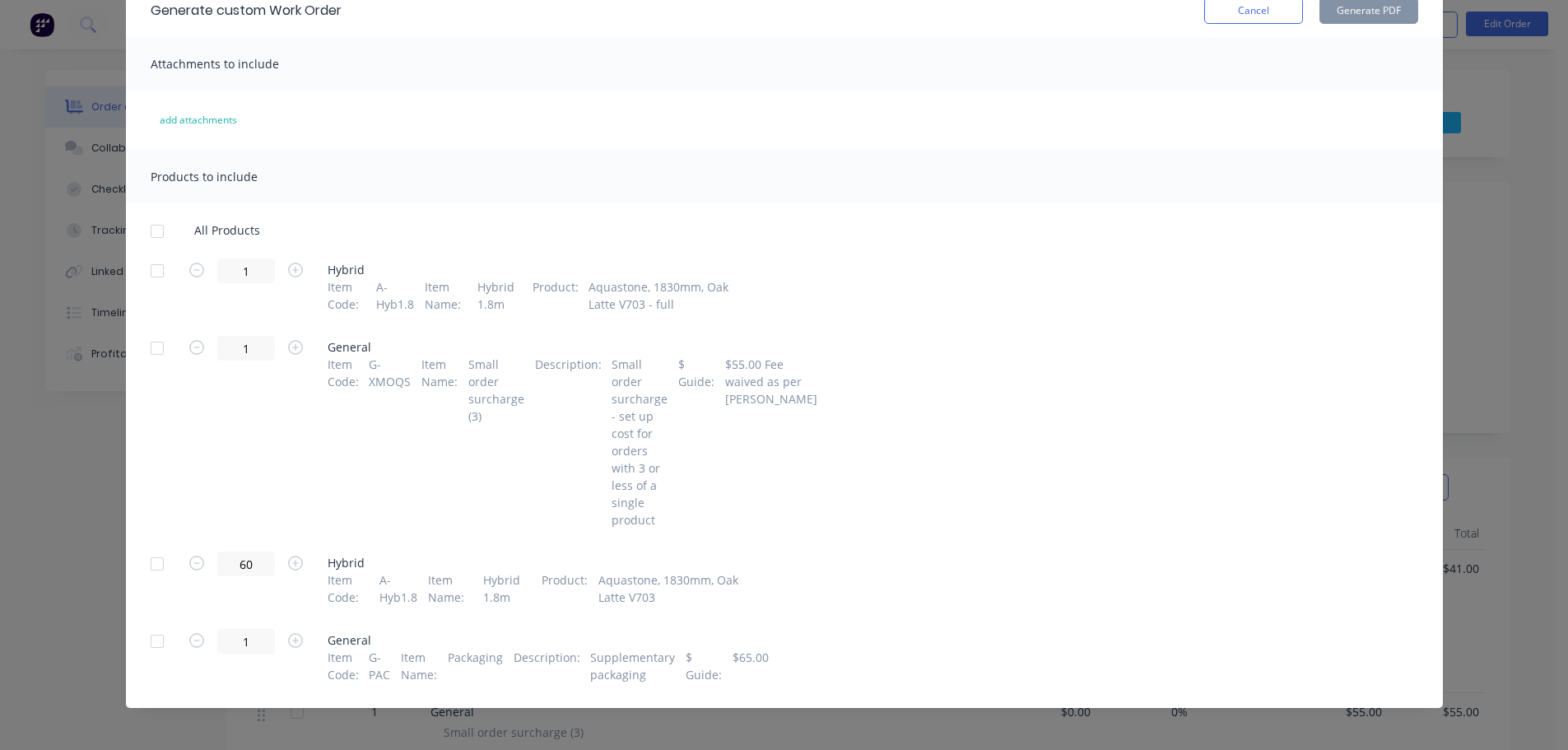
click at [151, 569] on div at bounding box center [156, 564] width 33 height 33
click at [147, 648] on div at bounding box center [156, 641] width 33 height 33
click at [1370, 18] on button "Generate PDF" at bounding box center [1369, 10] width 99 height 26
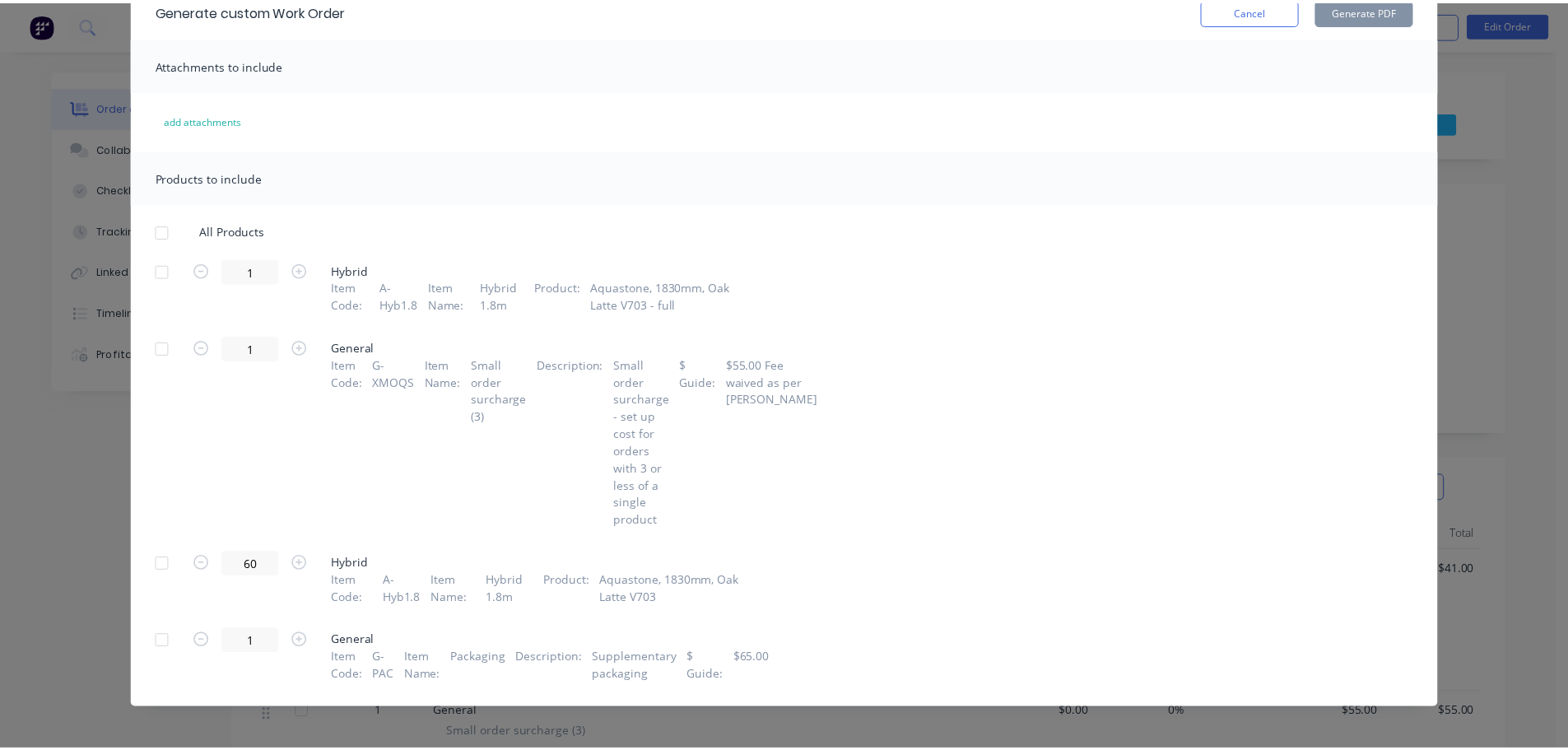
scroll to position [0, 0]
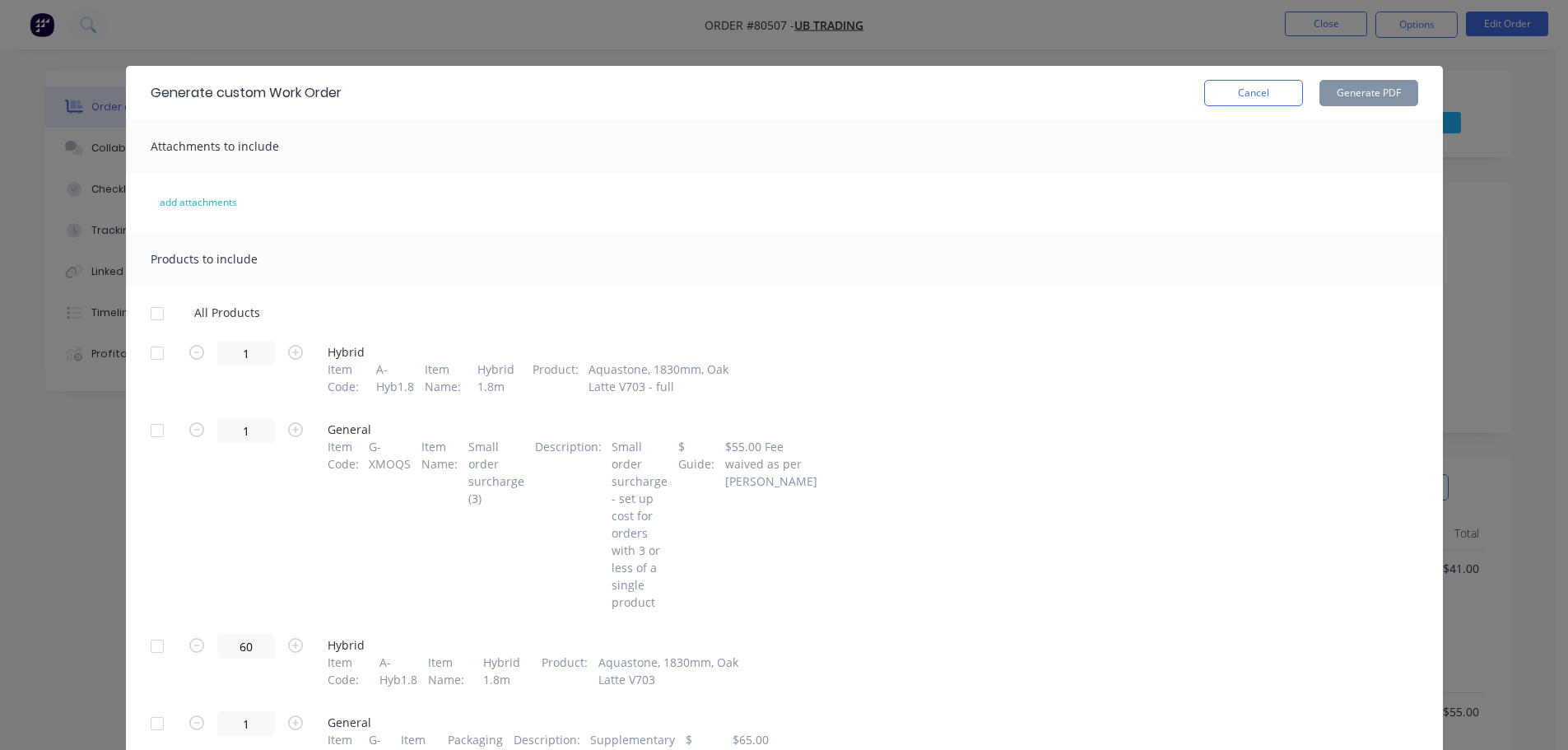
drag, startPoint x: 1266, startPoint y: 95, endPoint x: 610, endPoint y: 358, distance: 706.8
click at [1266, 96] on button "Cancel" at bounding box center [1254, 93] width 99 height 26
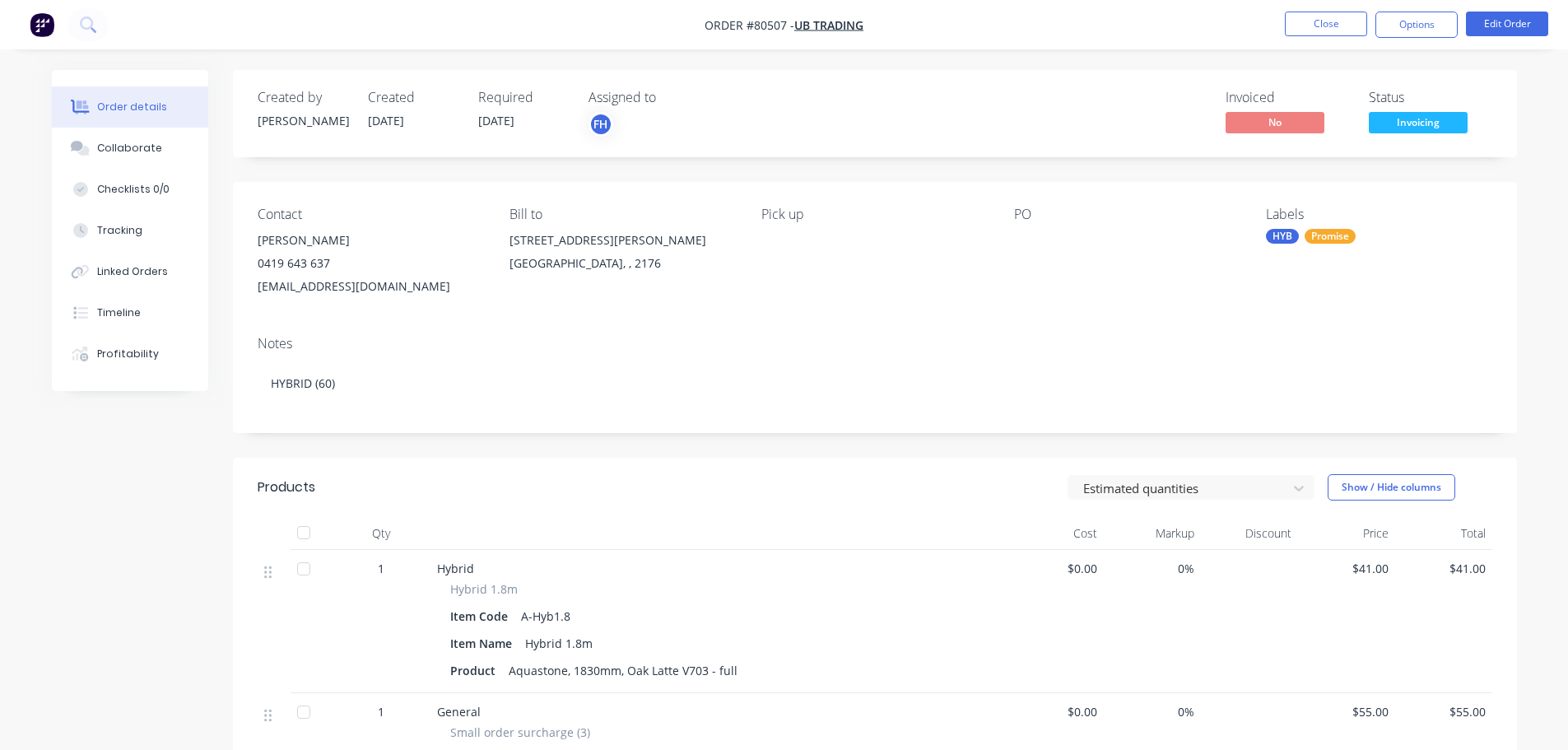
click at [526, 126] on div "Required [DATE]" at bounding box center [523, 113] width 90 height 47
click at [1477, 25] on button "Edit Order" at bounding box center [1507, 23] width 83 height 25
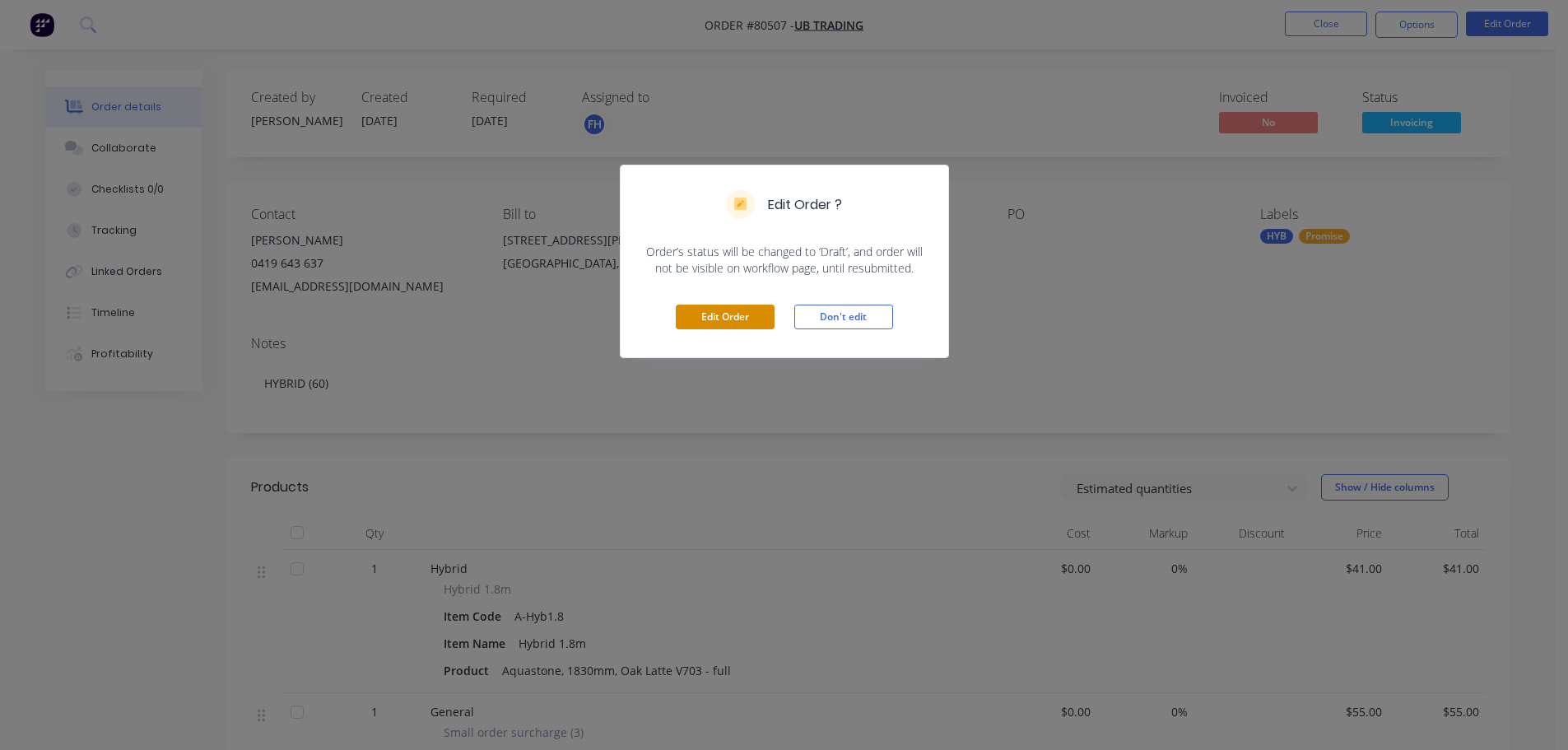
click at [724, 316] on button "Edit Order" at bounding box center [725, 316] width 99 height 25
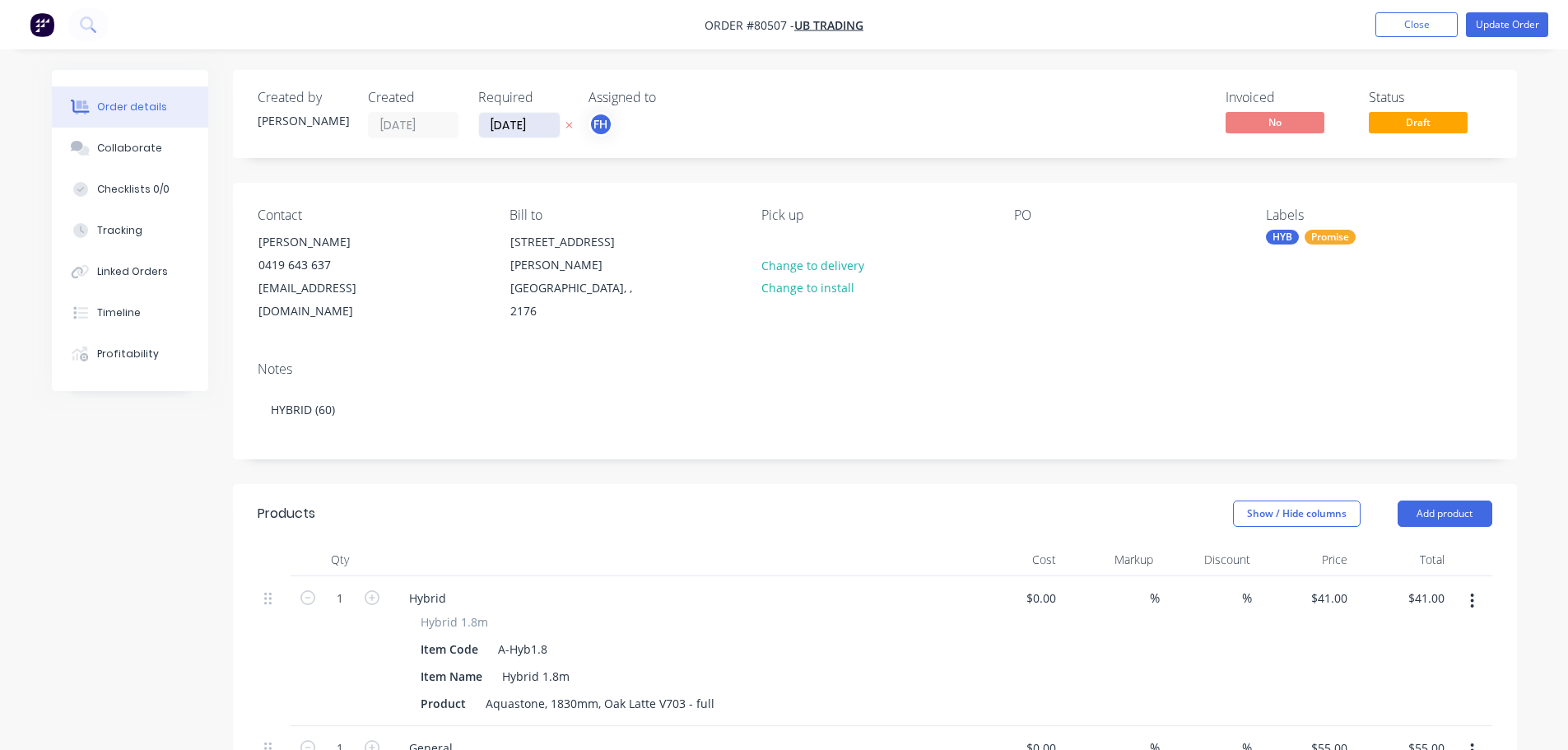
click at [539, 126] on input "[DATE]" at bounding box center [519, 125] width 81 height 25
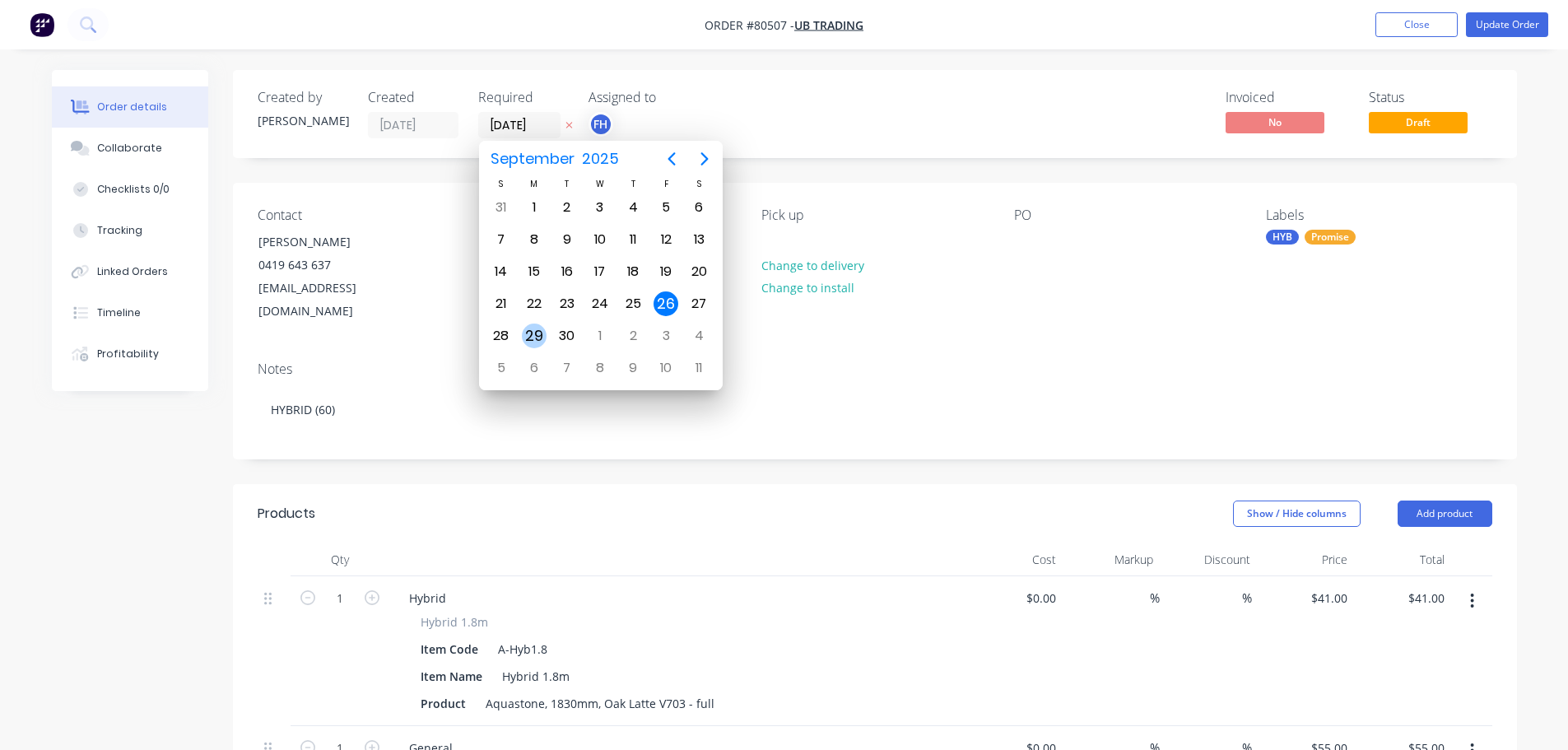
click at [526, 341] on div "29" at bounding box center [534, 336] width 25 height 25
type input "[DATE]"
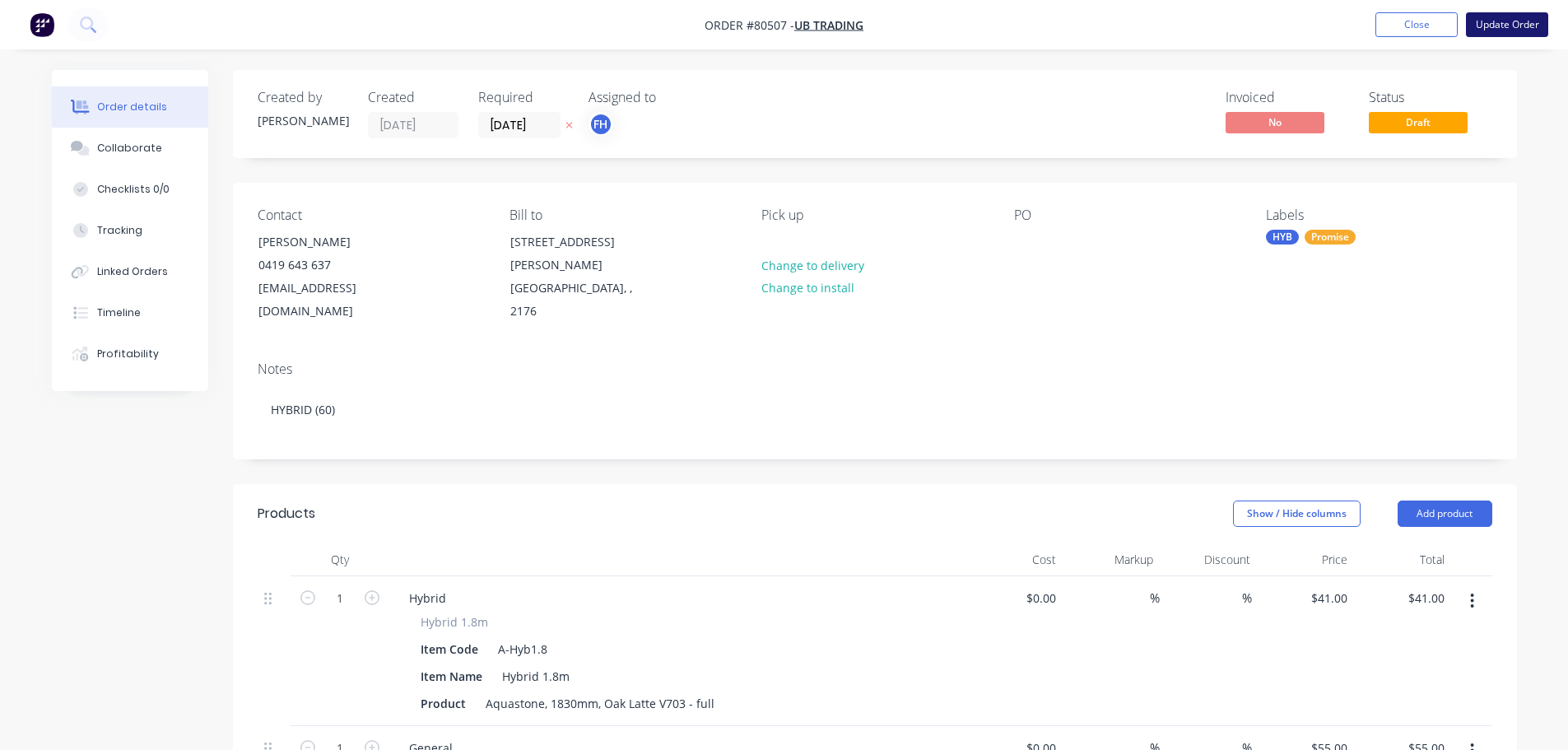
click at [1505, 29] on button "Update Order" at bounding box center [1507, 24] width 83 height 25
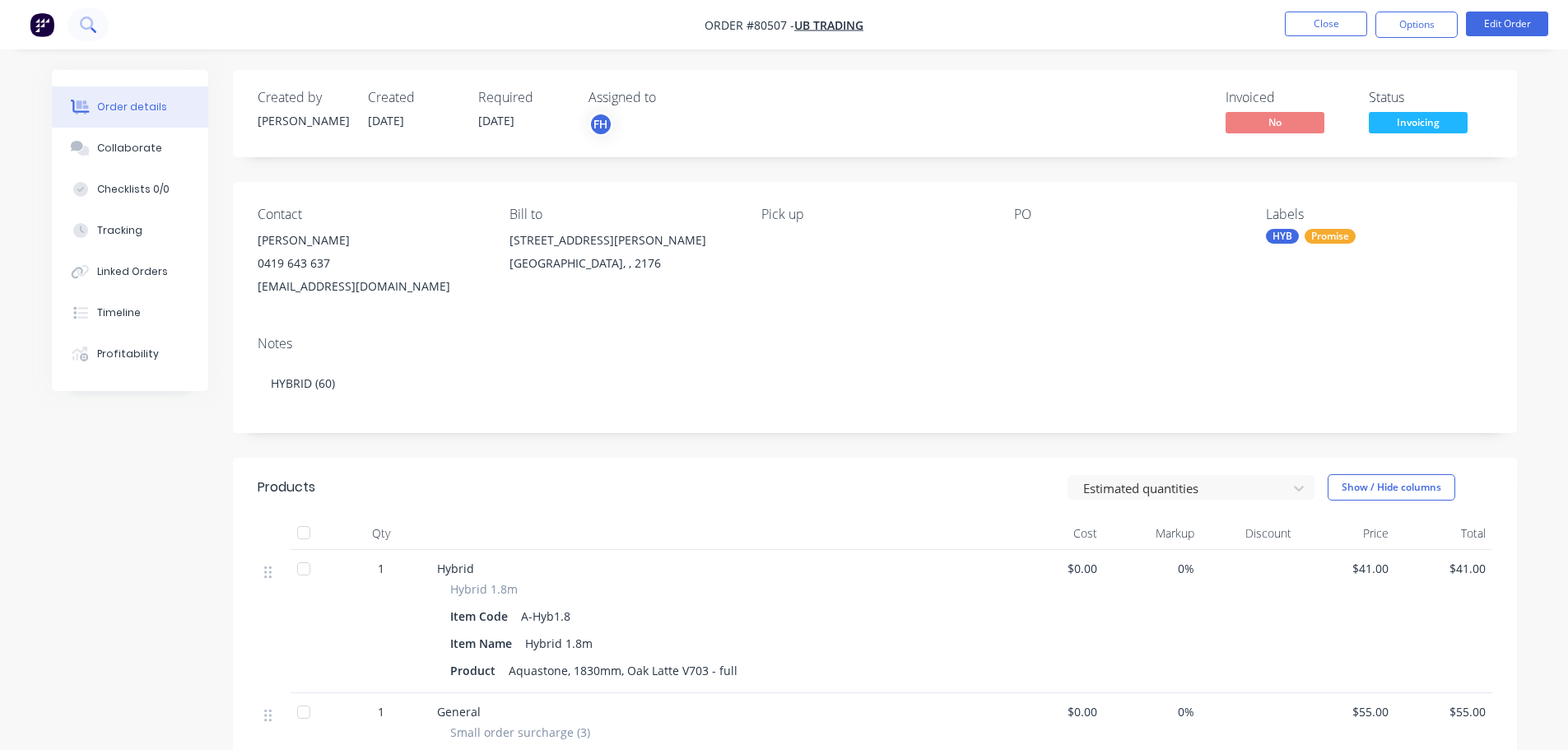
click at [84, 21] on icon at bounding box center [87, 24] width 16 height 16
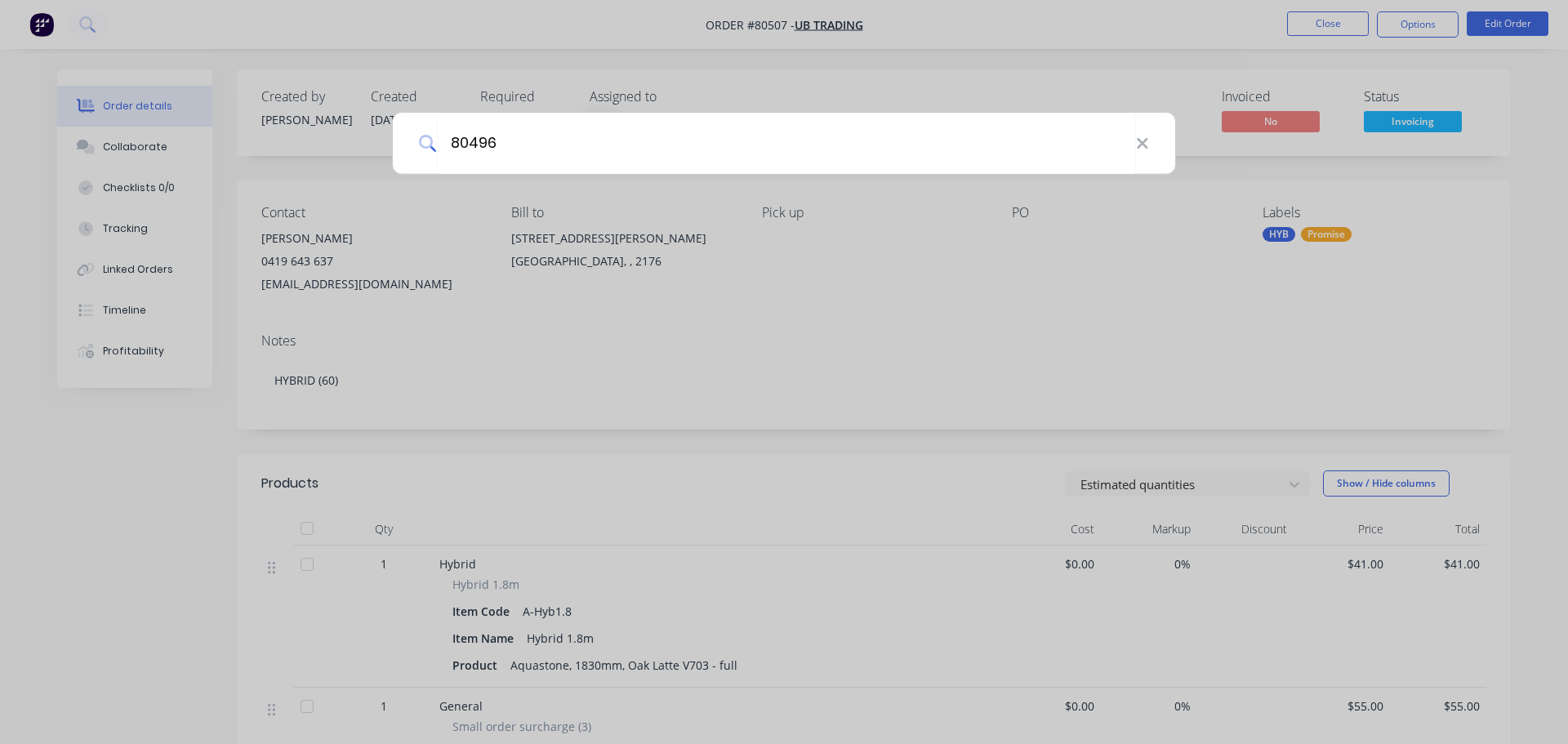
type input "80496"
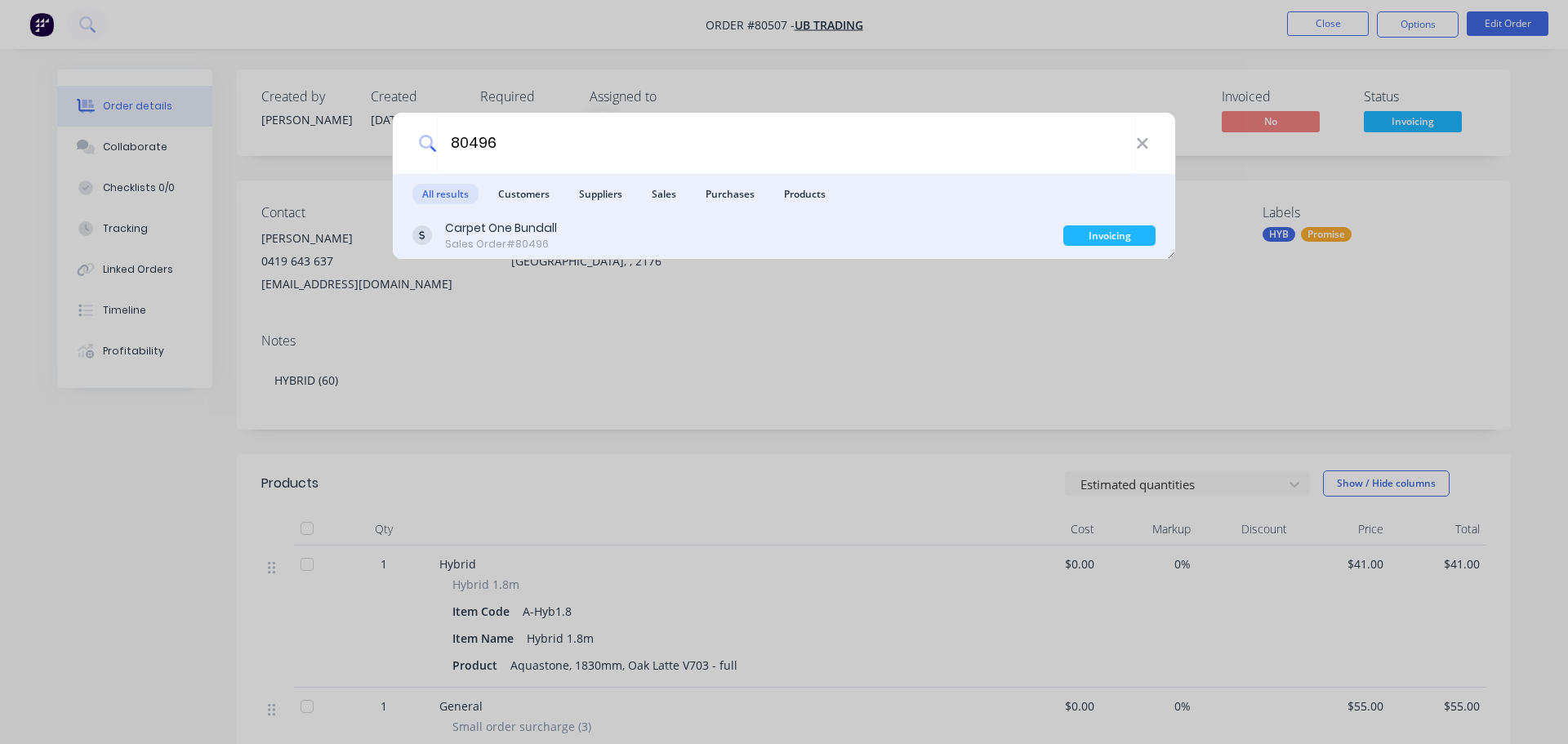
click at [482, 237] on div "Sales Order #80496" at bounding box center [500, 245] width 112 height 15
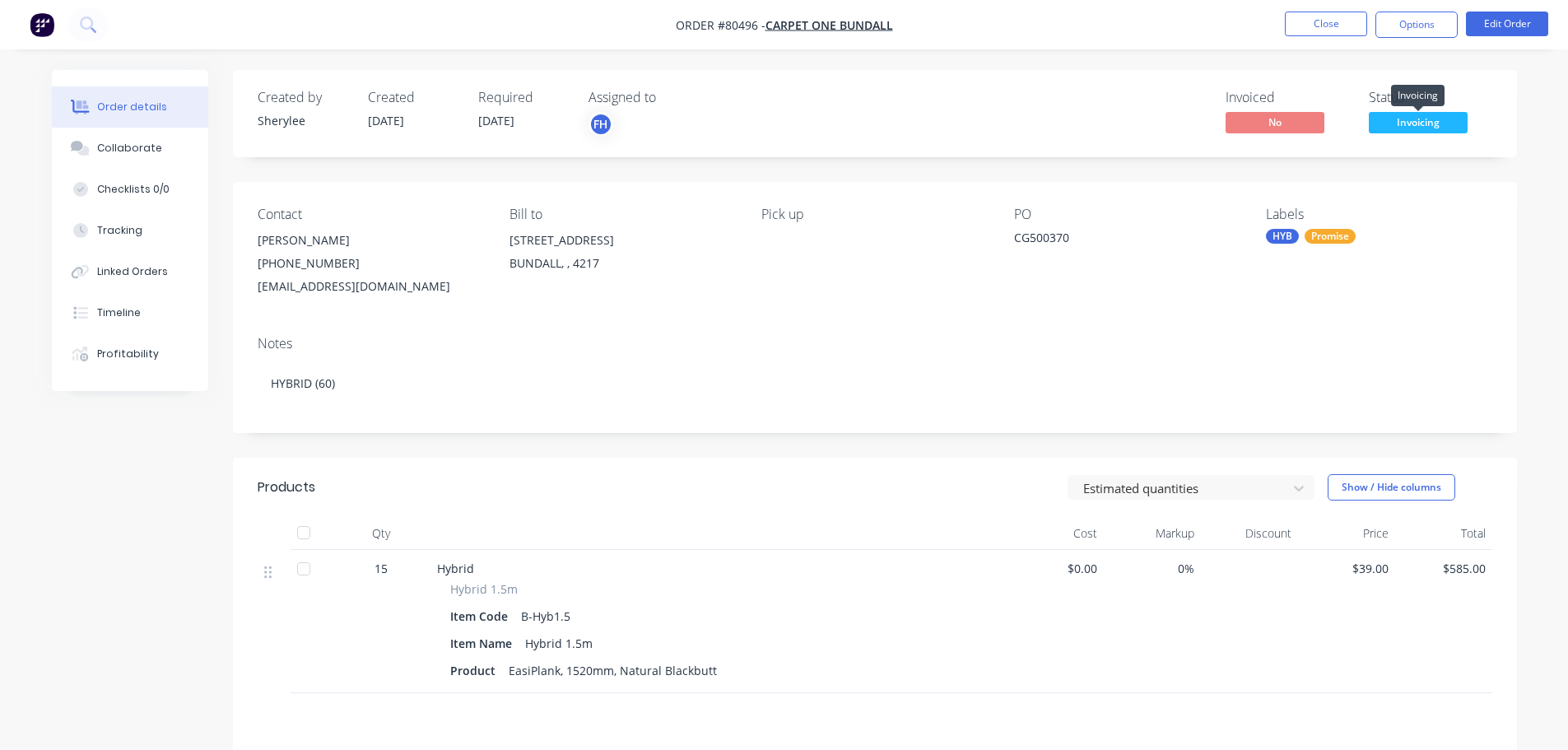
click at [1423, 126] on span "Invoicing" at bounding box center [1418, 122] width 99 height 20
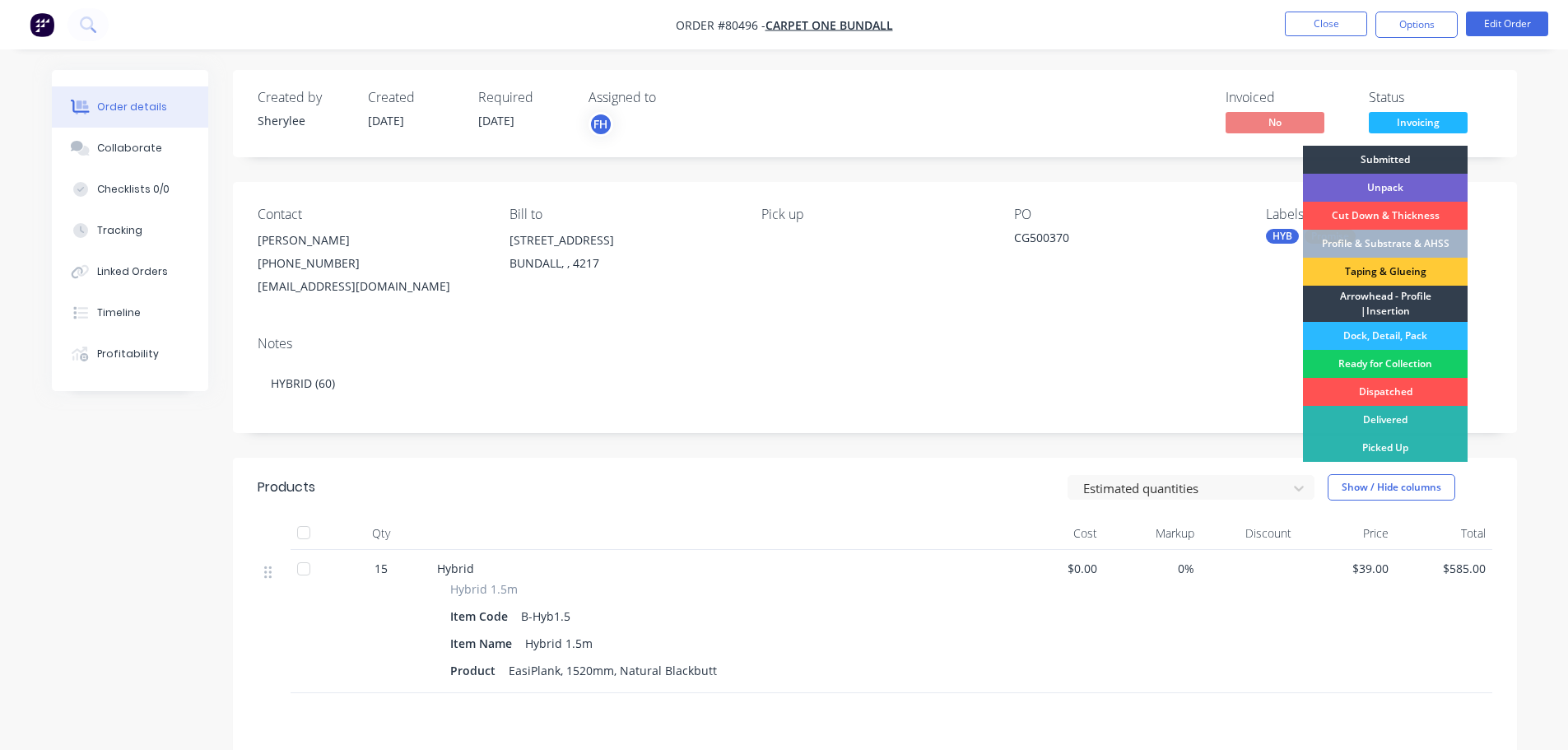
click at [1382, 363] on div "Ready for Collection" at bounding box center [1385, 364] width 165 height 28
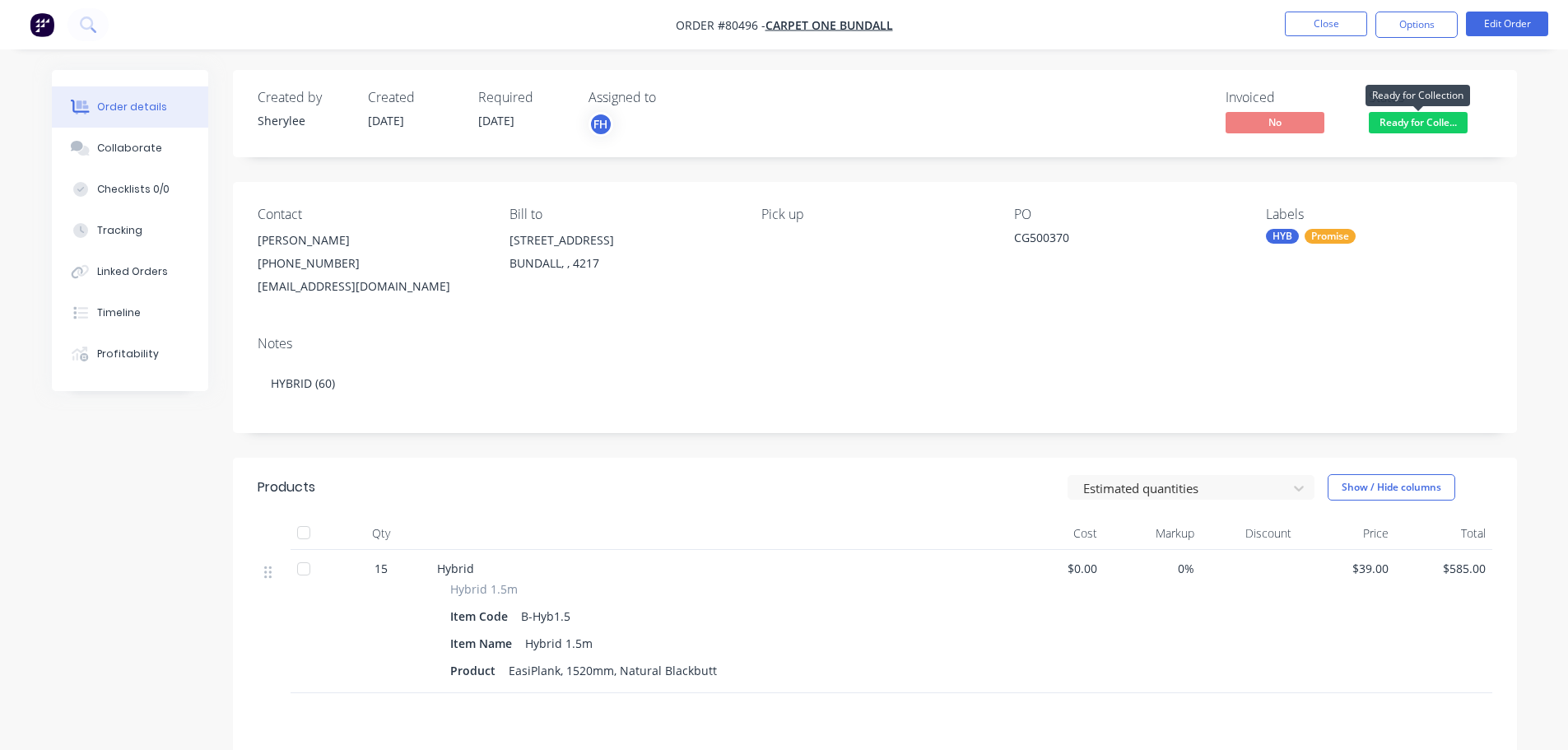
click at [1414, 121] on span "Ready for Colle..." at bounding box center [1418, 122] width 99 height 20
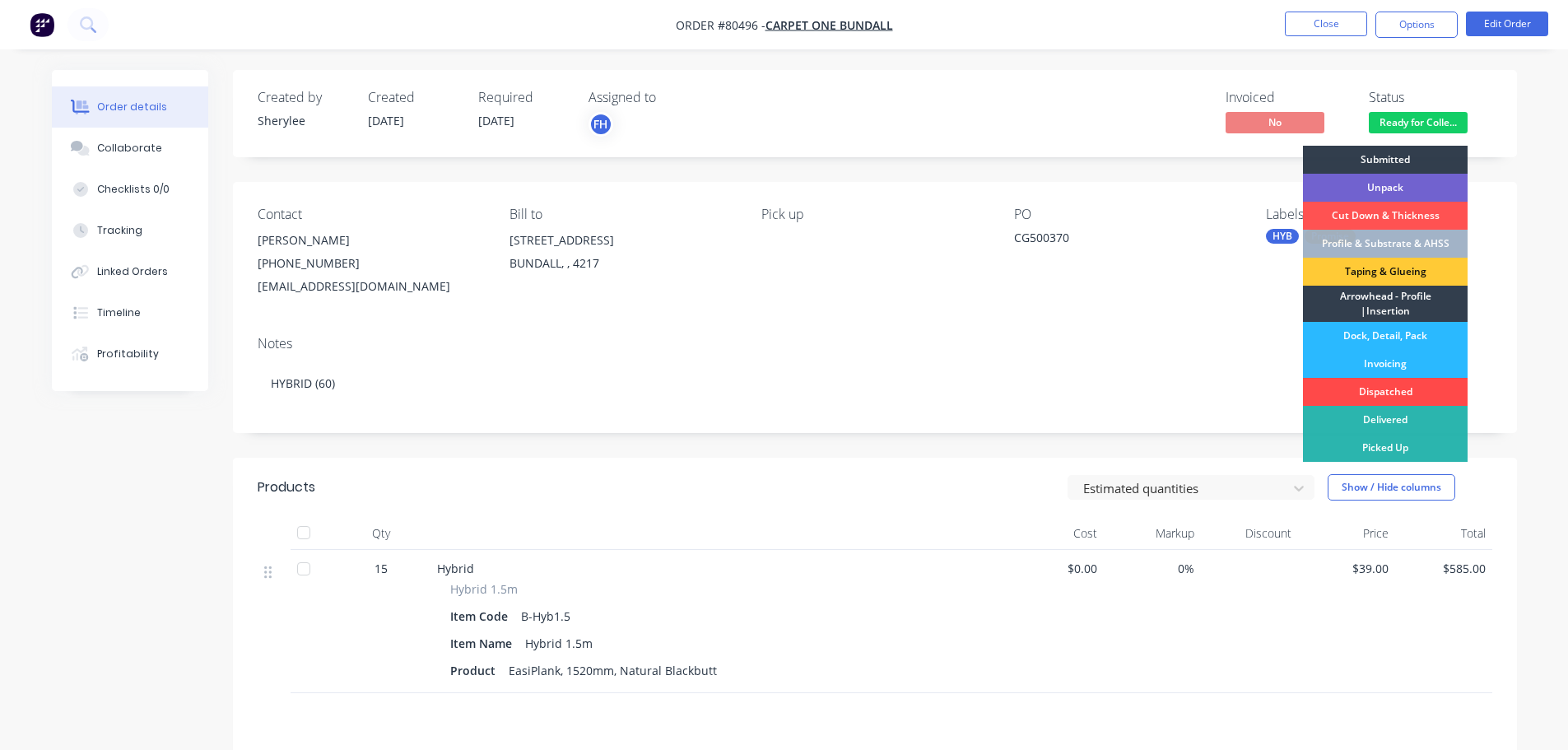
click at [1399, 382] on div "Dispatched" at bounding box center [1385, 392] width 165 height 28
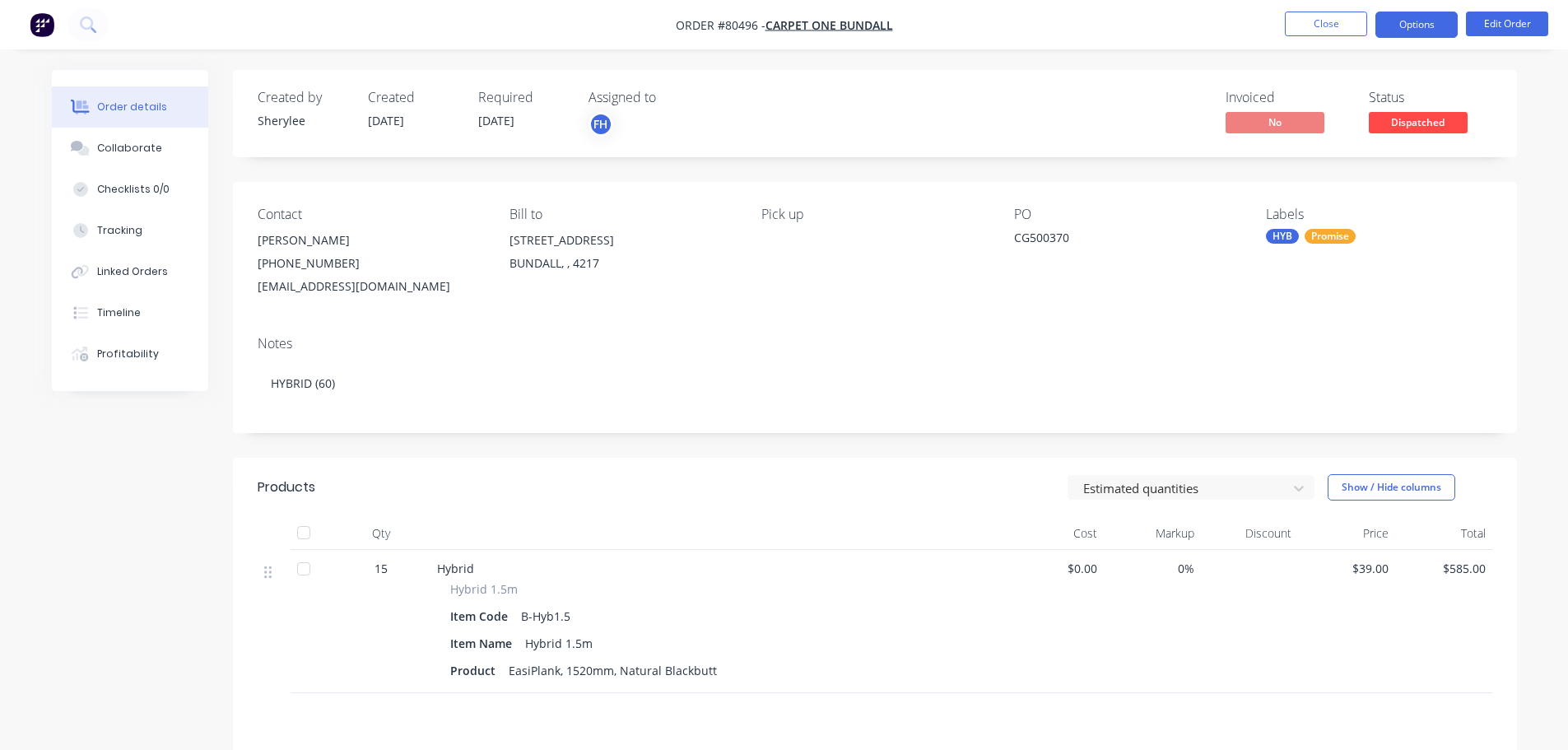
click at [1425, 33] on button "Options" at bounding box center [1416, 24] width 83 height 26
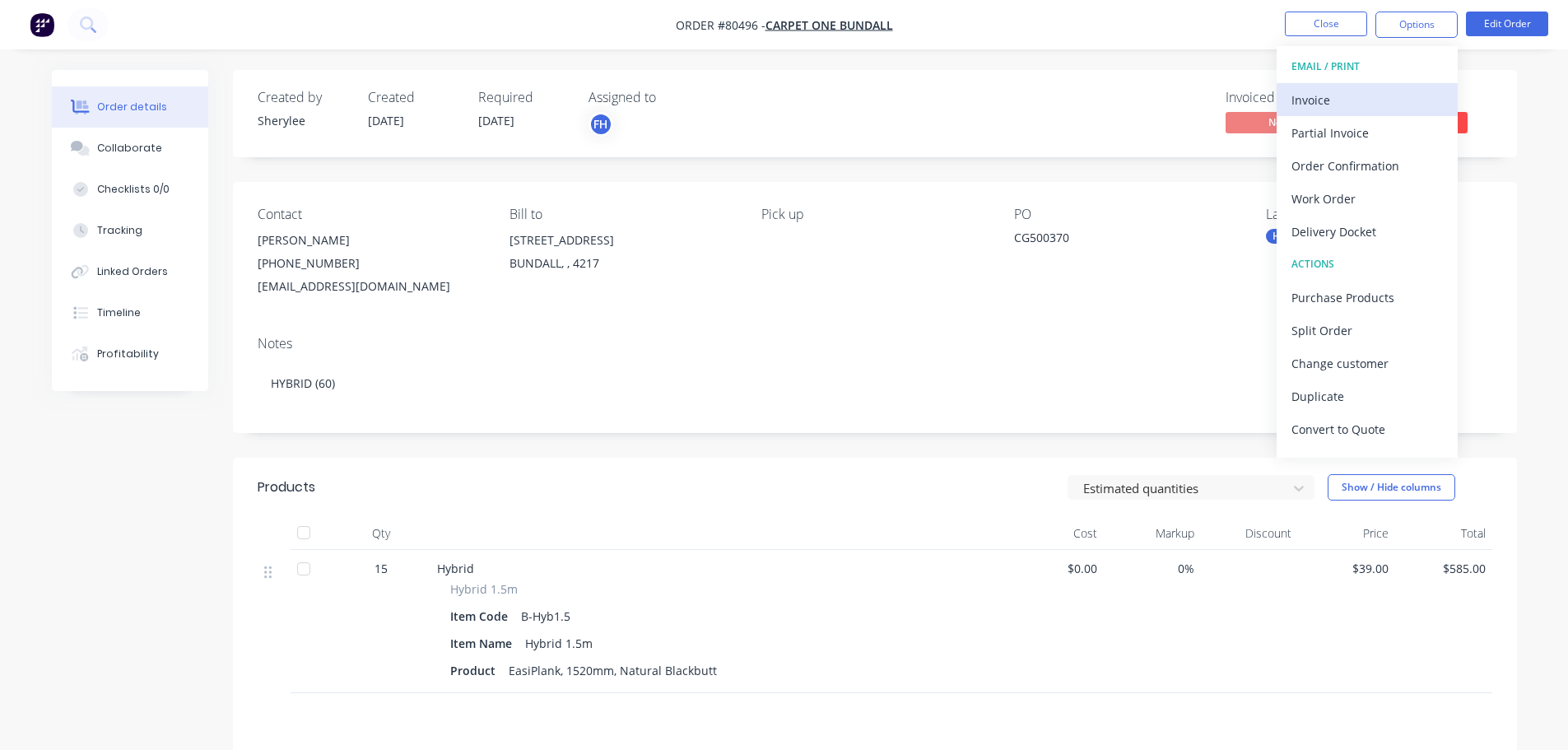
click at [1307, 97] on div "Invoice" at bounding box center [1367, 100] width 152 height 24
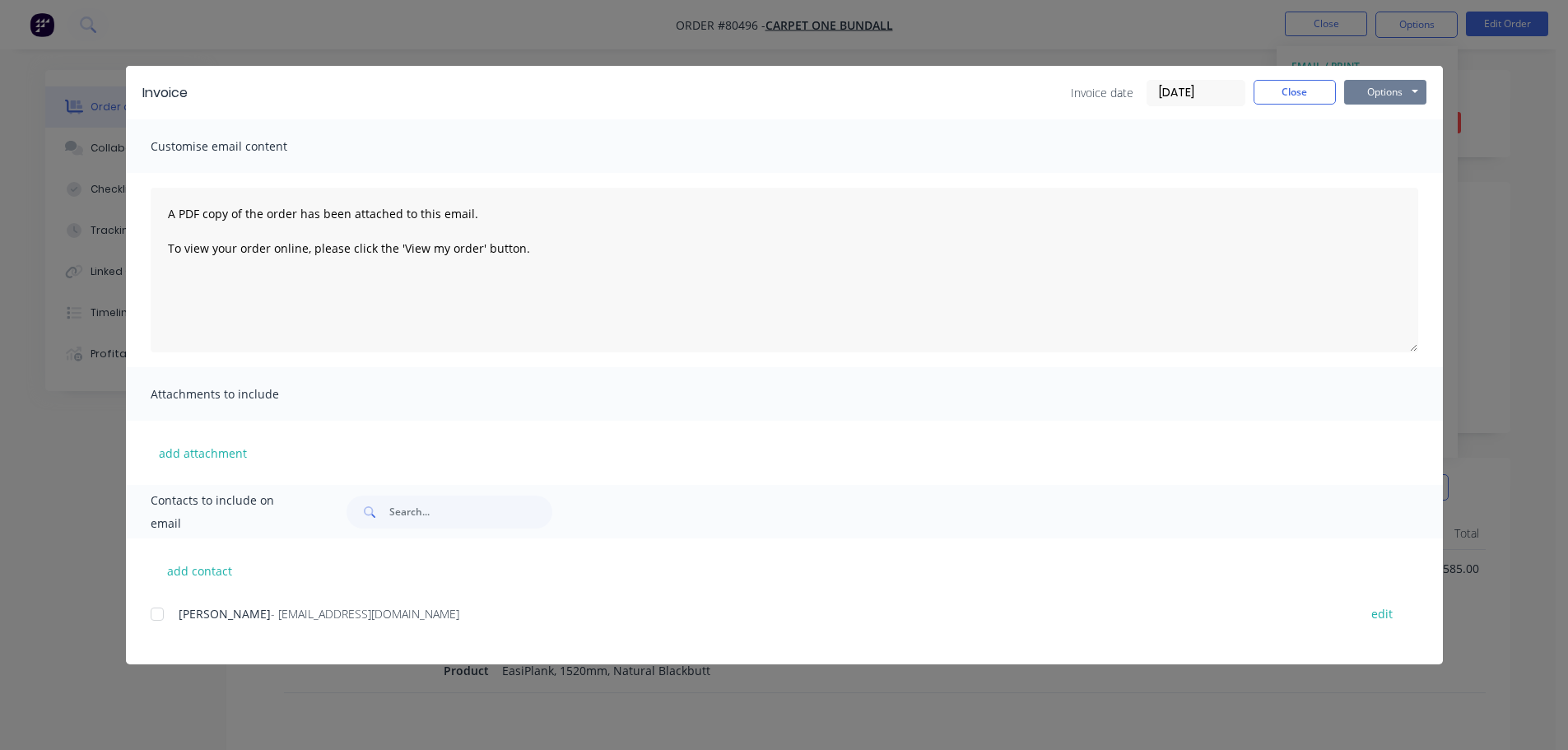
click at [1391, 98] on button "Options" at bounding box center [1385, 92] width 83 height 25
click at [1369, 152] on button "Print" at bounding box center [1396, 148] width 105 height 27
click at [1318, 89] on button "Close" at bounding box center [1295, 92] width 83 height 25
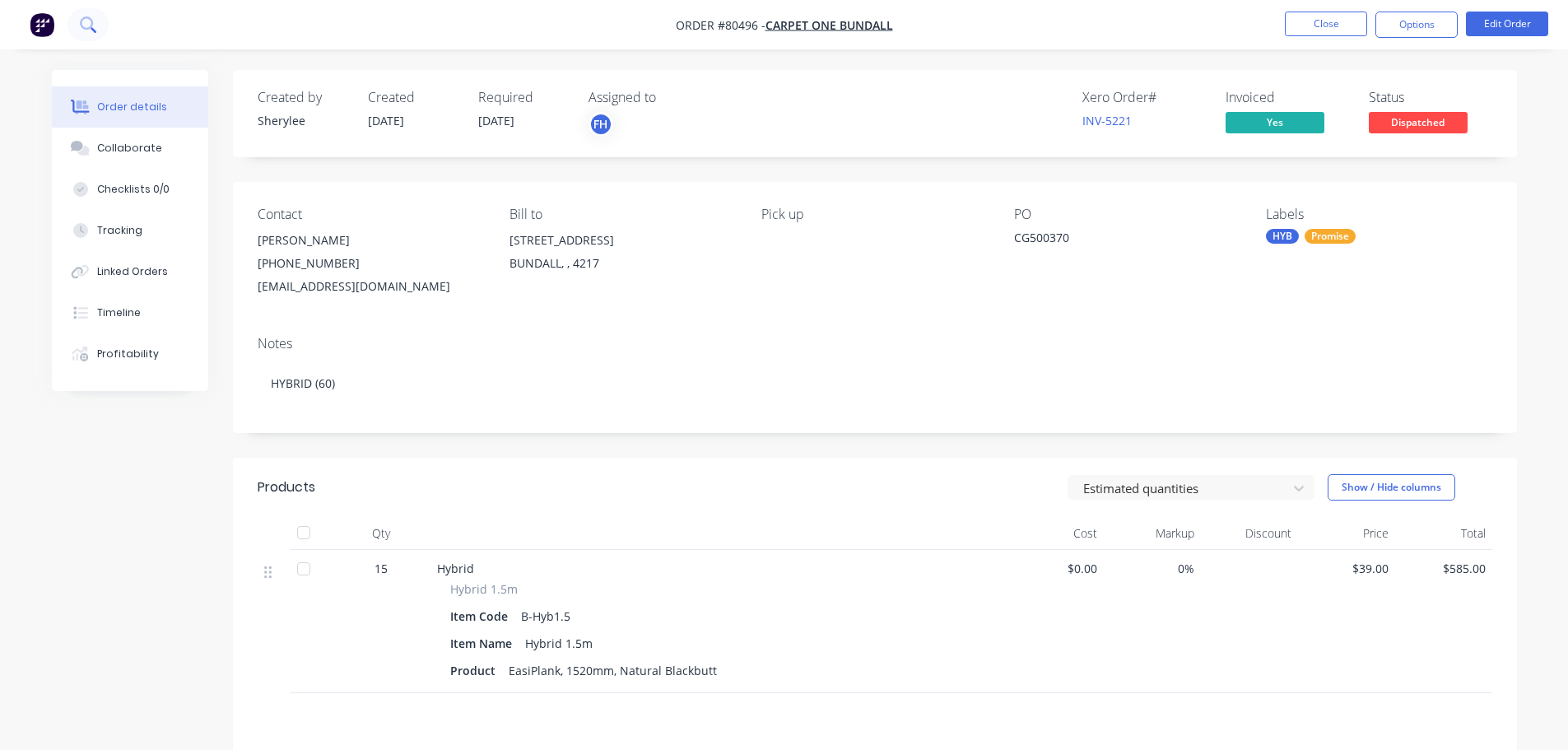
click at [86, 20] on icon at bounding box center [87, 24] width 16 height 16
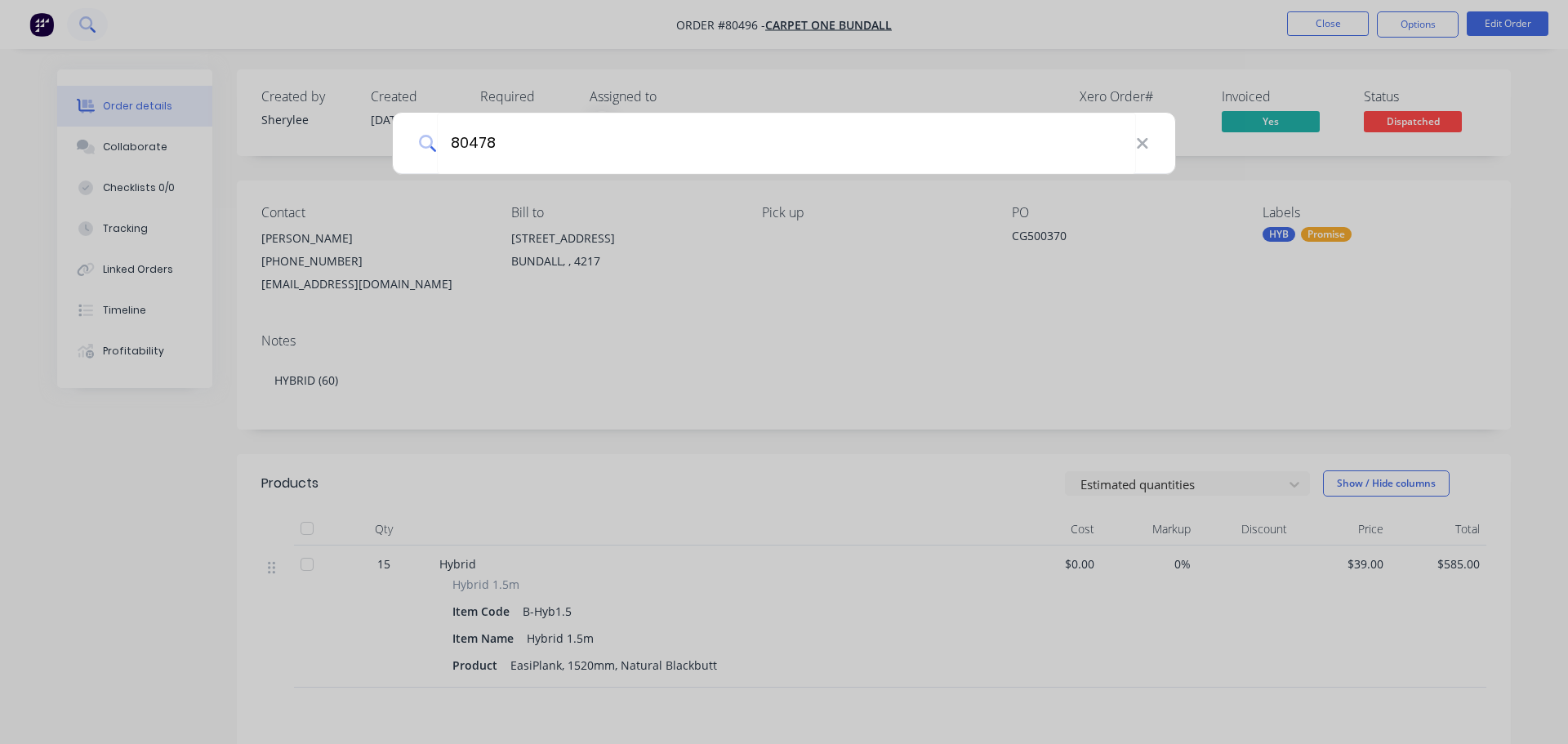
type input "80478"
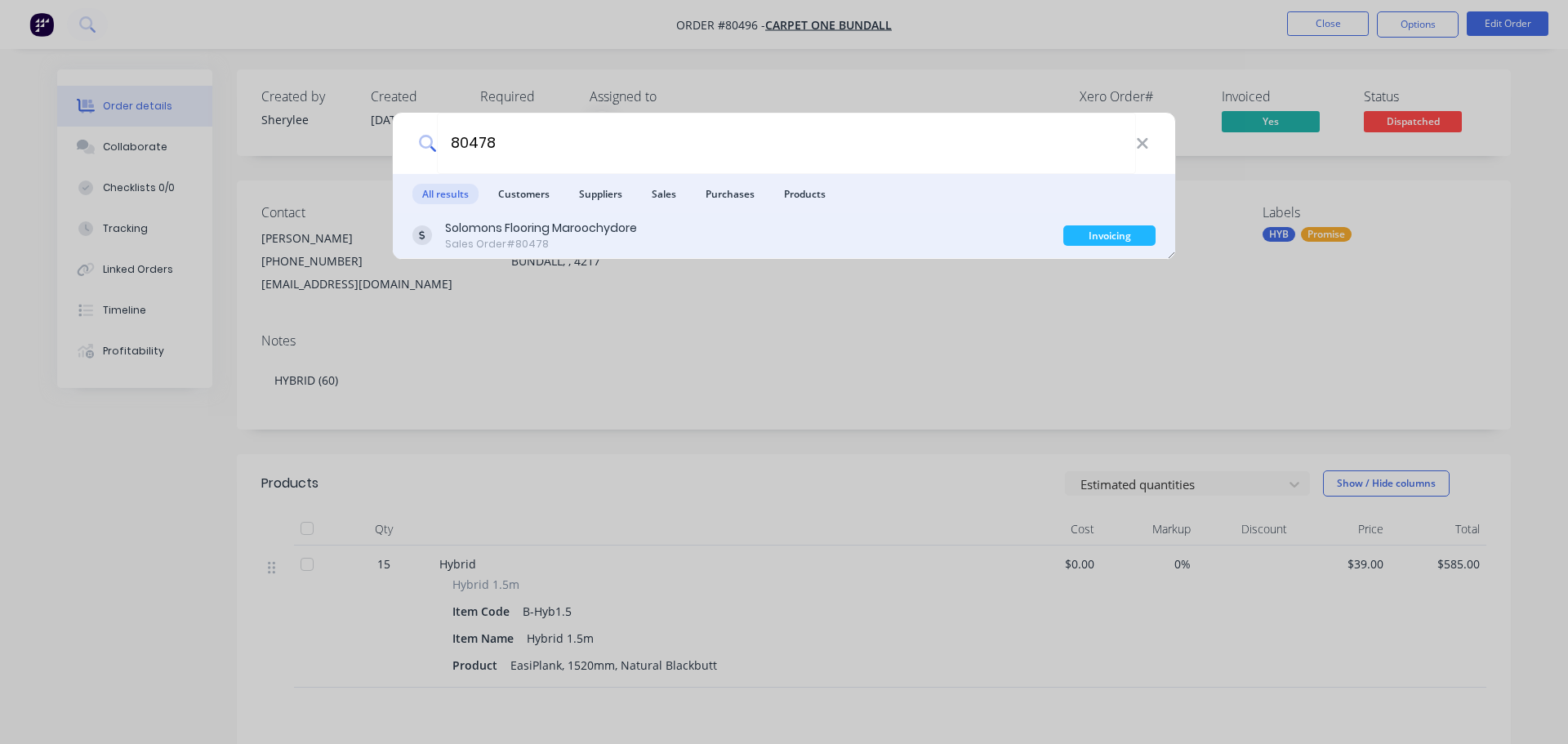
click at [501, 227] on div "Solomons Flooring Maroochydore" at bounding box center [541, 228] width 192 height 18
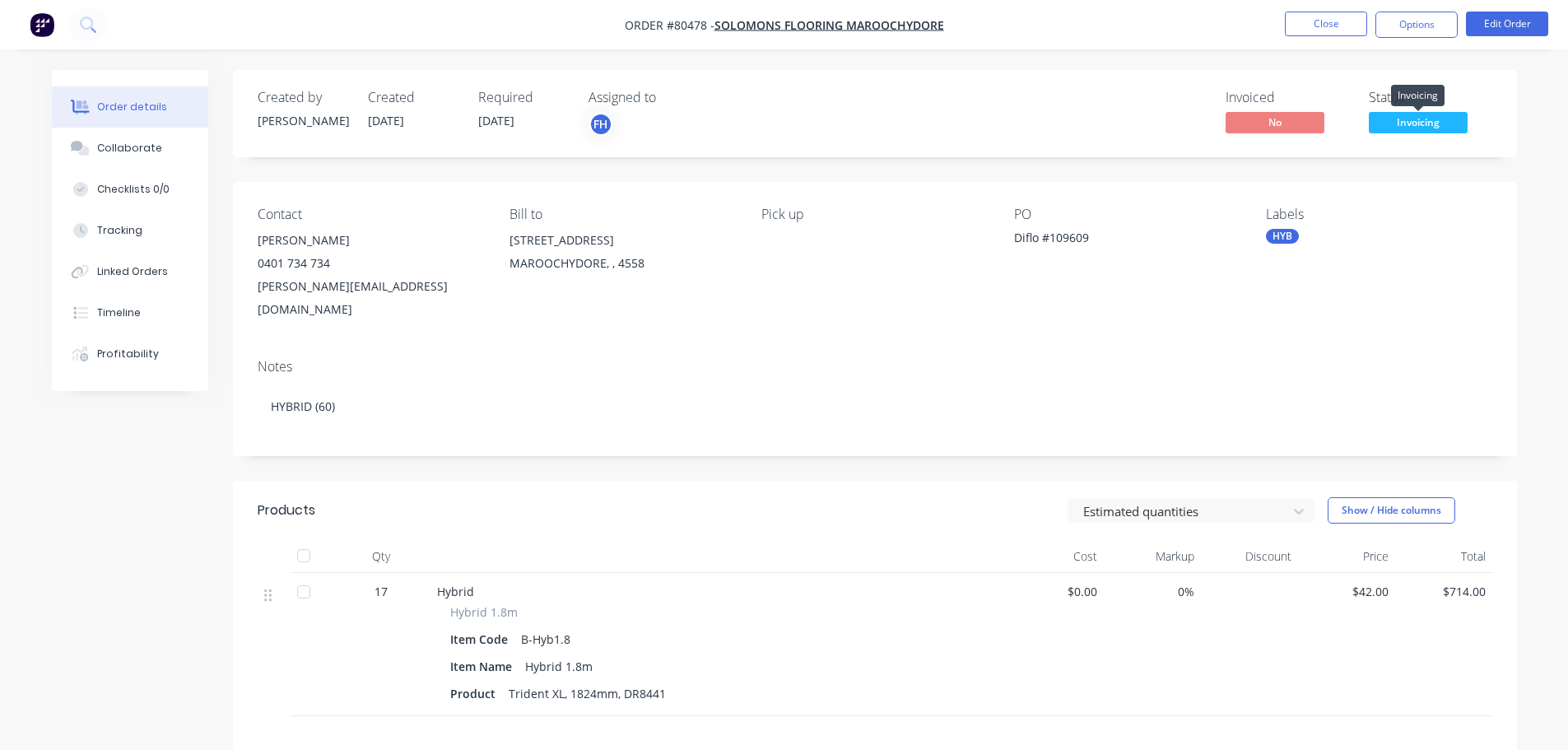
click at [1406, 122] on span "Invoicing" at bounding box center [1418, 122] width 99 height 20
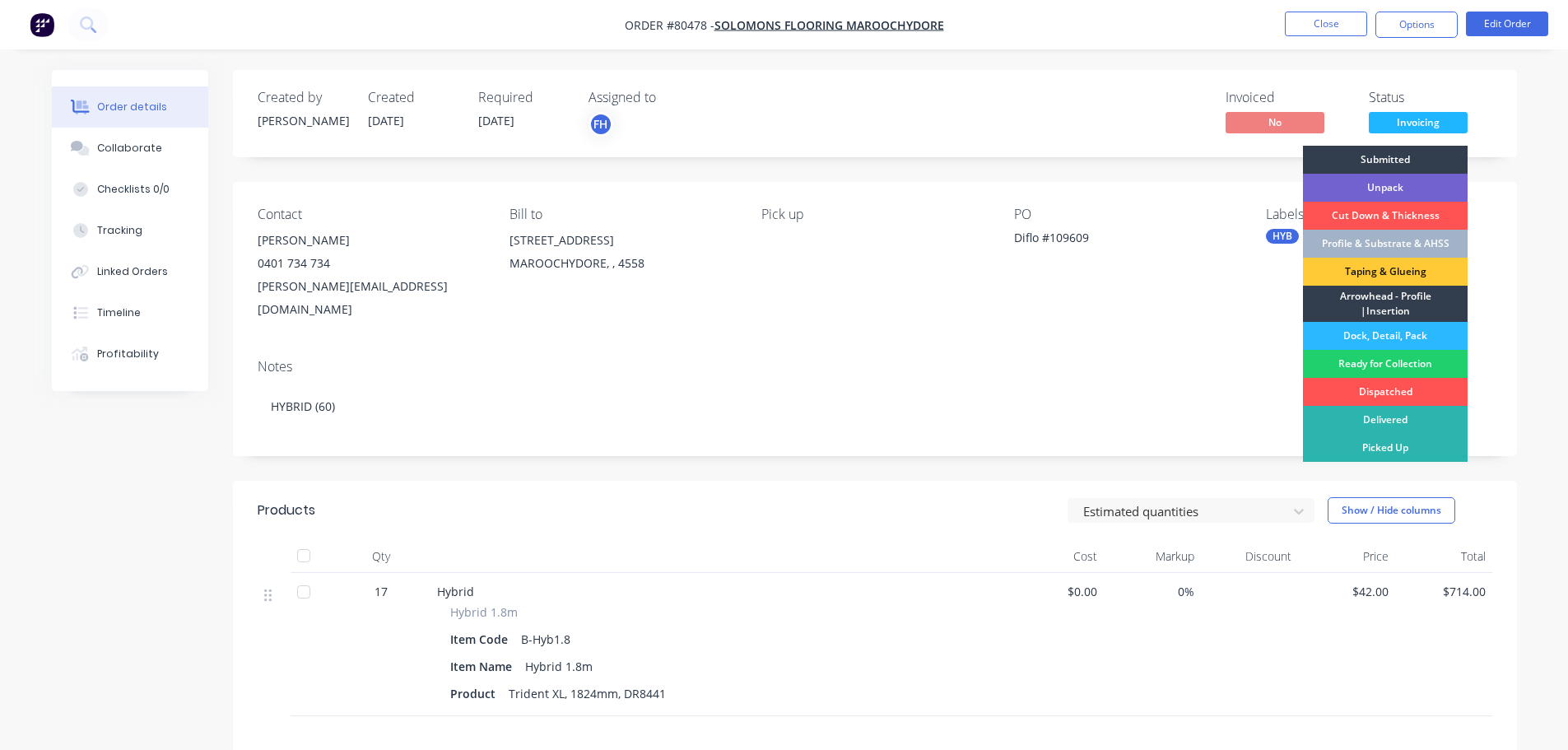
click at [1369, 361] on div "Ready for Collection" at bounding box center [1385, 364] width 165 height 28
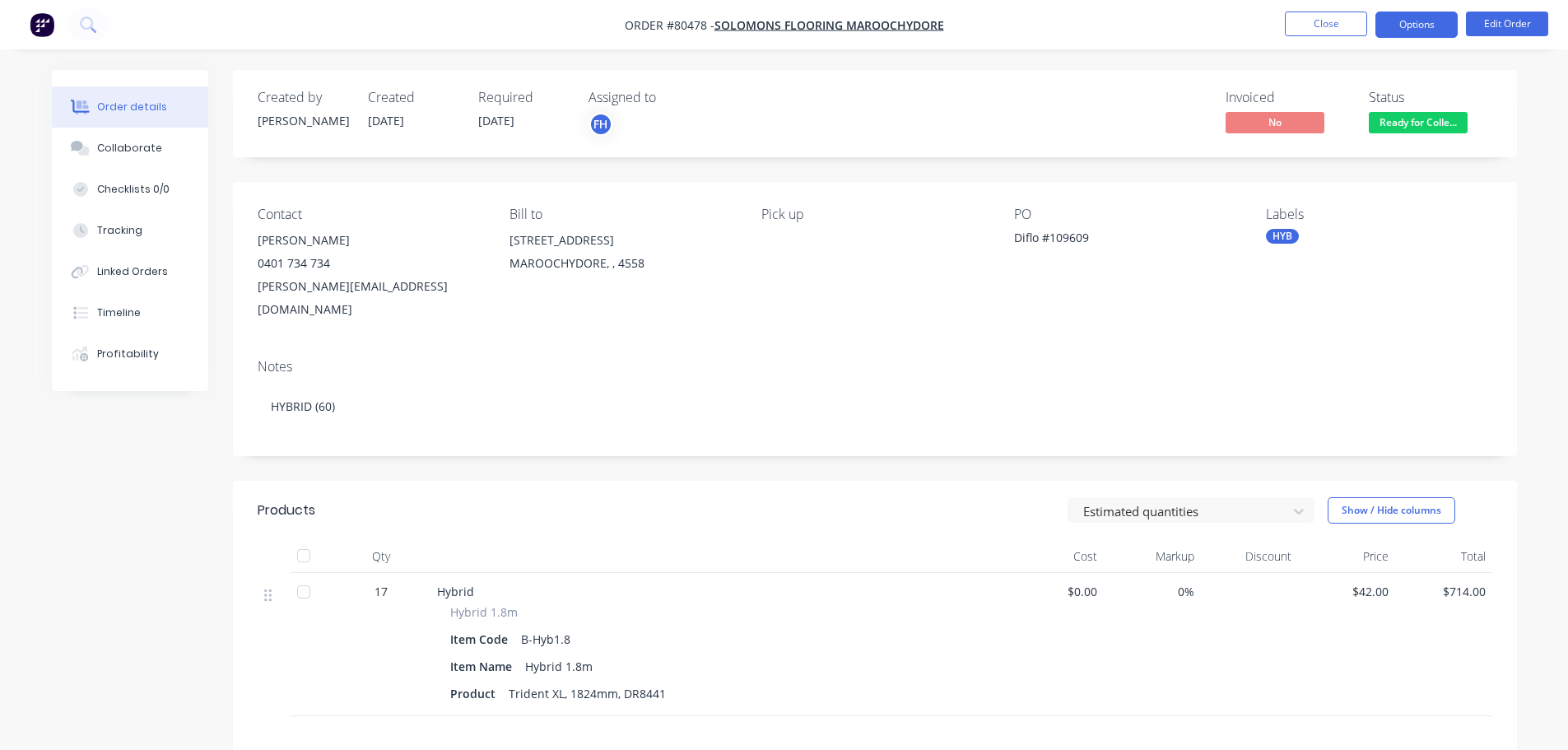
click at [1414, 19] on button "Options" at bounding box center [1416, 24] width 83 height 26
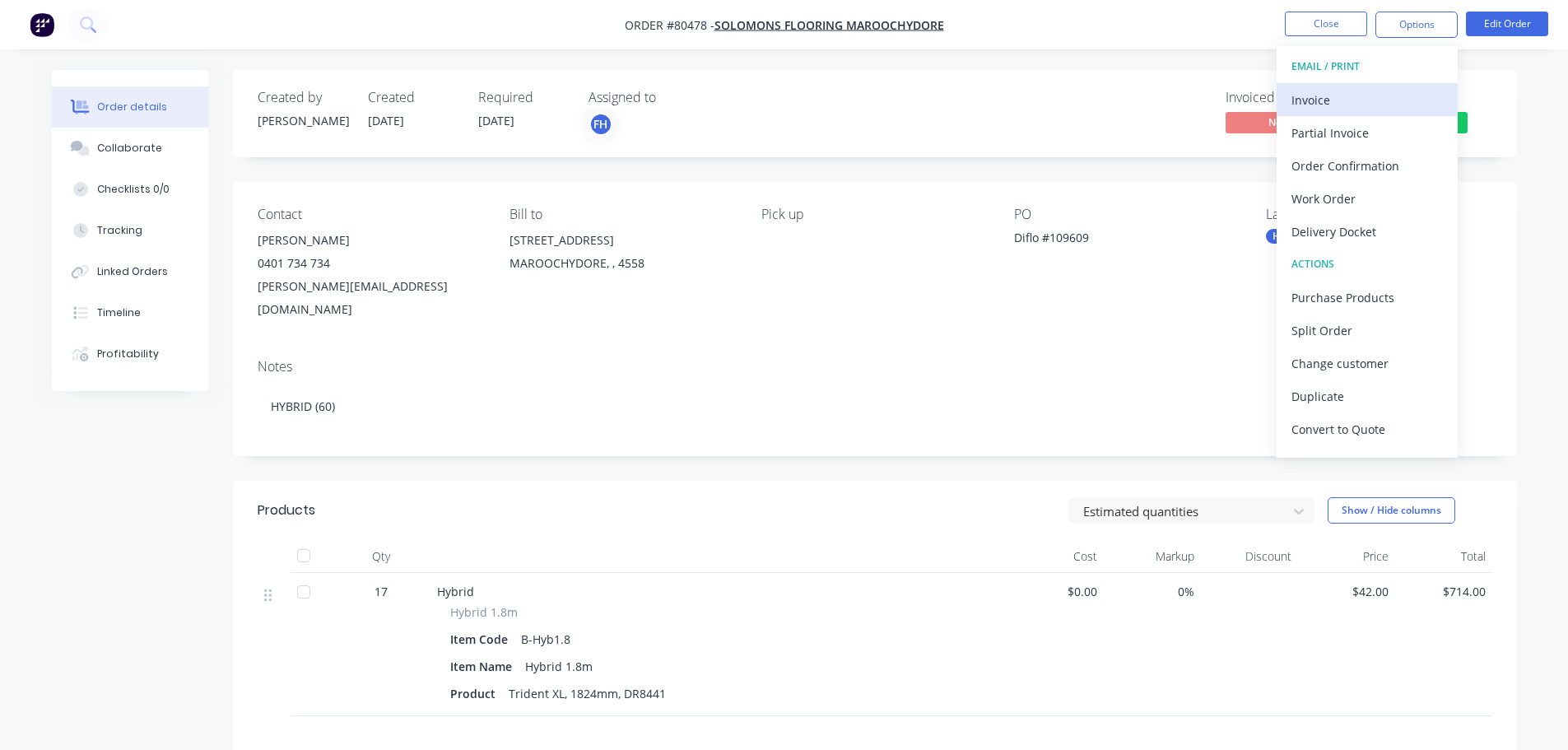
click at [1316, 104] on div "Invoice" at bounding box center [1367, 100] width 152 height 24
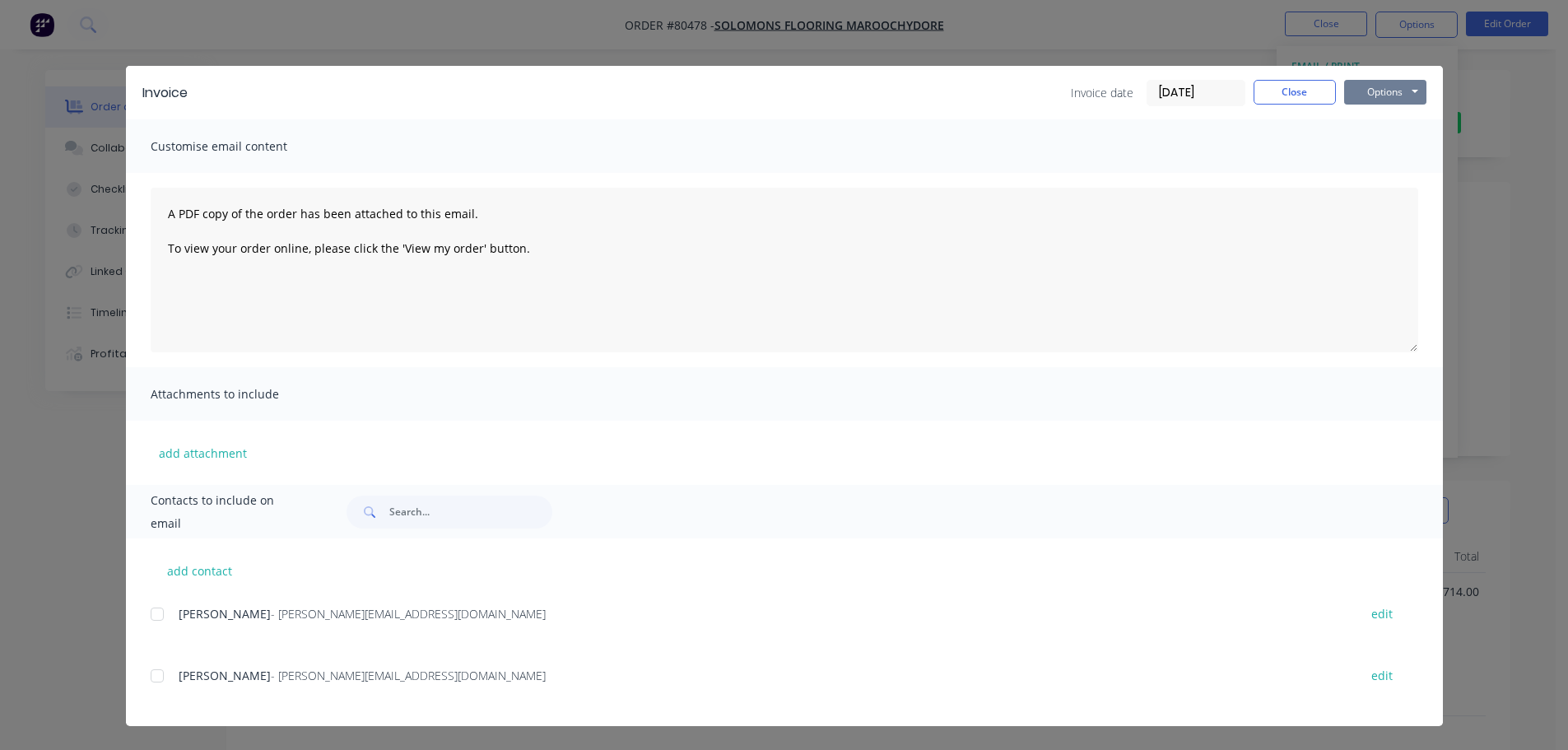
click at [1368, 90] on button "Options" at bounding box center [1385, 92] width 83 height 25
click at [1369, 161] on button "Print" at bounding box center [1396, 148] width 105 height 27
click at [1316, 97] on button "Close" at bounding box center [1295, 92] width 83 height 25
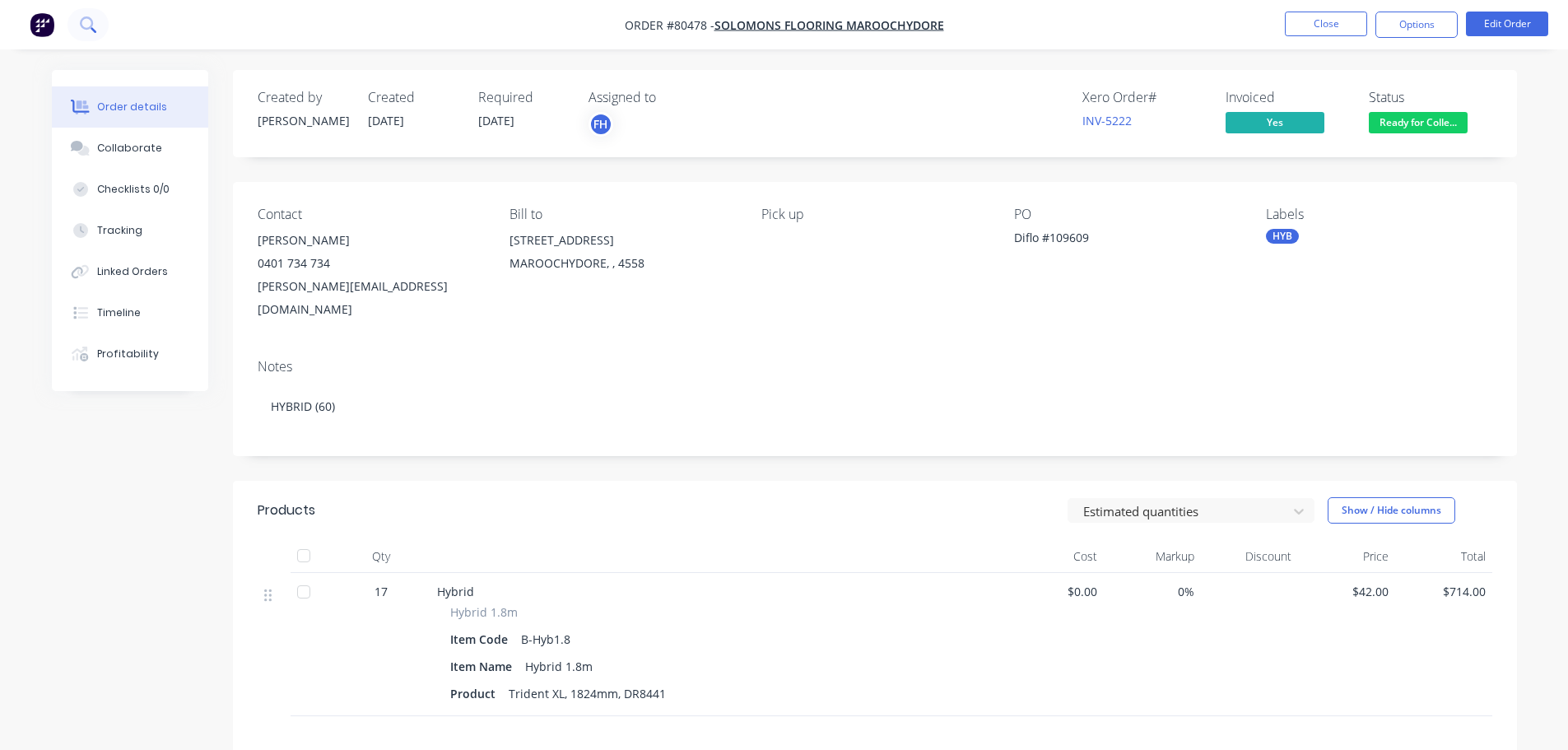
click at [90, 29] on icon at bounding box center [87, 24] width 16 height 16
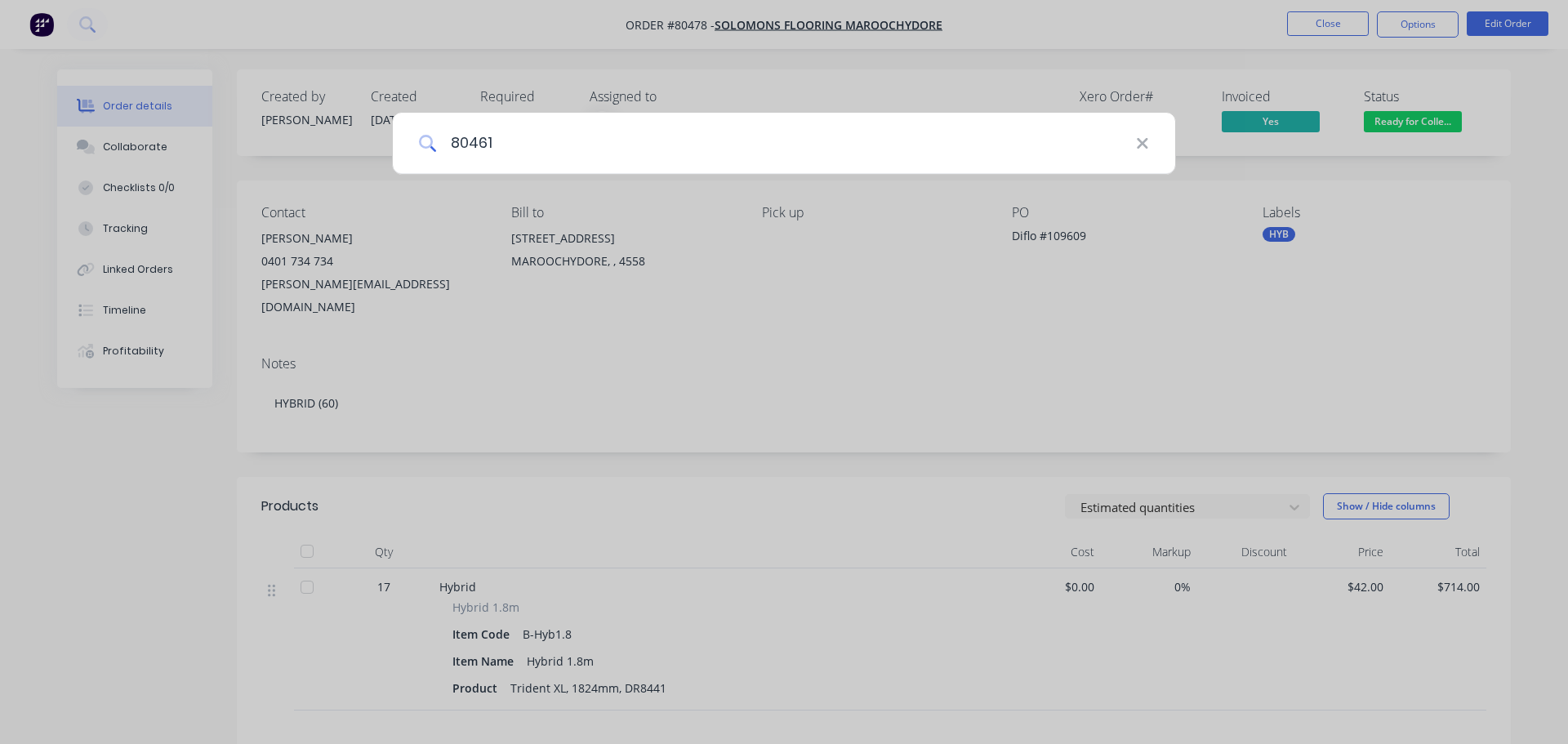
type input "80461"
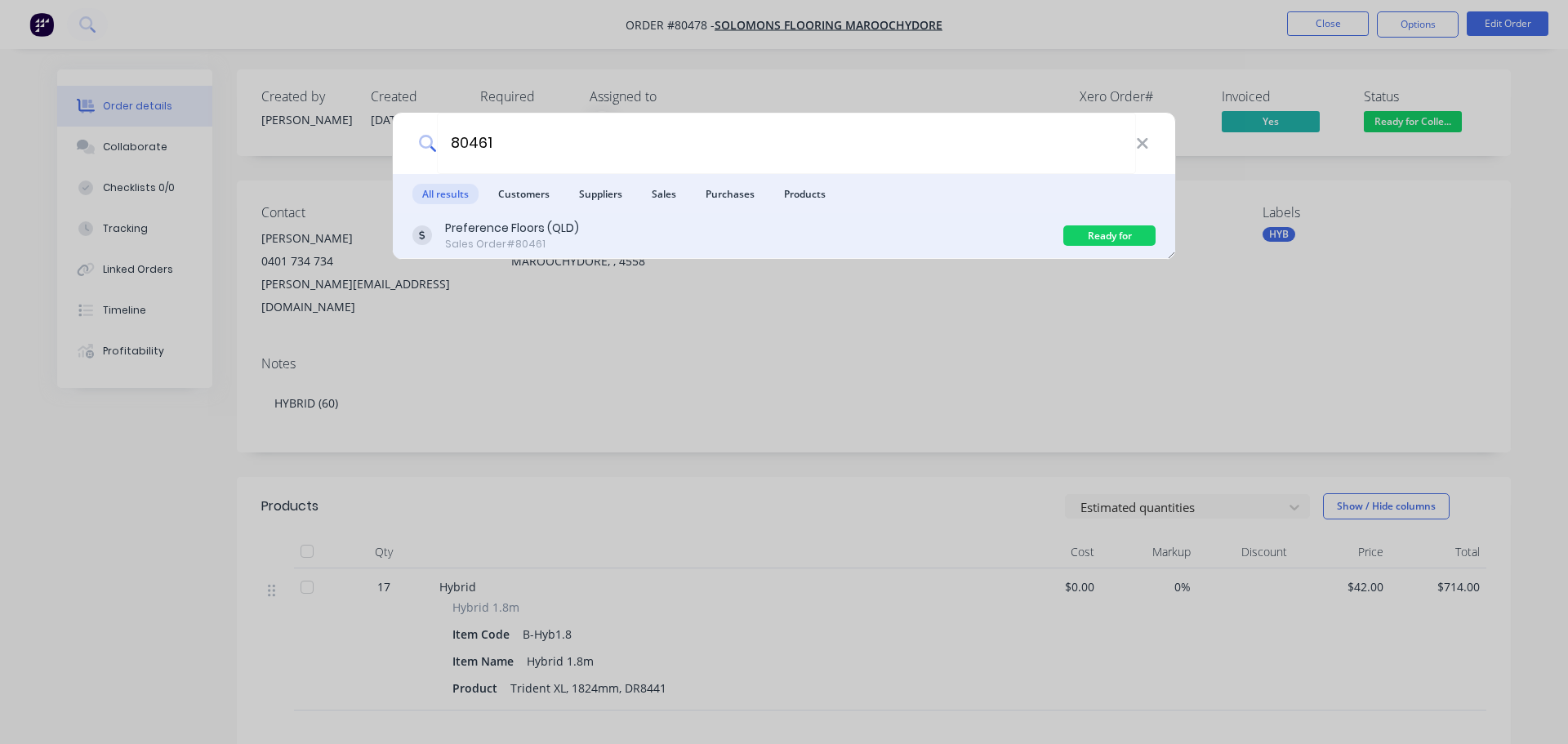
click at [1128, 234] on div "Ready for Collection" at bounding box center [1109, 235] width 92 height 20
click at [535, 221] on div "Preference Floors (QLD)" at bounding box center [511, 228] width 134 height 18
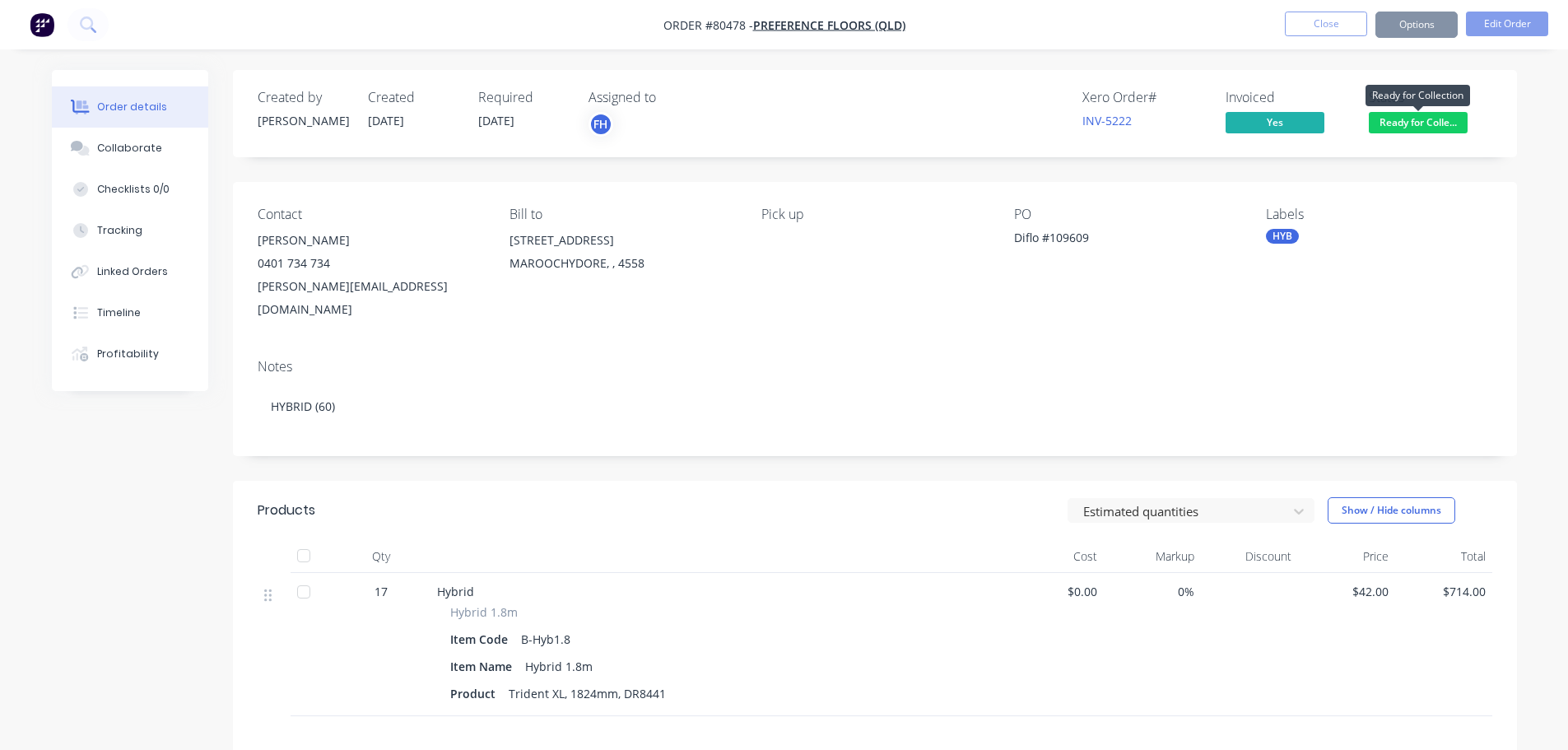
click at [1415, 126] on span "Ready for Colle..." at bounding box center [1418, 122] width 99 height 20
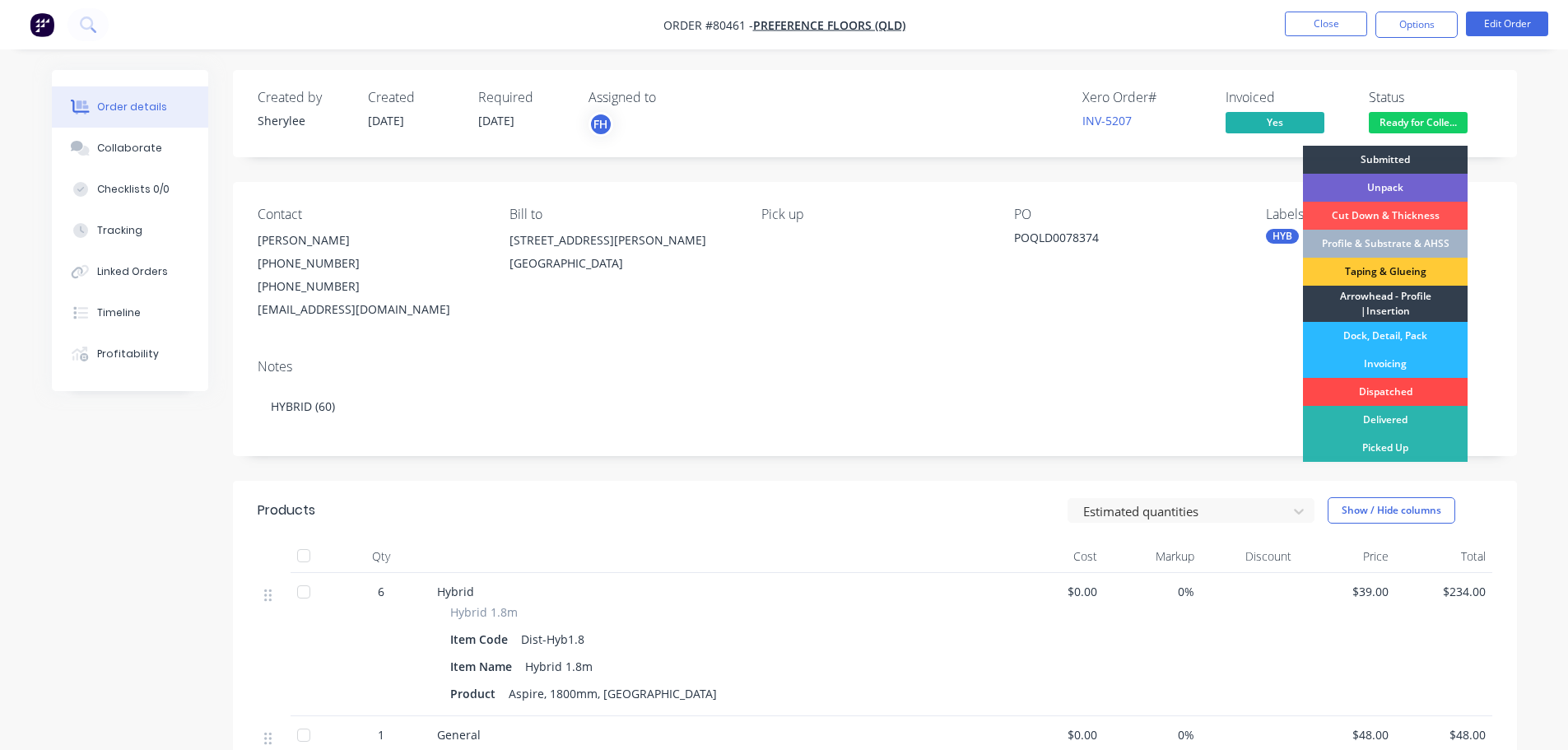
click at [1365, 390] on div "Dispatched" at bounding box center [1385, 392] width 165 height 28
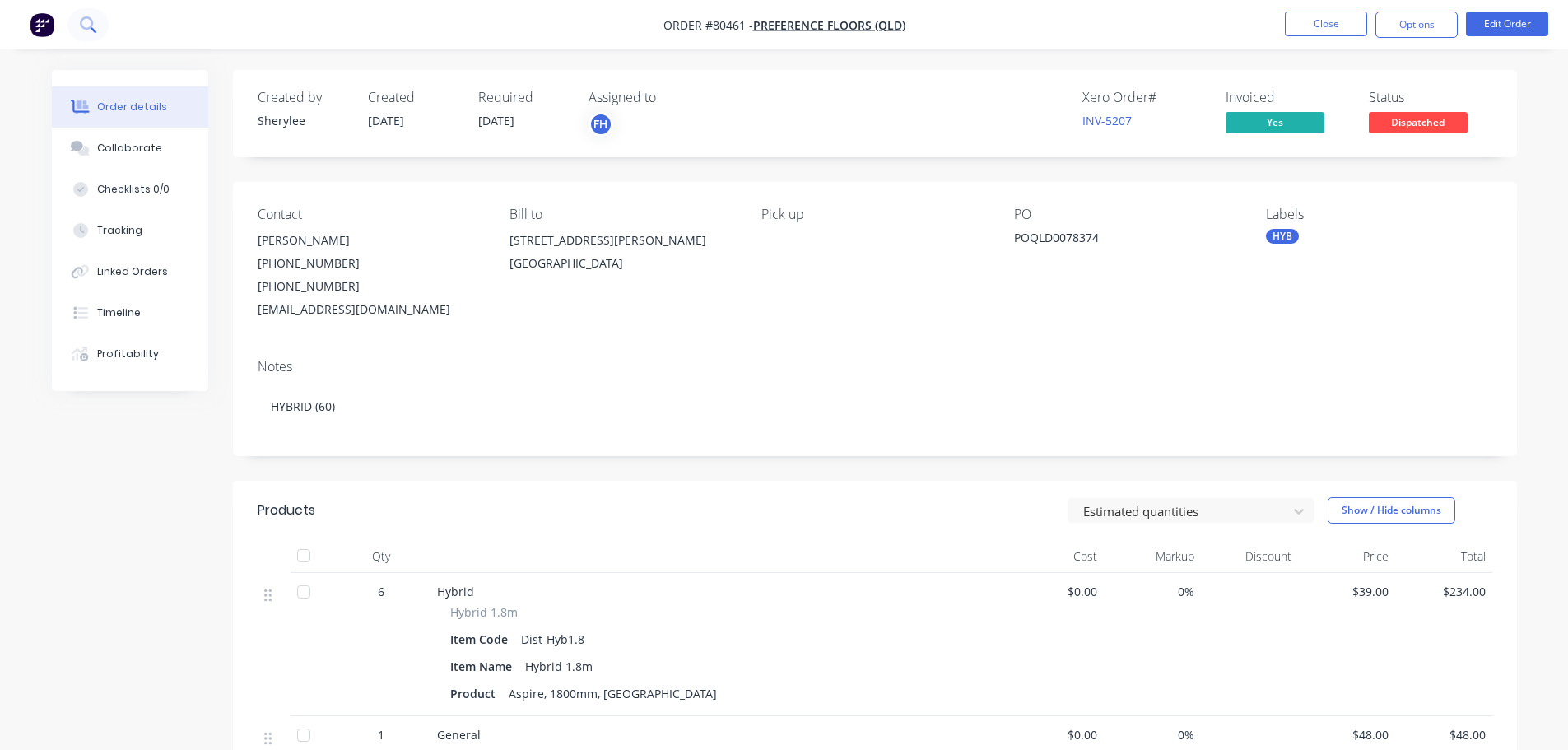
click at [89, 21] on icon at bounding box center [87, 24] width 16 height 16
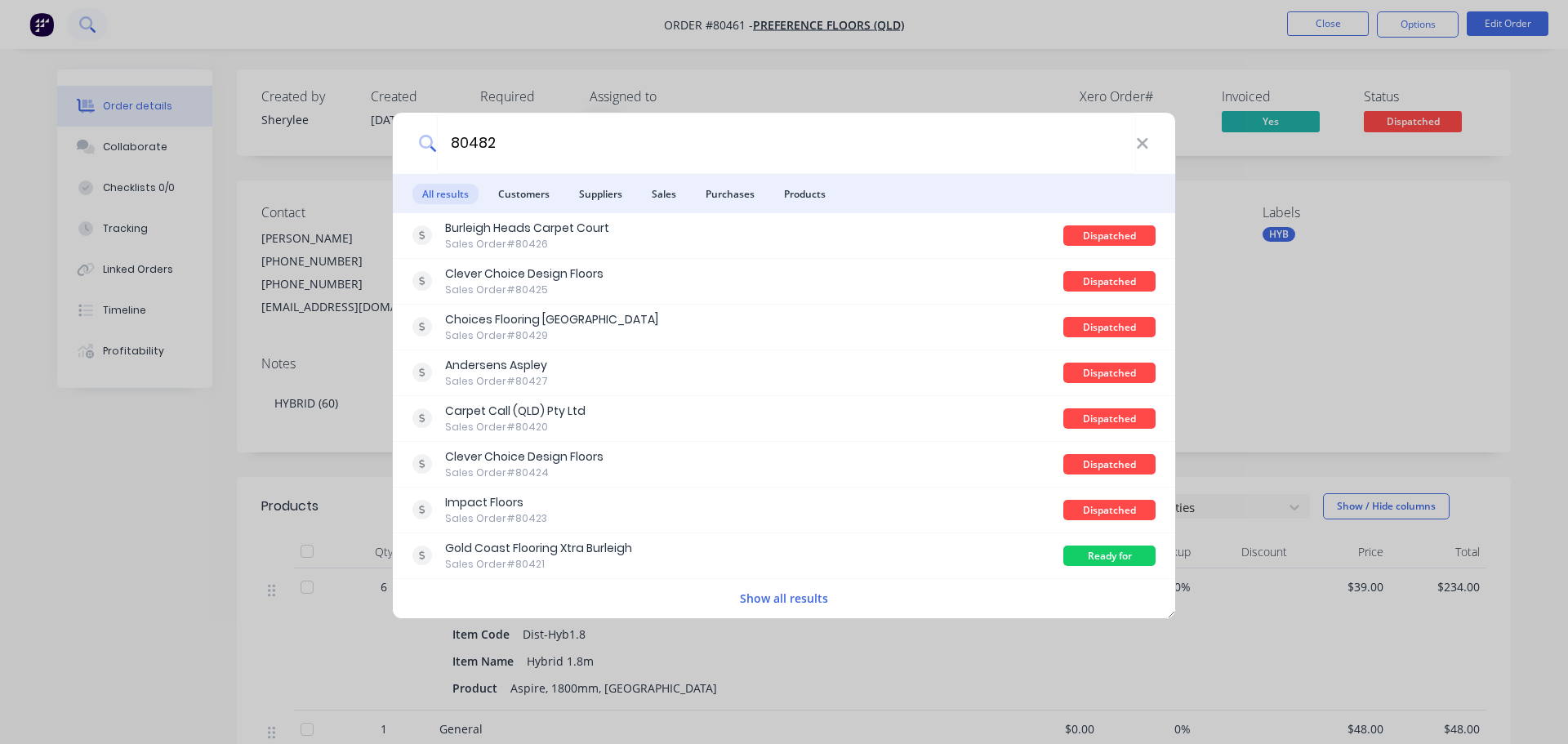
type input "80482"
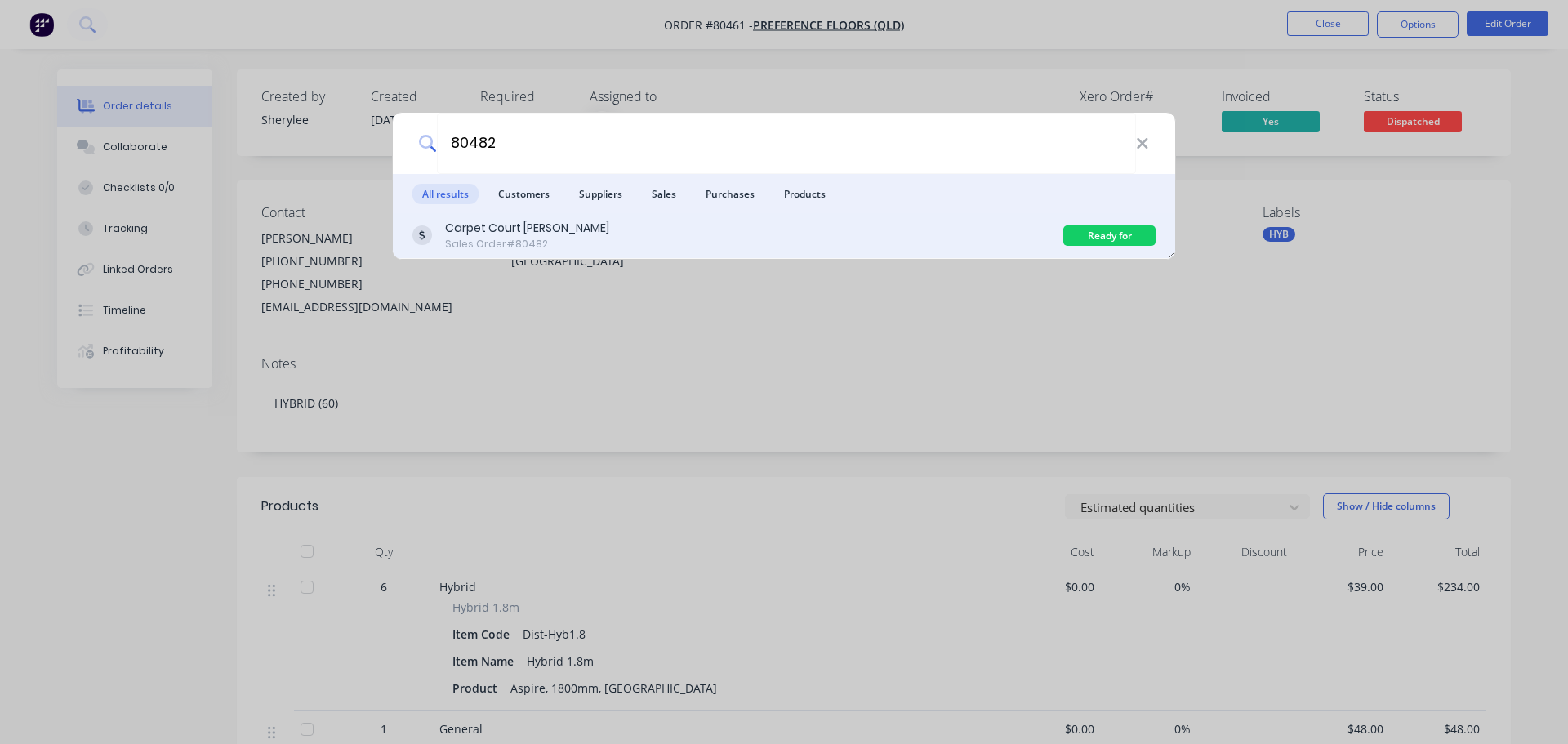
click at [534, 240] on div "Sales Order #80482" at bounding box center [527, 245] width 164 height 15
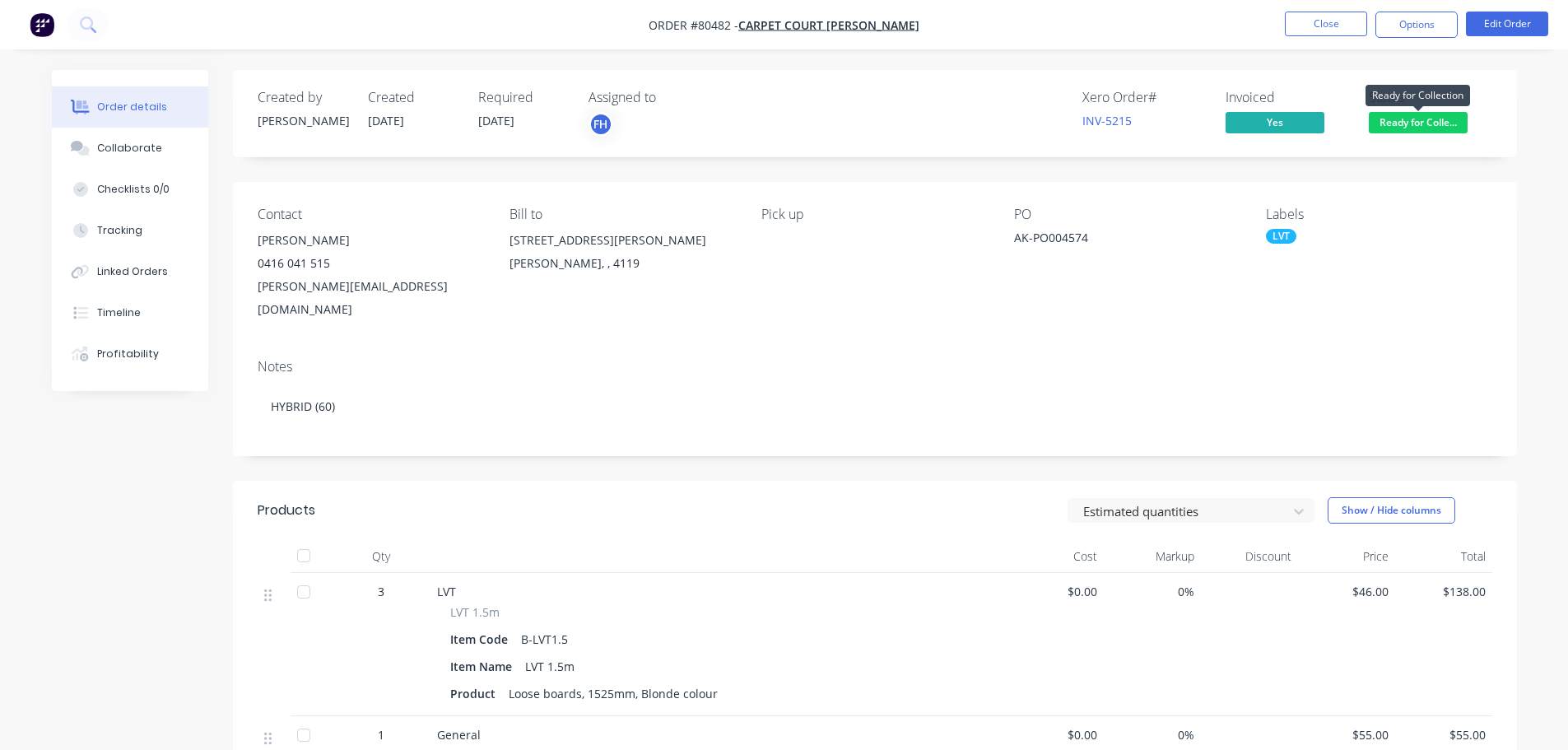
click at [1390, 120] on span "Ready for Colle..." at bounding box center [1418, 122] width 99 height 20
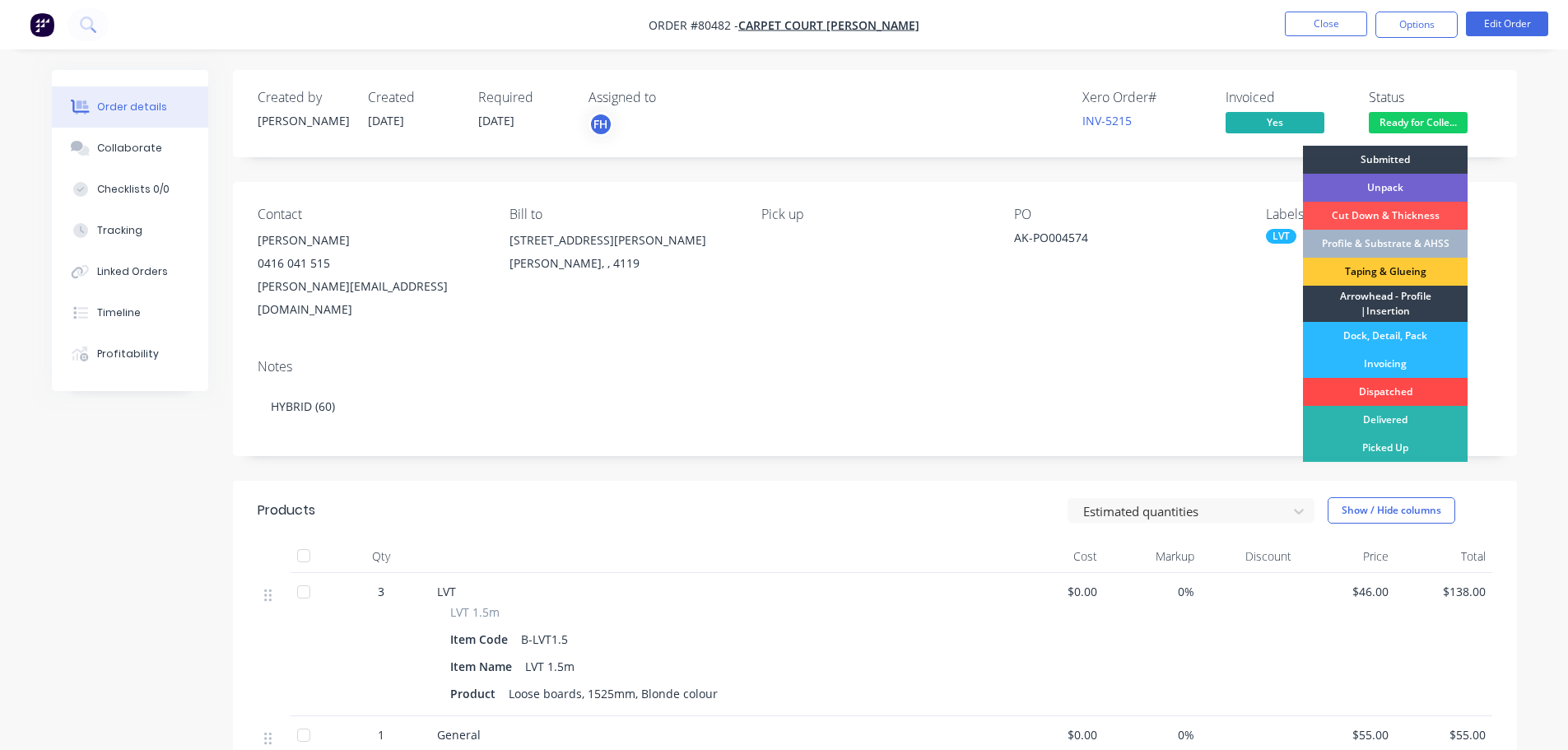
click at [1359, 392] on div "Dispatched" at bounding box center [1385, 392] width 165 height 28
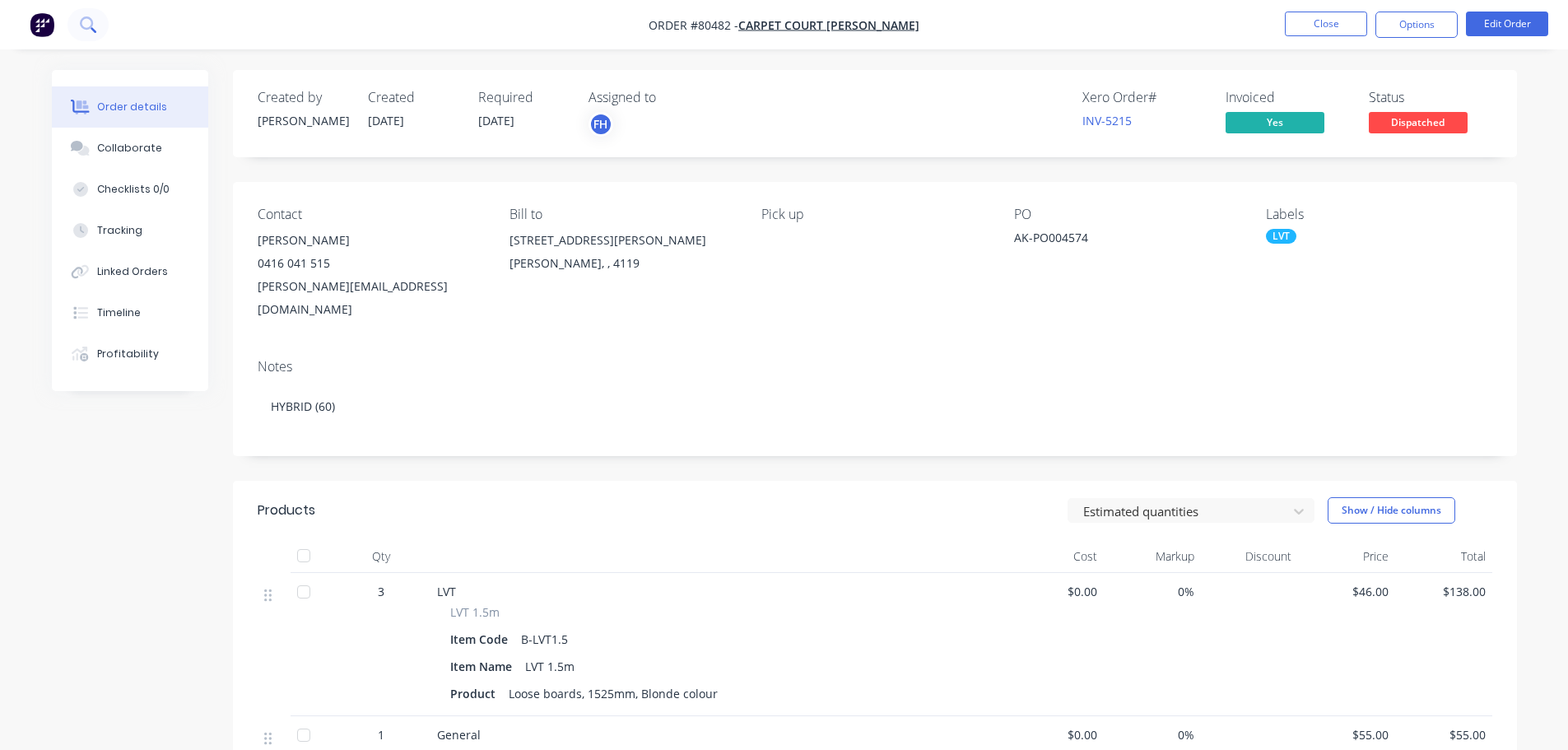
click at [83, 32] on icon at bounding box center [87, 24] width 16 height 16
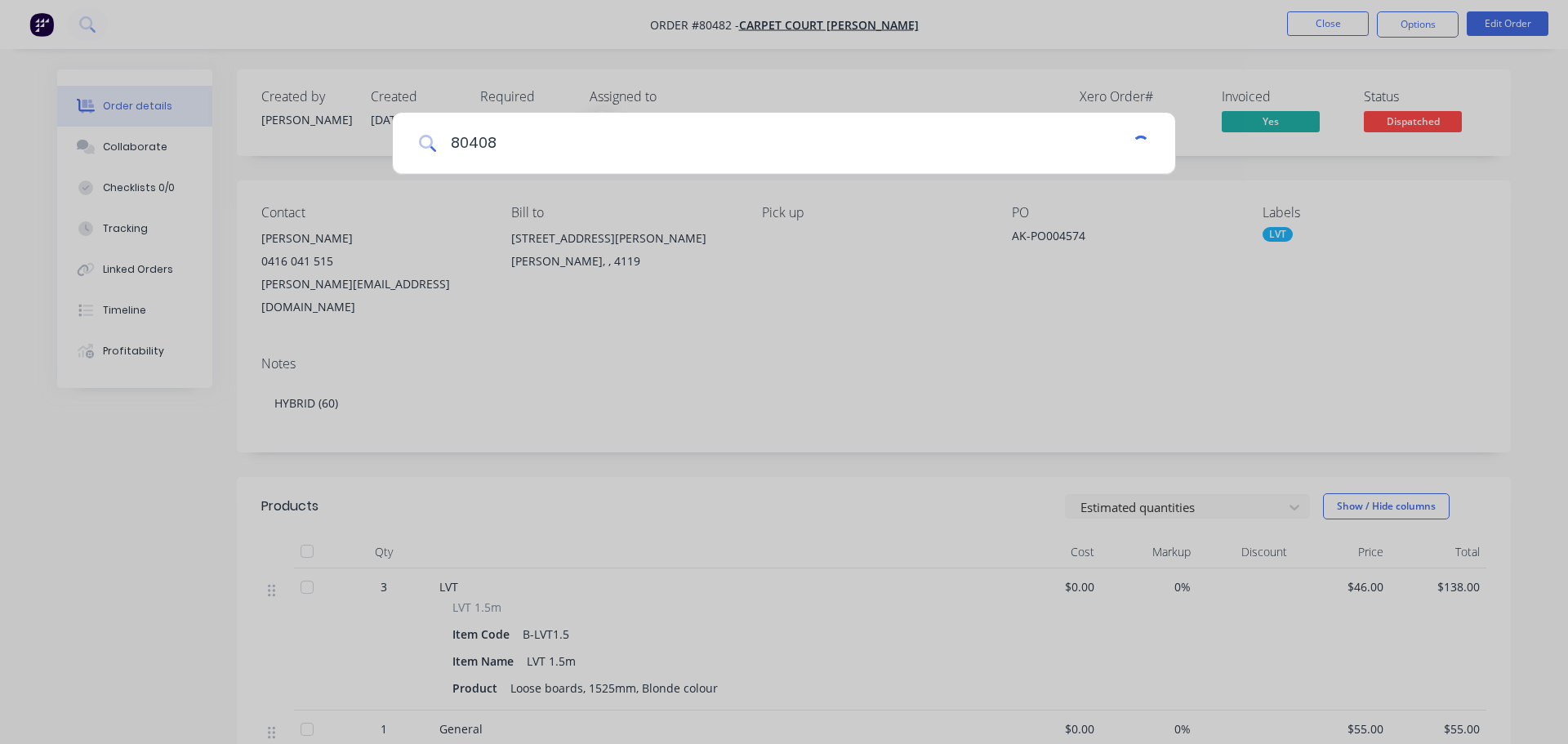
type input "80408"
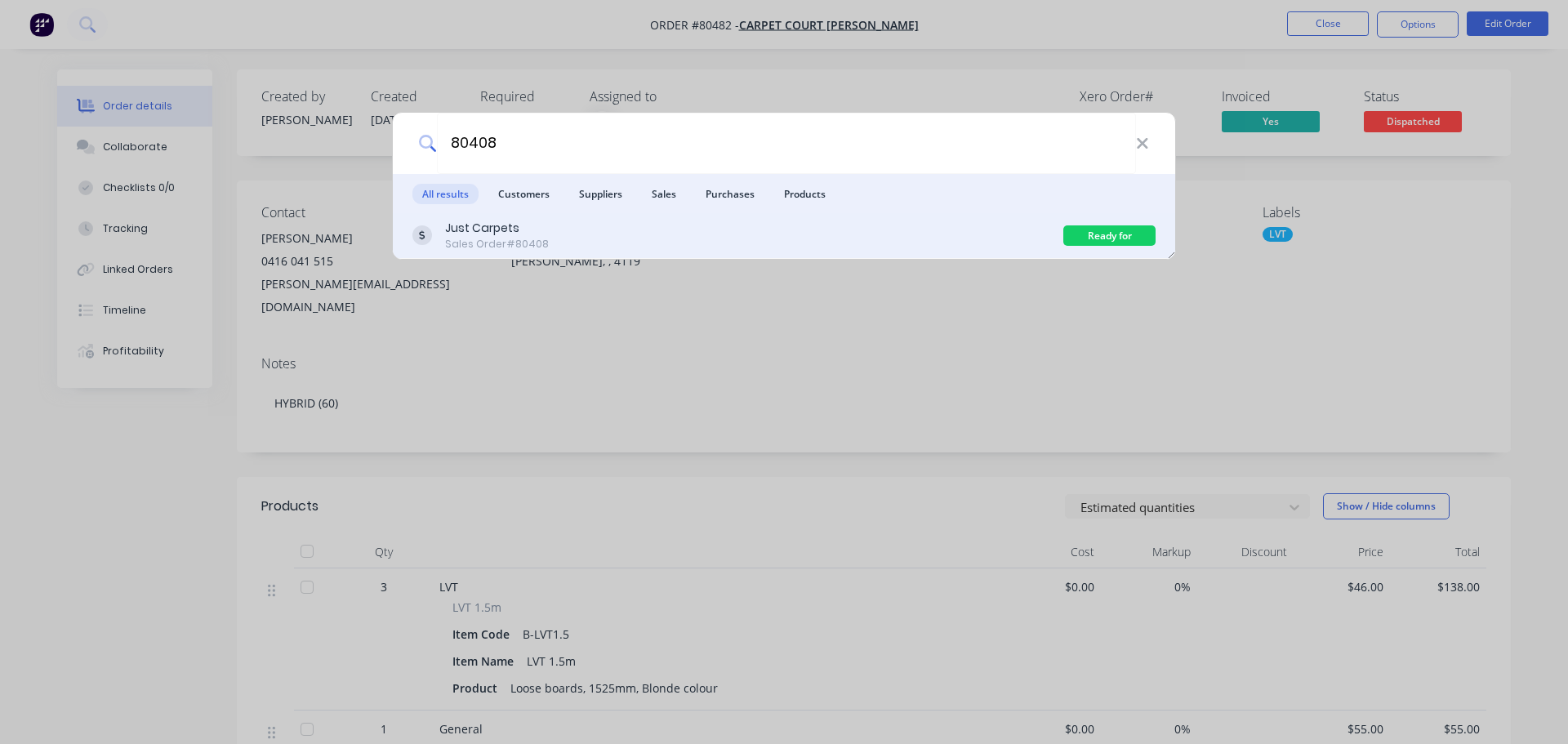
click at [482, 242] on div "Sales Order #80408" at bounding box center [497, 245] width 103 height 15
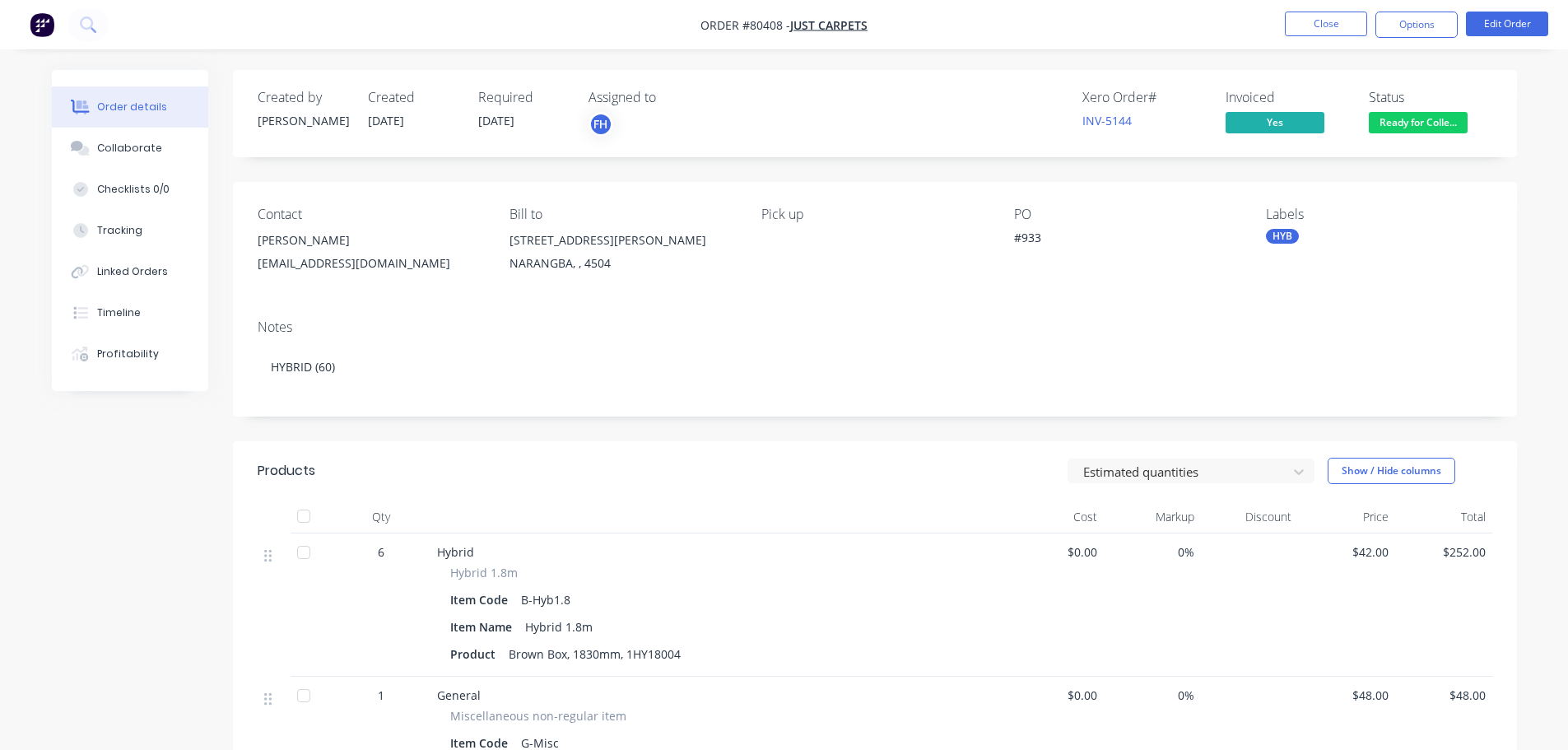
click at [1437, 125] on span "Ready for Colle..." at bounding box center [1418, 122] width 99 height 20
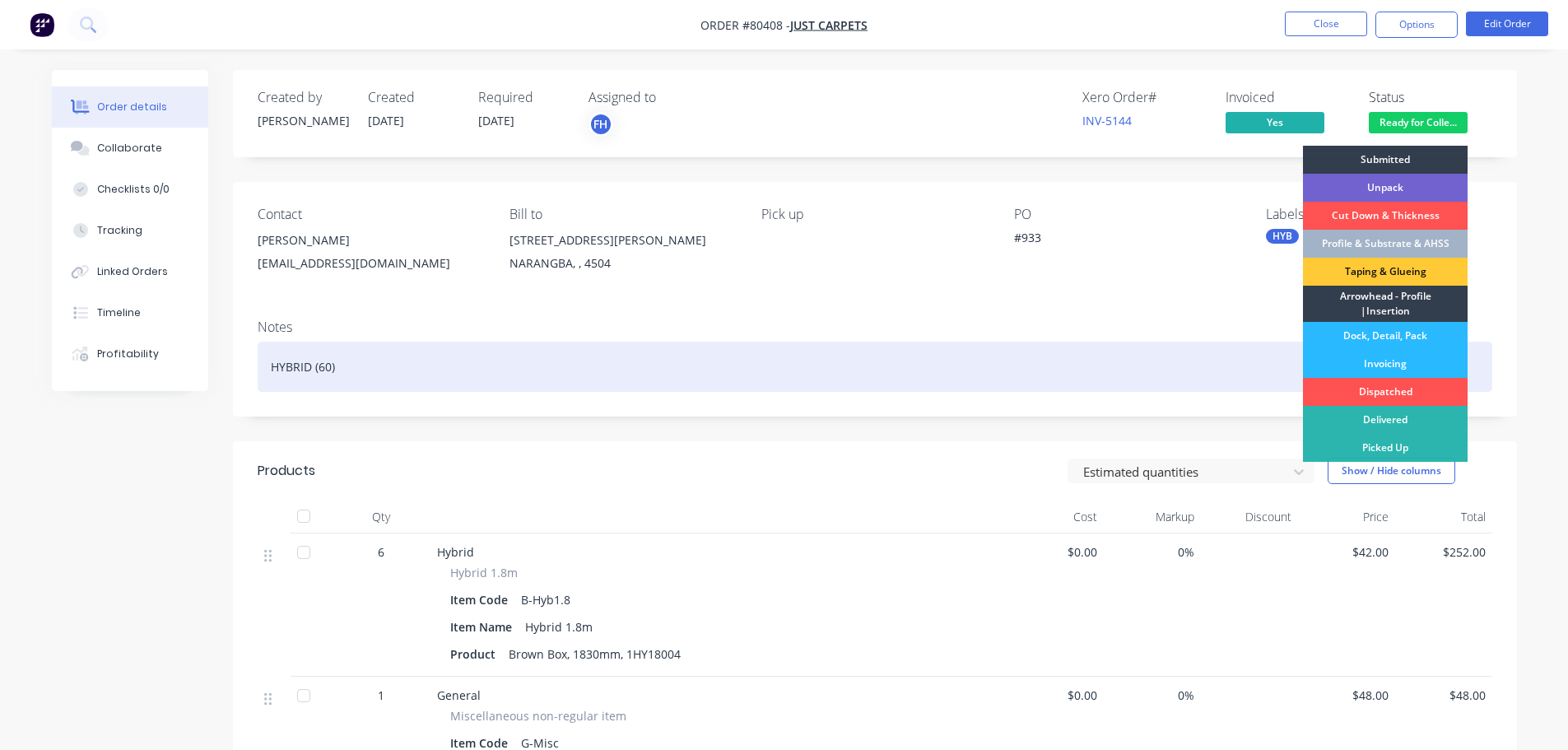
click at [1375, 388] on div "Dispatched" at bounding box center [1385, 392] width 165 height 28
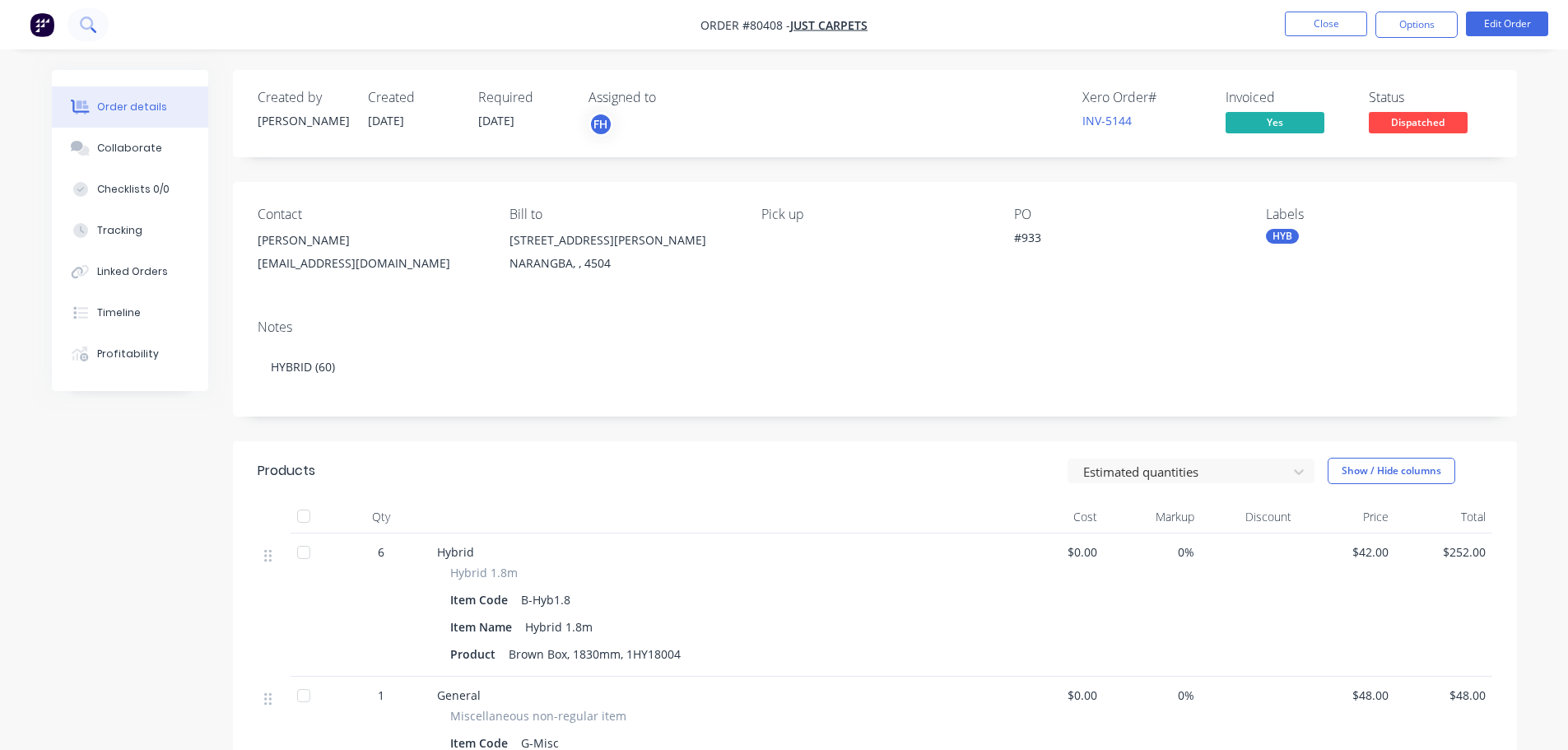
click at [86, 26] on icon at bounding box center [87, 24] width 16 height 16
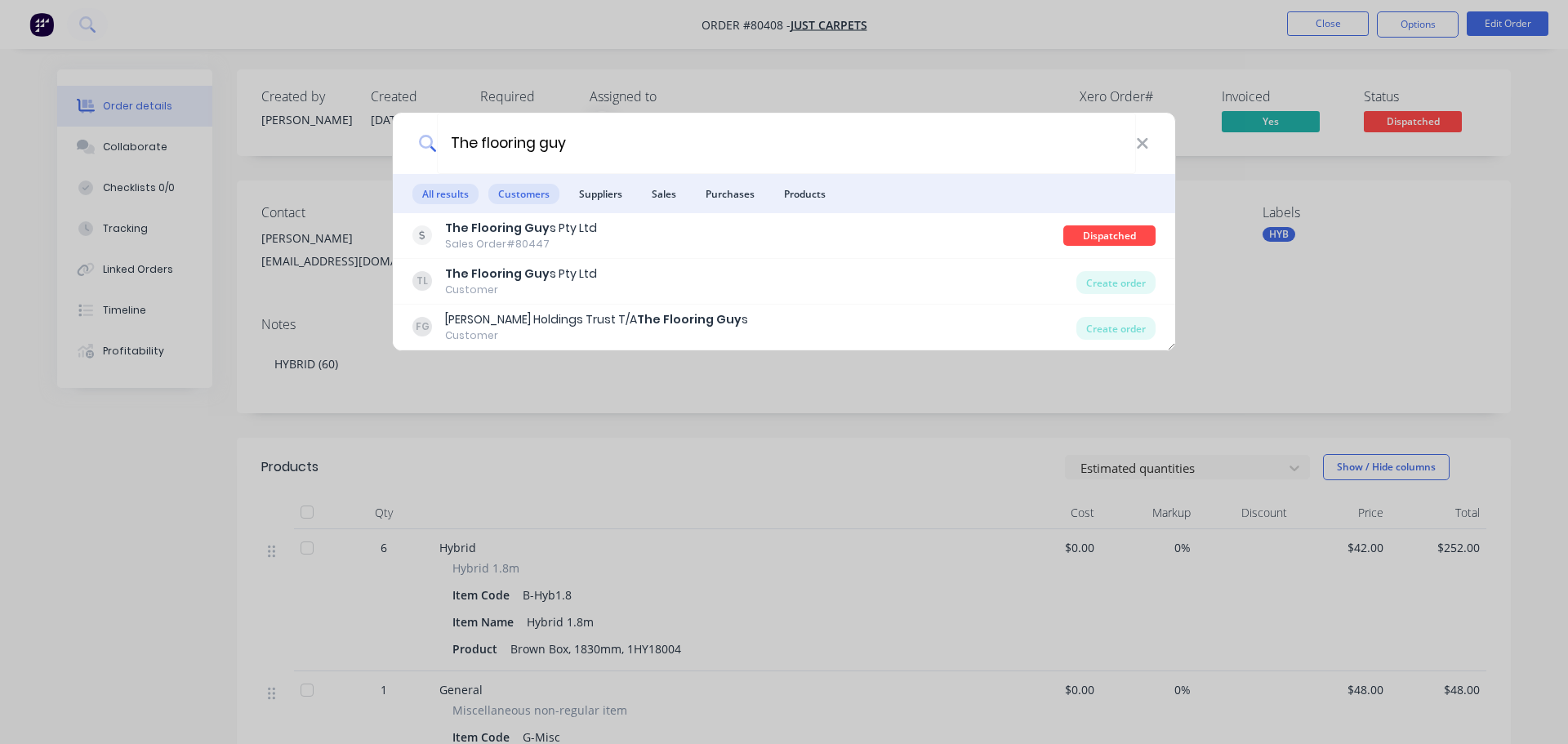
type input "The flooring guy"
click at [538, 192] on span "Customers" at bounding box center [523, 194] width 71 height 20
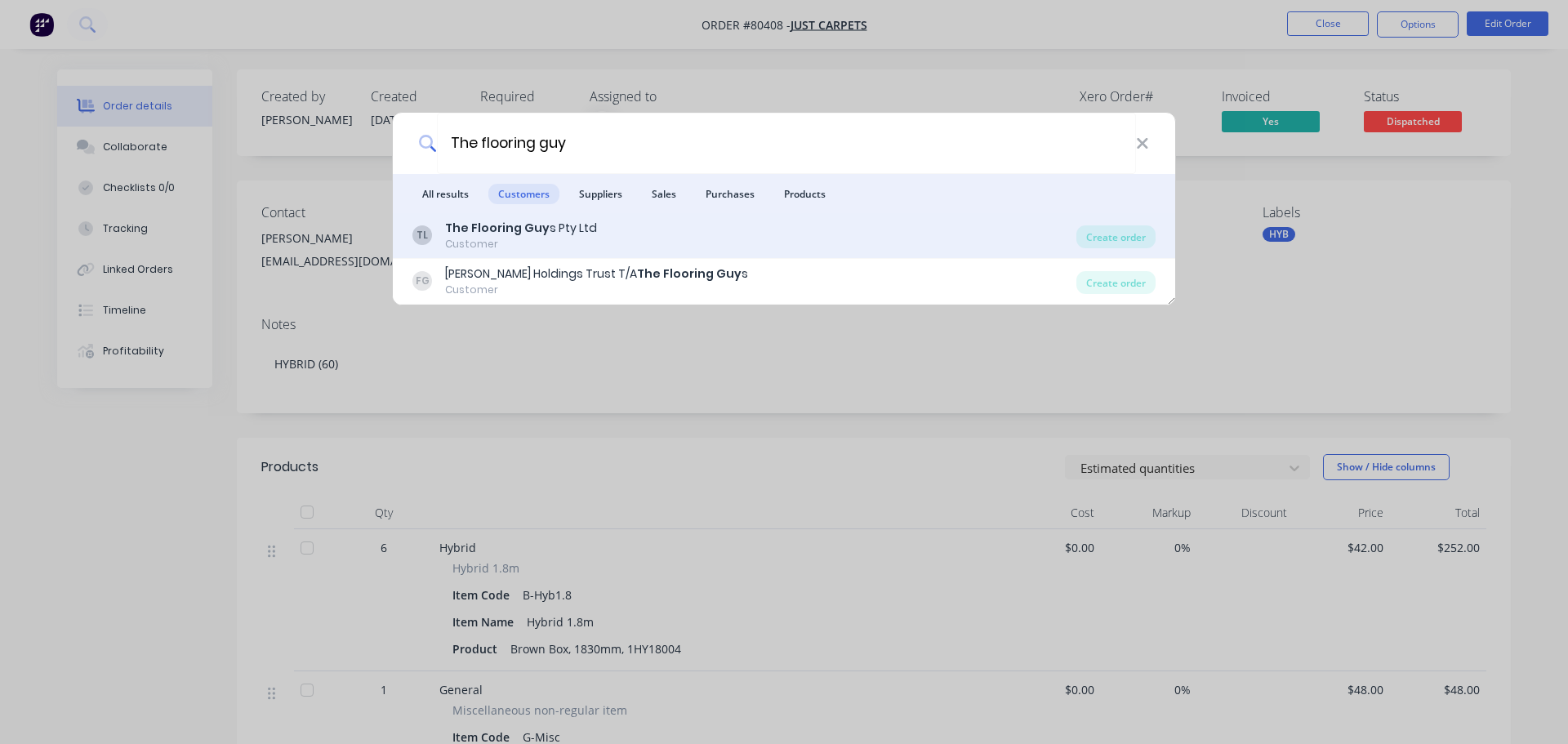
click at [509, 241] on div "Customer" at bounding box center [521, 245] width 152 height 15
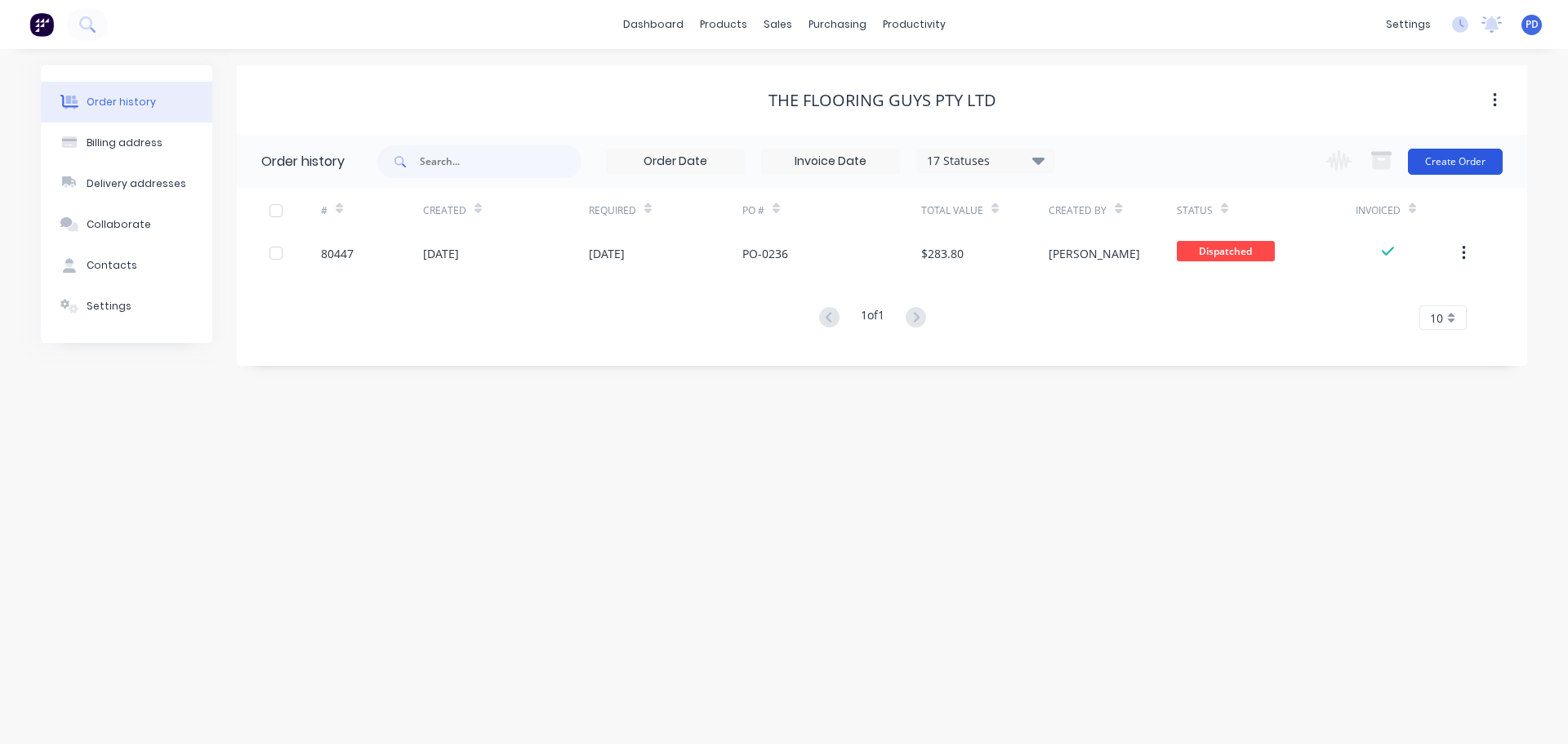
click at [1461, 164] on button "Create Order" at bounding box center [1455, 162] width 95 height 26
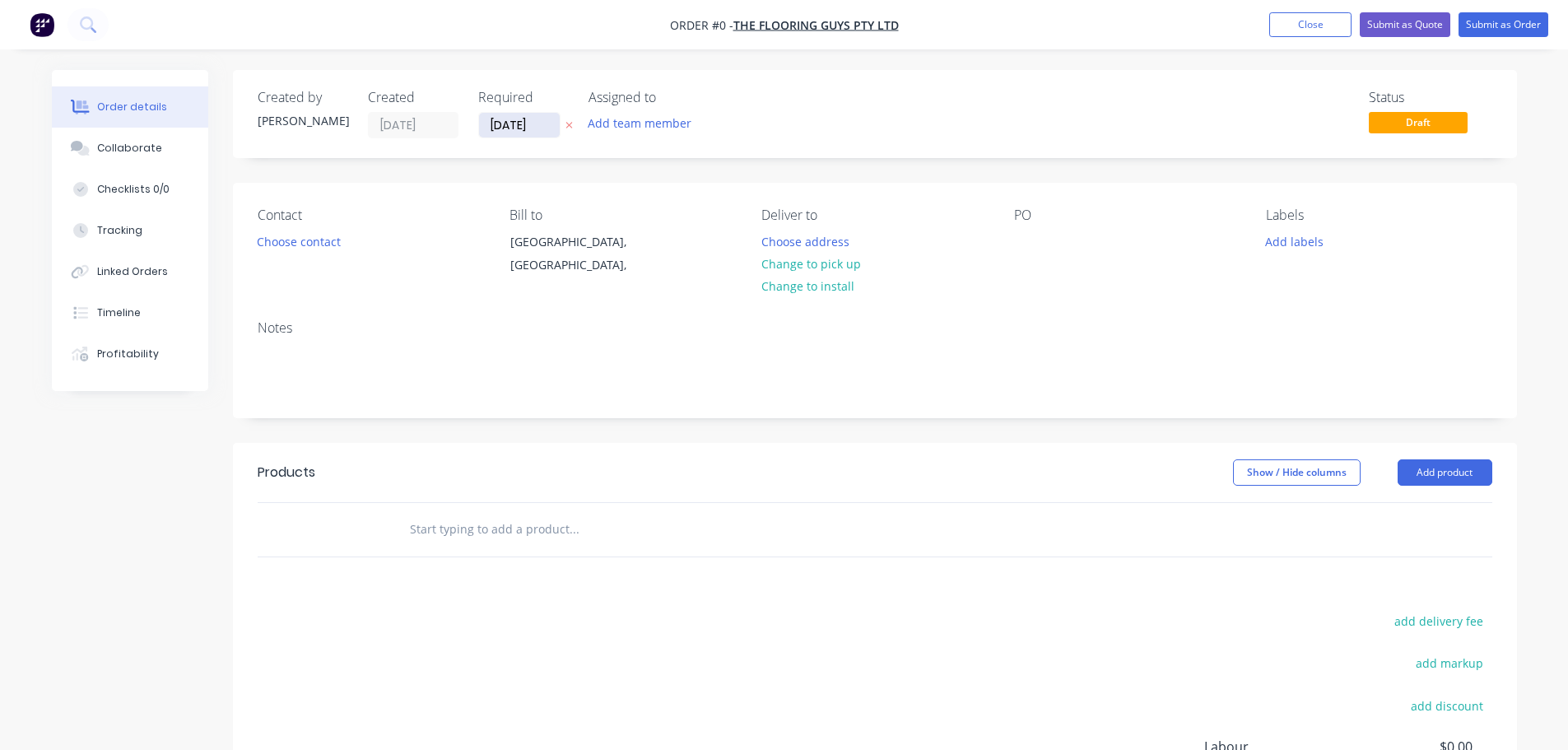
click at [537, 118] on input "[DATE]" at bounding box center [519, 125] width 81 height 25
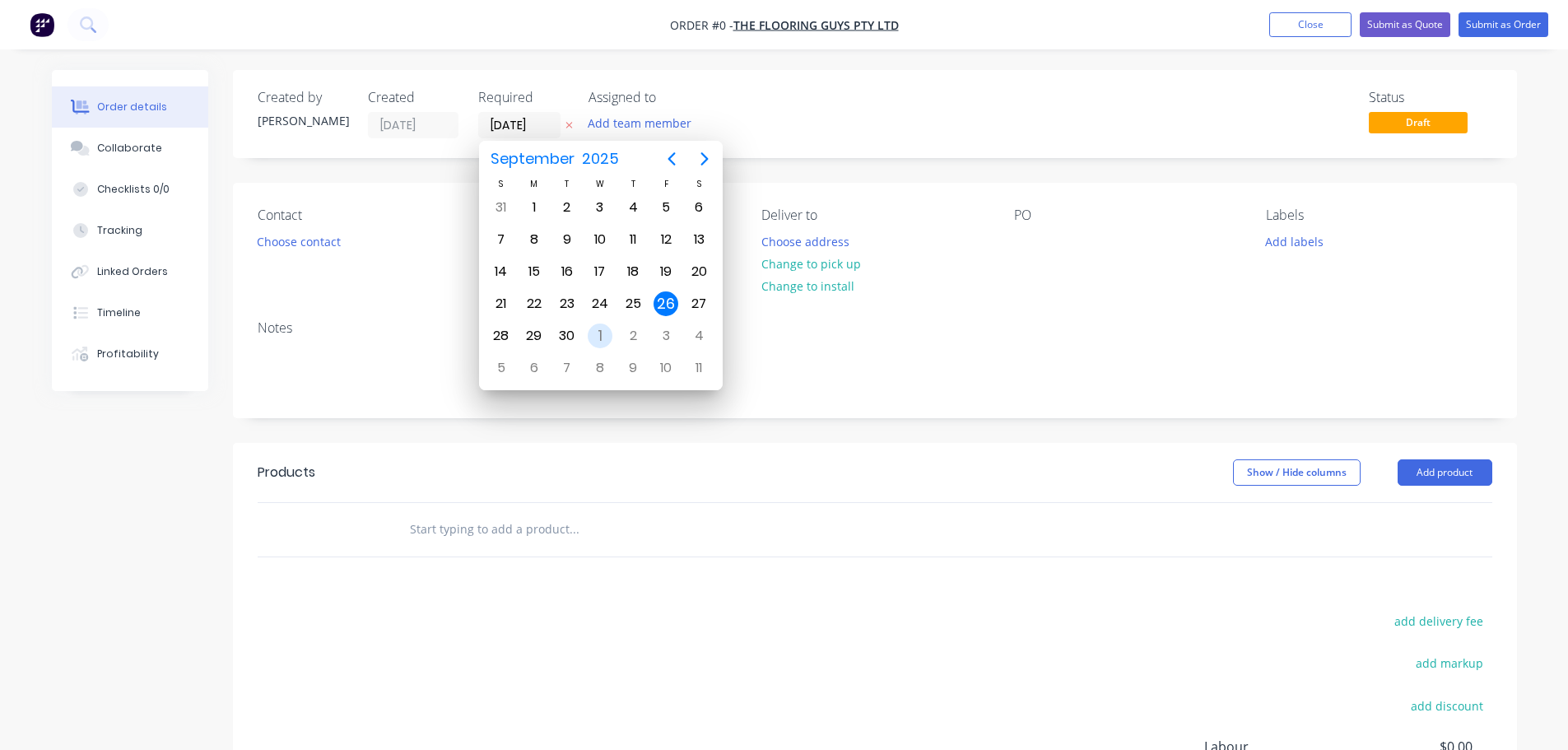
click at [600, 341] on div "1" at bounding box center [600, 336] width 25 height 25
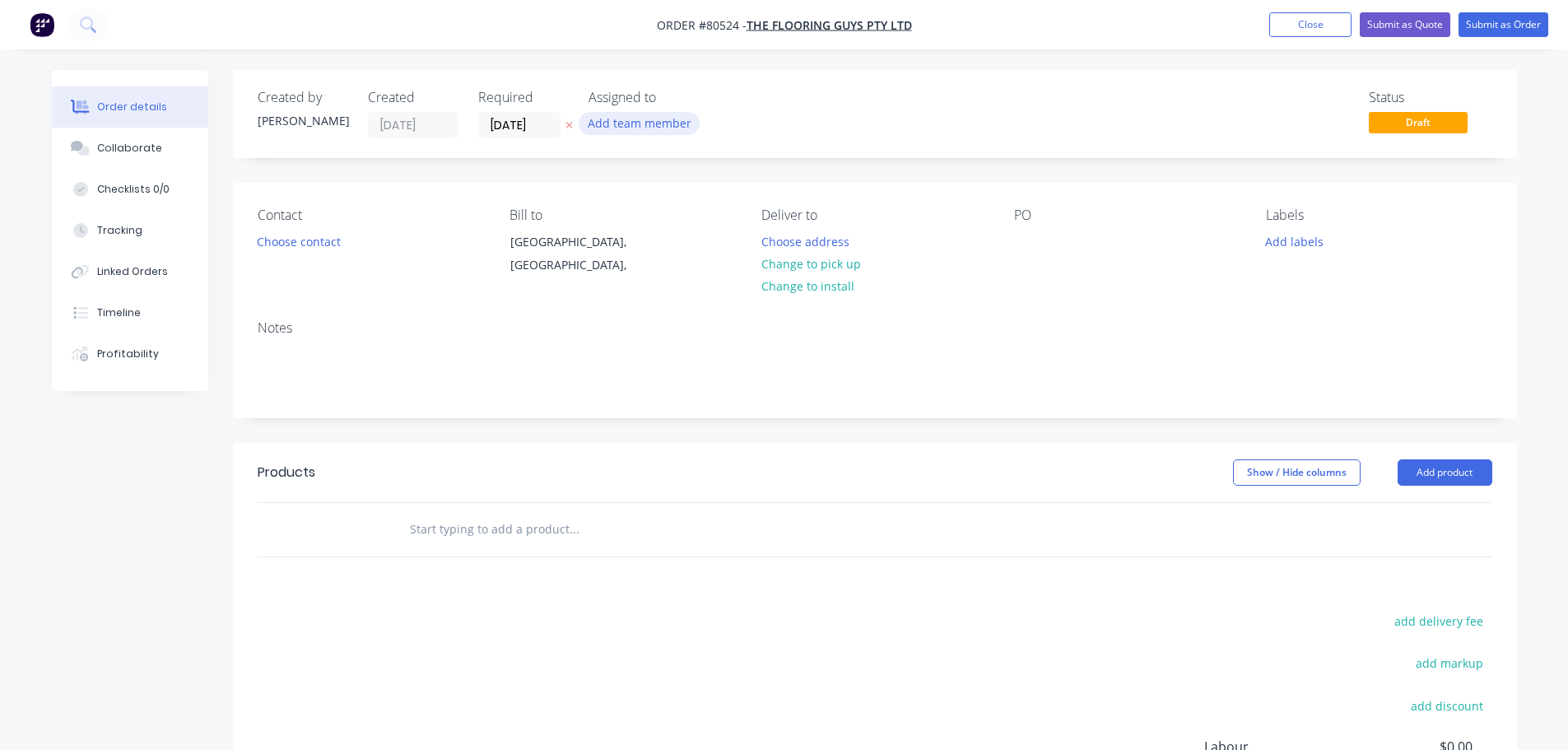
click at [645, 132] on button "Add team member" at bounding box center [639, 123] width 121 height 22
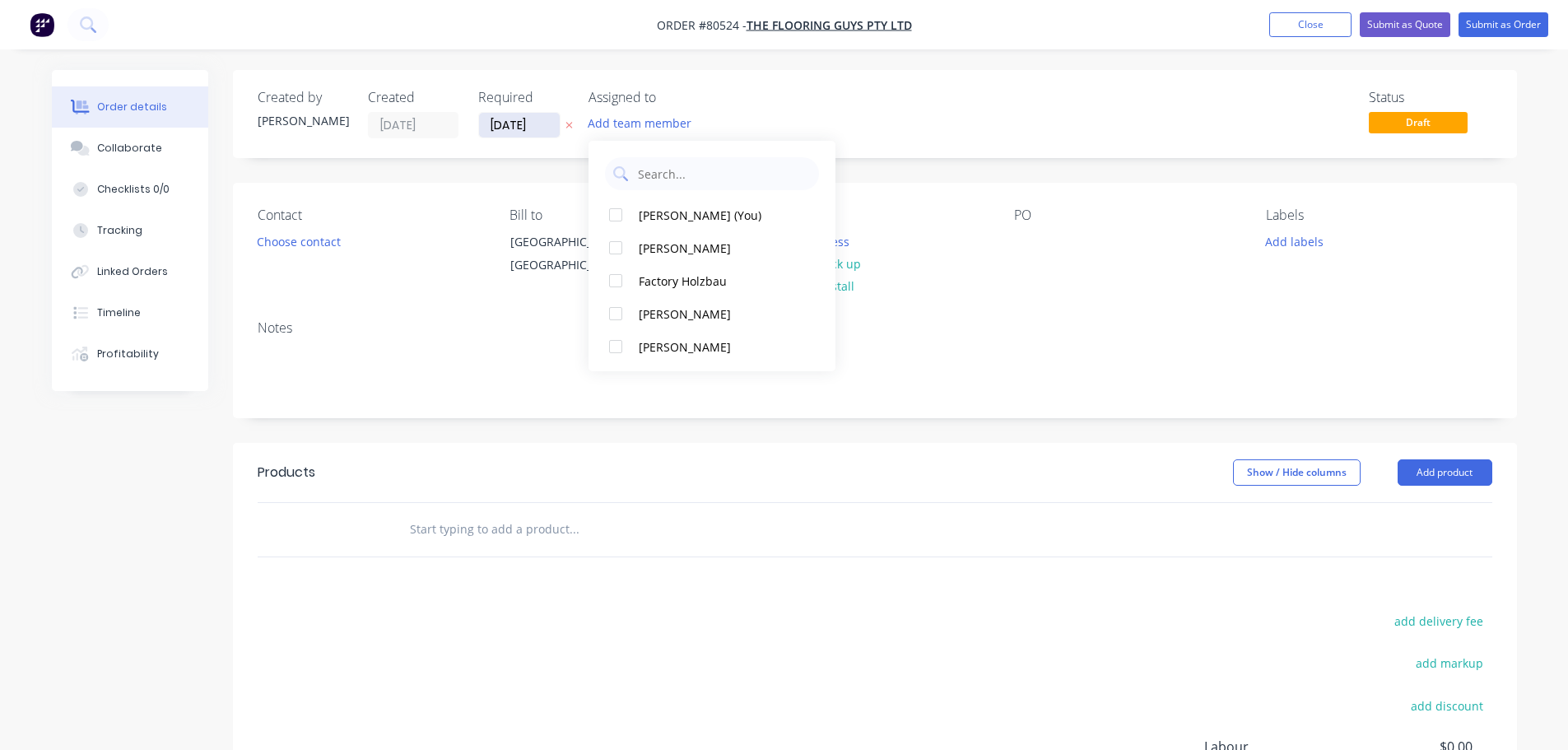
click at [545, 133] on input "[DATE]" at bounding box center [519, 125] width 81 height 25
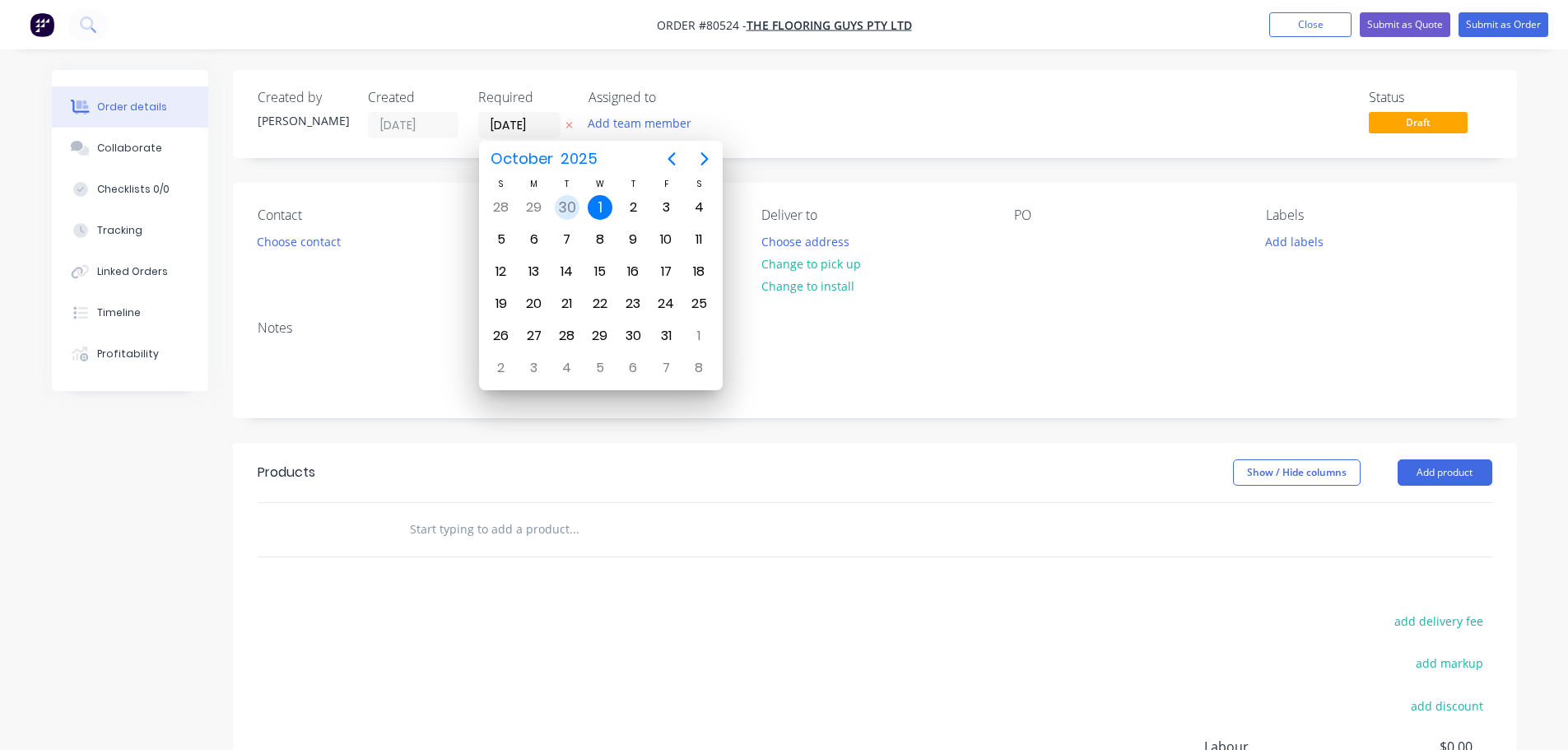
click at [563, 204] on div "30" at bounding box center [567, 208] width 25 height 25
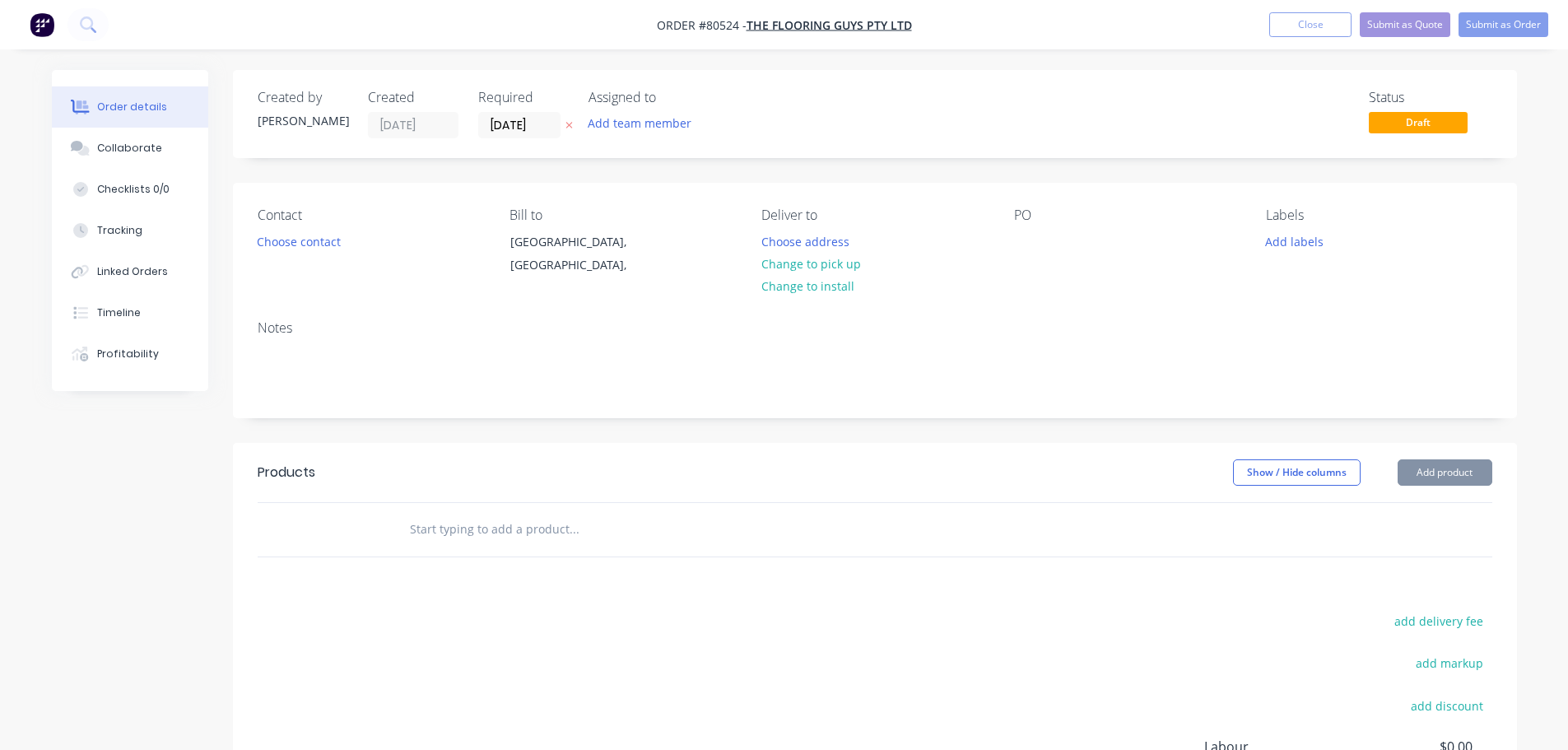
type input "[DATE]"
click at [621, 125] on button "Add team member" at bounding box center [639, 123] width 121 height 22
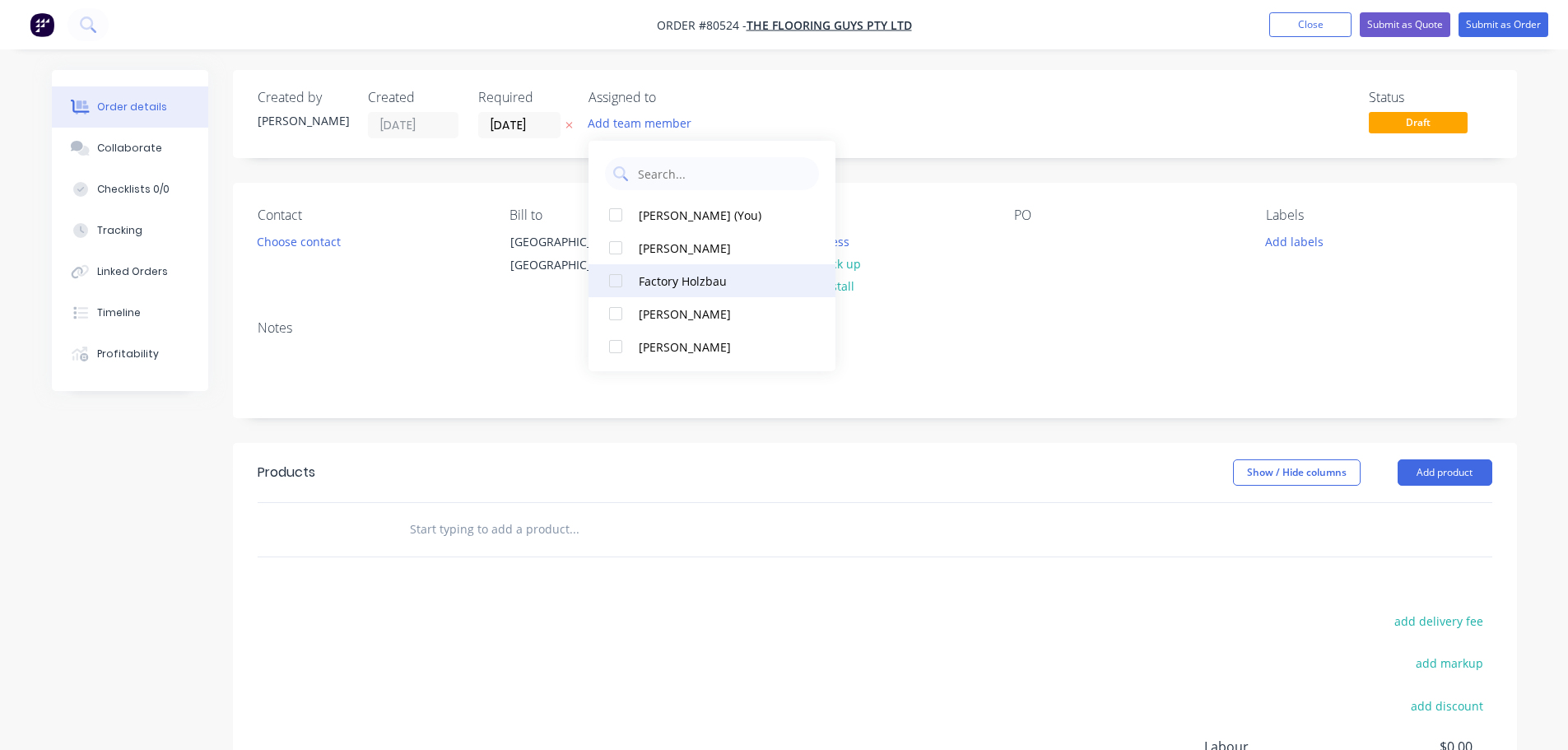
click at [616, 282] on div at bounding box center [615, 280] width 33 height 33
click at [309, 253] on div "Contact Choose contact" at bounding box center [370, 245] width 226 height 75
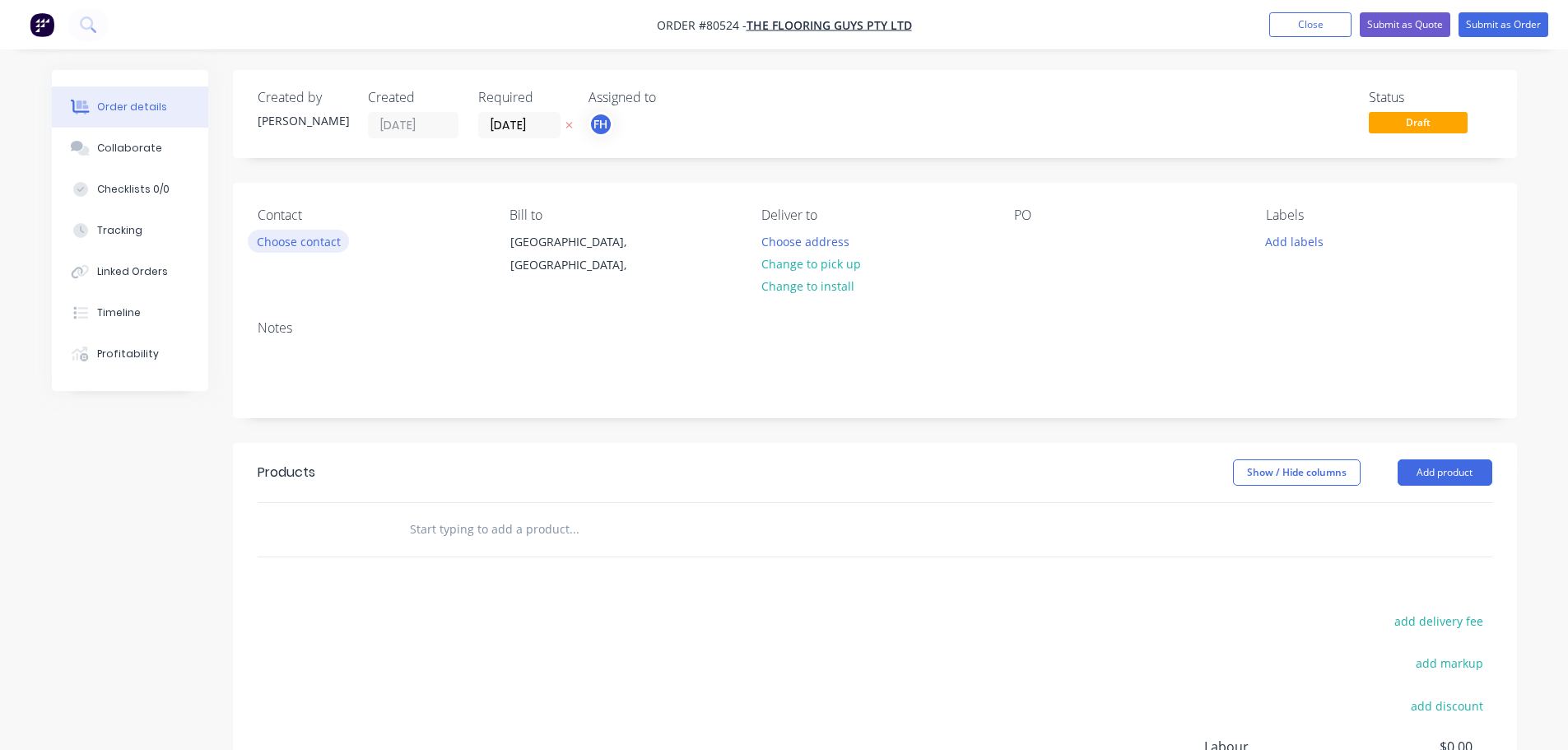
click at [304, 233] on button "Choose contact" at bounding box center [298, 241] width 101 height 22
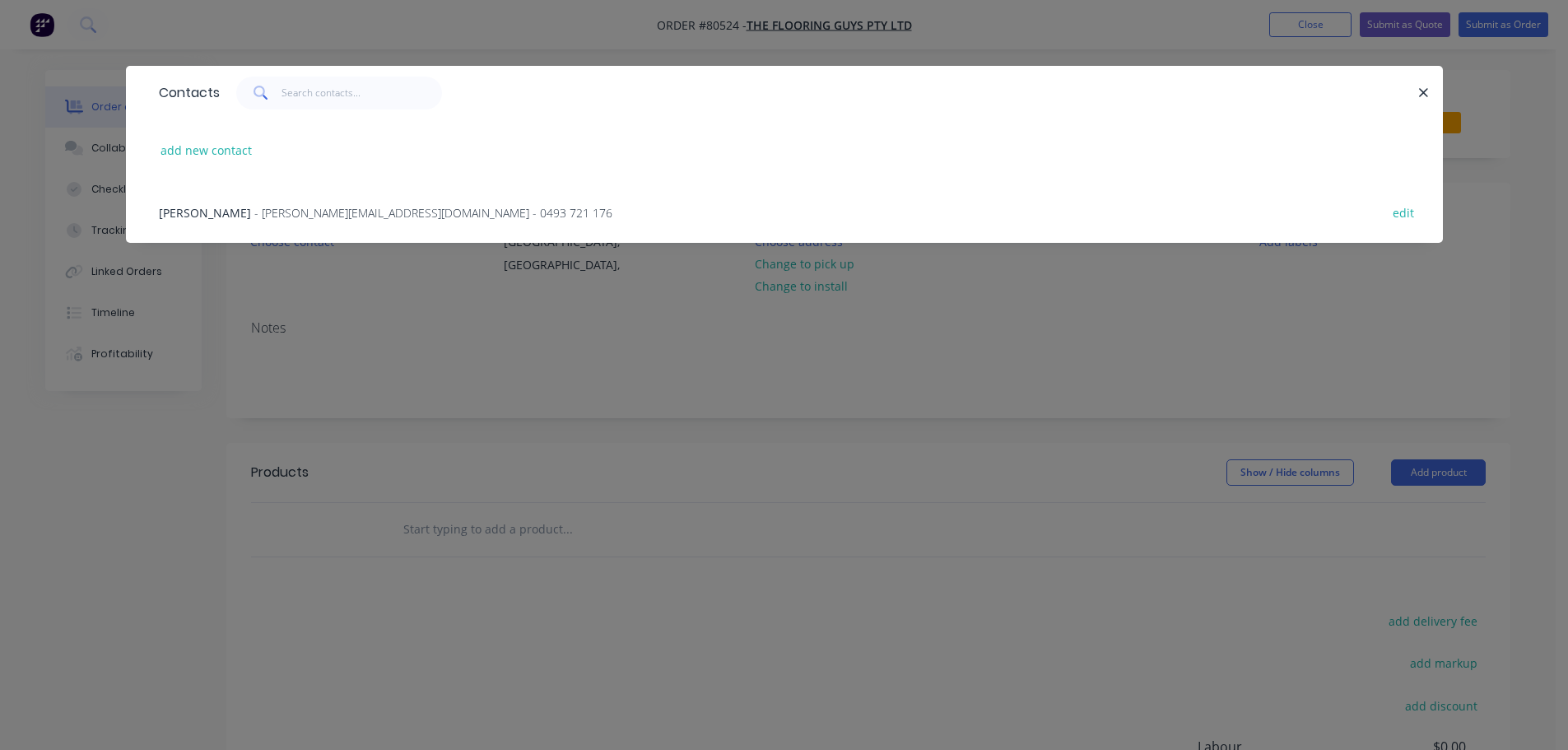
click at [300, 216] on span "- [PERSON_NAME][EMAIL_ADDRESS][DOMAIN_NAME] - 0493 721 176" at bounding box center [432, 212] width 358 height 16
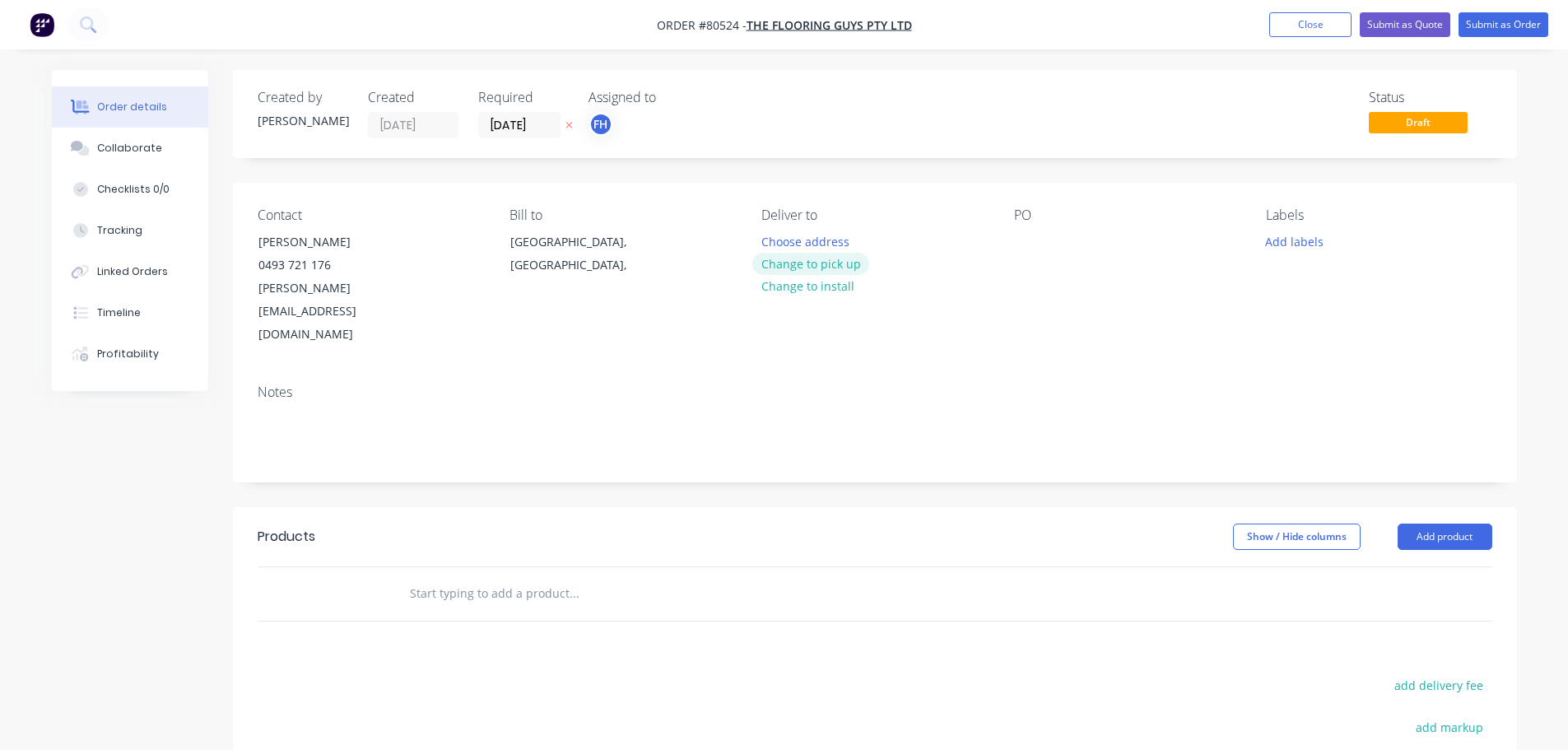
click at [831, 261] on button "Change to pick up" at bounding box center [811, 264] width 117 height 22
click at [1022, 240] on div at bounding box center [1027, 242] width 26 height 24
click at [1281, 234] on button "Add labels" at bounding box center [1295, 241] width 75 height 22
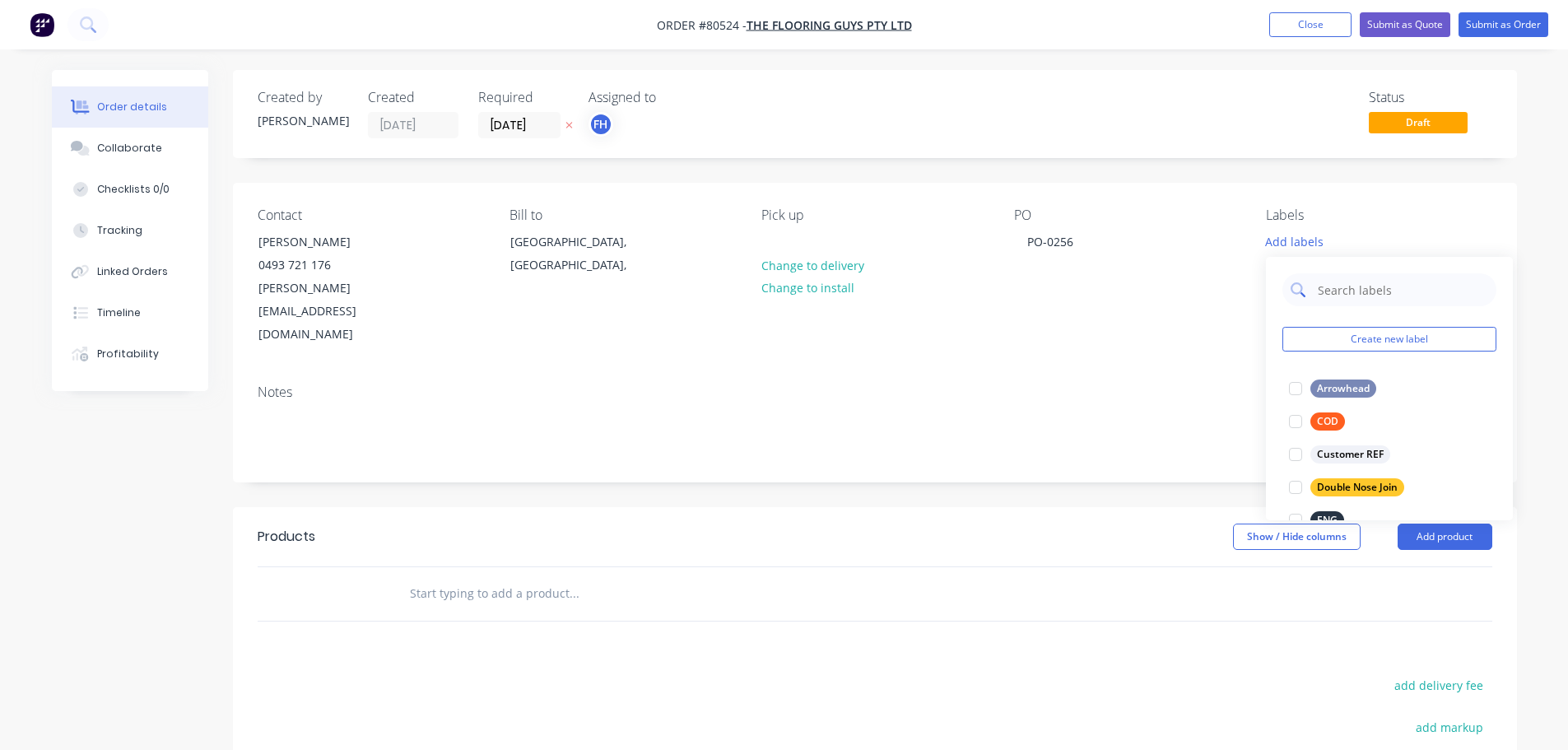
click at [1327, 290] on input "text" at bounding box center [1402, 289] width 172 height 33
type input "lvt"
click at [1296, 394] on div at bounding box center [1295, 388] width 33 height 33
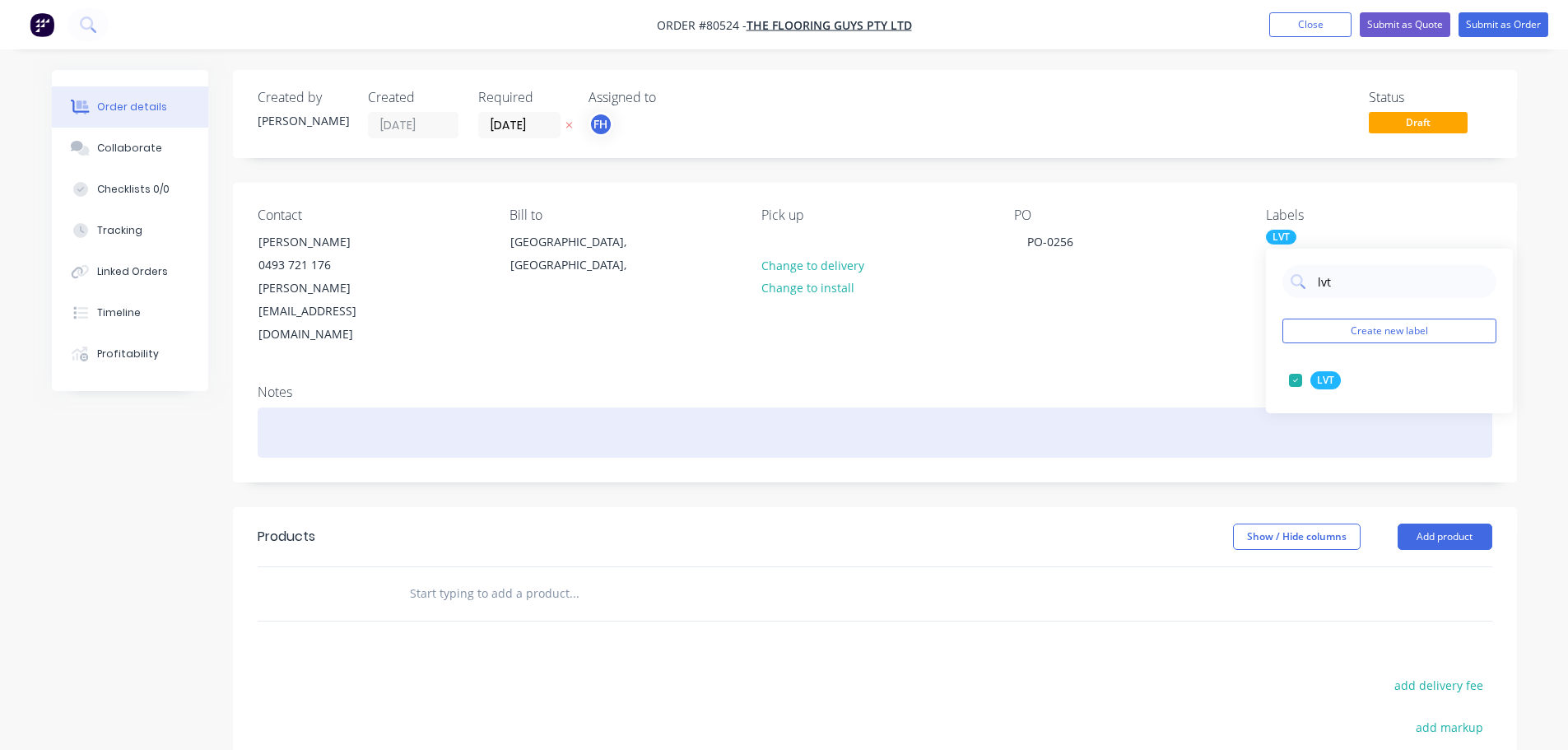
click at [335, 408] on div at bounding box center [875, 433] width 1235 height 50
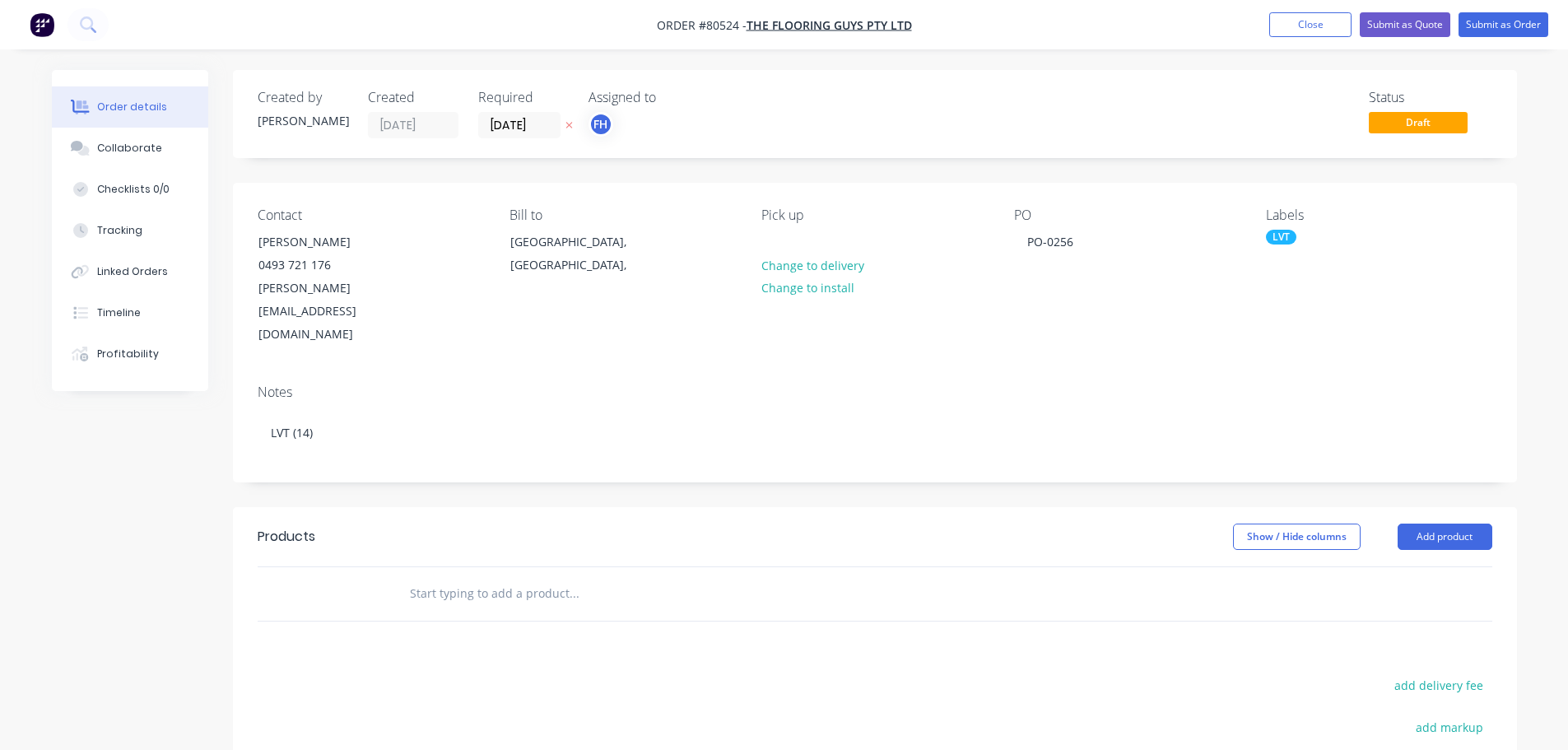
click at [512, 577] on input "text" at bounding box center [574, 593] width 329 height 33
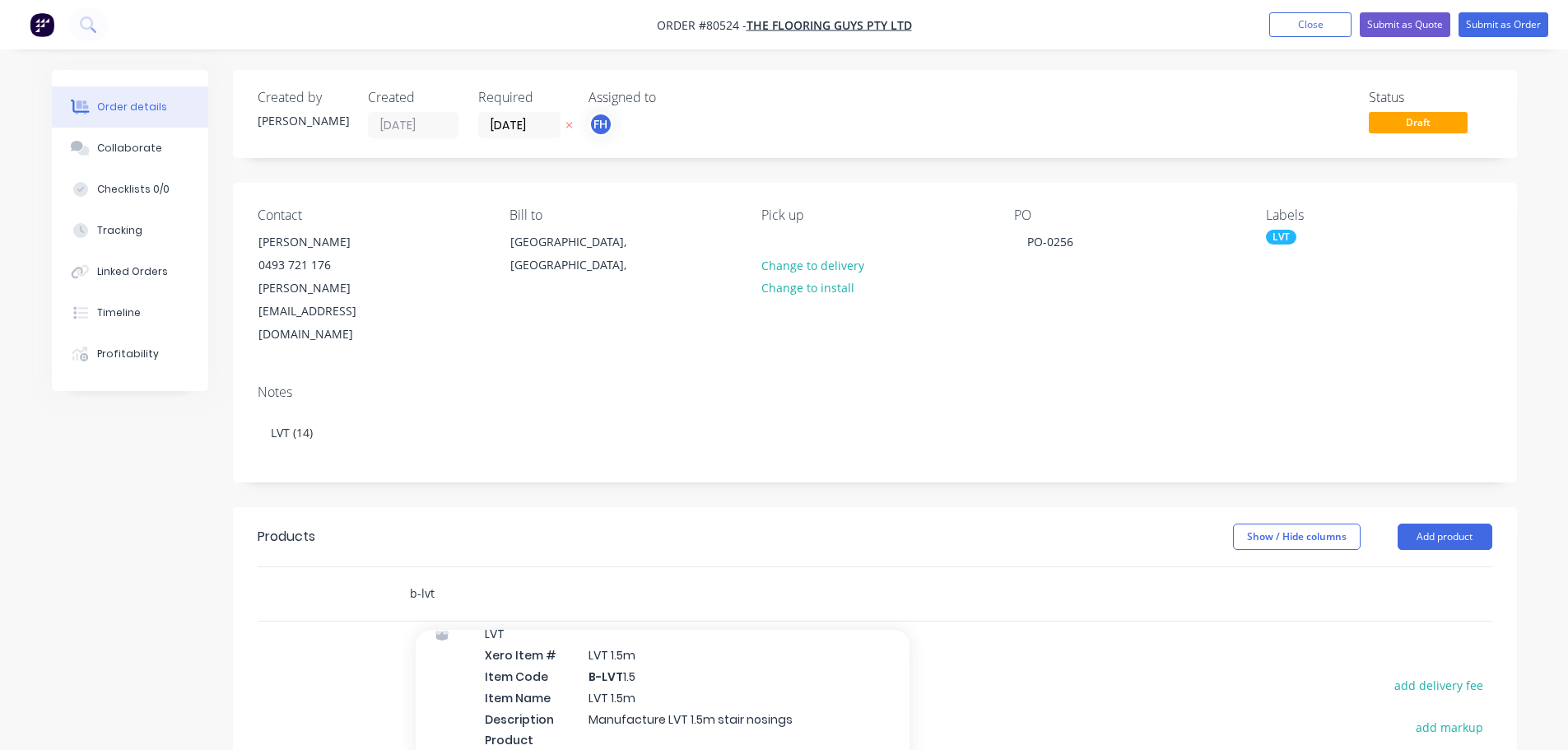
scroll to position [248, 0]
type input "b-lvt"
click at [573, 623] on div "LVT Xero Item # LVT 1.5m Item Code B-LVT 1.5 Item Name LVT 1.5m Description Man…" at bounding box center [662, 698] width 494 height 176
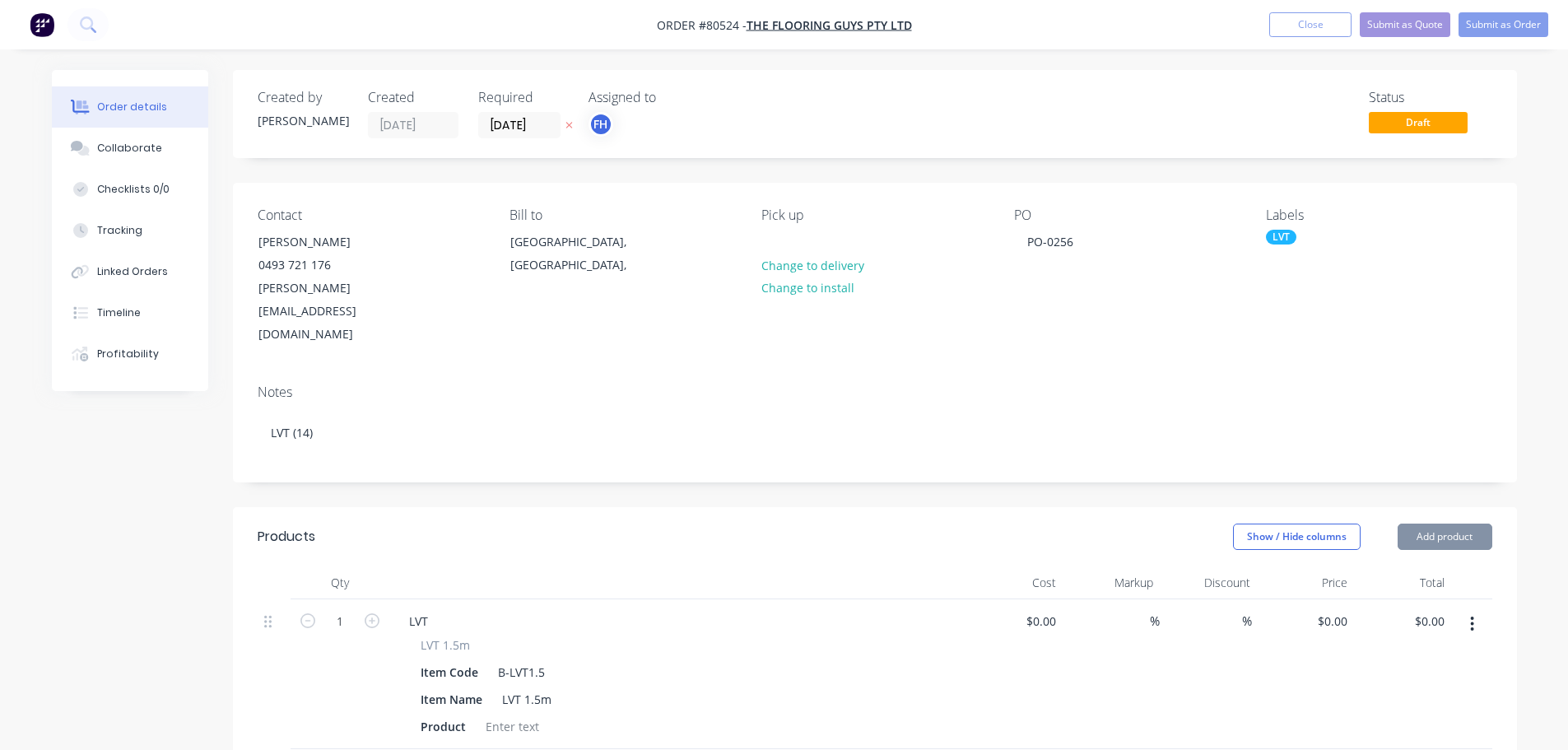
type input "$46.00"
click at [348, 609] on input "1" at bounding box center [340, 622] width 43 height 25
type input "14"
type input "$644.00"
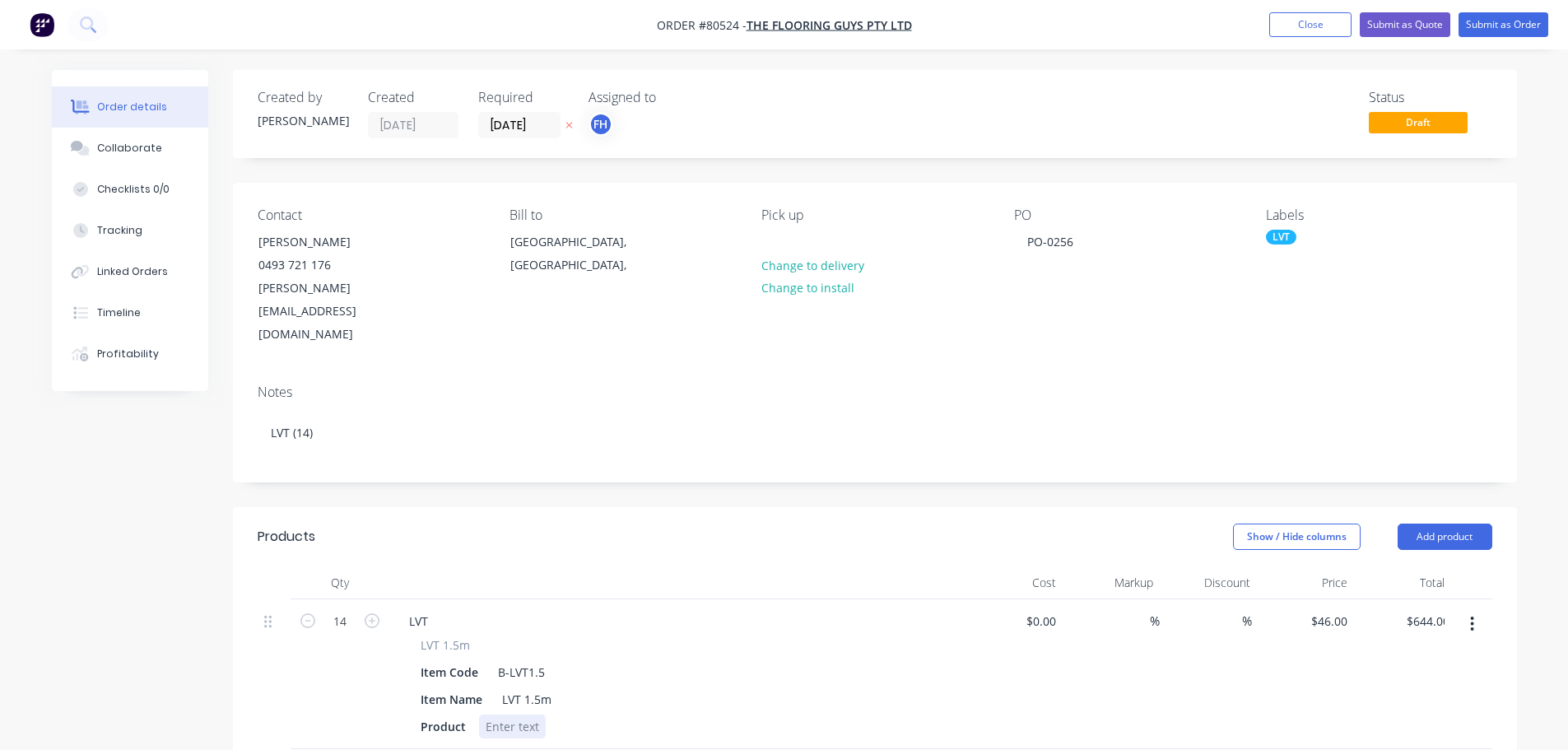
click at [507, 715] on div at bounding box center [512, 727] width 67 height 24
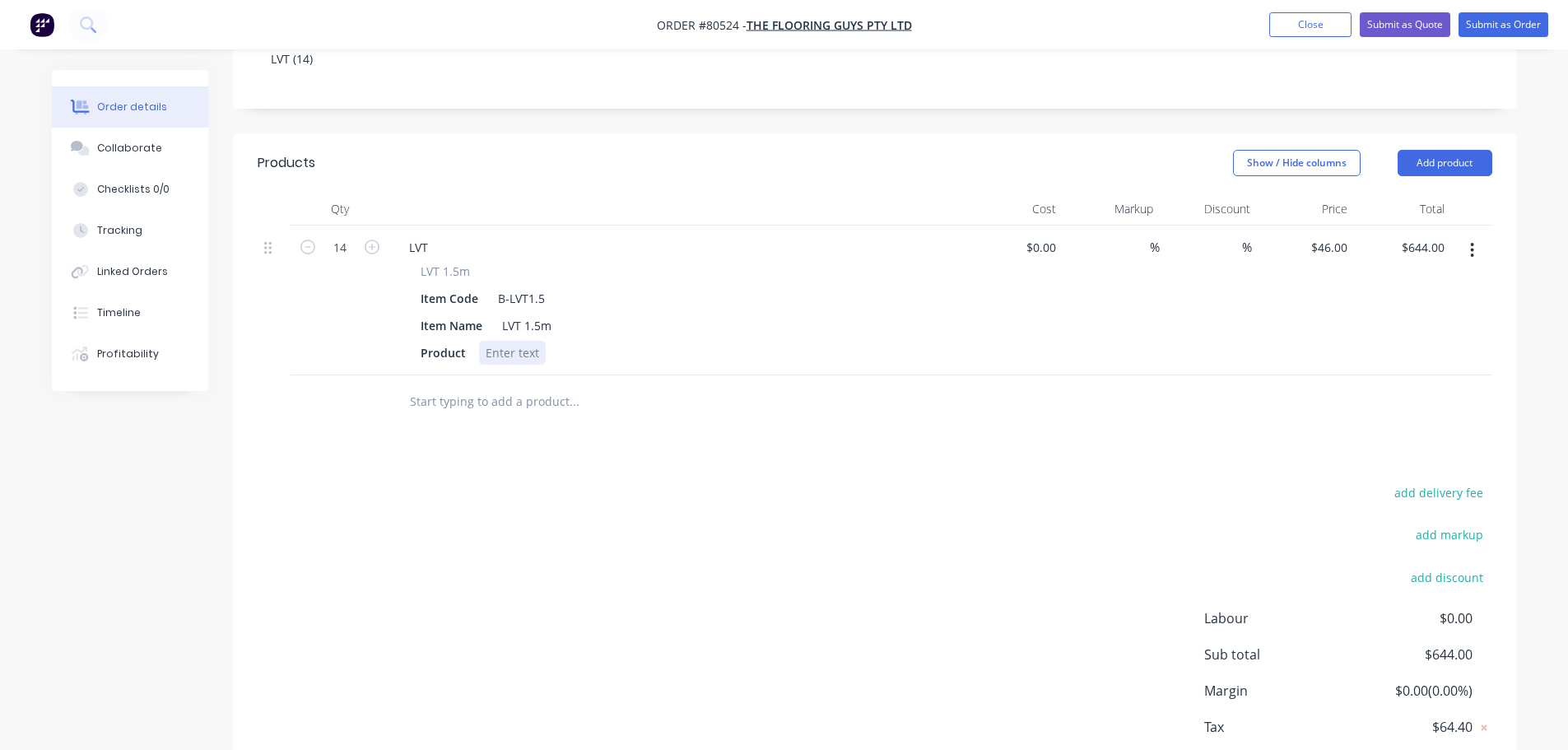
scroll to position [426, 0]
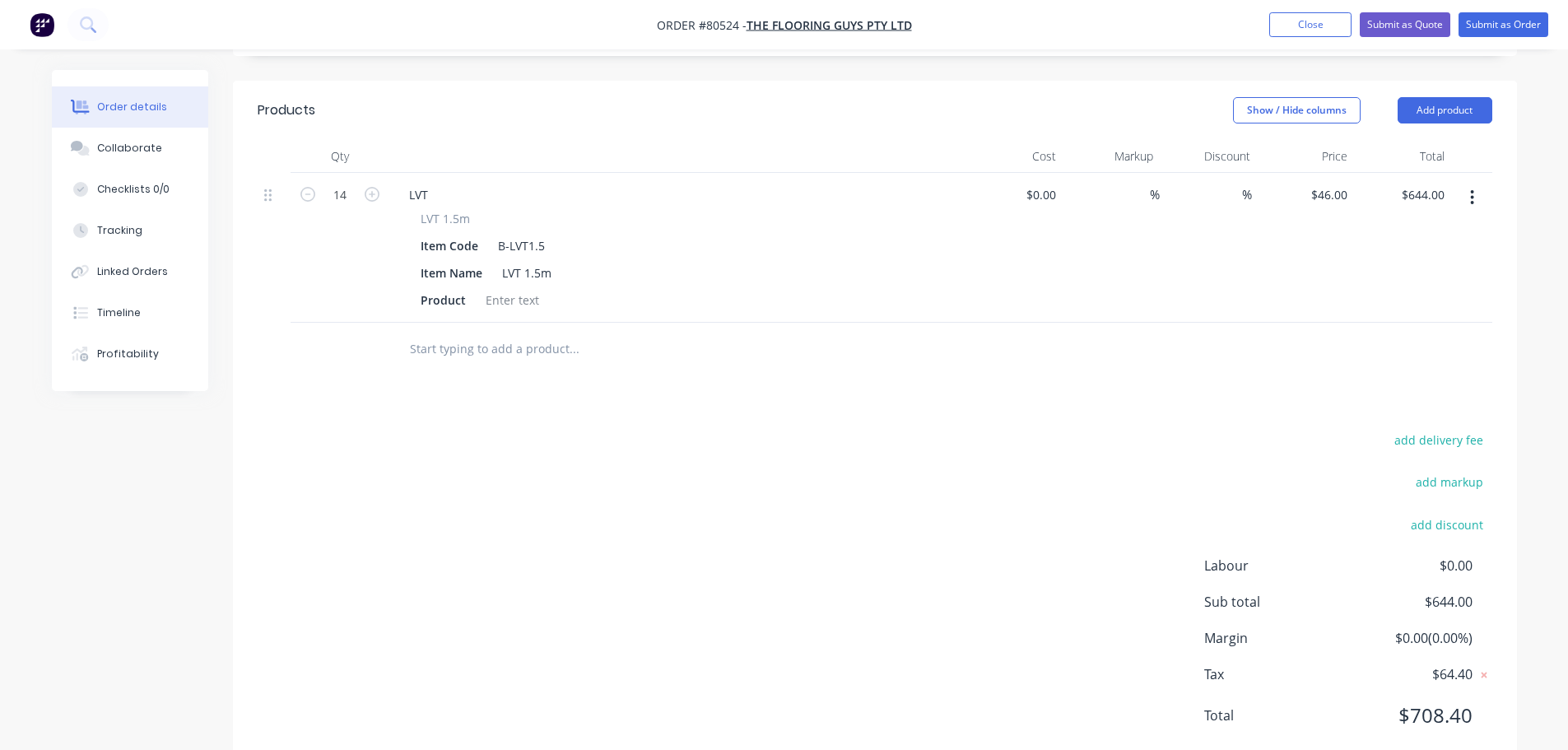
click at [519, 240] on div "LVT 1.5m Item Code B-LVT1.5 Item Name LVT 1.5m Product" at bounding box center [677, 261] width 563 height 102
click at [532, 323] on div at bounding box center [685, 350] width 592 height 54
click at [521, 288] on div at bounding box center [512, 301] width 67 height 24
click at [503, 288] on div at bounding box center [512, 301] width 67 height 24
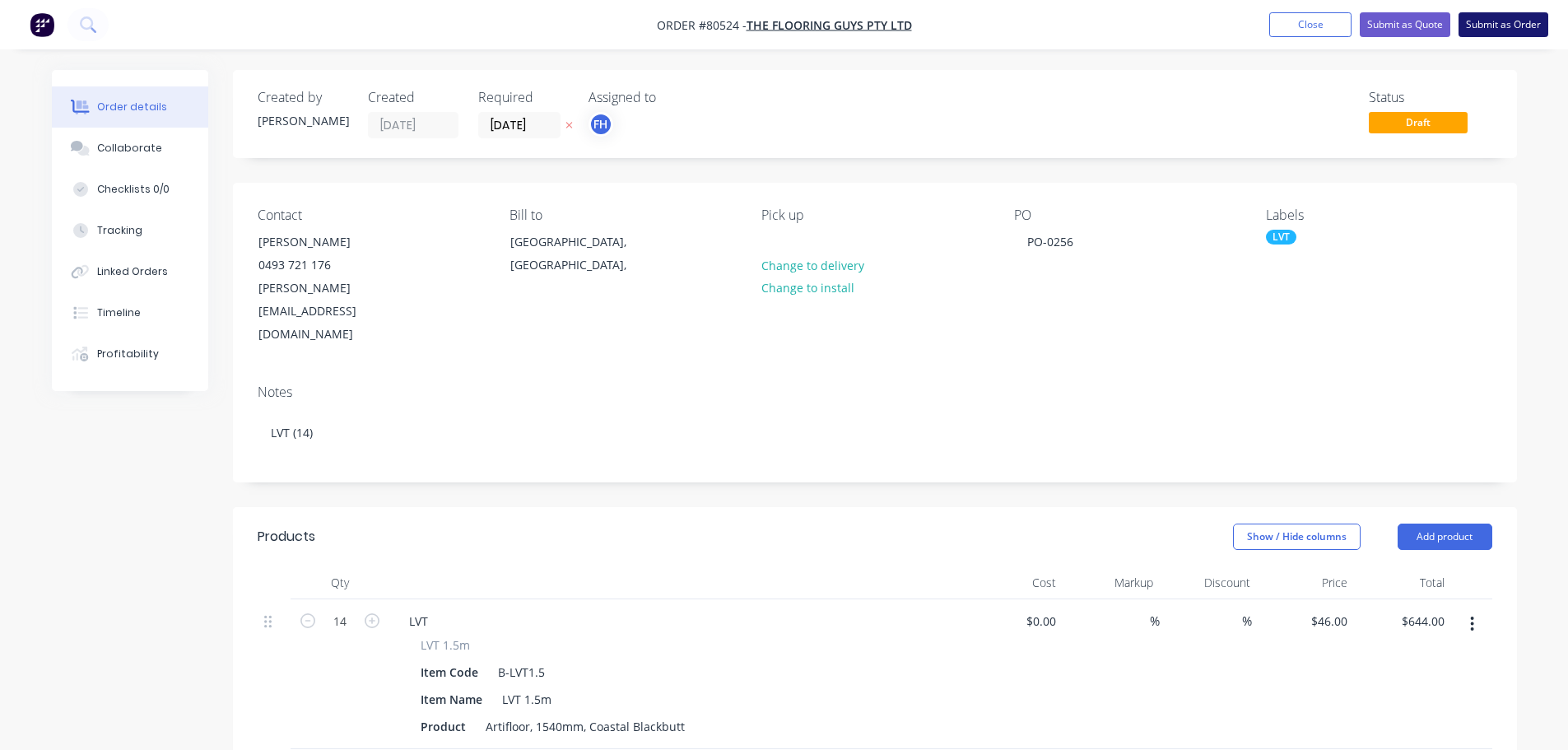
click at [1508, 21] on button "Submit as Order" at bounding box center [1503, 24] width 89 height 25
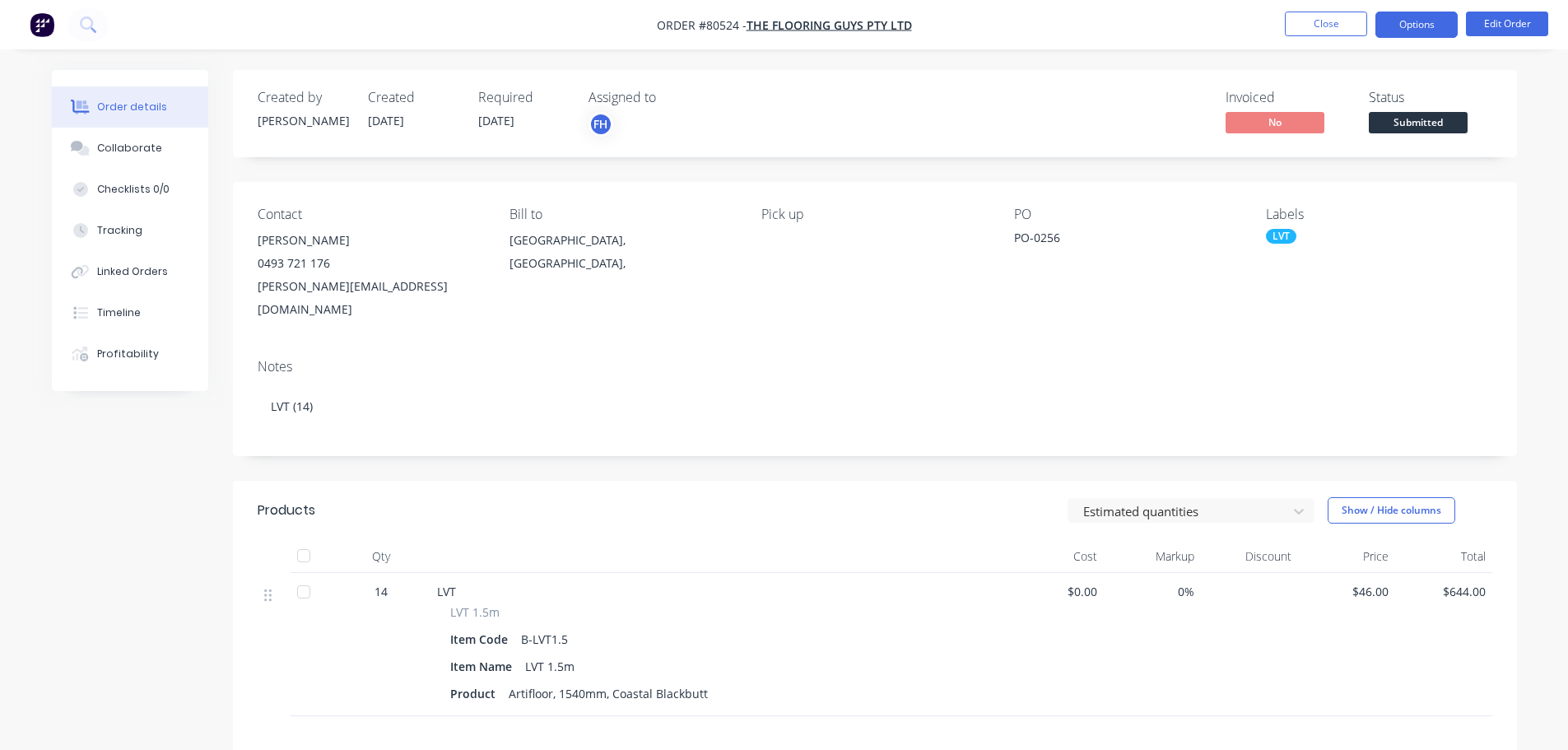
click at [1425, 11] on button "Options" at bounding box center [1416, 24] width 83 height 26
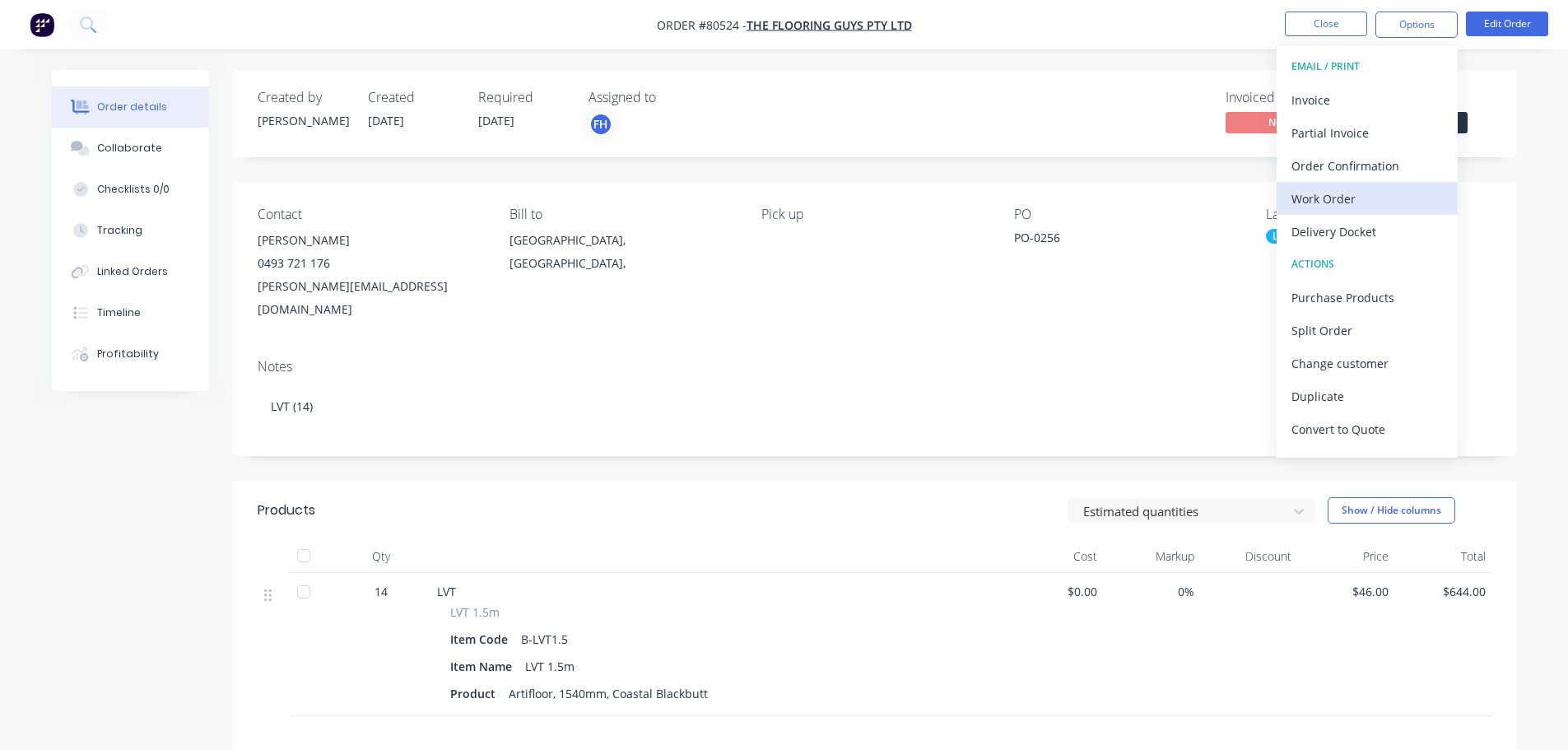
click at [1325, 196] on div "Work Order" at bounding box center [1367, 199] width 152 height 24
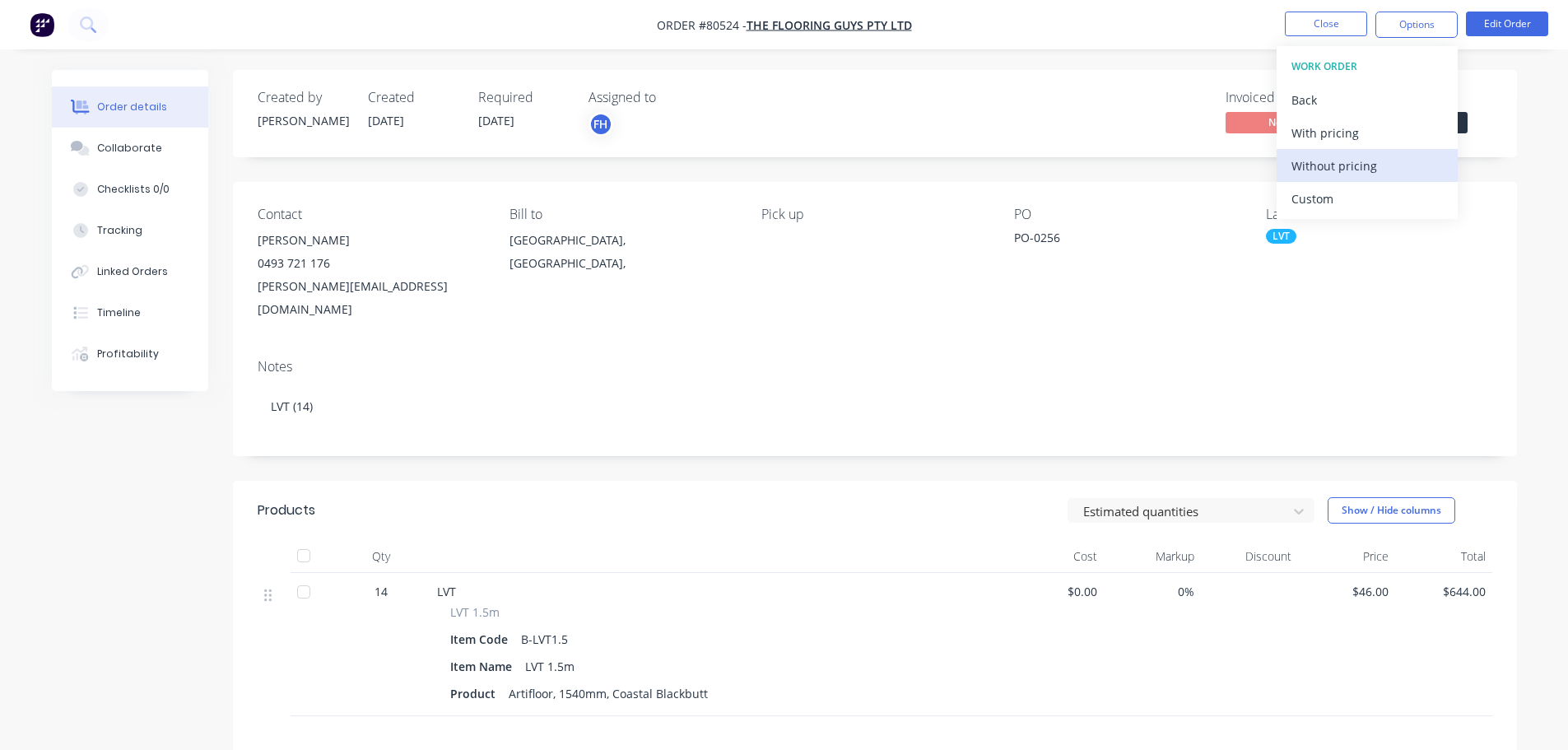
click at [1321, 165] on div "Without pricing" at bounding box center [1367, 167] width 152 height 24
